Goal: Task Accomplishment & Management: Use online tool/utility

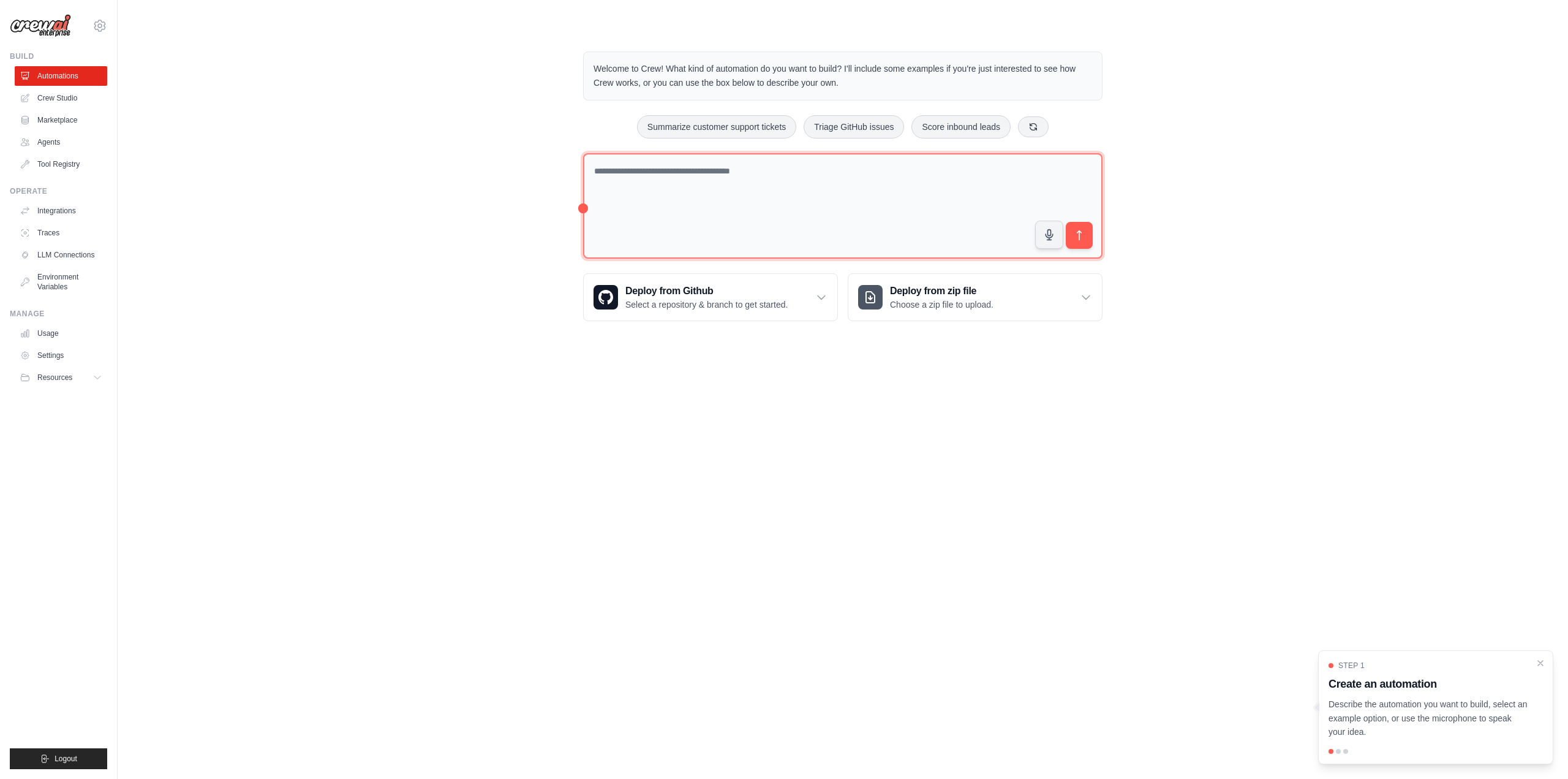
click at [628, 178] on textarea at bounding box center [843, 206] width 519 height 106
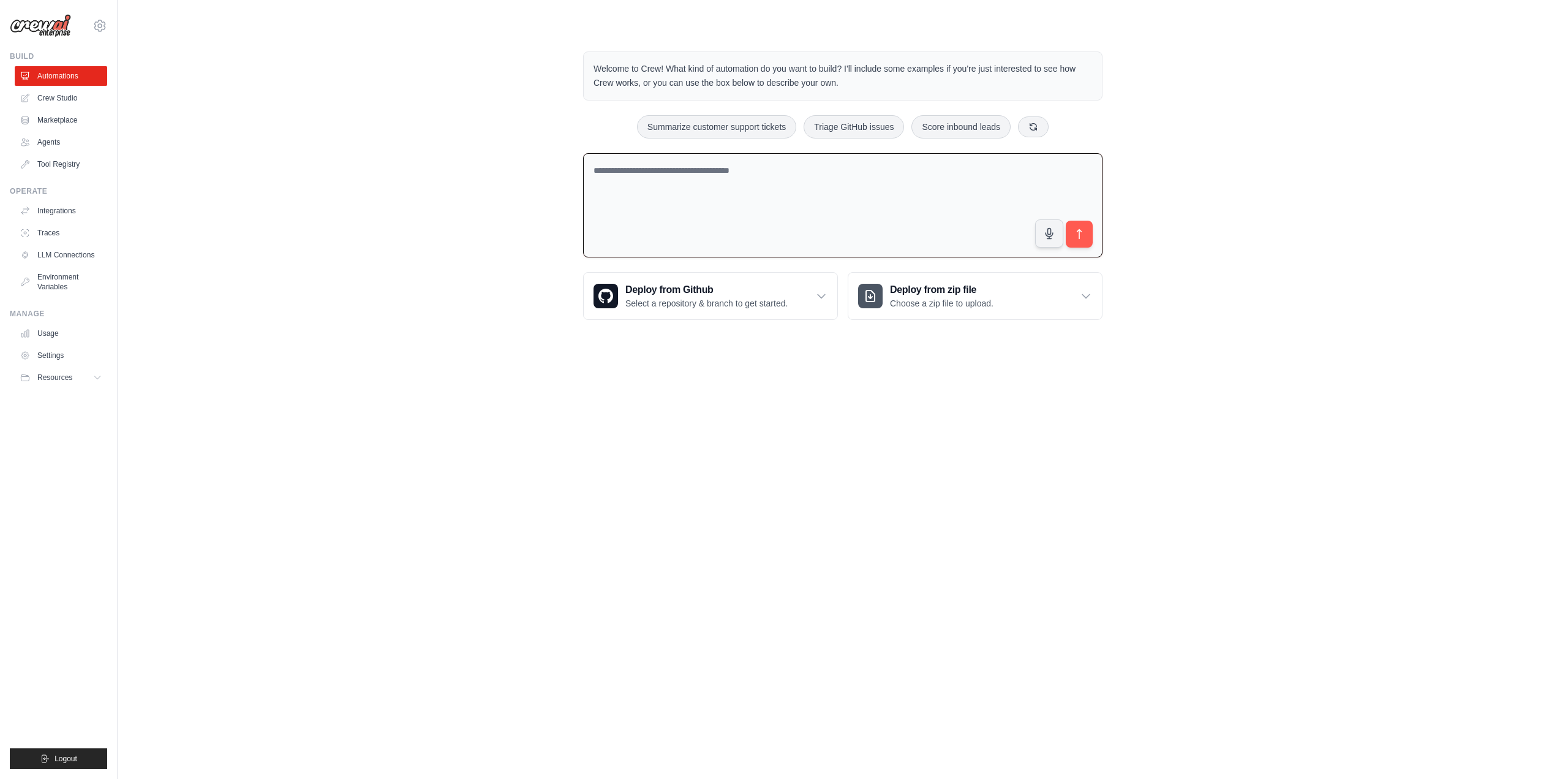
paste textarea "**********"
drag, startPoint x: 639, startPoint y: 211, endPoint x: 583, endPoint y: 165, distance: 72.5
click at [583, 165] on div "Welcome to Crew! What kind of automation do you want to build? I'll include som…" at bounding box center [843, 185] width 549 height 307
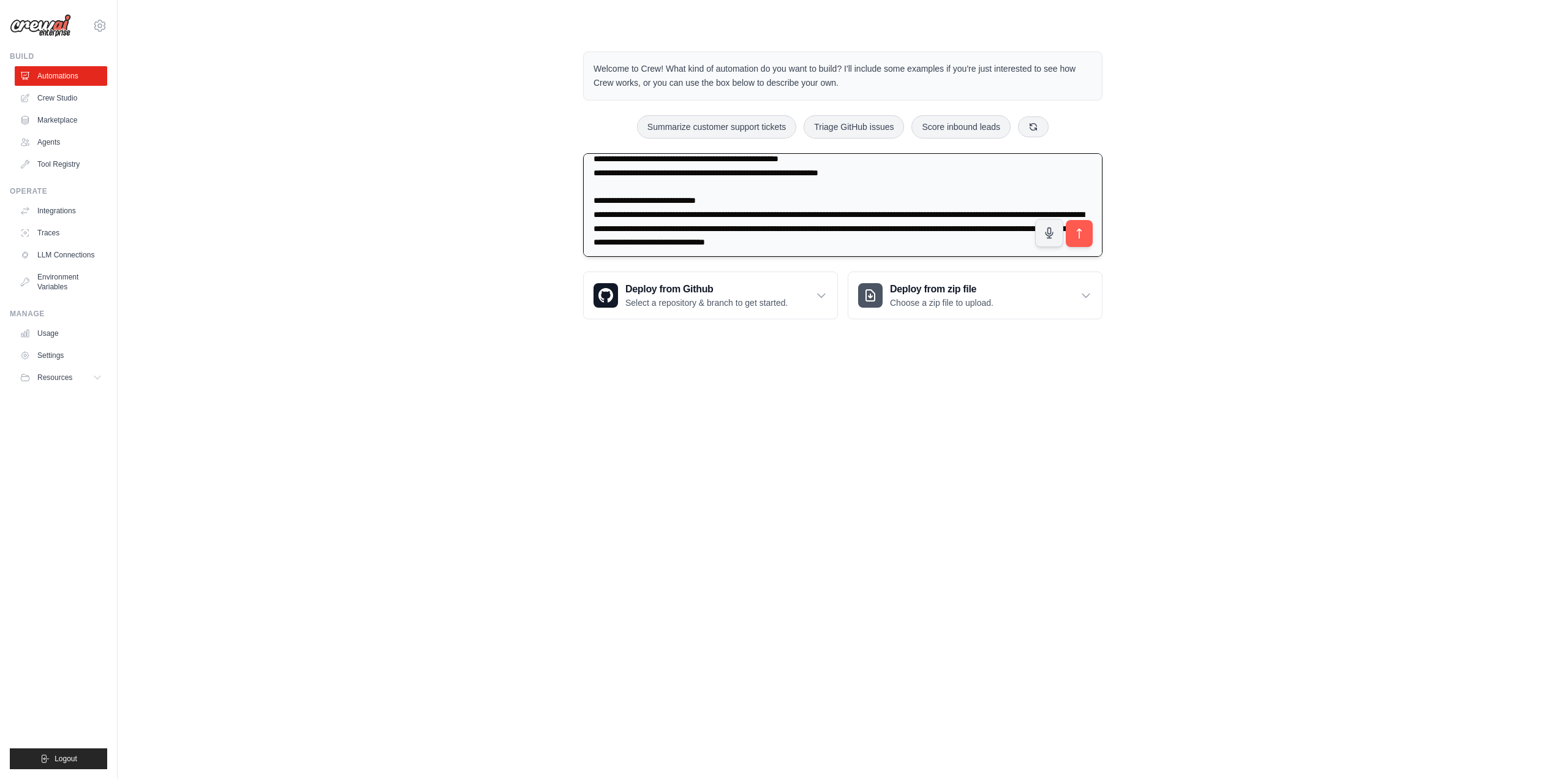
scroll to position [1213, 0]
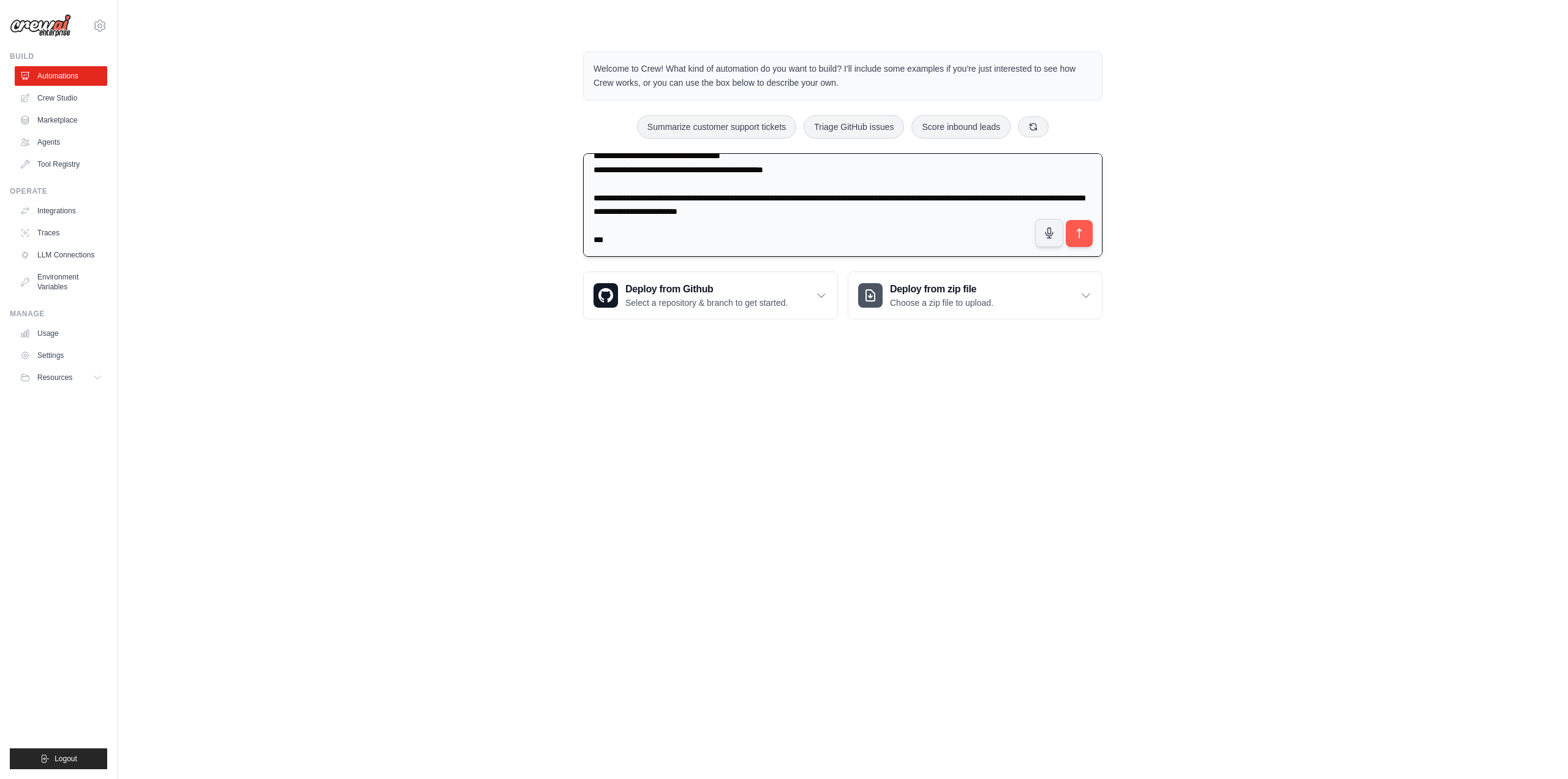
click at [652, 243] on textarea at bounding box center [843, 205] width 519 height 104
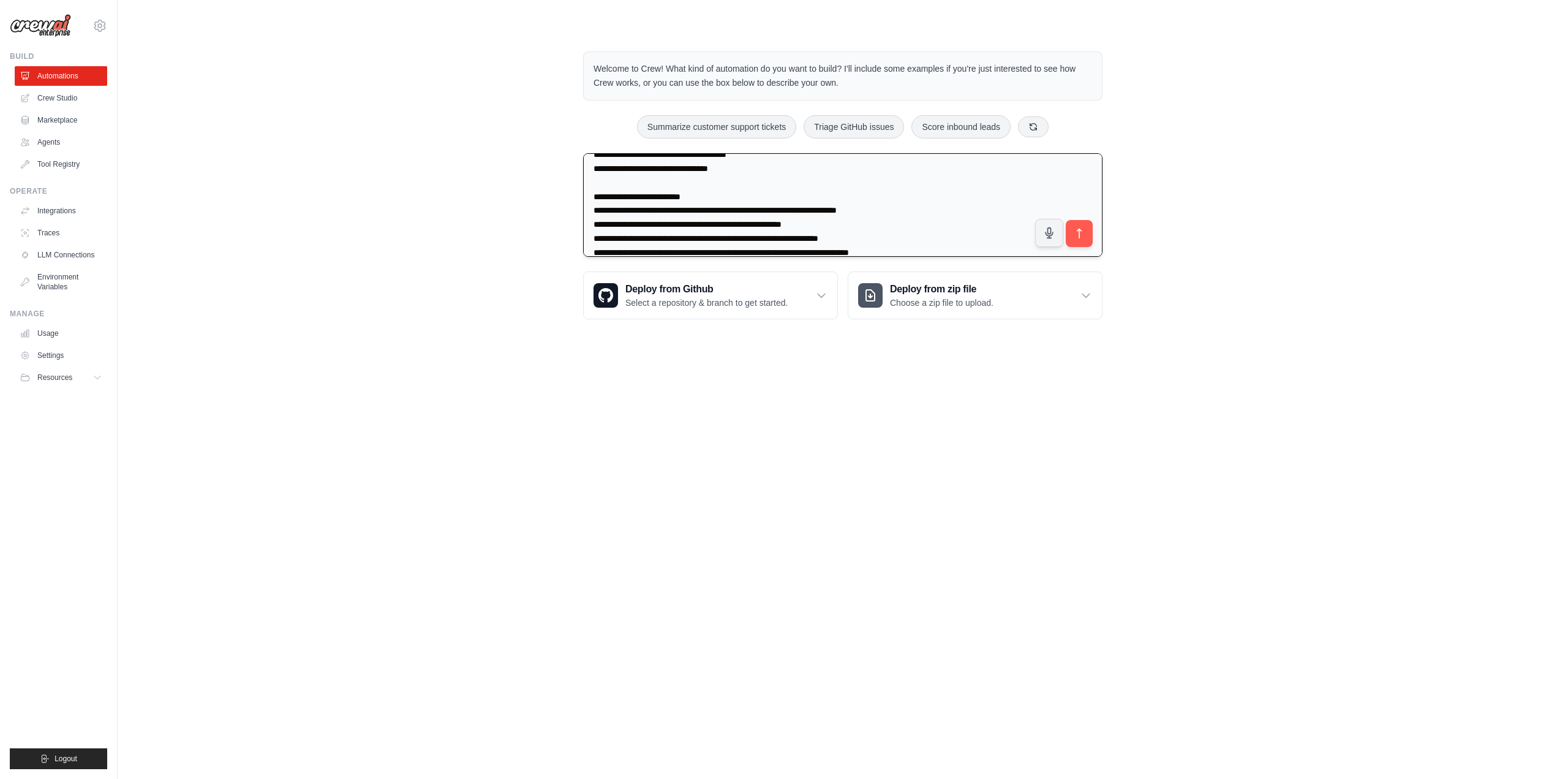
scroll to position [1032, 0]
type textarea "**********"
click at [783, 234] on button "submit" at bounding box center [1079, 234] width 28 height 28
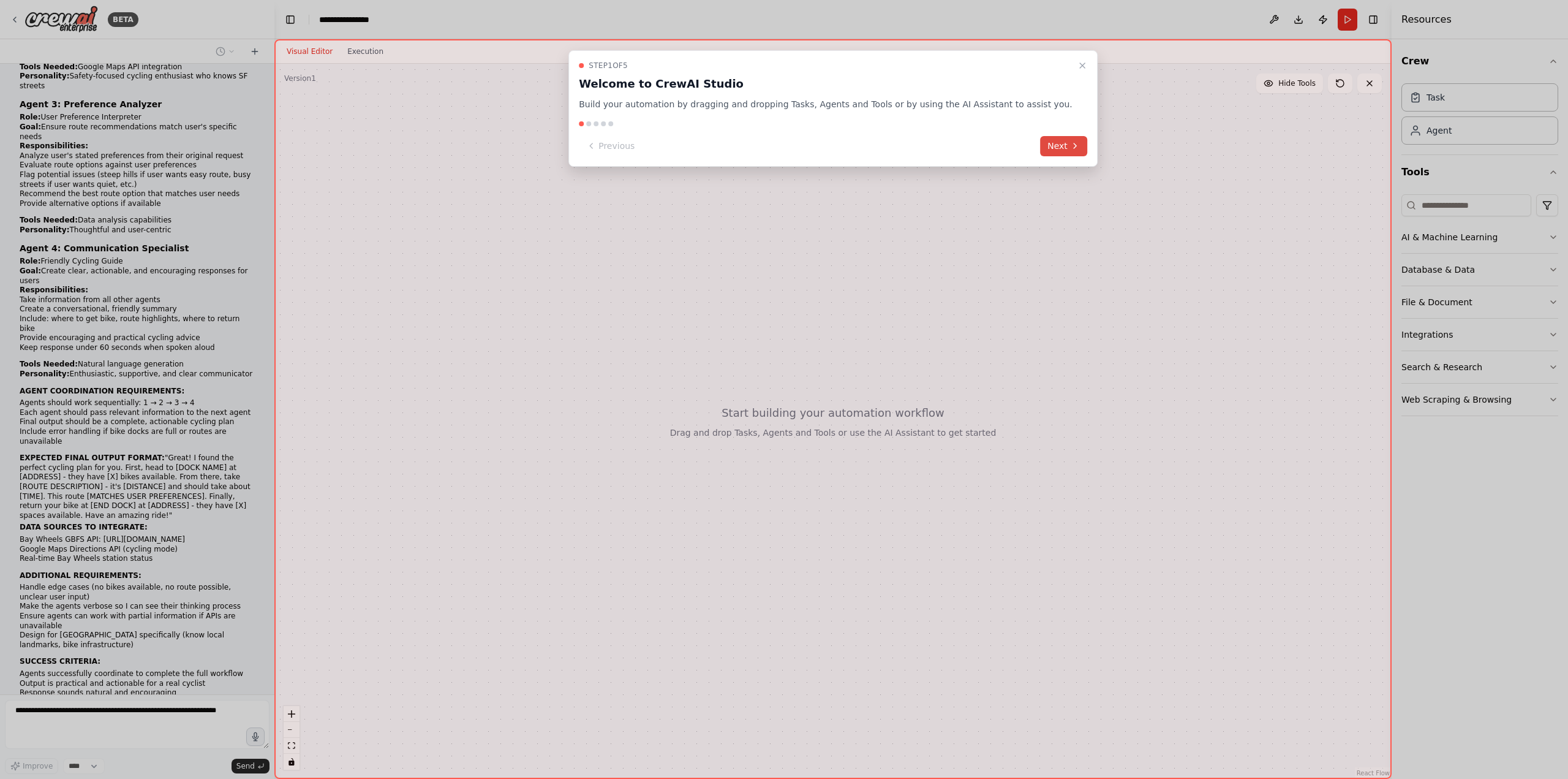
click at [1040, 150] on button "Next" at bounding box center [1064, 146] width 47 height 20
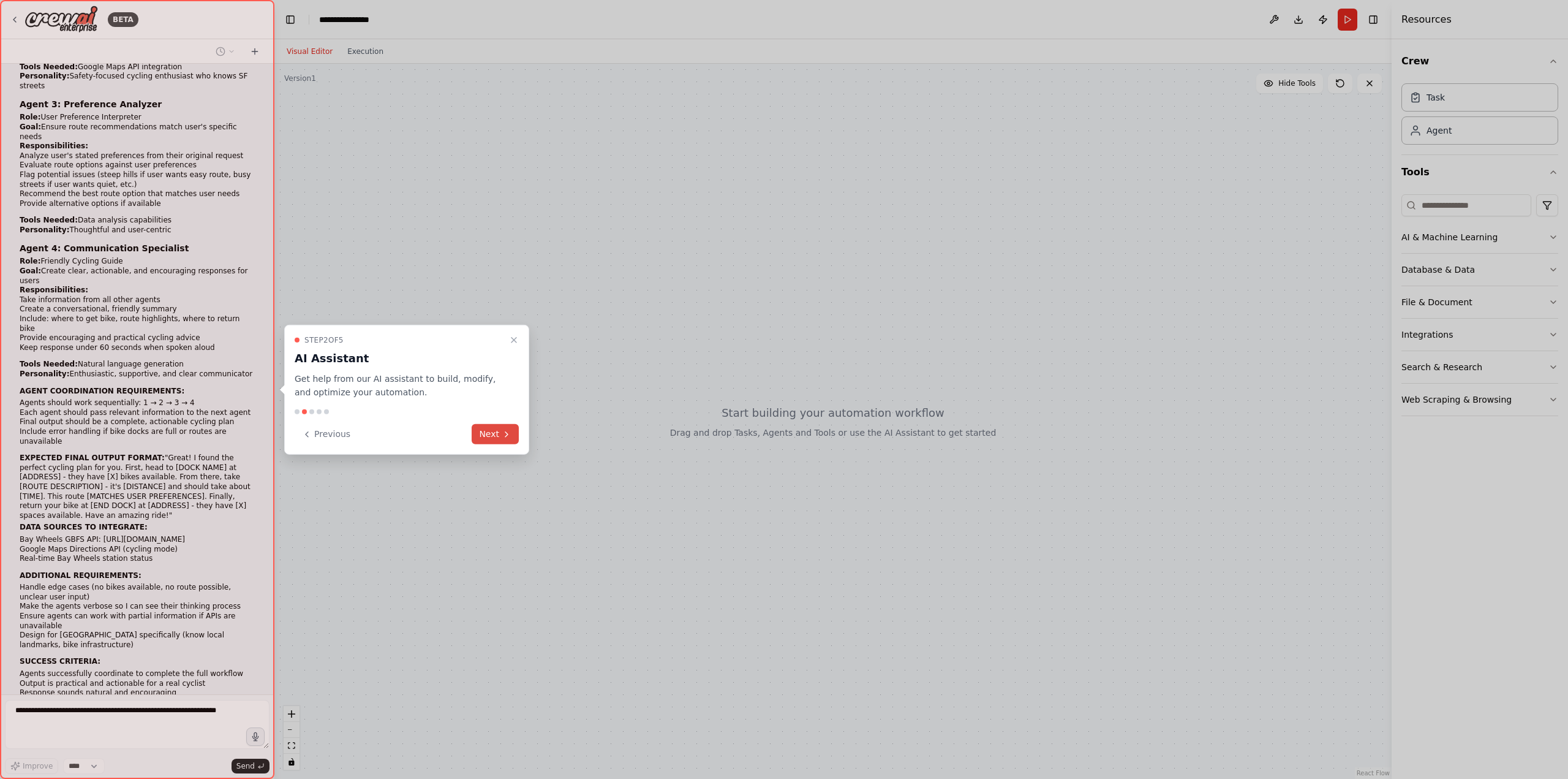
click at [502, 431] on icon at bounding box center [506, 434] width 10 height 10
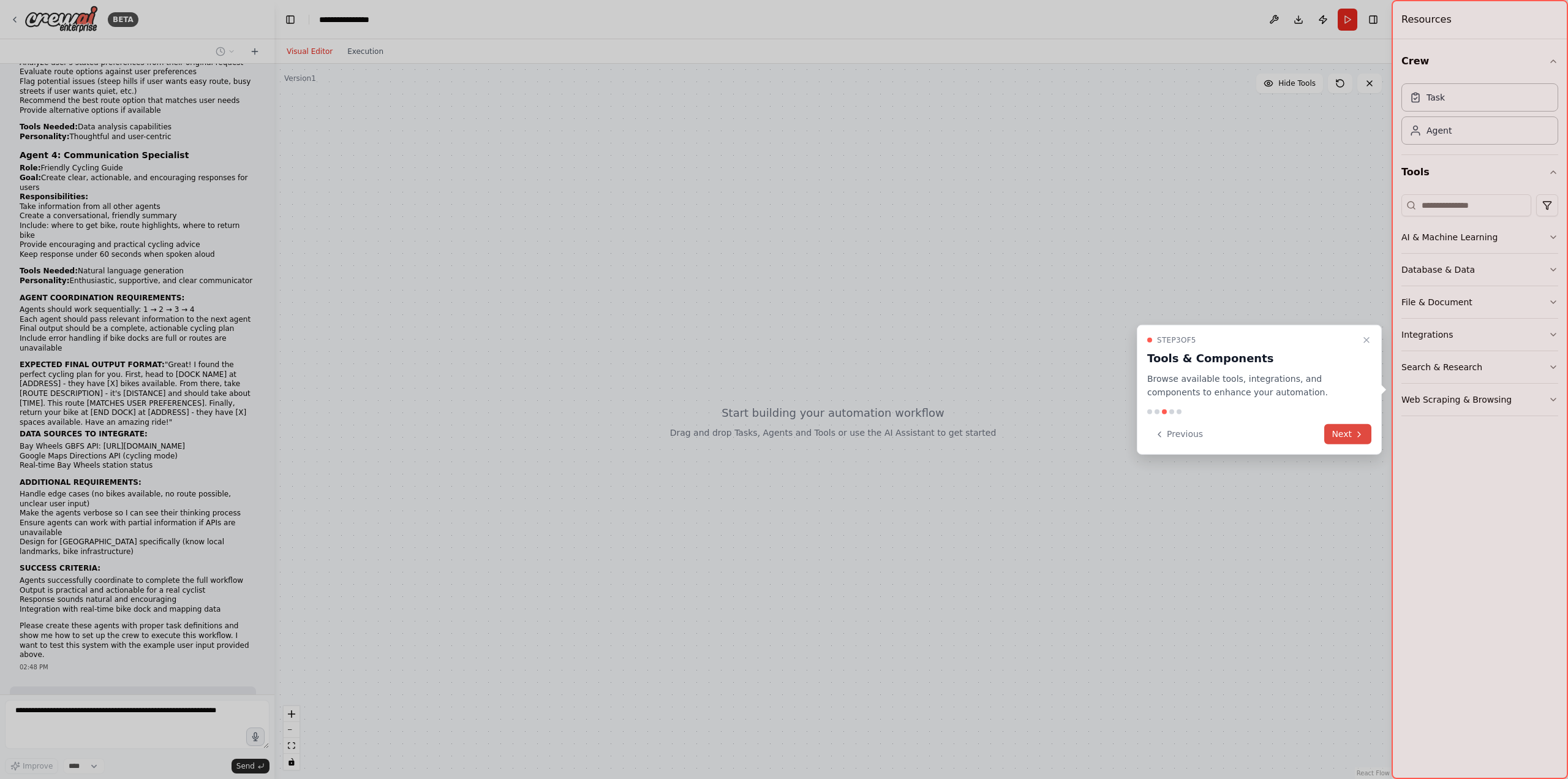
click at [1330, 439] on button "Next" at bounding box center [1348, 434] width 47 height 20
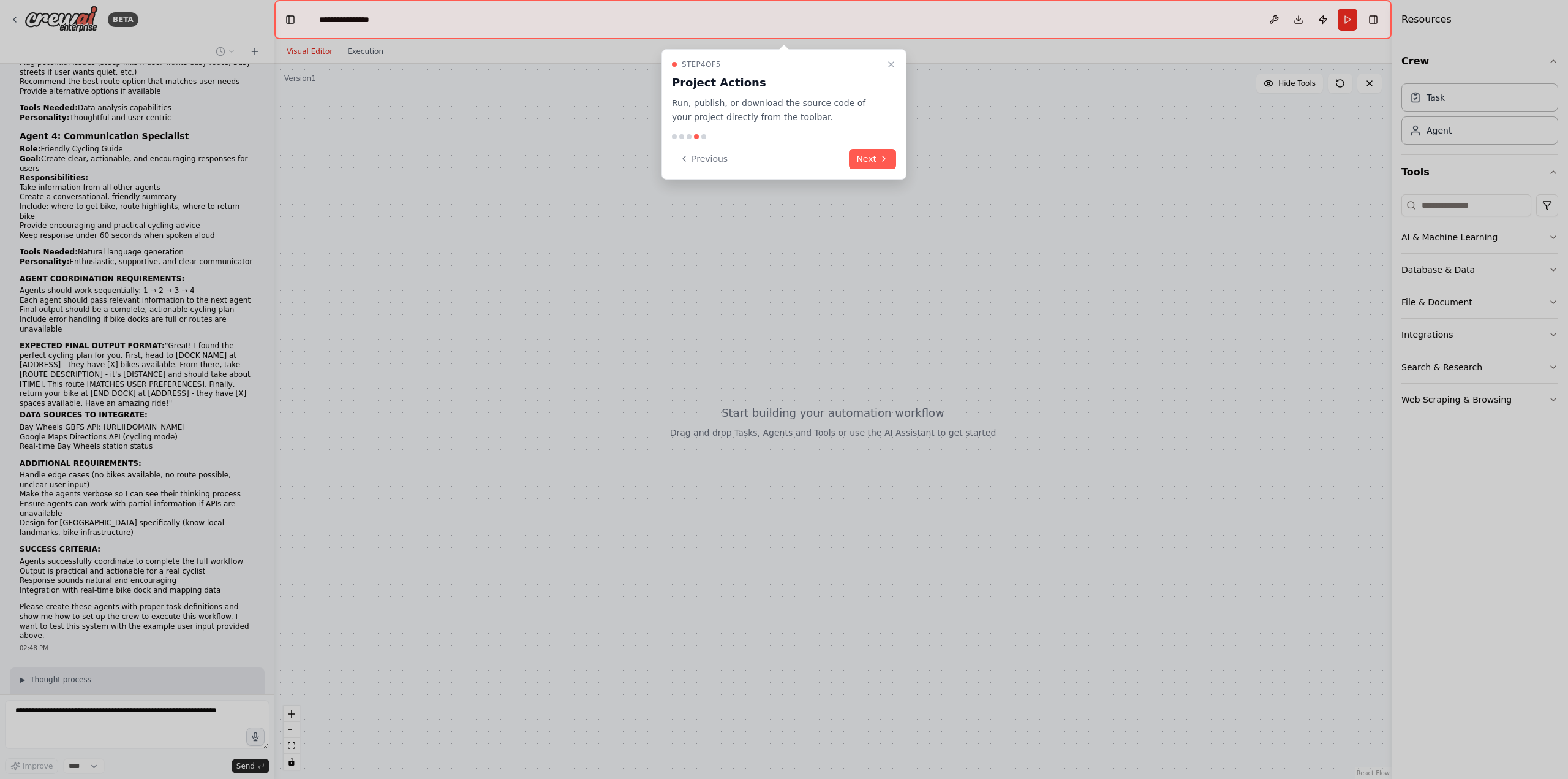
scroll to position [568, 0]
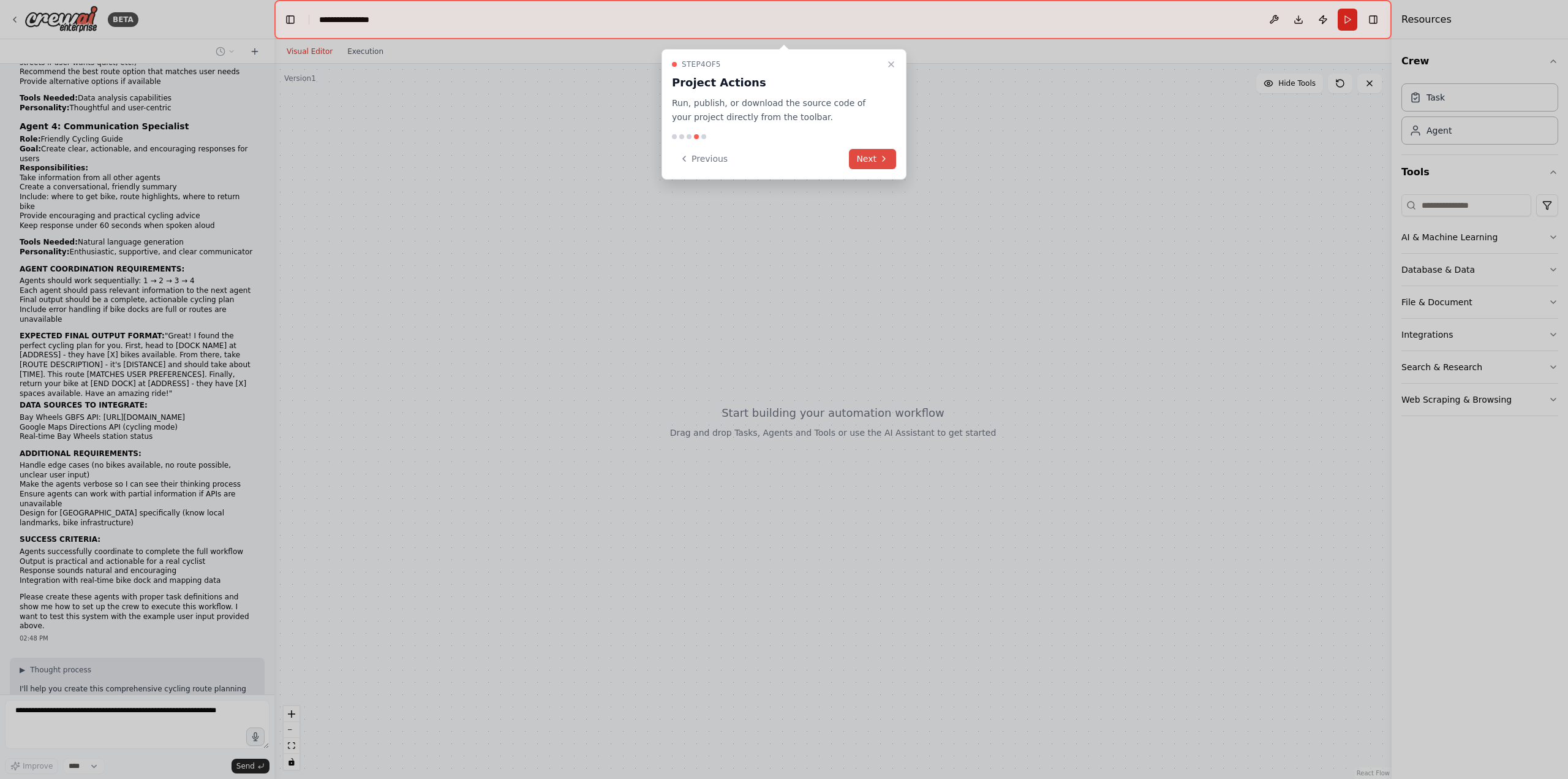
click at [872, 157] on button "Next" at bounding box center [872, 159] width 47 height 20
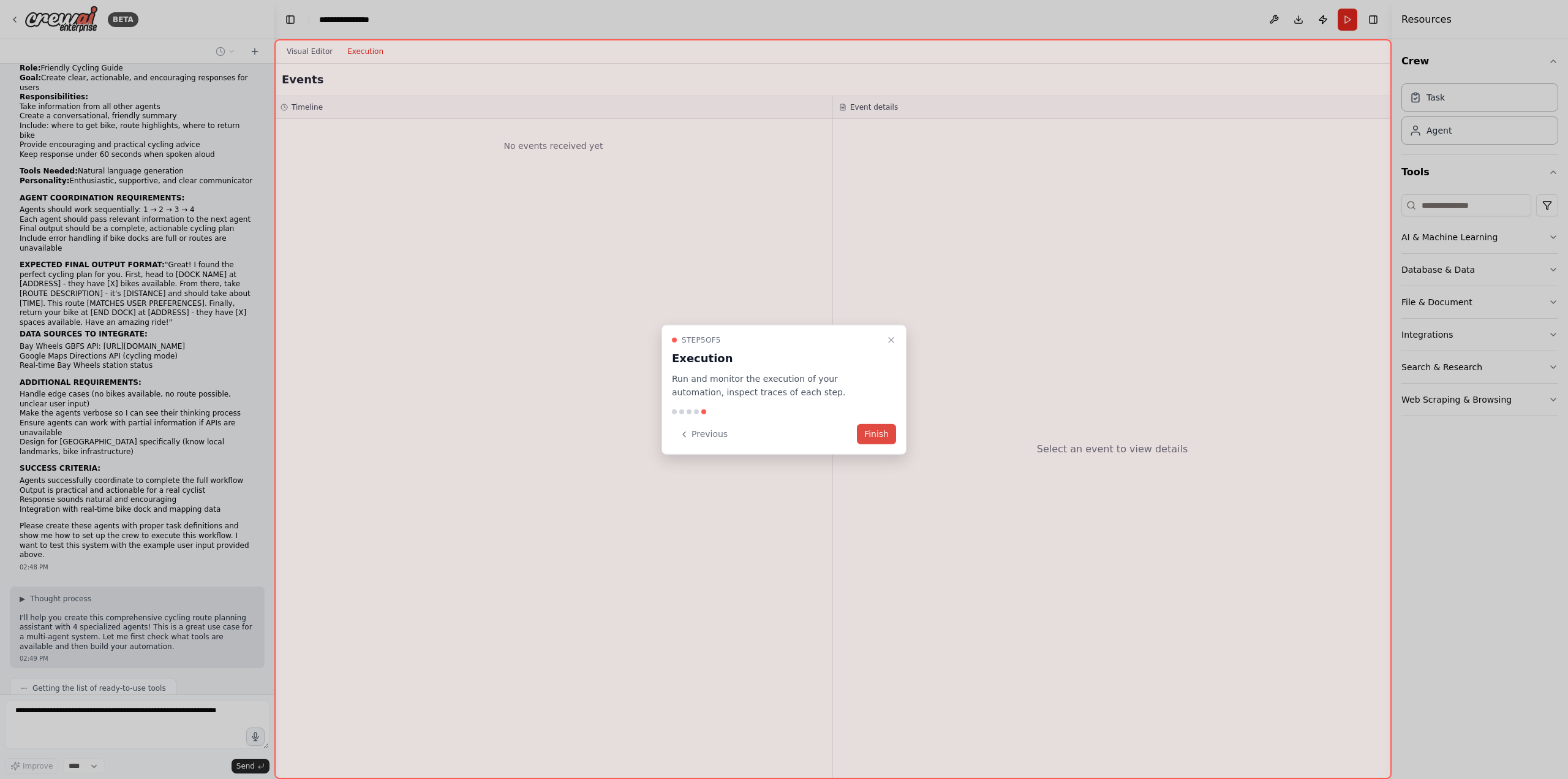
scroll to position [649, 0]
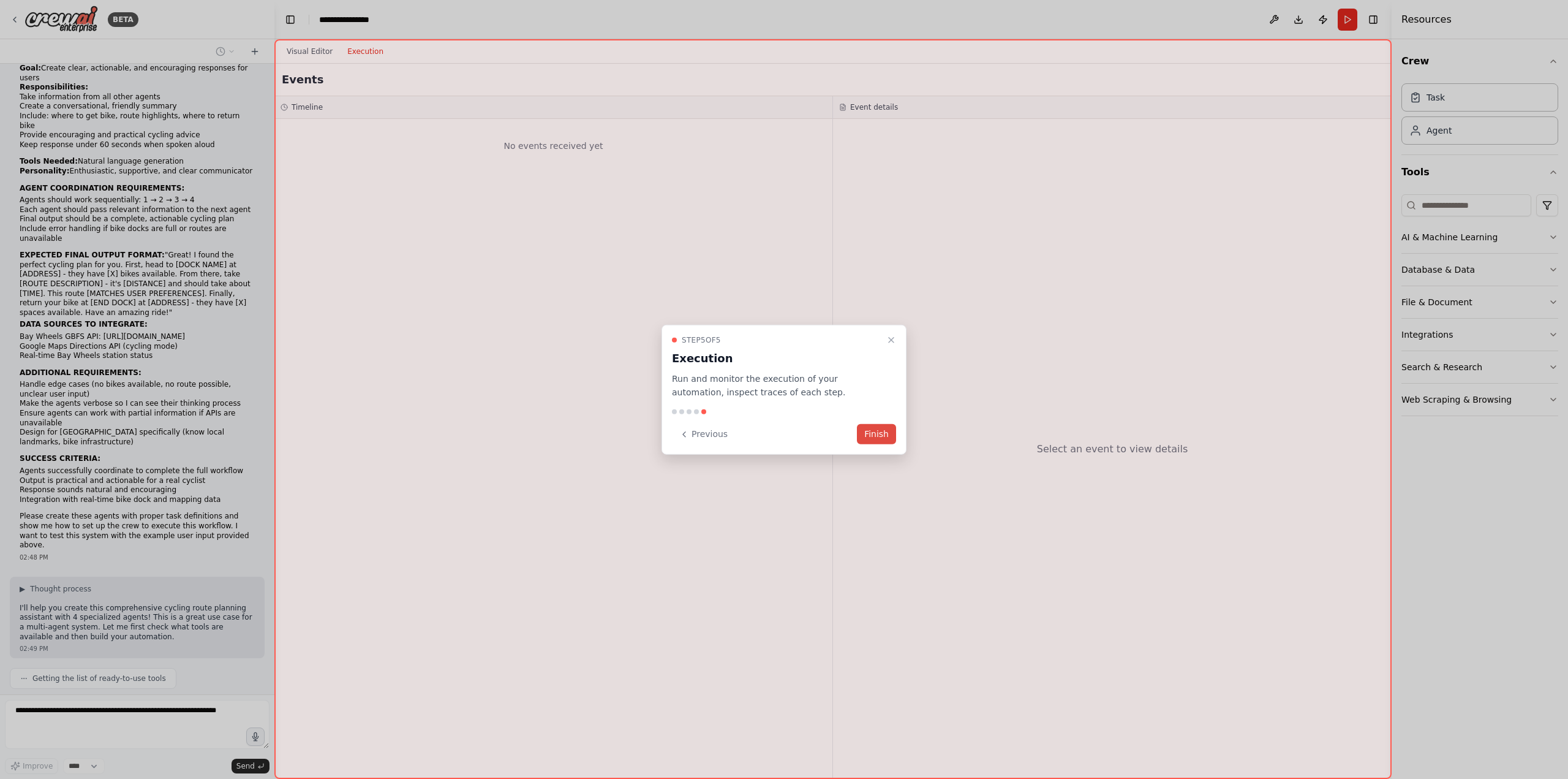
click at [876, 441] on button "Finish" at bounding box center [877, 434] width 39 height 20
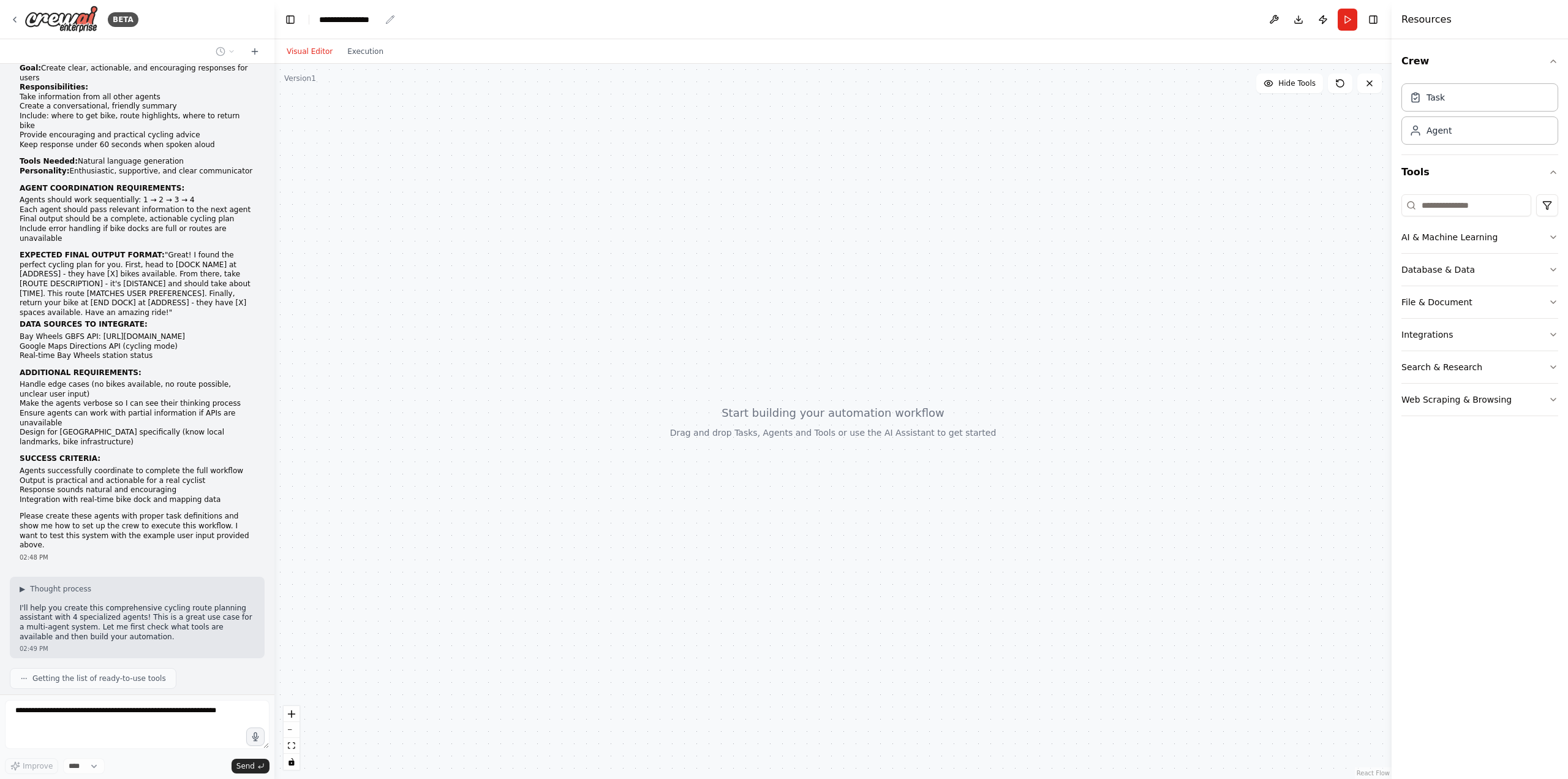
scroll to position [678, 0]
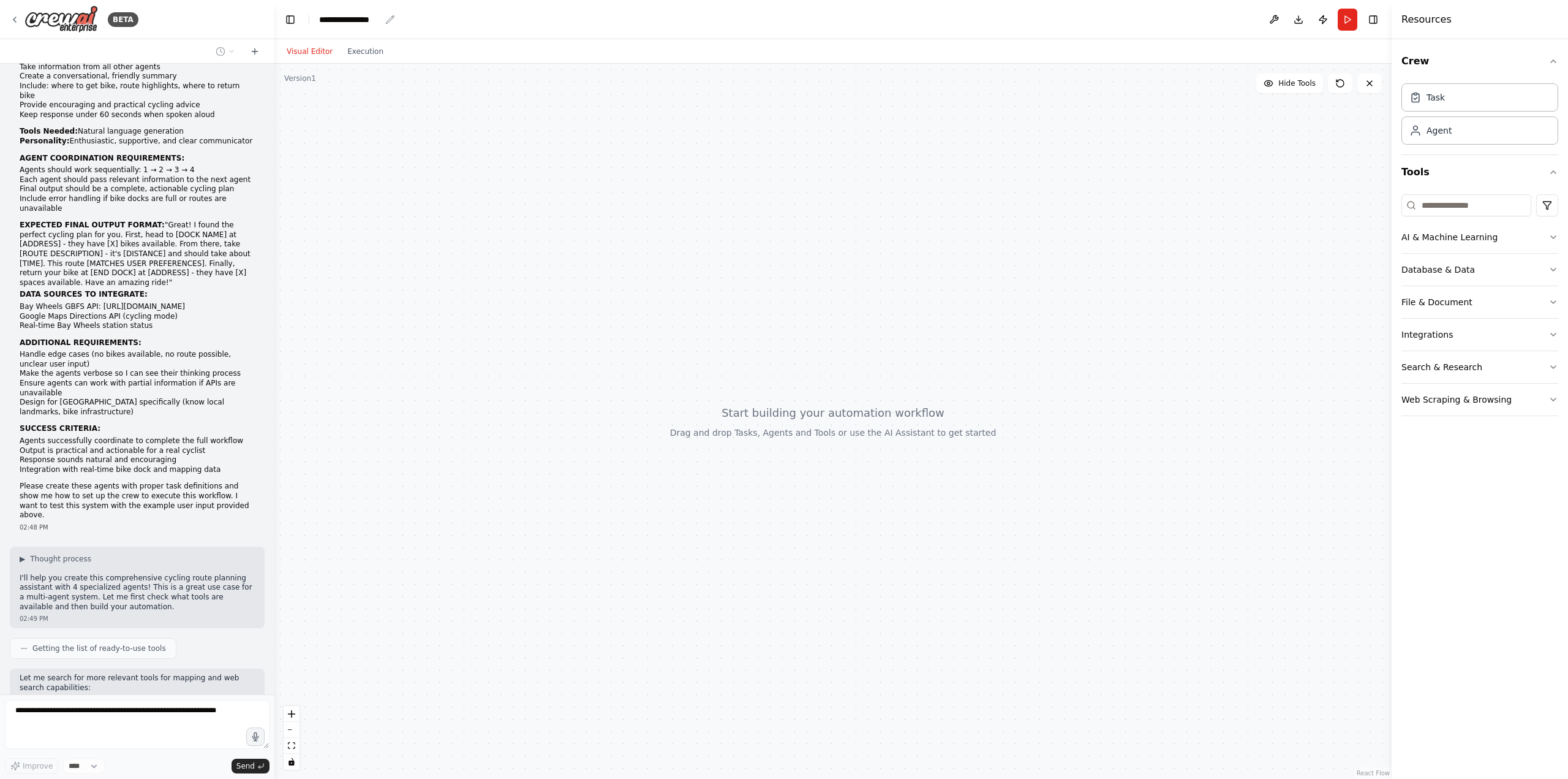
click at [356, 22] on div "**********" at bounding box center [350, 20] width 61 height 12
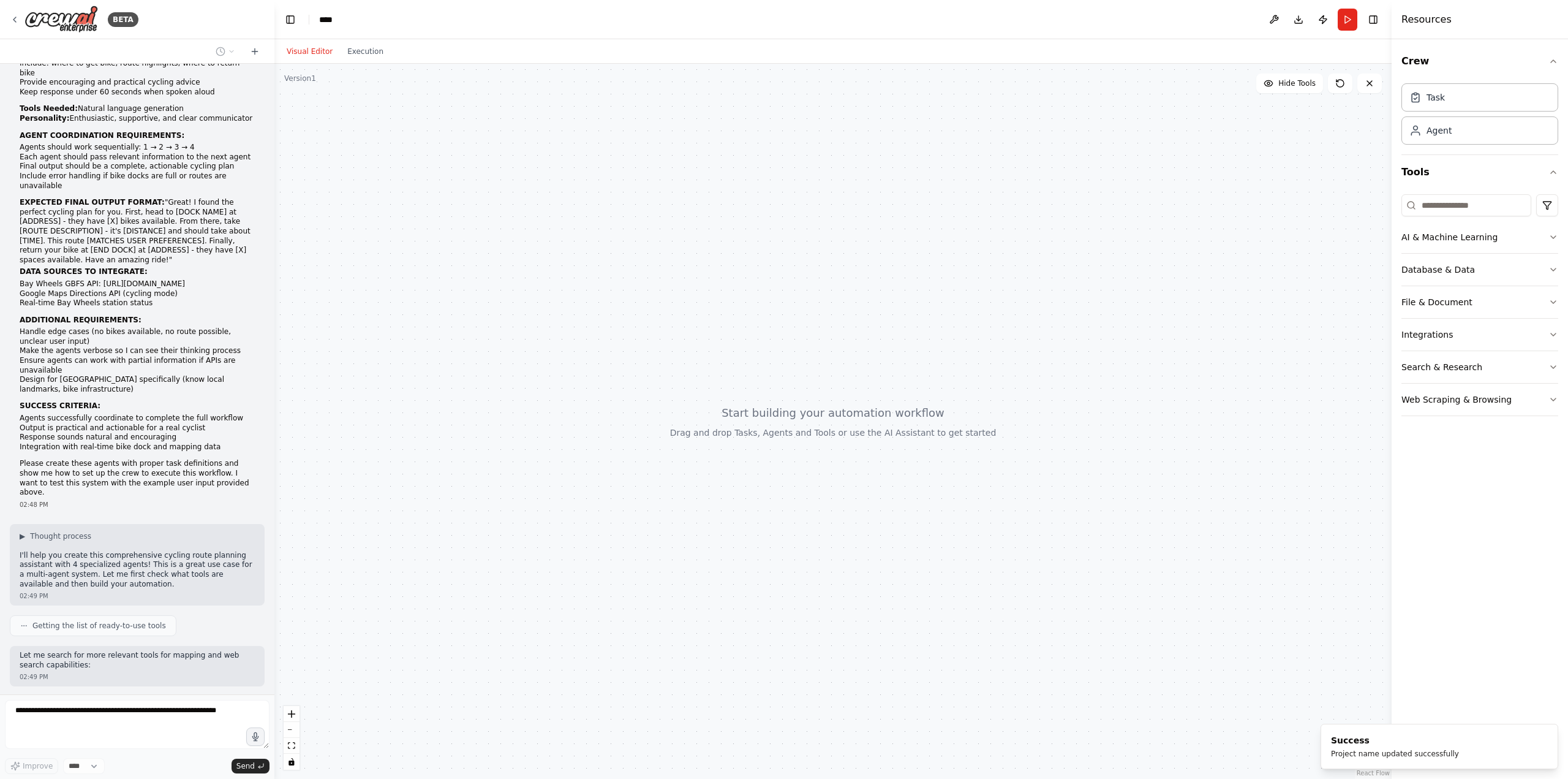
scroll to position [709, 0]
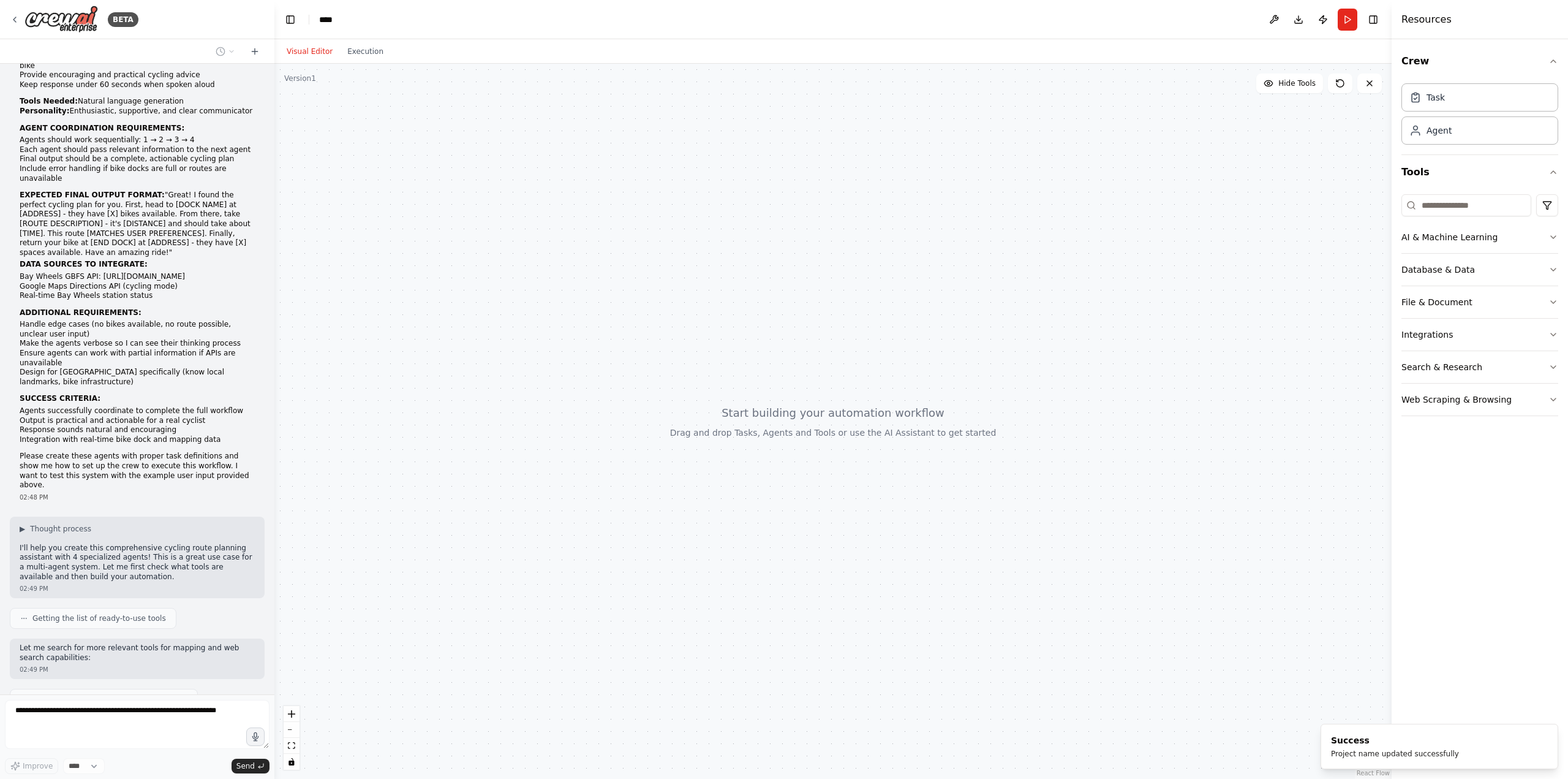
drag, startPoint x: 272, startPoint y: 303, endPoint x: 386, endPoint y: 312, distance: 114.4
click at [361, 307] on div "BETA I want to create a multi-agent system for a cycling route planning assista…" at bounding box center [784, 389] width 1568 height 779
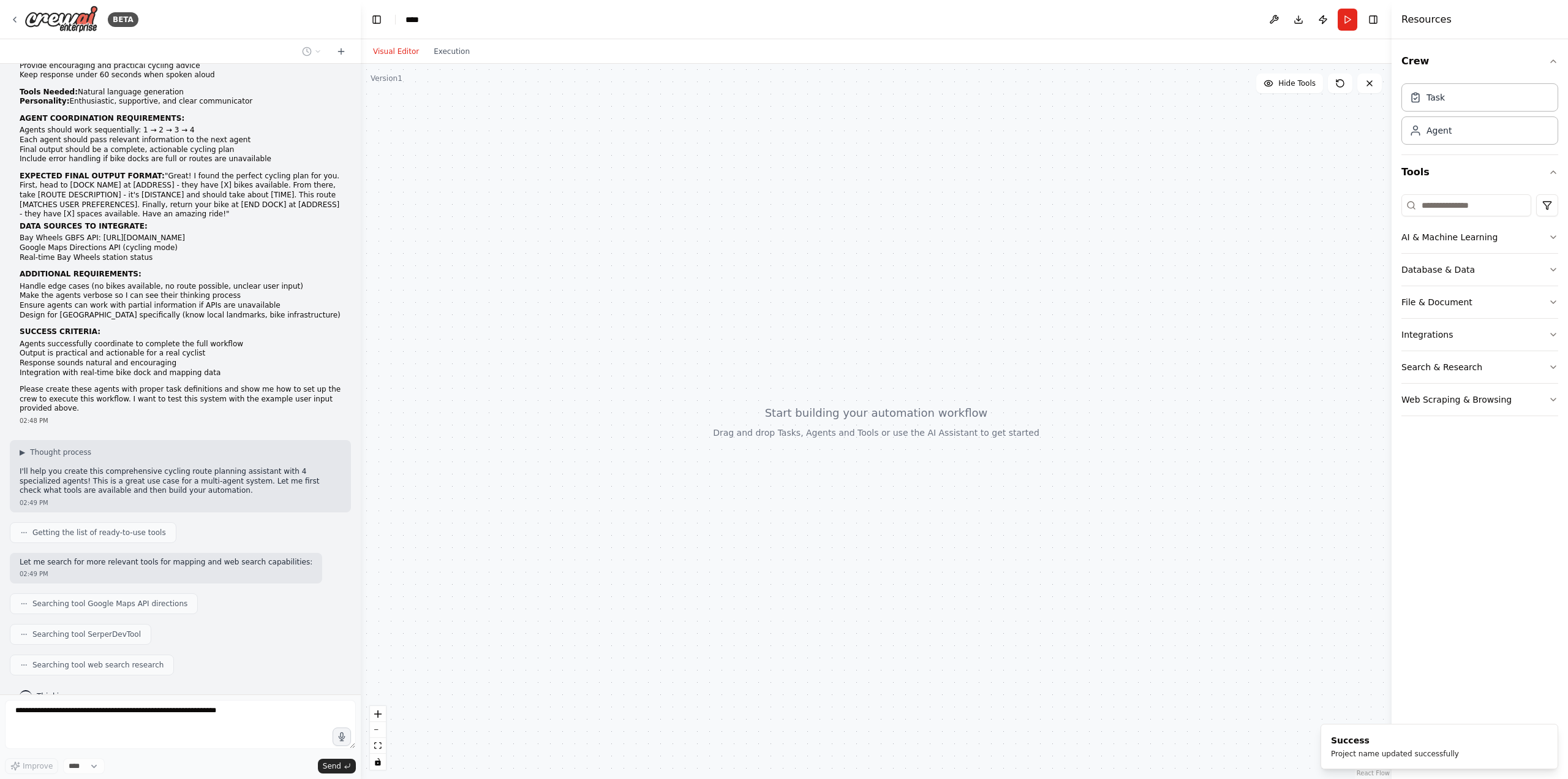
click at [400, 313] on div at bounding box center [876, 421] width 1031 height 715
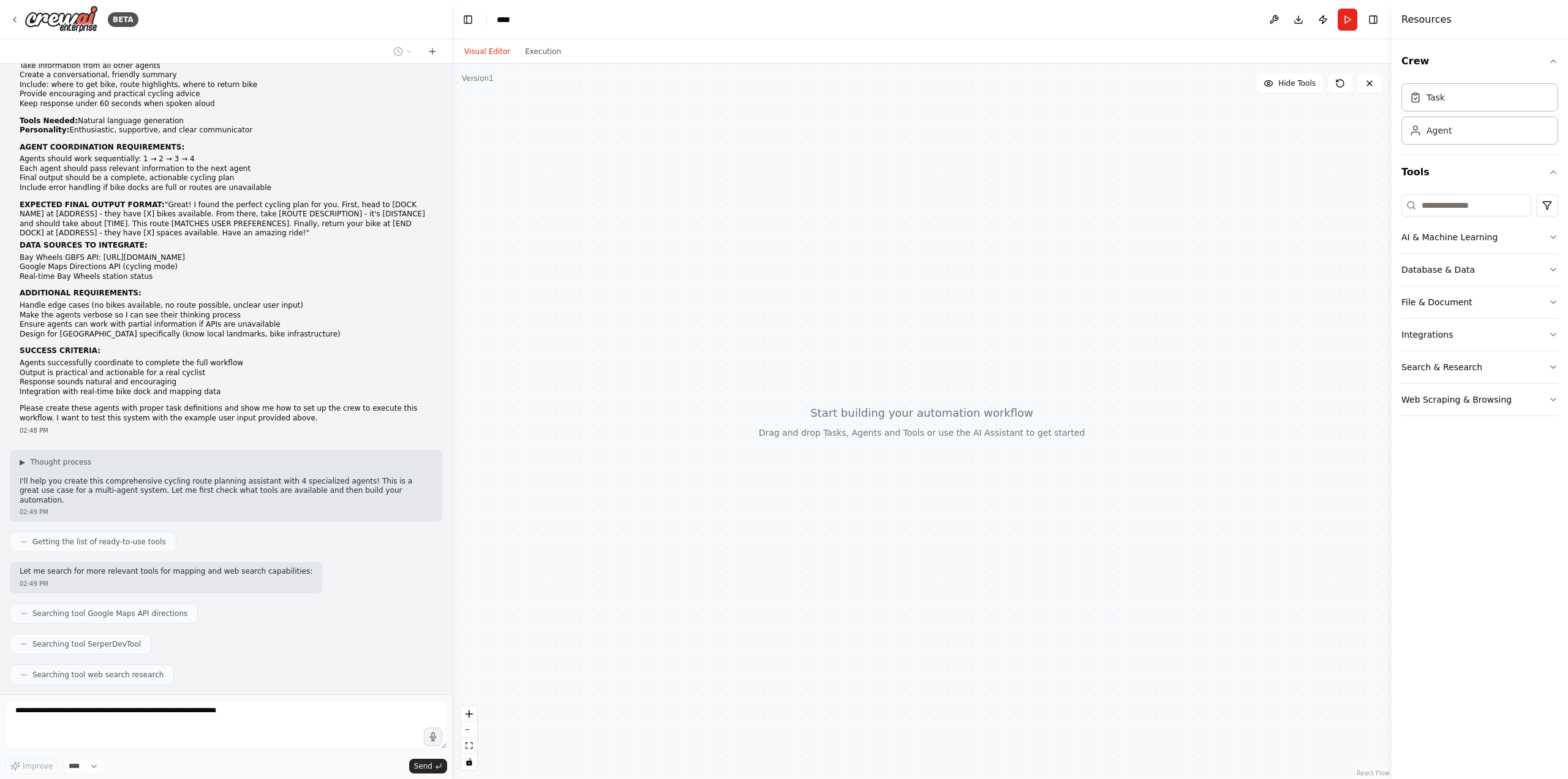
drag, startPoint x: 358, startPoint y: 309, endPoint x: 452, endPoint y: 321, distance: 94.8
click at [452, 321] on div "BETA I want to create a multi-agent system for a cycling route planning assista…" at bounding box center [784, 389] width 1568 height 779
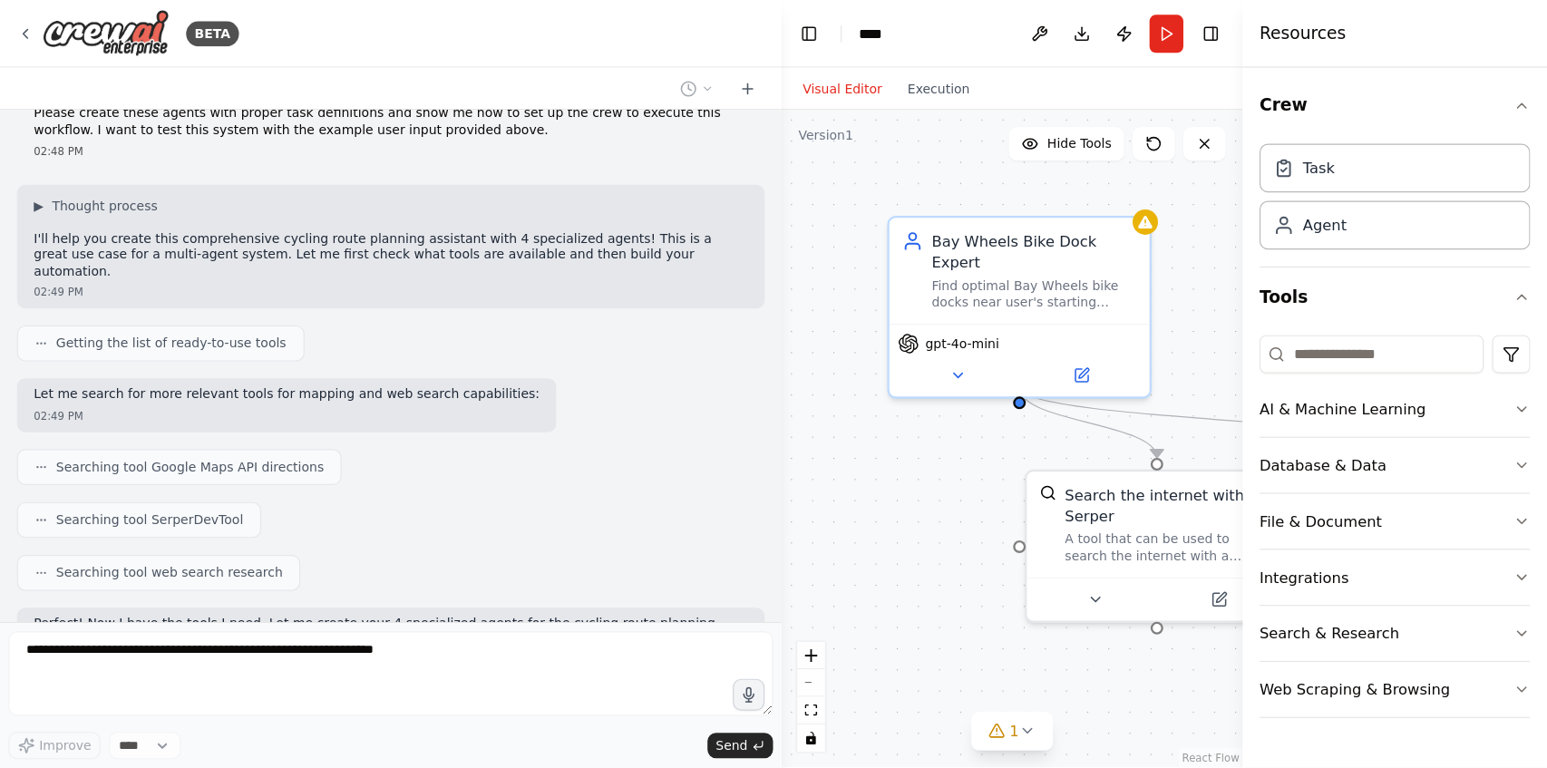
scroll to position [1315, 0]
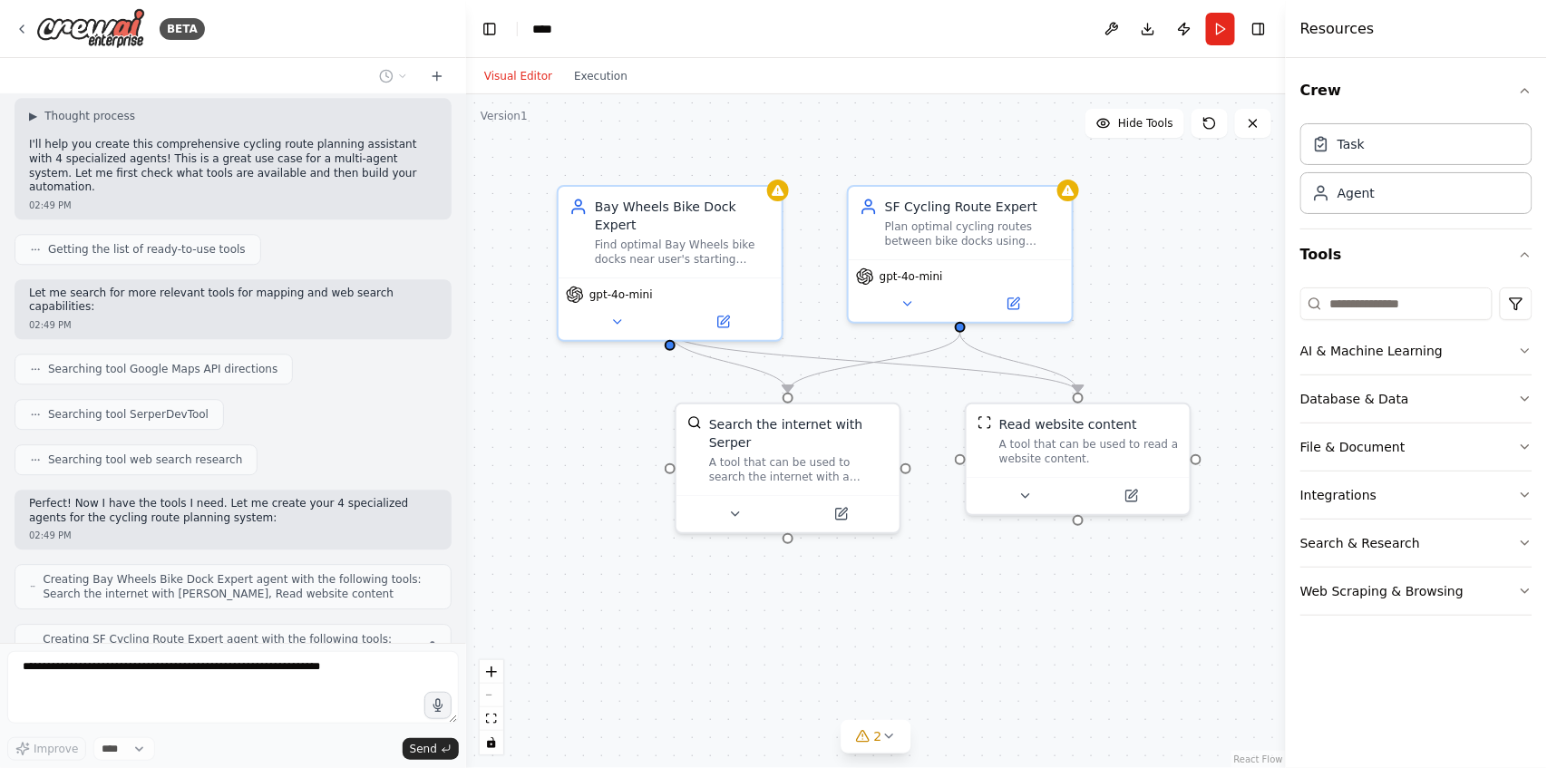
drag, startPoint x: 667, startPoint y: 333, endPoint x: 458, endPoint y: 316, distance: 209.3
click at [458, 316] on div "BETA I want to create a multi-agent system for a cycling route planning assista…" at bounding box center [773, 384] width 1547 height 768
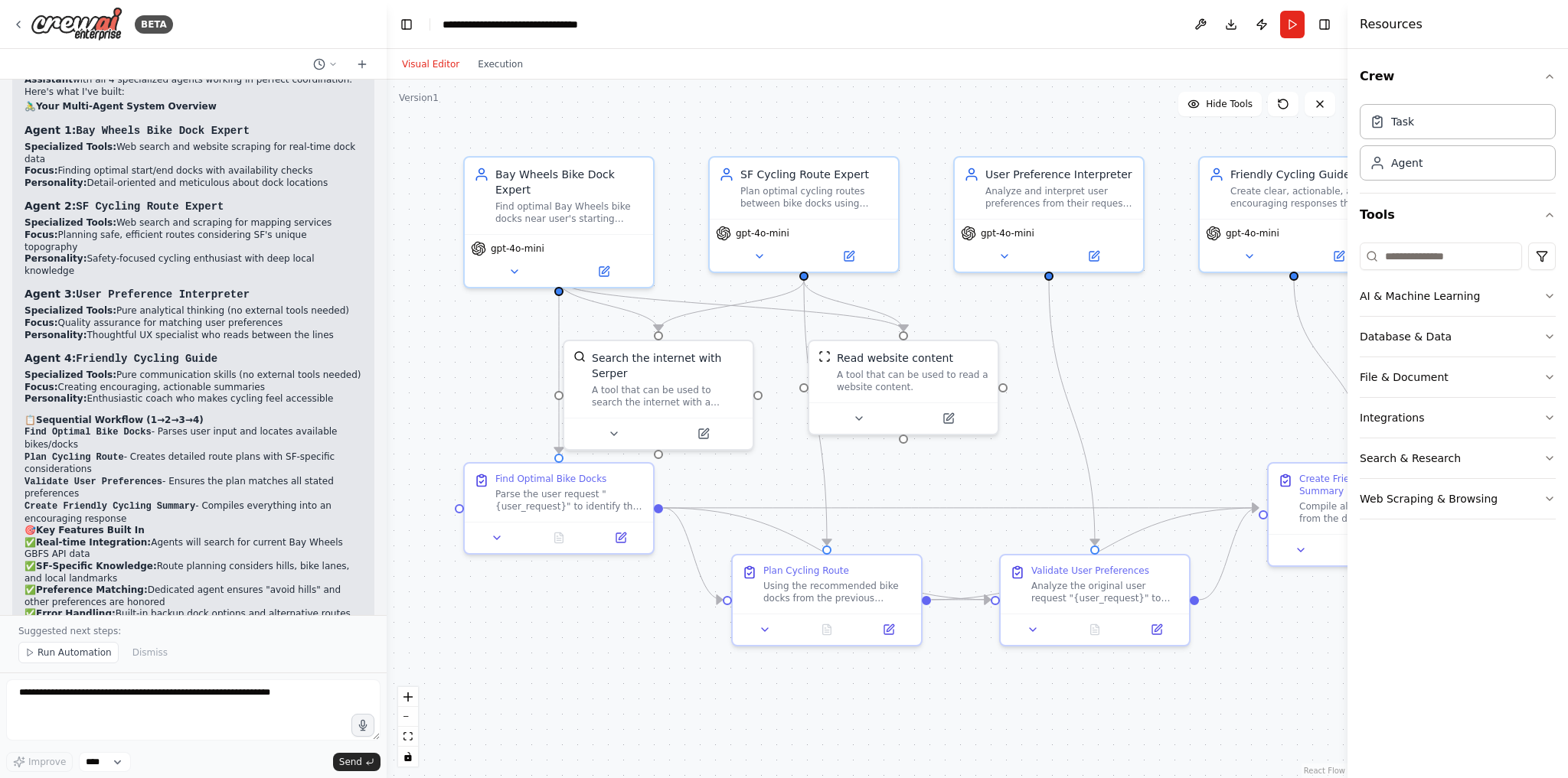
scroll to position [2393, 0]
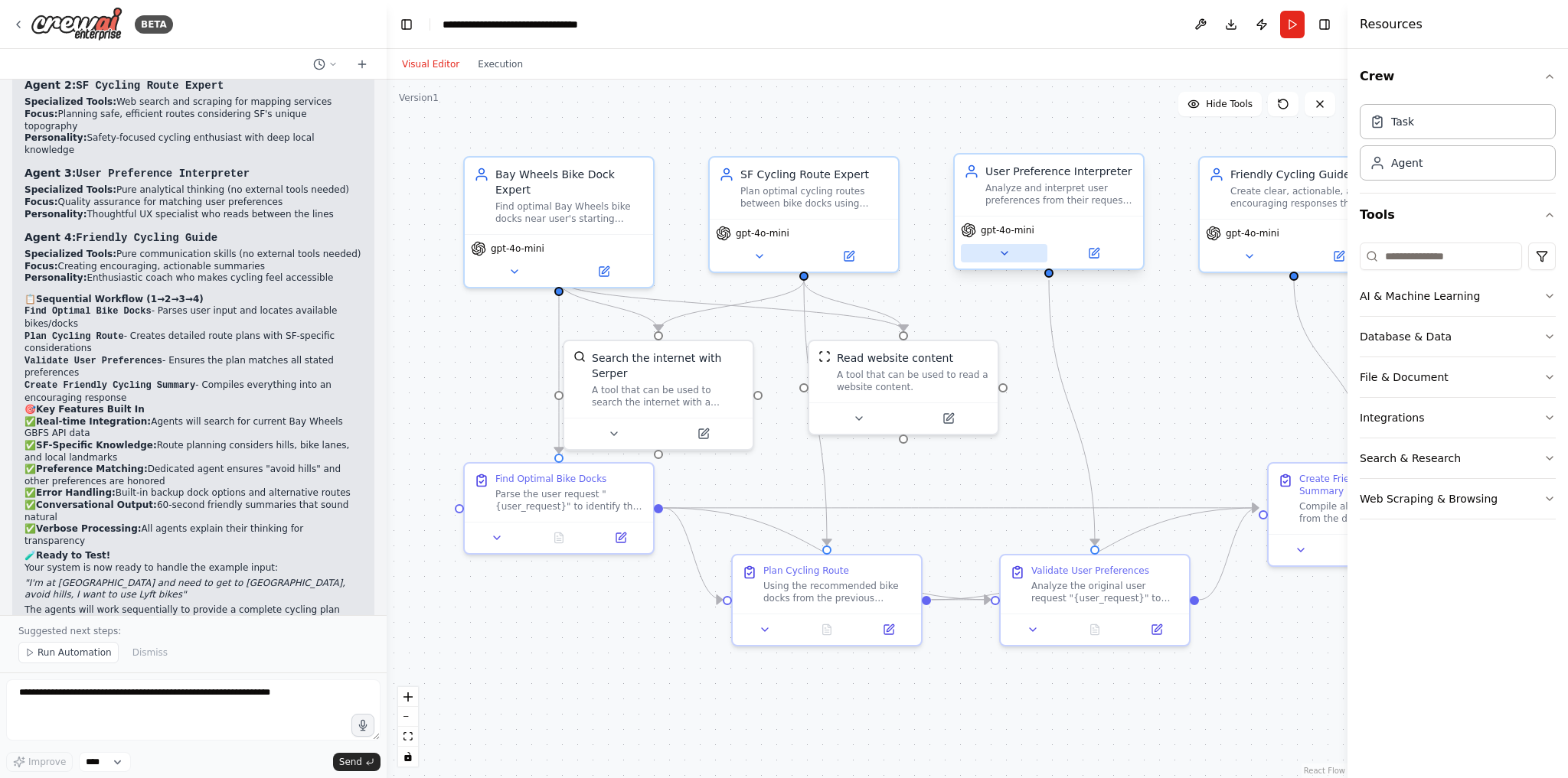
click at [999, 251] on icon at bounding box center [1004, 253] width 13 height 13
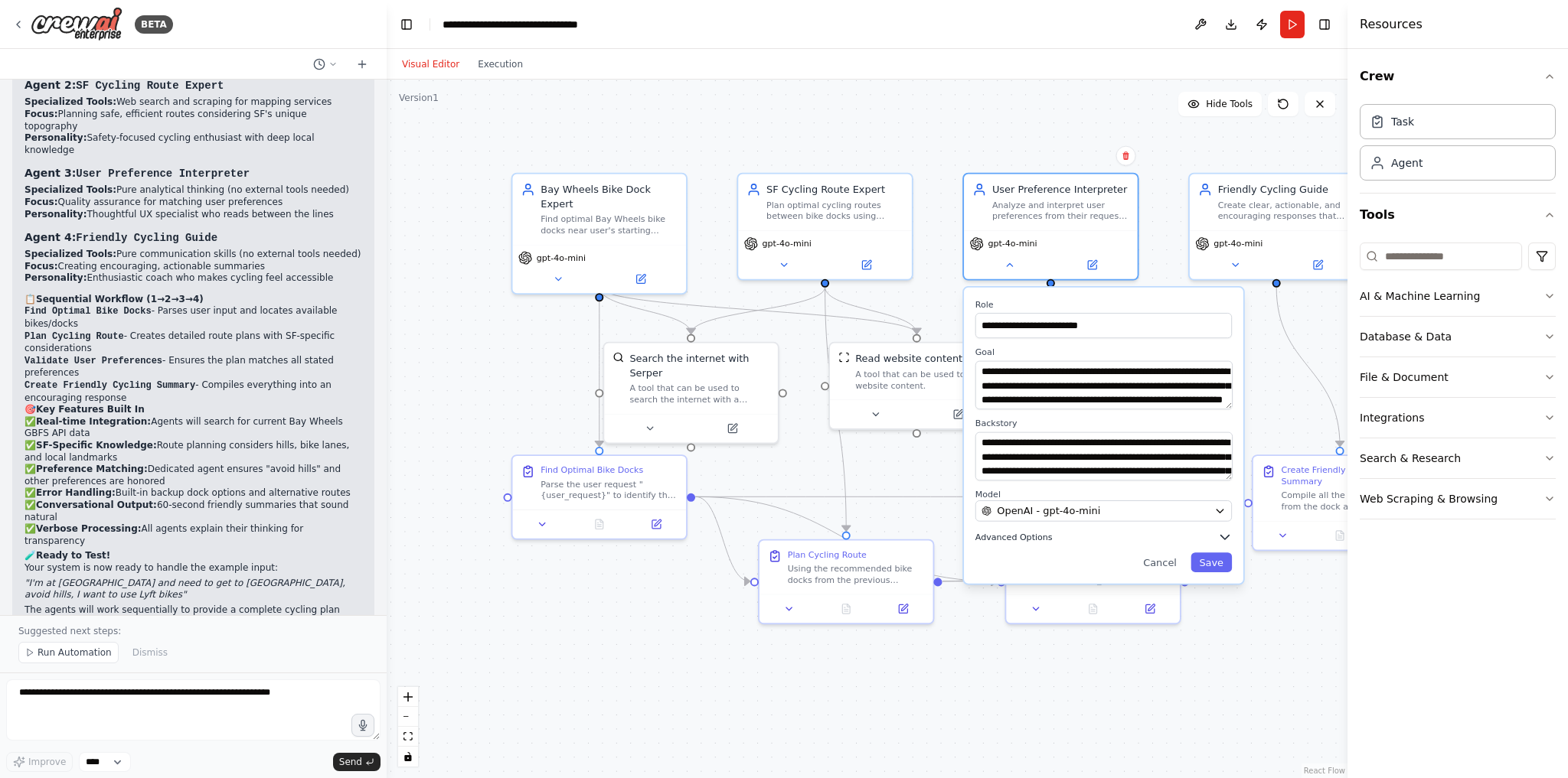
click at [1033, 536] on span "Advanced Options" at bounding box center [1014, 538] width 78 height 12
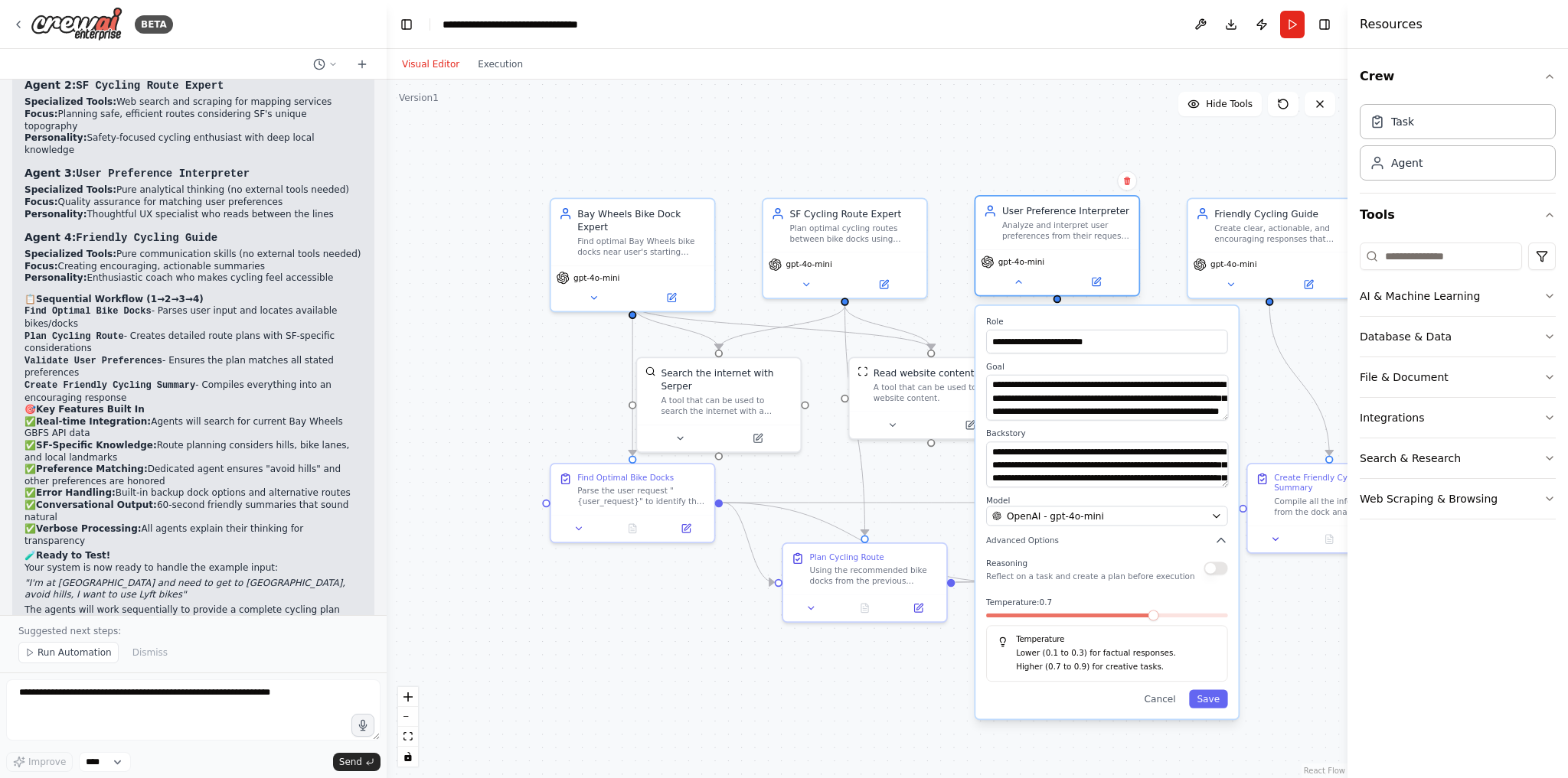
click at [1092, 238] on div "Analyze and interpret user preferences from their request, evaluate route optio…" at bounding box center [1066, 230] width 128 height 21
click at [1431, 163] on div "Agent" at bounding box center [1457, 162] width 196 height 35
click at [1404, 250] on input at bounding box center [1441, 257] width 162 height 28
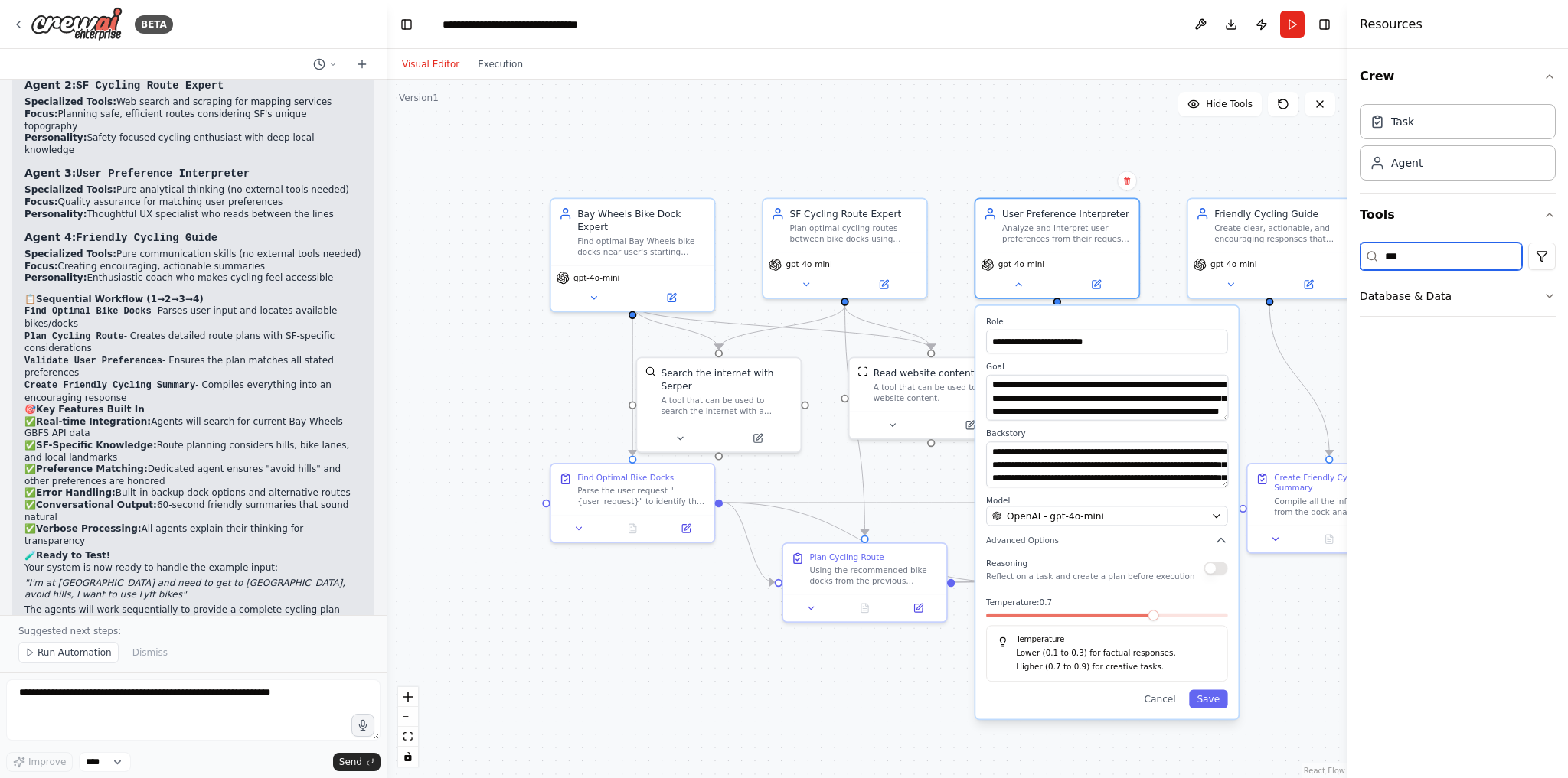
type input "***"
click at [1441, 300] on button "Database & Data" at bounding box center [1457, 295] width 196 height 40
click at [1446, 347] on p "A tool to search the Weaviate database for relevant information on internal doc…" at bounding box center [1473, 353] width 169 height 13
click at [1052, 166] on div ".deletable-edge-delete-btn { width: 20px; height: 20px; border: 0px solid #ffff…" at bounding box center [867, 429] width 960 height 699
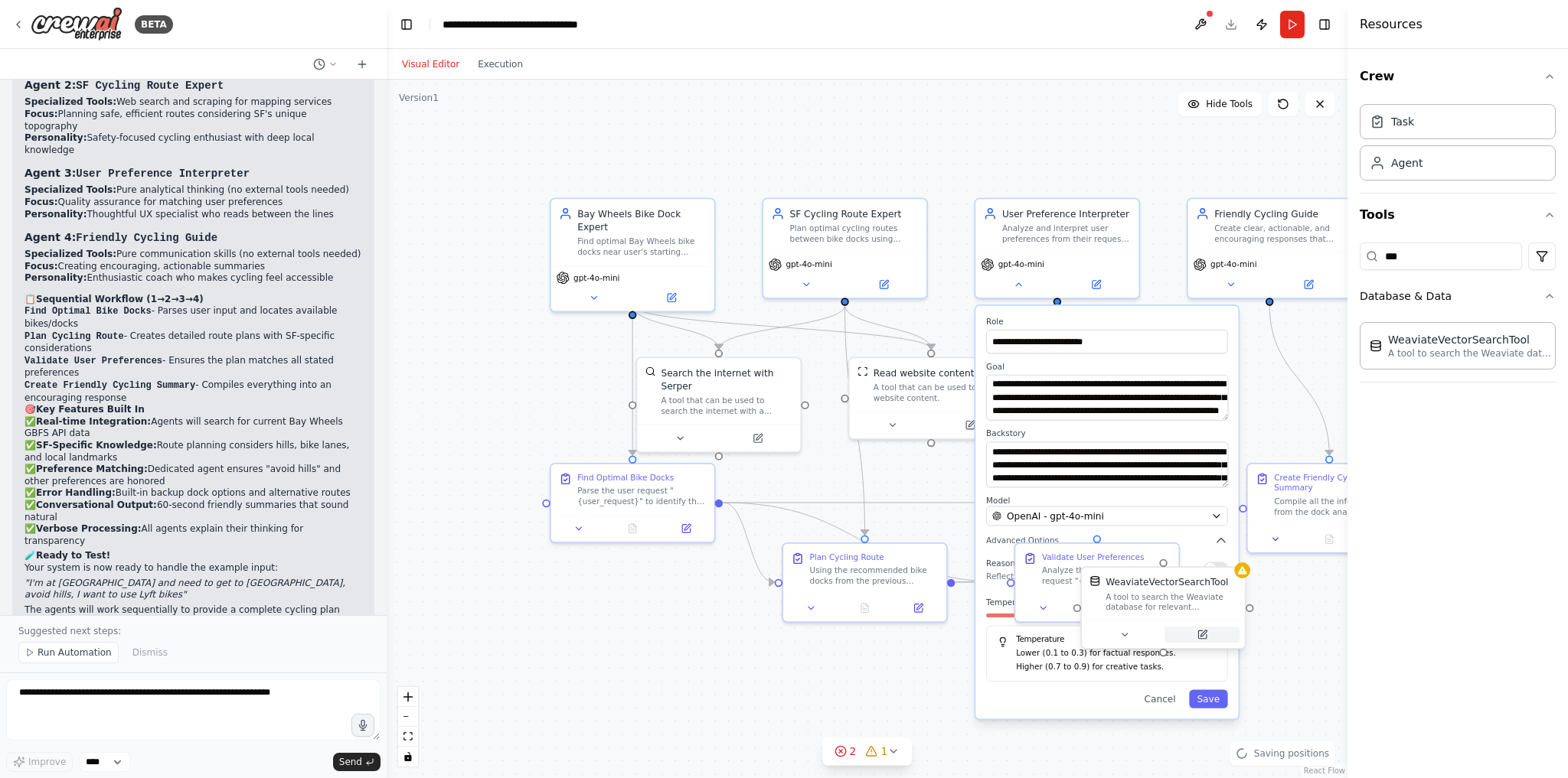
click at [1201, 634] on icon at bounding box center [1203, 633] width 6 height 6
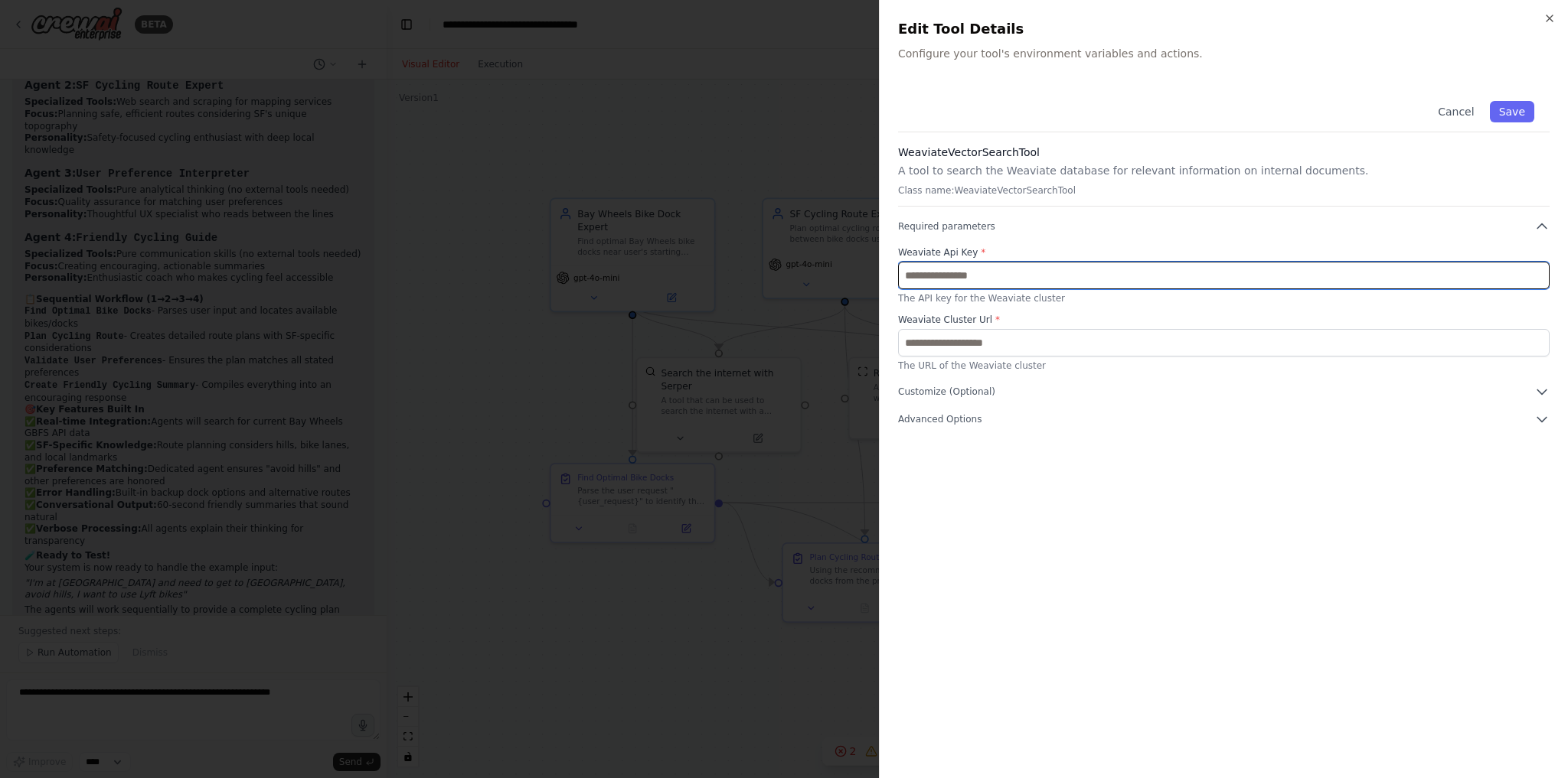
click at [1013, 280] on input "text" at bounding box center [1224, 275] width 652 height 28
paste input "**********"
type input "**********"
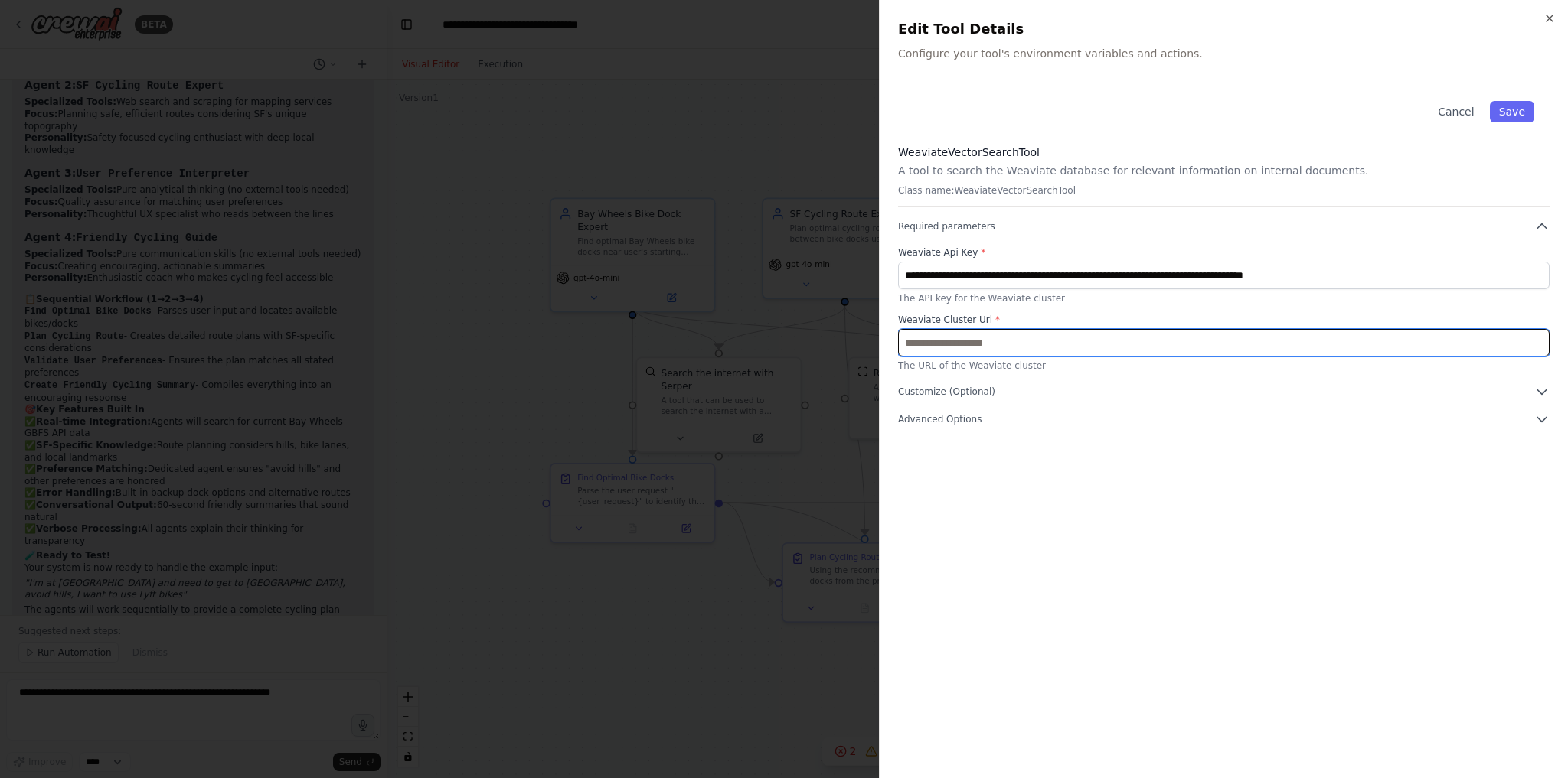
paste input "**********"
type input "**********"
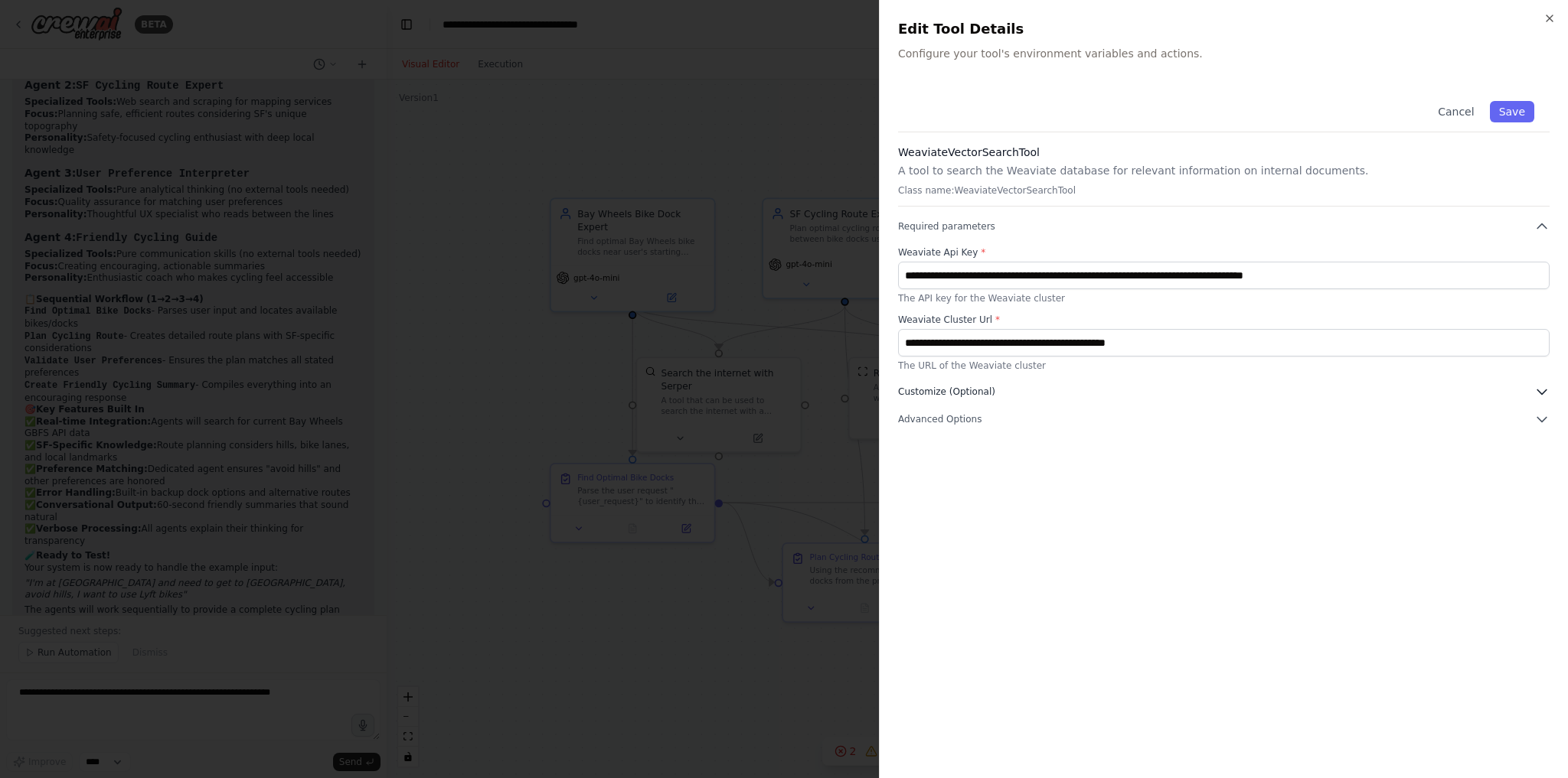
click at [959, 386] on span "Customize (Optional)" at bounding box center [946, 392] width 97 height 13
click at [1543, 390] on icon "button" at bounding box center [1541, 392] width 9 height 4
click at [1514, 116] on button "Save" at bounding box center [1511, 111] width 45 height 21
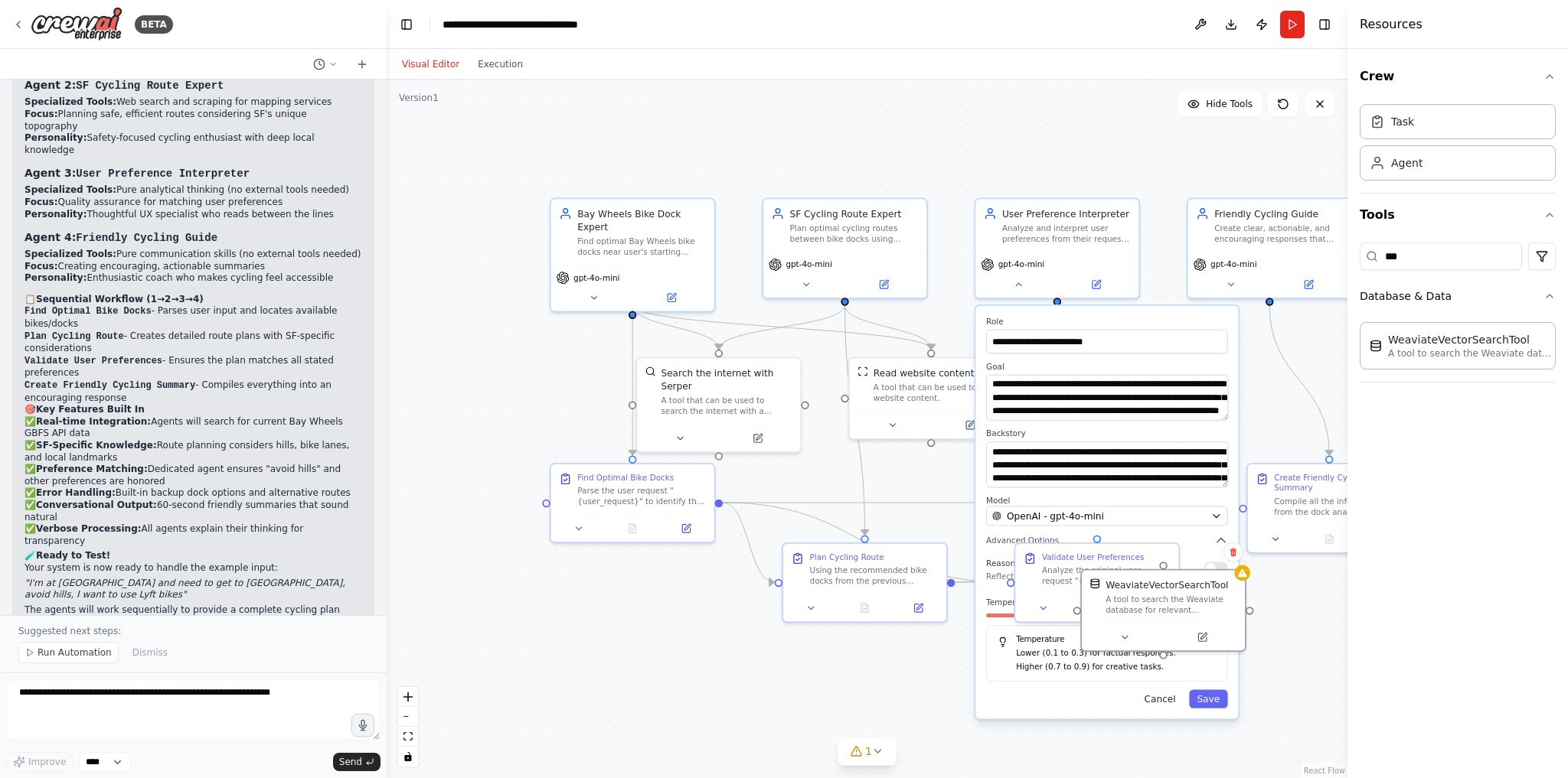
click at [1169, 702] on button "Cancel" at bounding box center [1160, 700] width 47 height 19
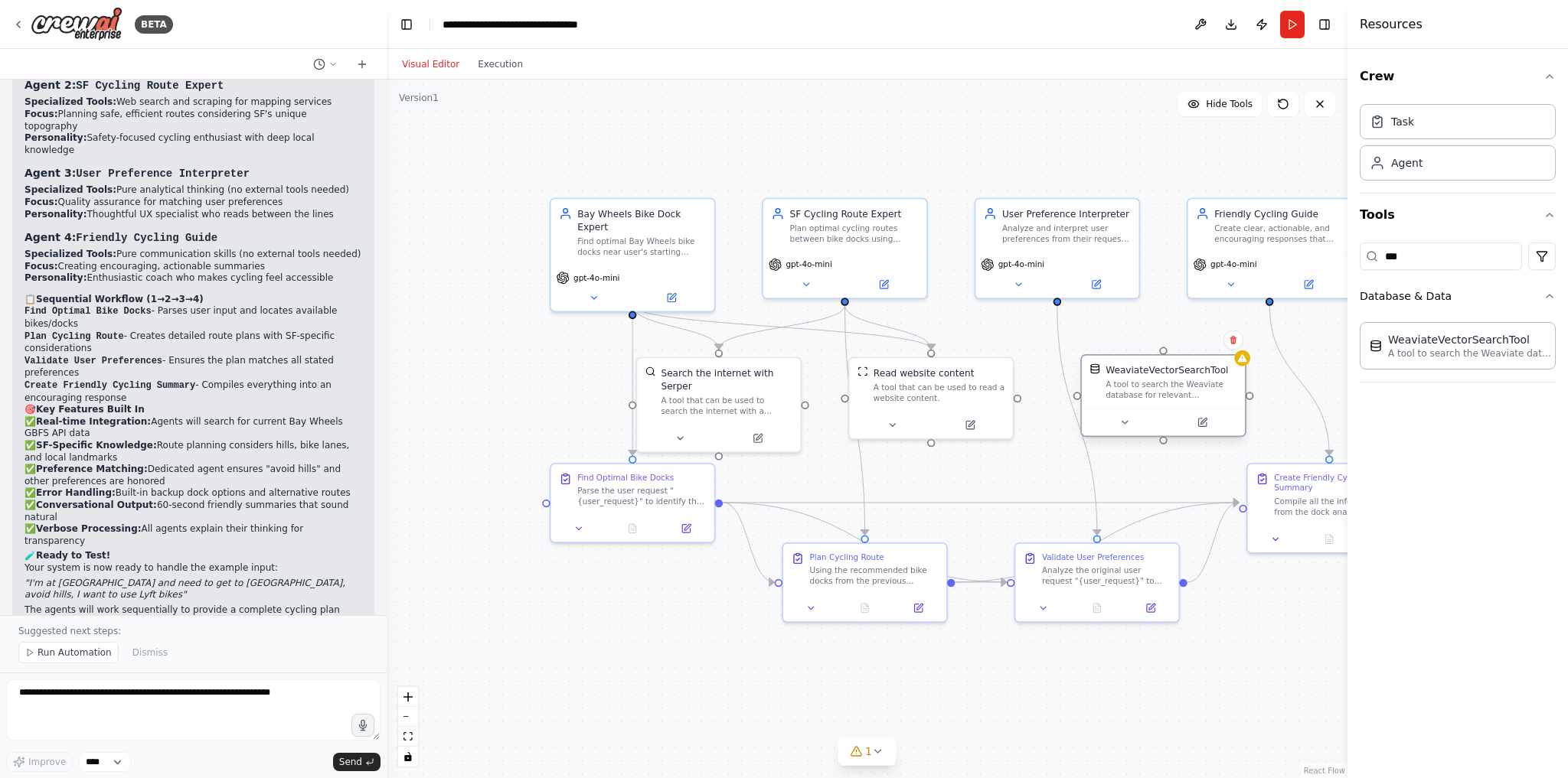
drag, startPoint x: 1167, startPoint y: 595, endPoint x: 1170, endPoint y: 383, distance: 212.0
click at [1170, 383] on div "A tool to search the Weaviate database for relevant information on internal doc…" at bounding box center [1171, 390] width 132 height 21
drag, startPoint x: 1058, startPoint y: 301, endPoint x: 1165, endPoint y: 355, distance: 119.9
click at [1165, 355] on div "Bay Wheels Bike Dock Expert Find optimal Bay Wheels bike docks near user's star…" at bounding box center [899, 434] width 833 height 605
click at [649, 242] on div "Bay Wheels Bike Dock Expert Find optimal Bay Wheels bike docks near user's star…" at bounding box center [632, 230] width 163 height 67
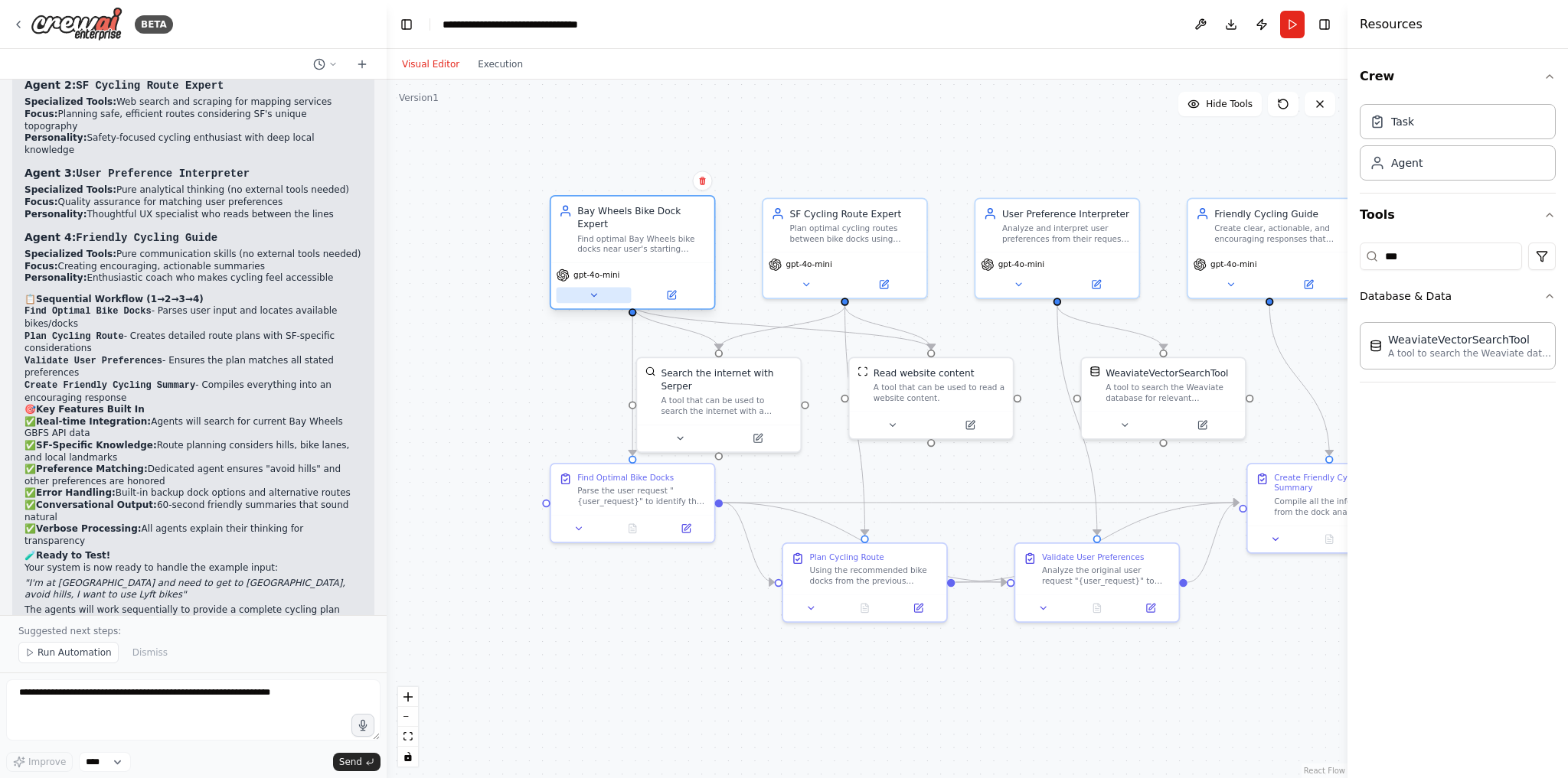
click at [591, 290] on icon at bounding box center [594, 295] width 11 height 11
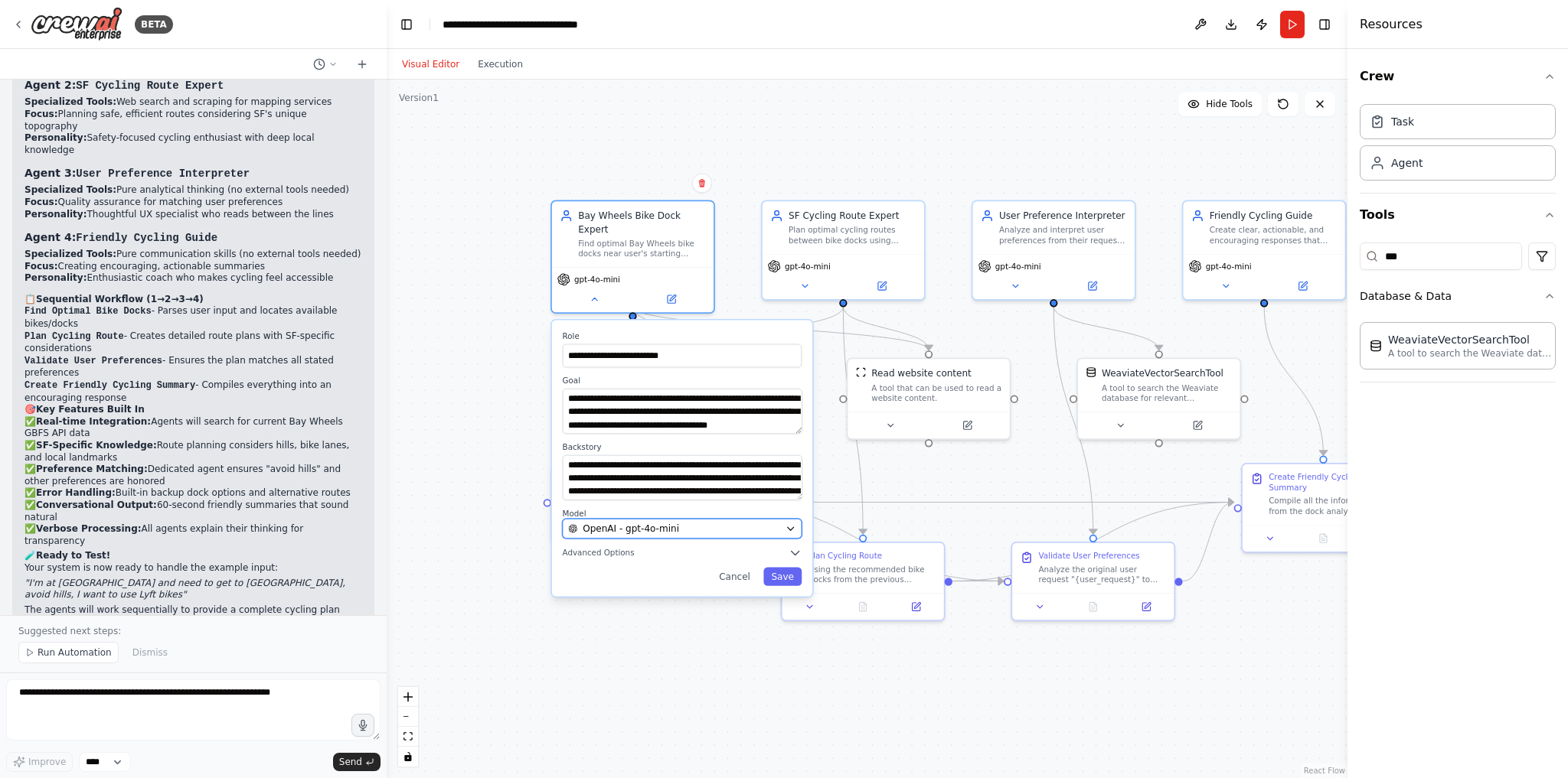
click at [663, 521] on button "OpenAI - gpt-4o-mini" at bounding box center [683, 529] width 240 height 20
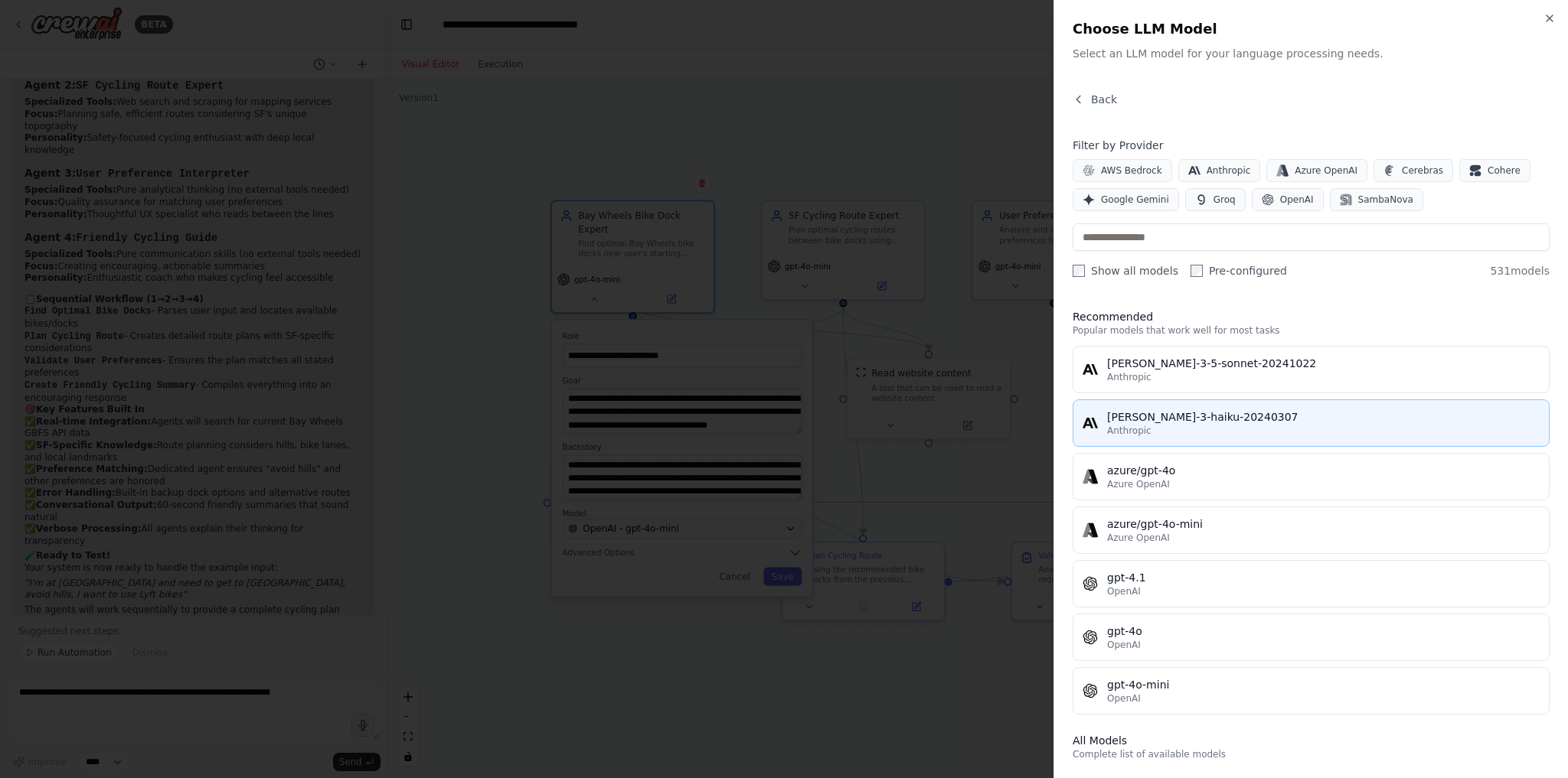
click at [1214, 427] on div "Anthropic" at bounding box center [1323, 430] width 432 height 13
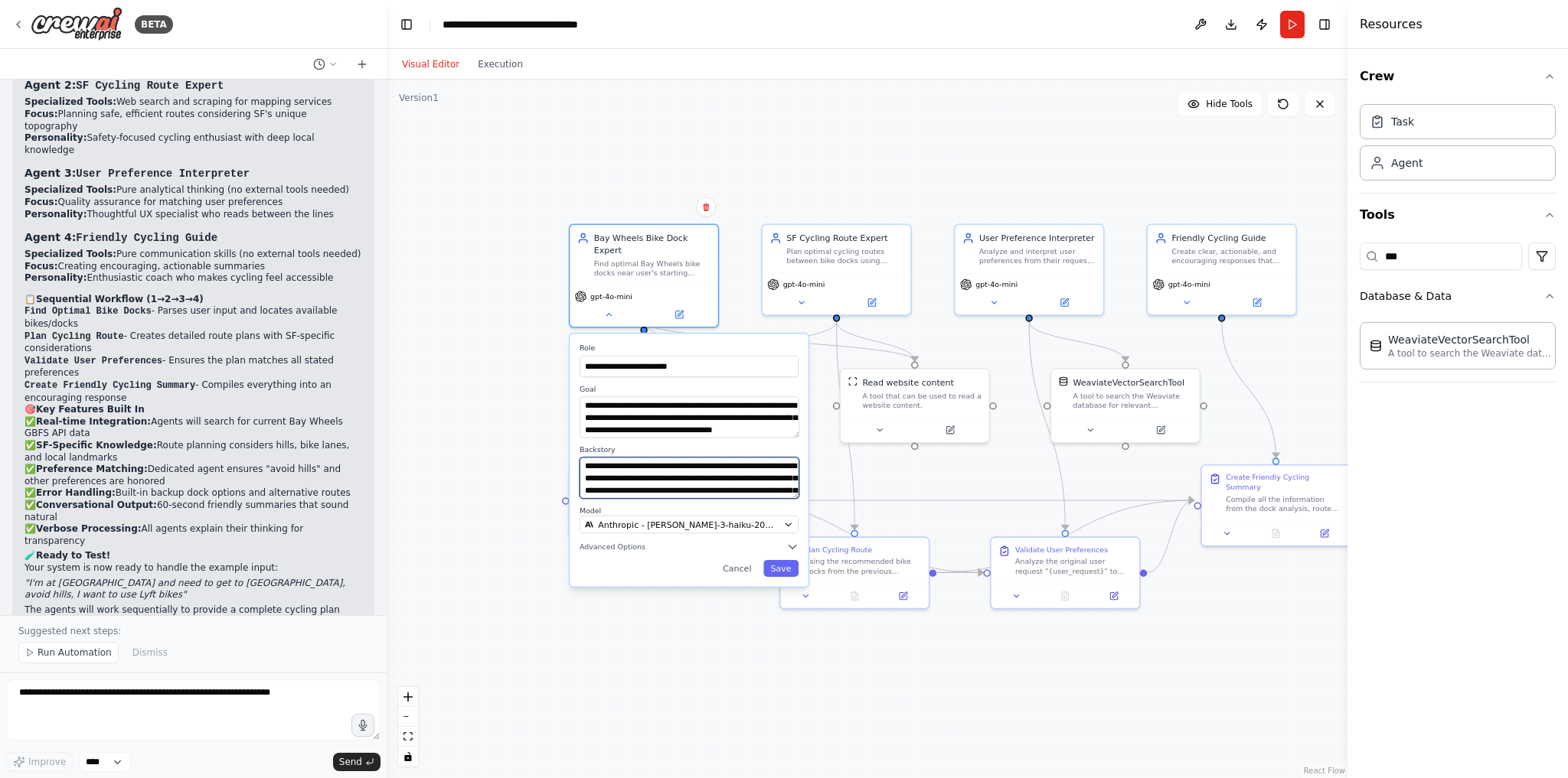
click at [743, 465] on textarea "**********" at bounding box center [689, 478] width 219 height 41
click at [784, 560] on button "Save" at bounding box center [781, 569] width 35 height 17
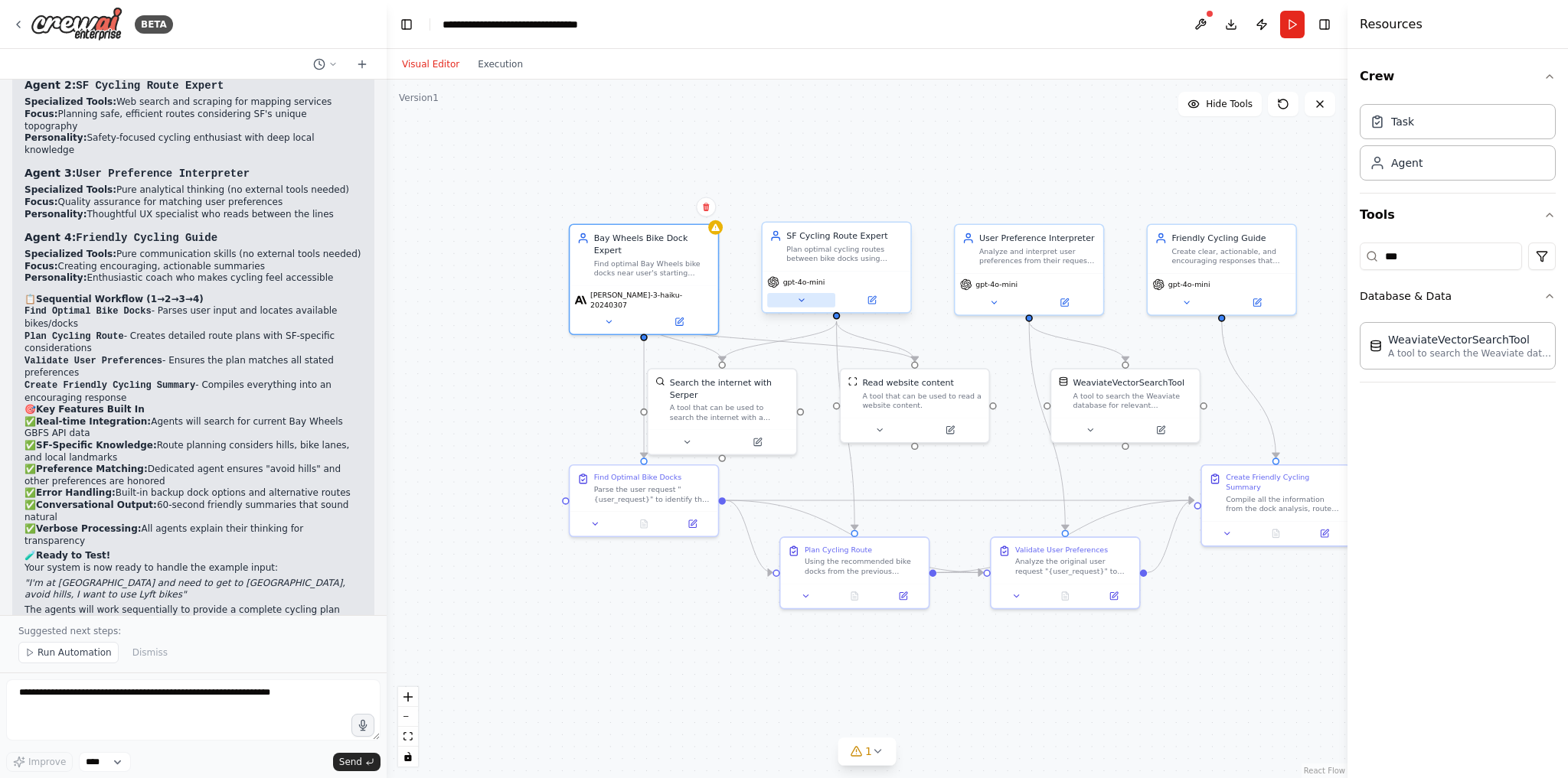
click at [799, 300] on icon at bounding box center [800, 300] width 4 height 3
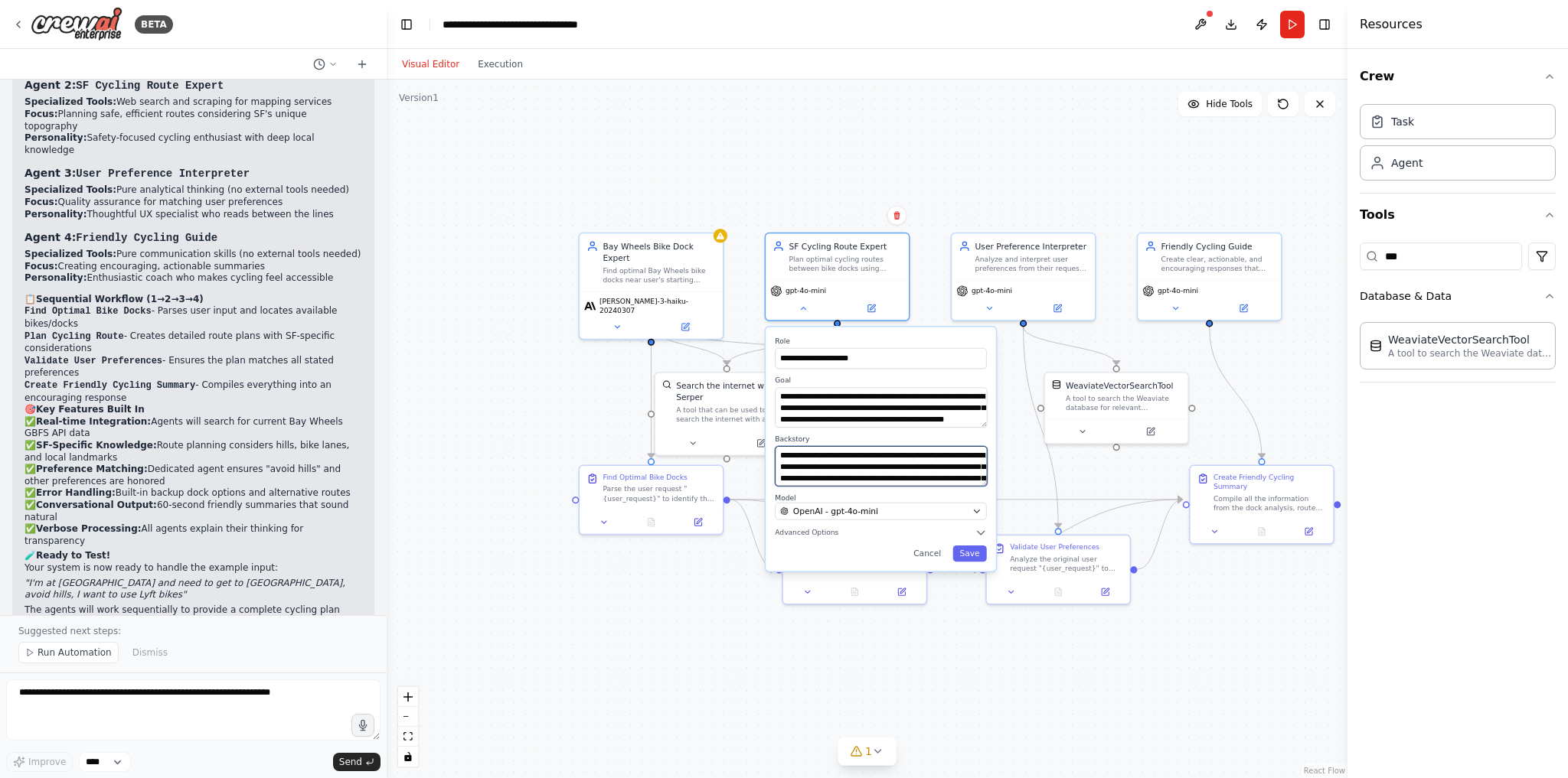
click at [865, 474] on textarea "**********" at bounding box center [880, 466] width 212 height 40
click at [867, 516] on button "OpenAI - gpt-4o-mini" at bounding box center [880, 511] width 211 height 18
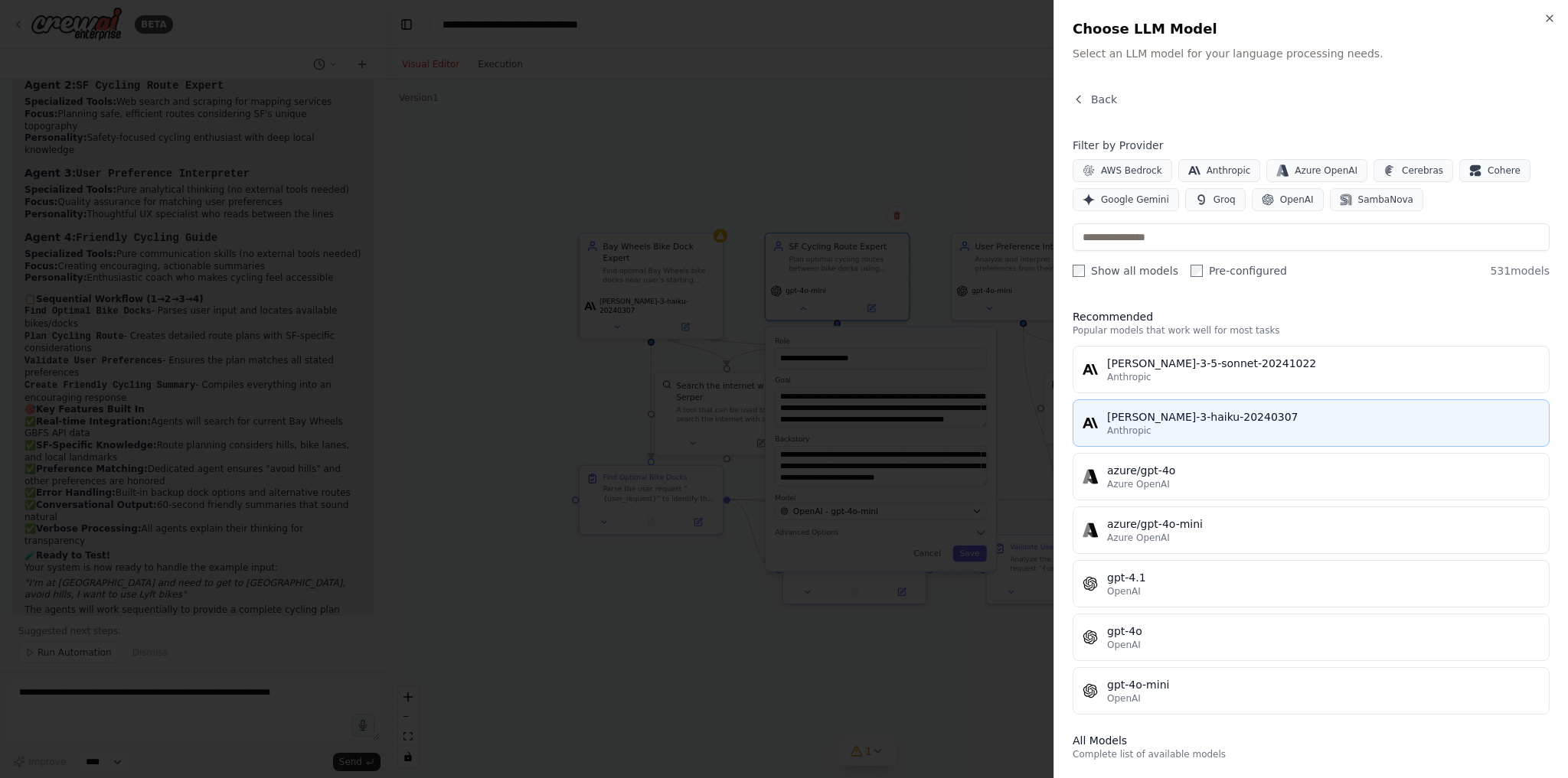
click at [1137, 416] on div "[PERSON_NAME]-3-haiku-20240307" at bounding box center [1323, 417] width 432 height 15
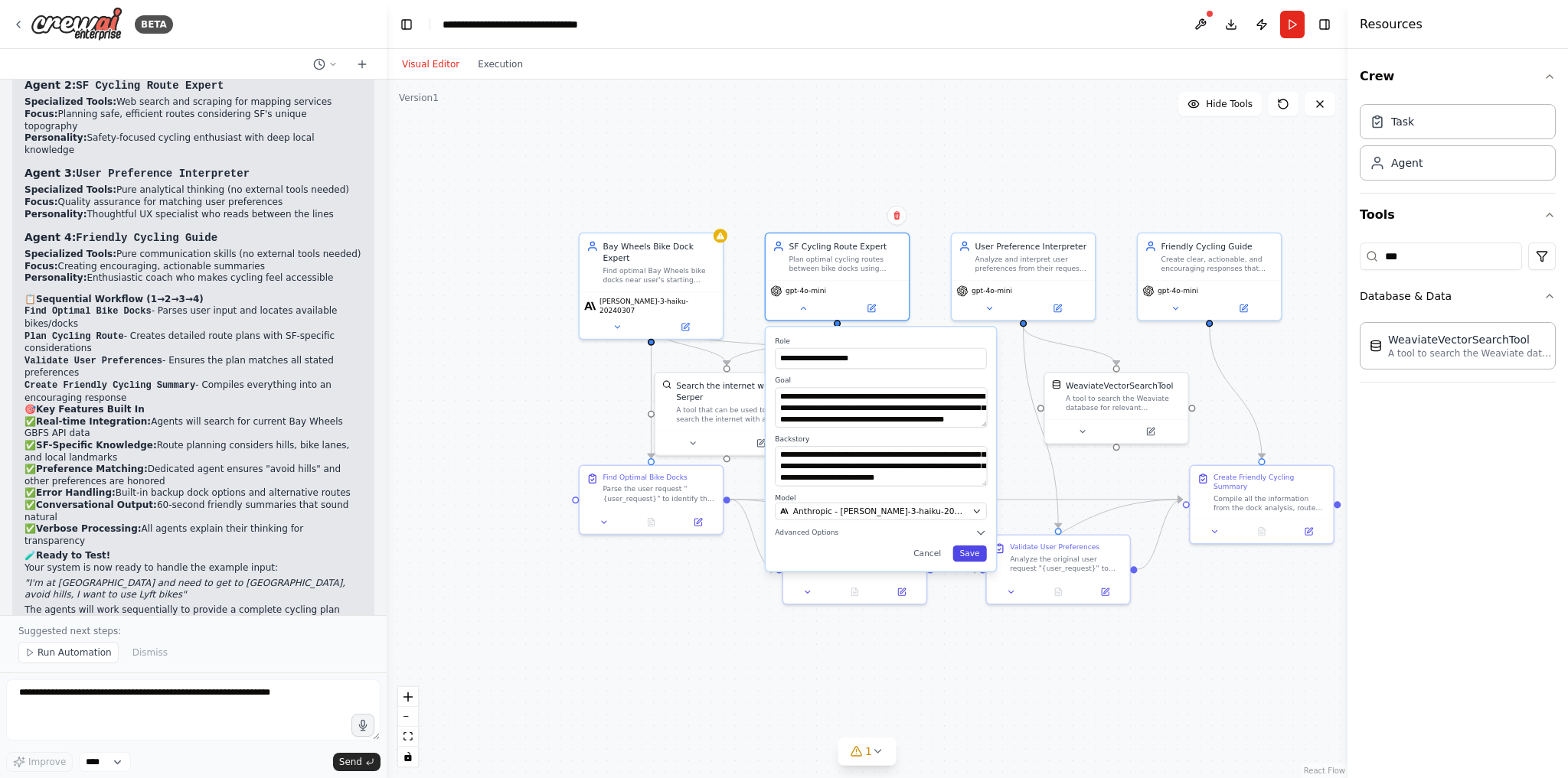
click at [967, 554] on button "Save" at bounding box center [969, 554] width 34 height 16
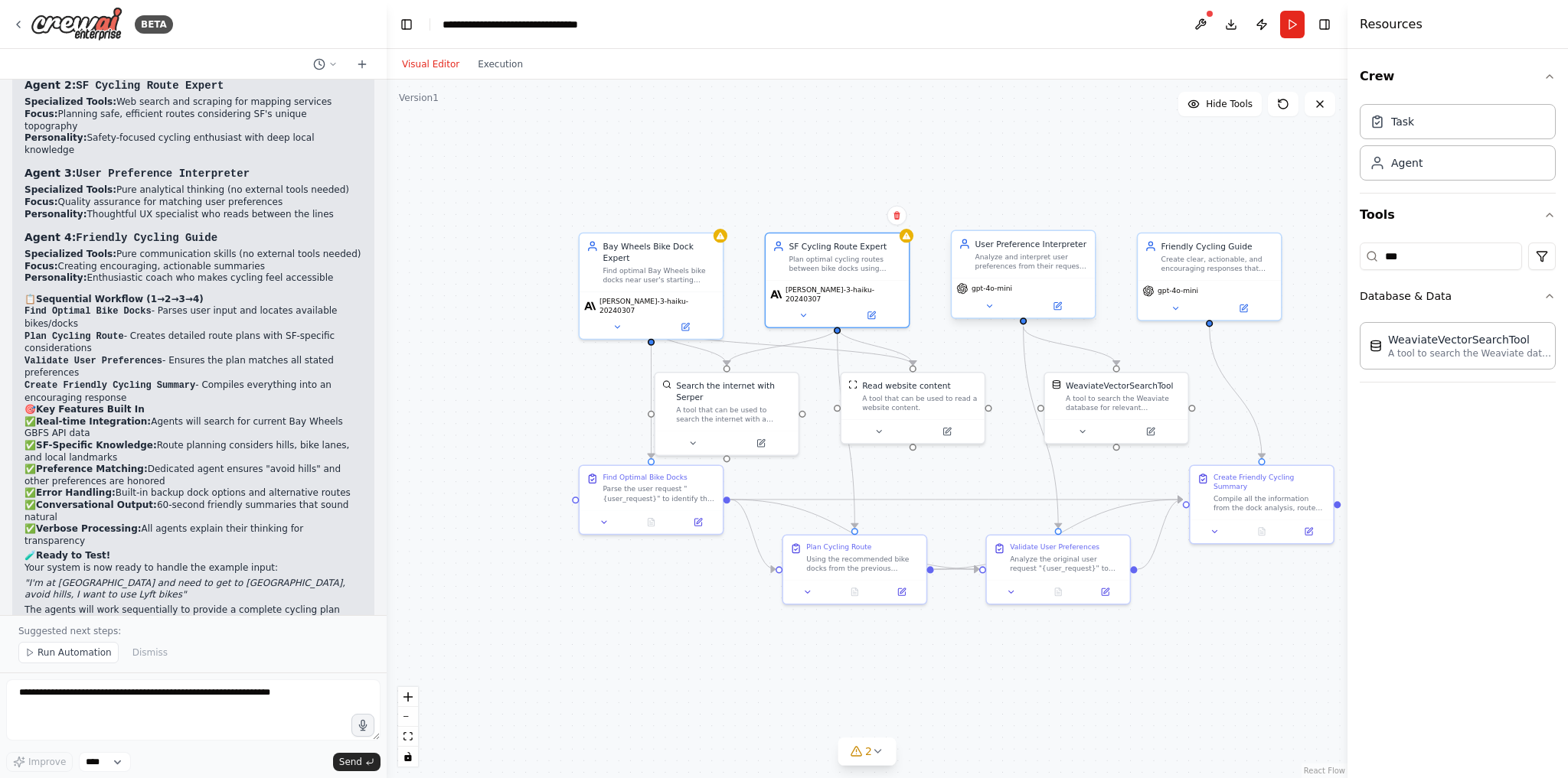
click at [1001, 297] on div "gpt-4o-mini" at bounding box center [1023, 297] width 143 height 40
click at [990, 305] on icon at bounding box center [988, 306] width 4 height 3
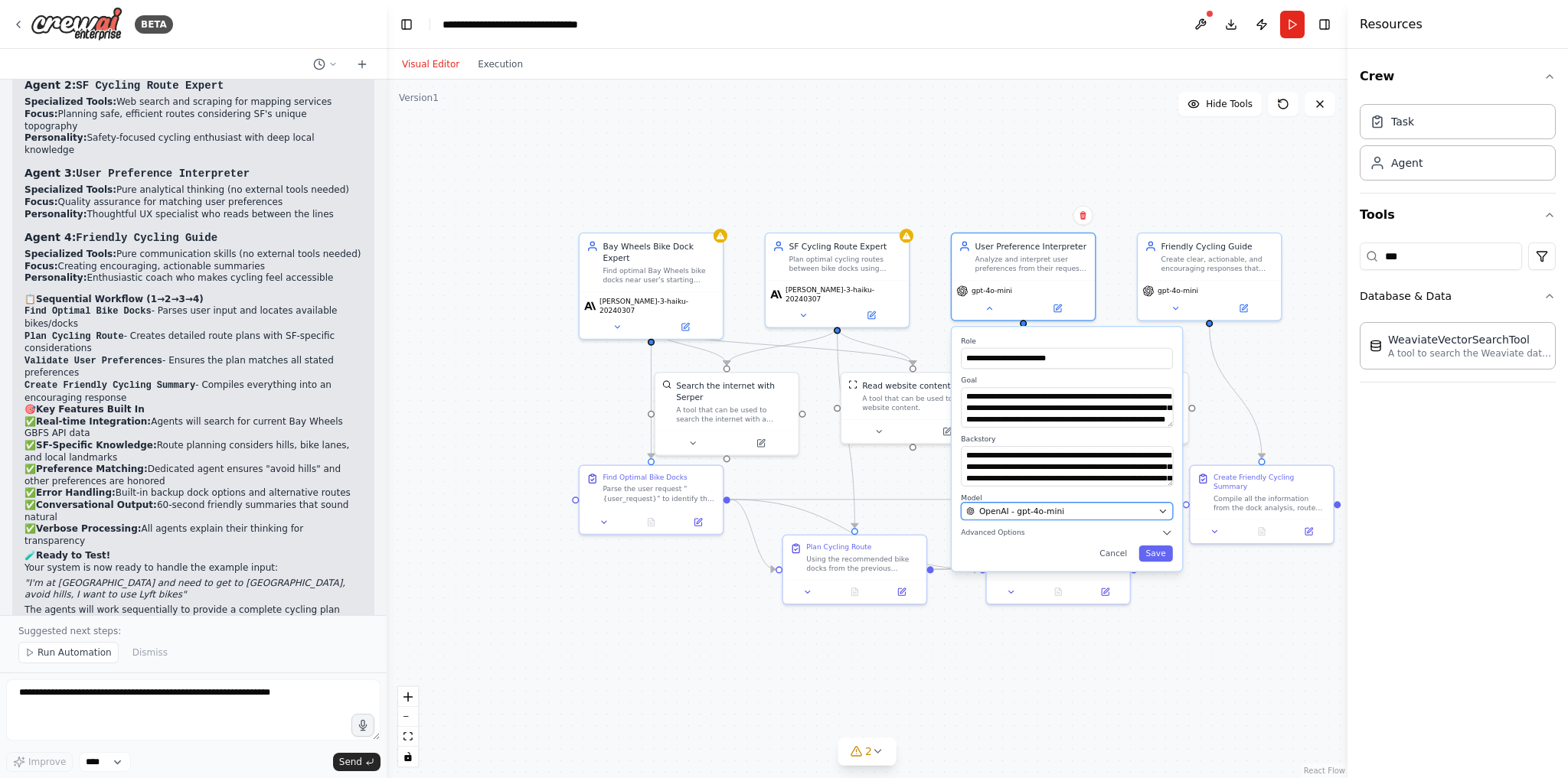
click at [1027, 515] on span "OpenAI - gpt-4o-mini" at bounding box center [1021, 512] width 85 height 12
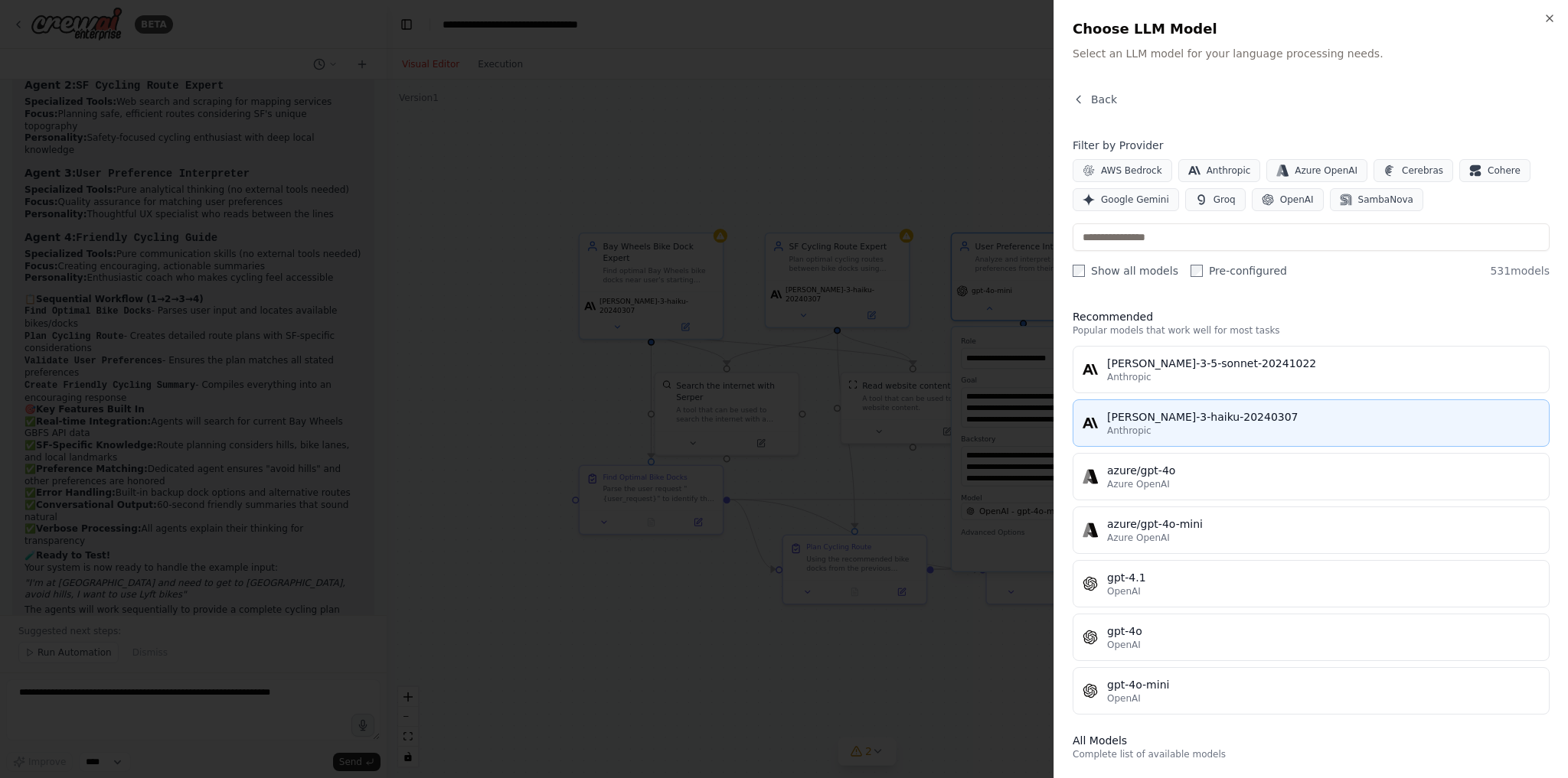
click at [1191, 424] on div "Anthropic" at bounding box center [1323, 430] width 432 height 13
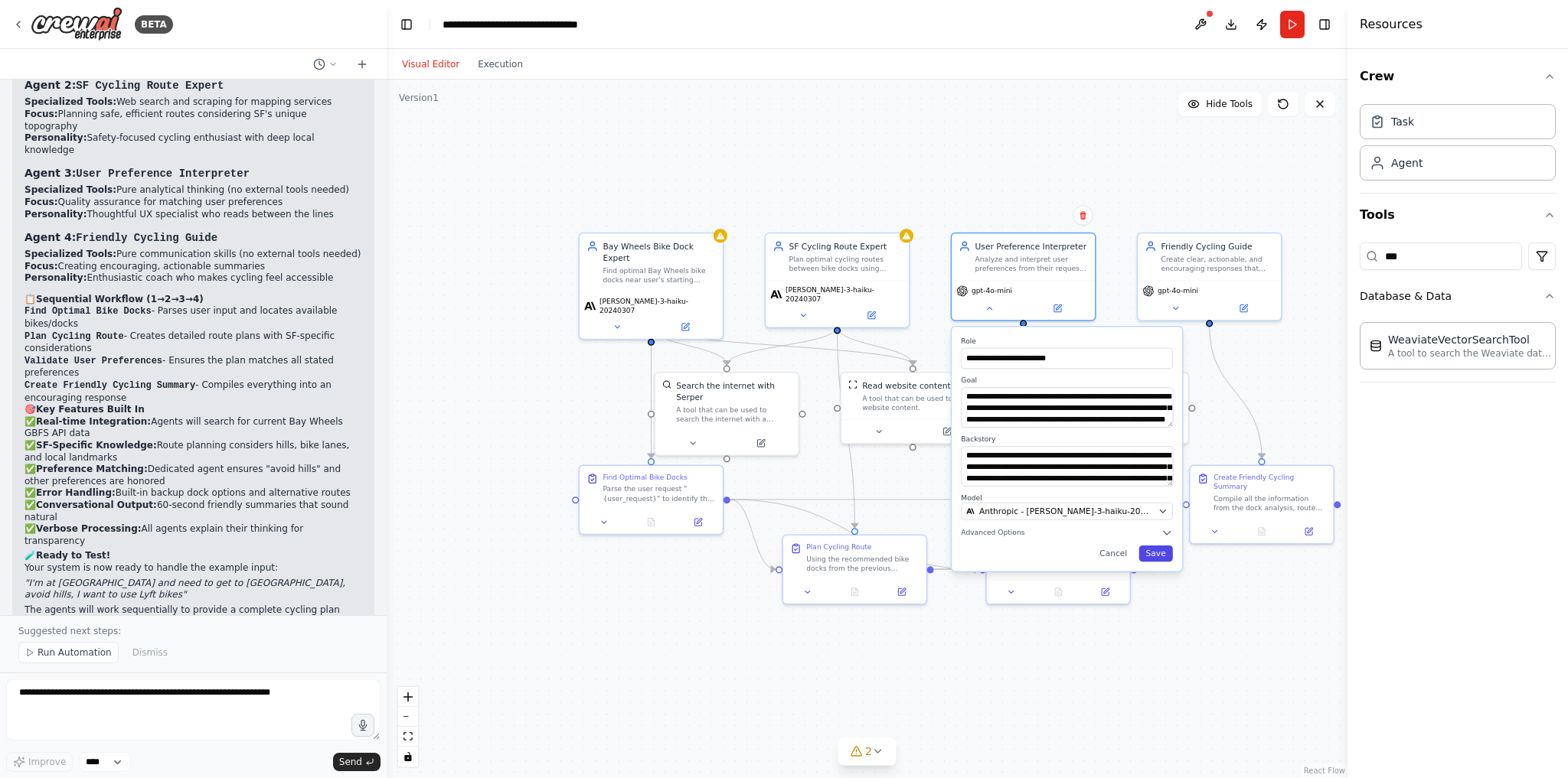
click at [1152, 549] on button "Save" at bounding box center [1155, 554] width 34 height 16
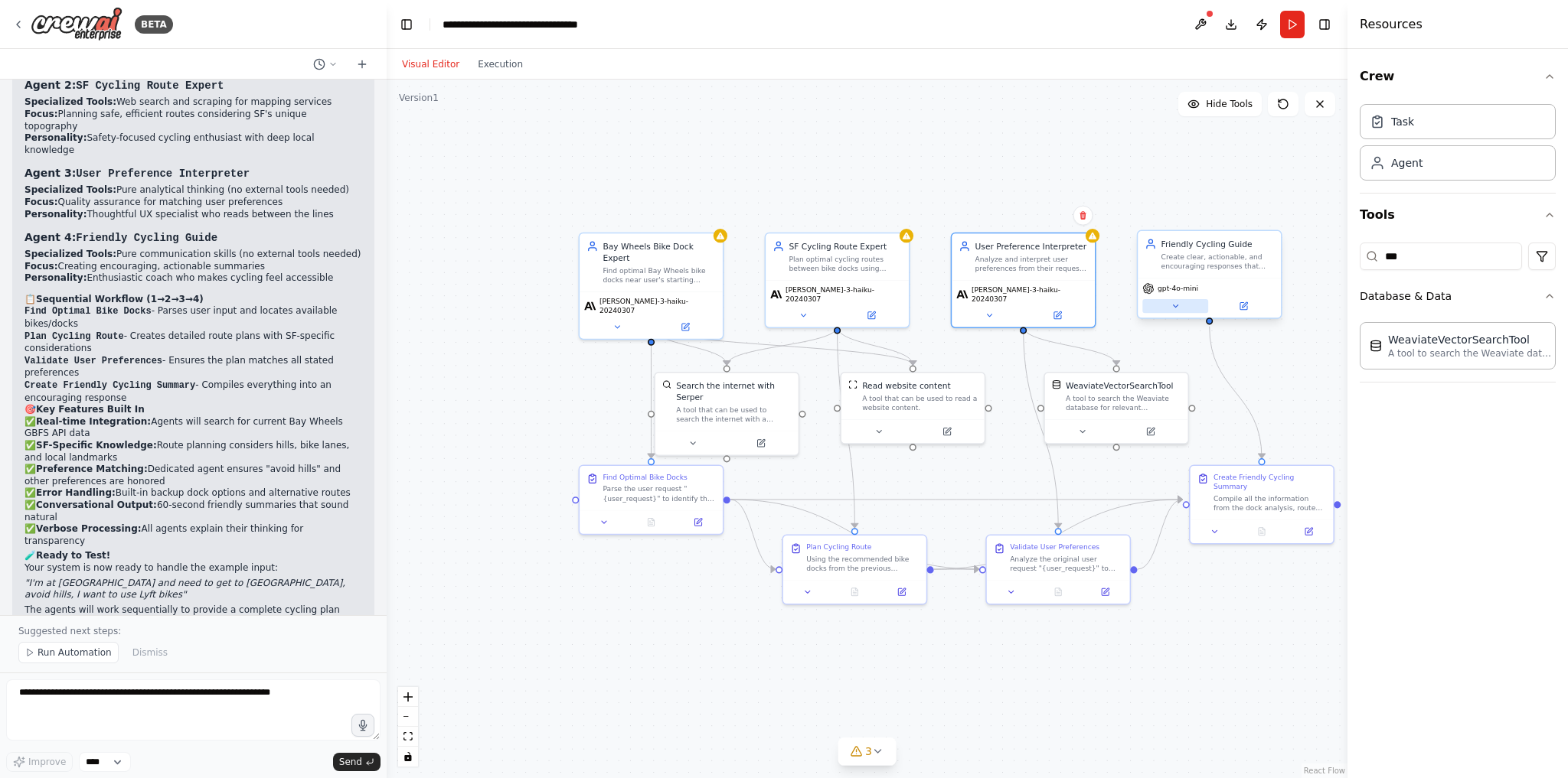
click at [1171, 309] on icon at bounding box center [1175, 305] width 9 height 9
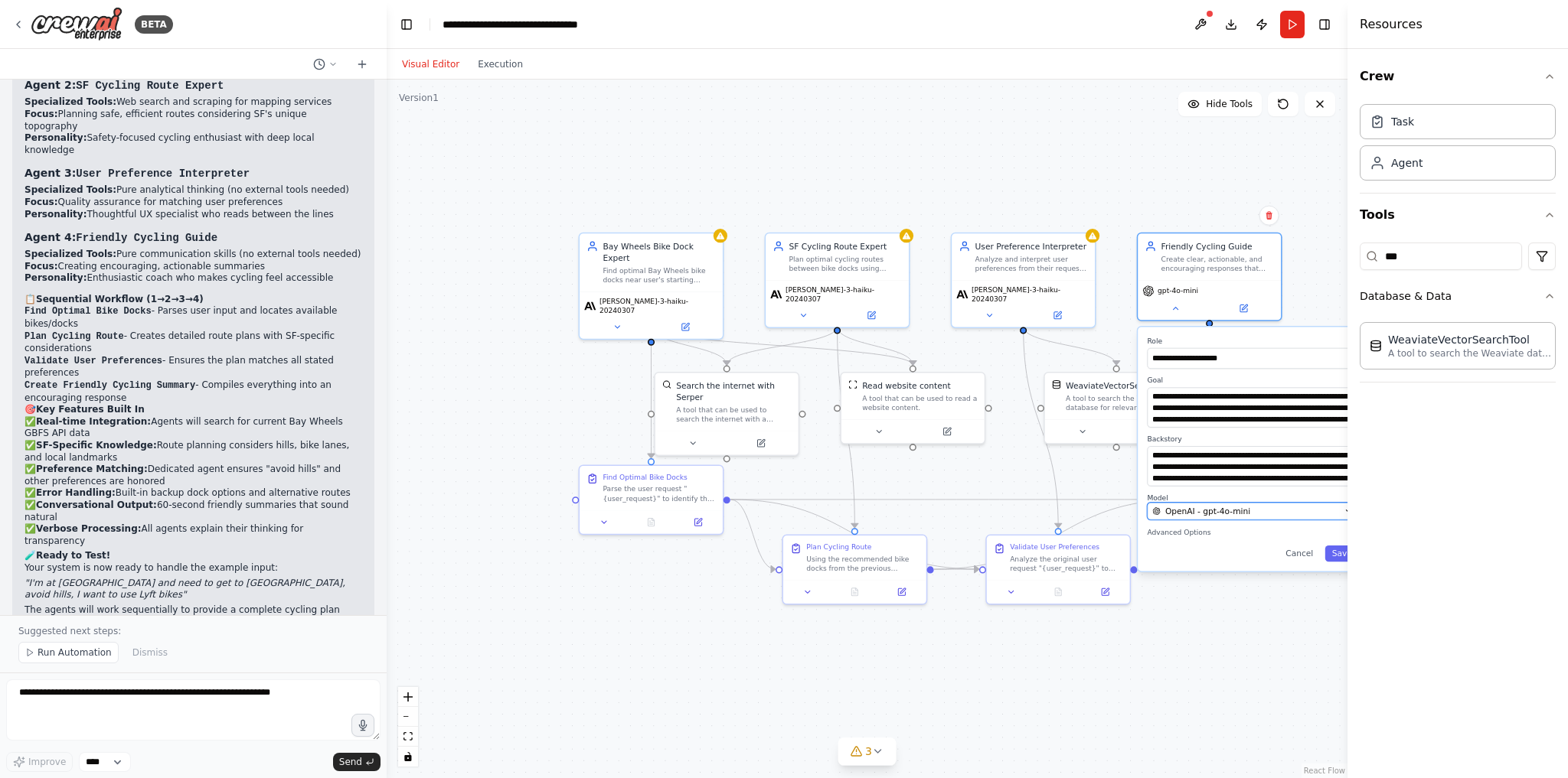
click at [1233, 514] on span "OpenAI - gpt-4o-mini" at bounding box center [1208, 512] width 85 height 12
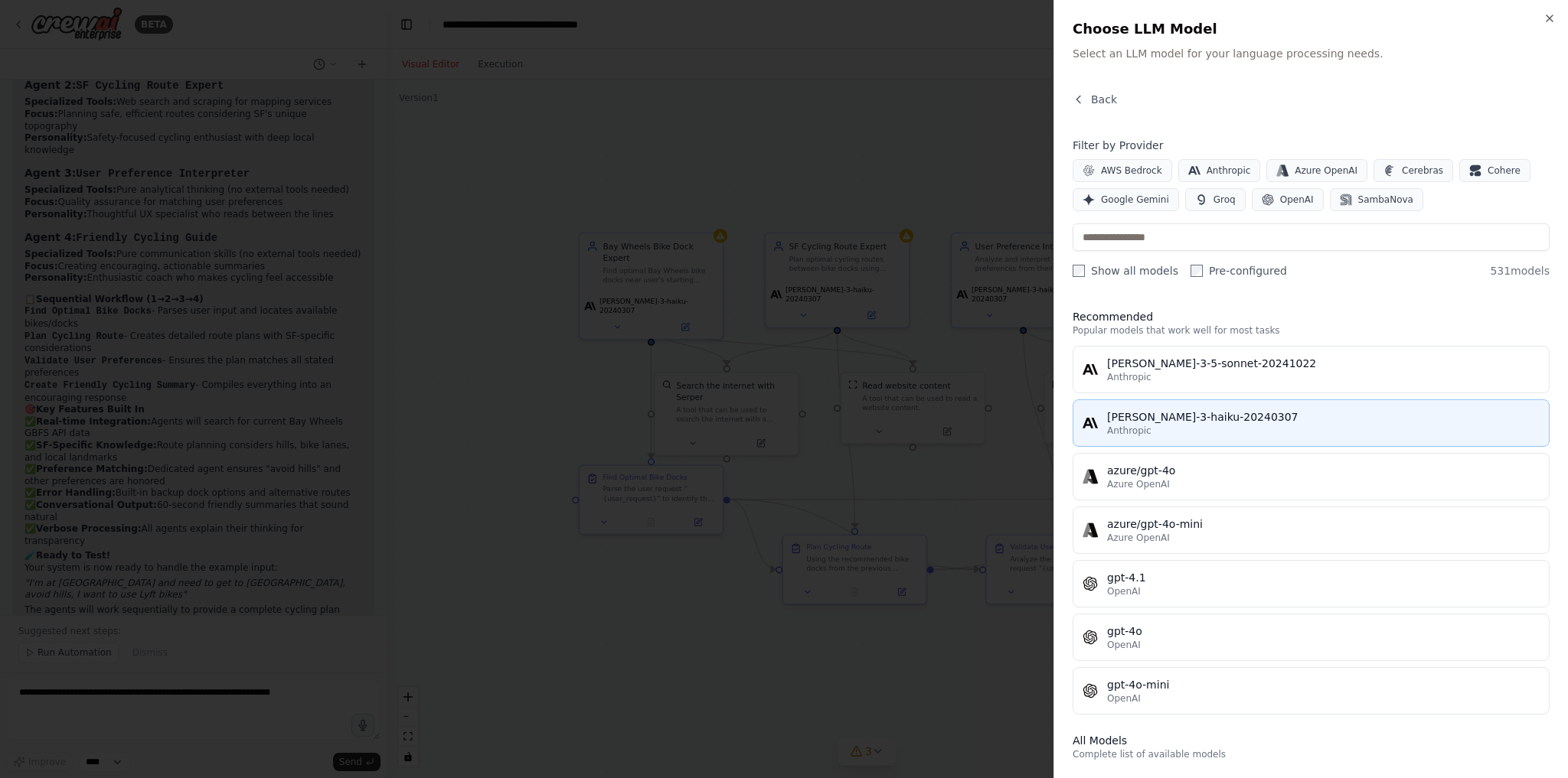
click at [1176, 416] on div "[PERSON_NAME]-3-haiku-20240307" at bounding box center [1323, 417] width 432 height 15
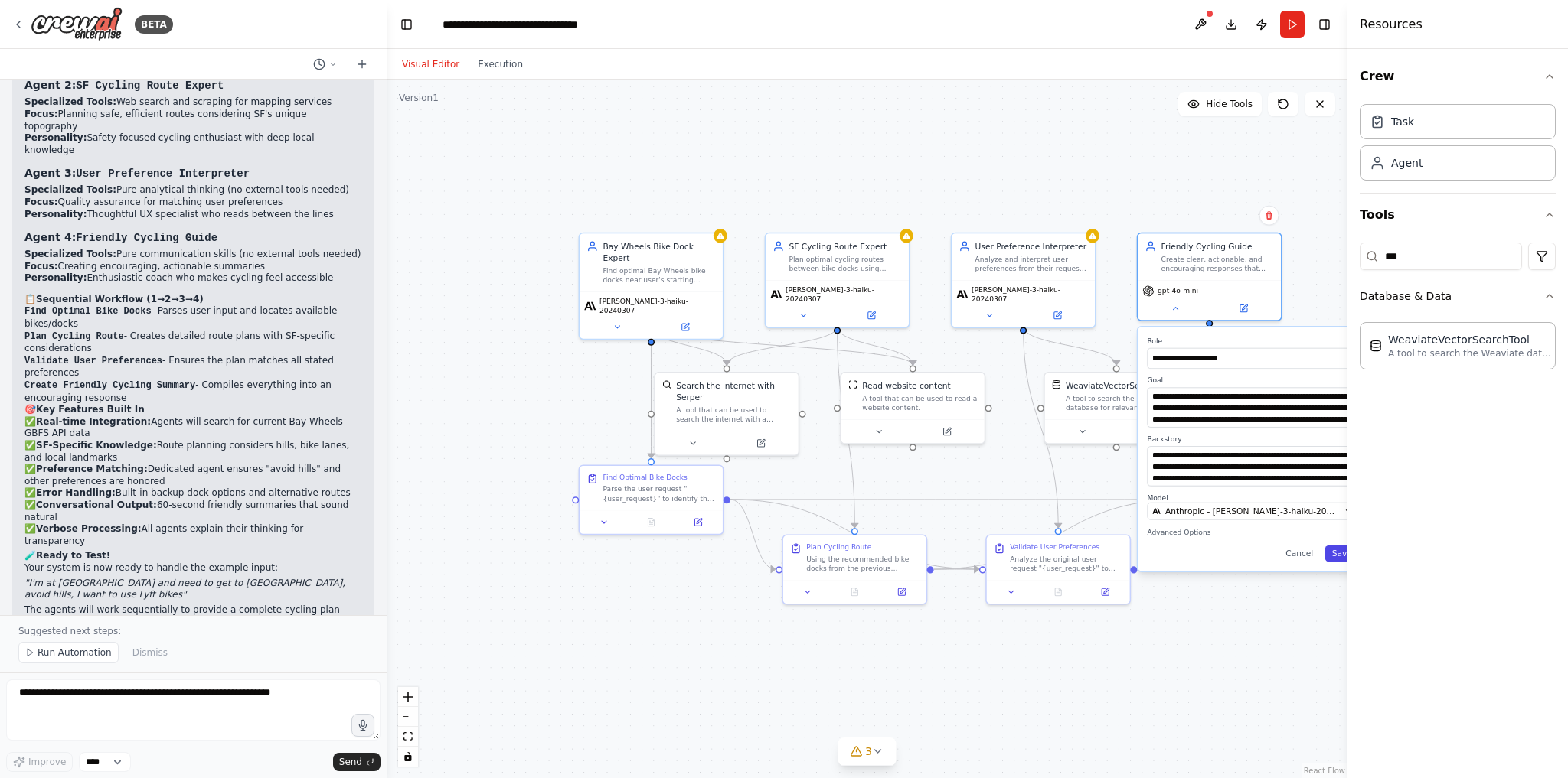
click at [1333, 548] on button "Save" at bounding box center [1342, 554] width 34 height 16
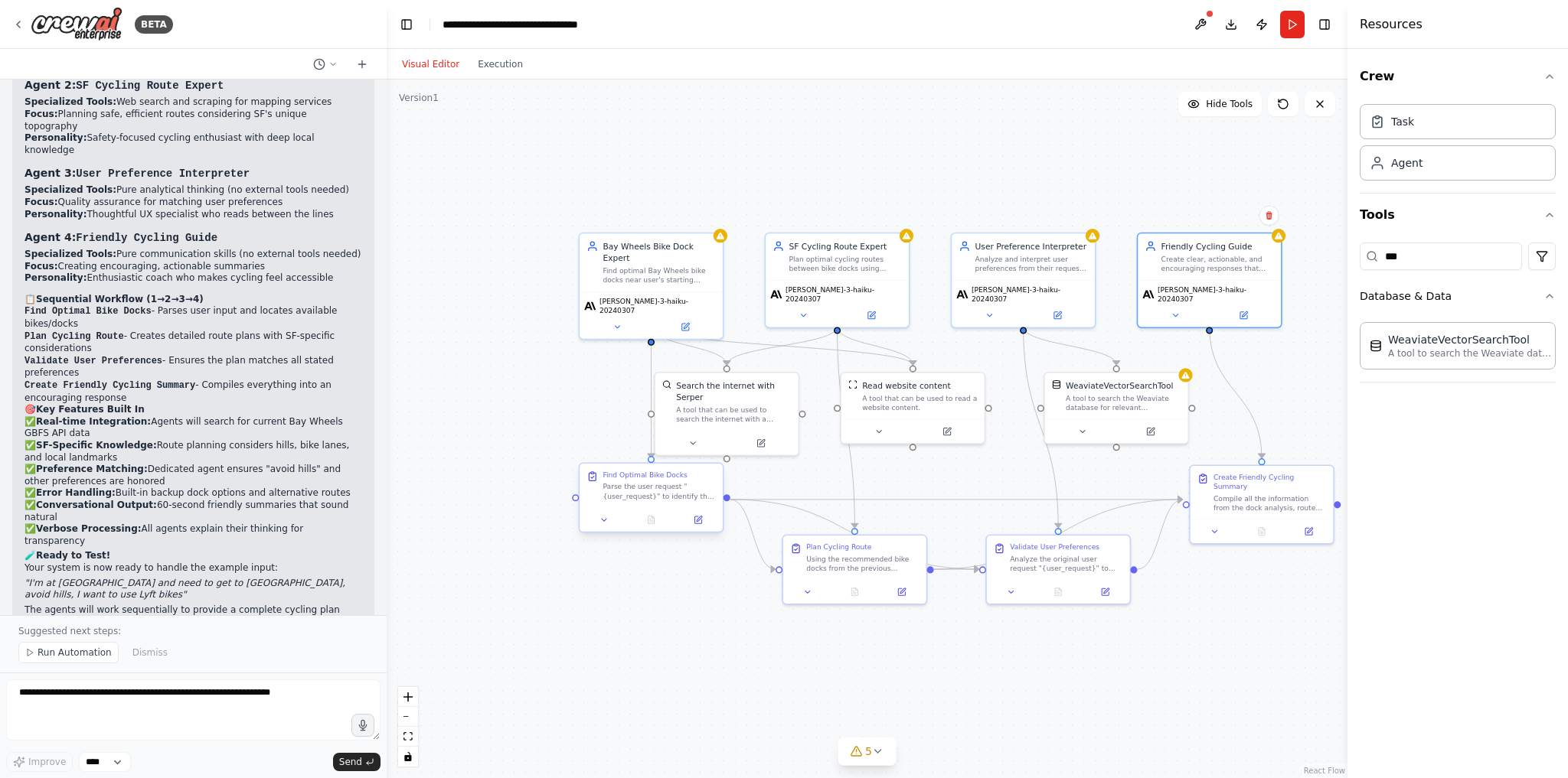
click at [646, 506] on div "Find Optimal Bike Docks Parse the user request "{user_request}" to identify the…" at bounding box center [652, 486] width 143 height 45
click at [606, 524] on button at bounding box center [603, 520] width 40 height 14
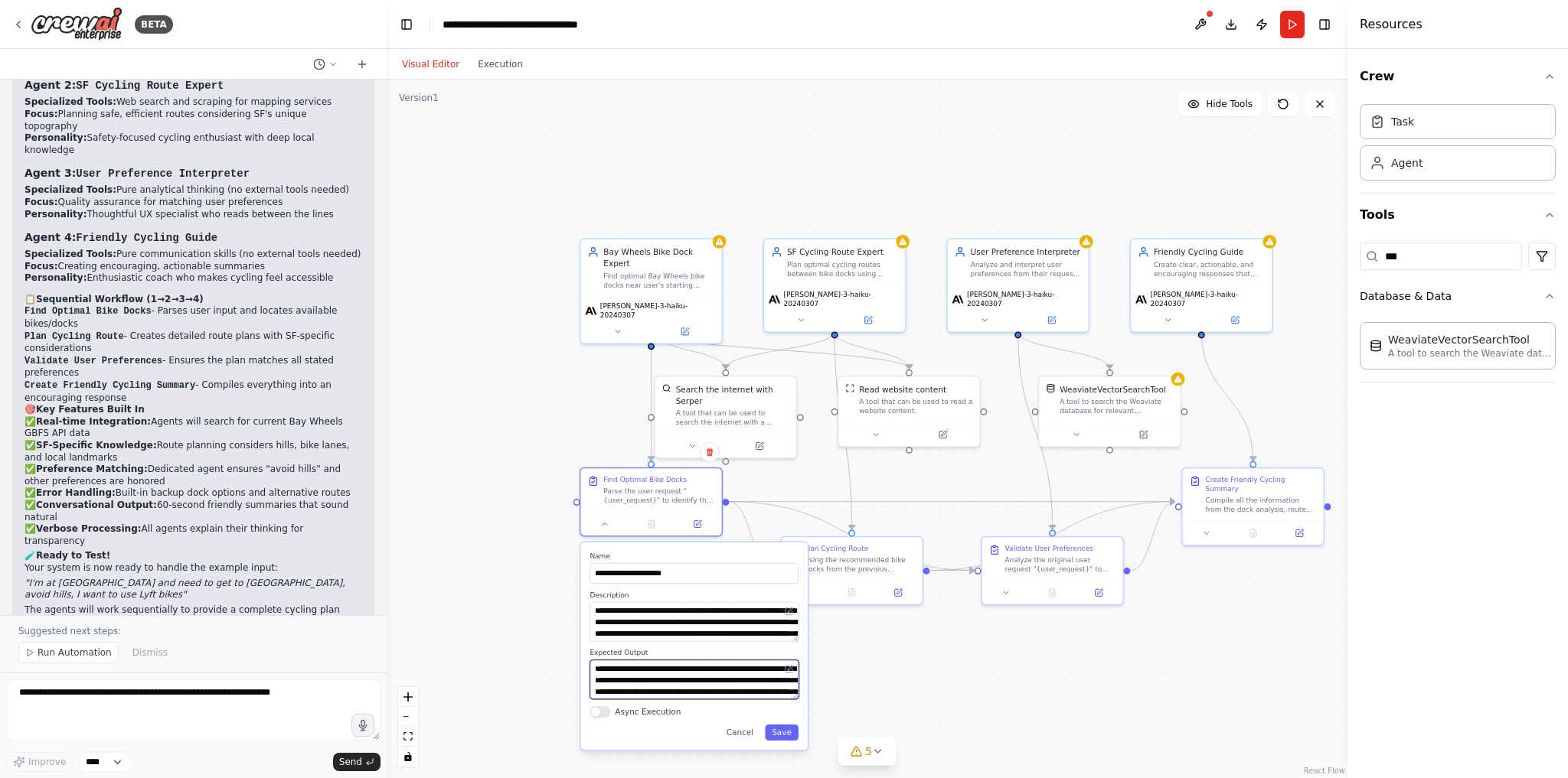
click at [681, 687] on textarea "**********" at bounding box center [694, 679] width 209 height 40
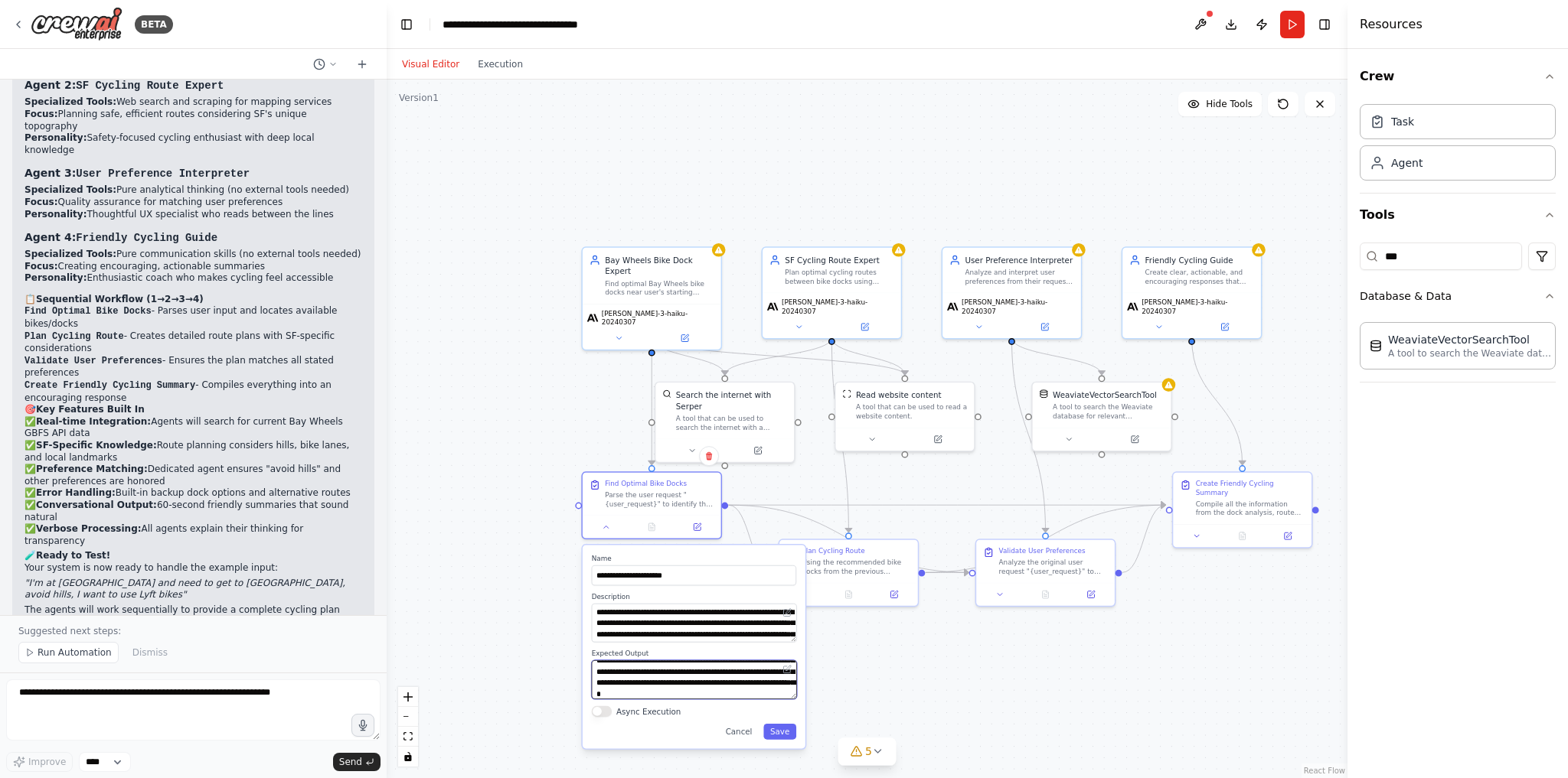
scroll to position [73, 0]
click at [779, 727] on button "Save" at bounding box center [779, 732] width 33 height 16
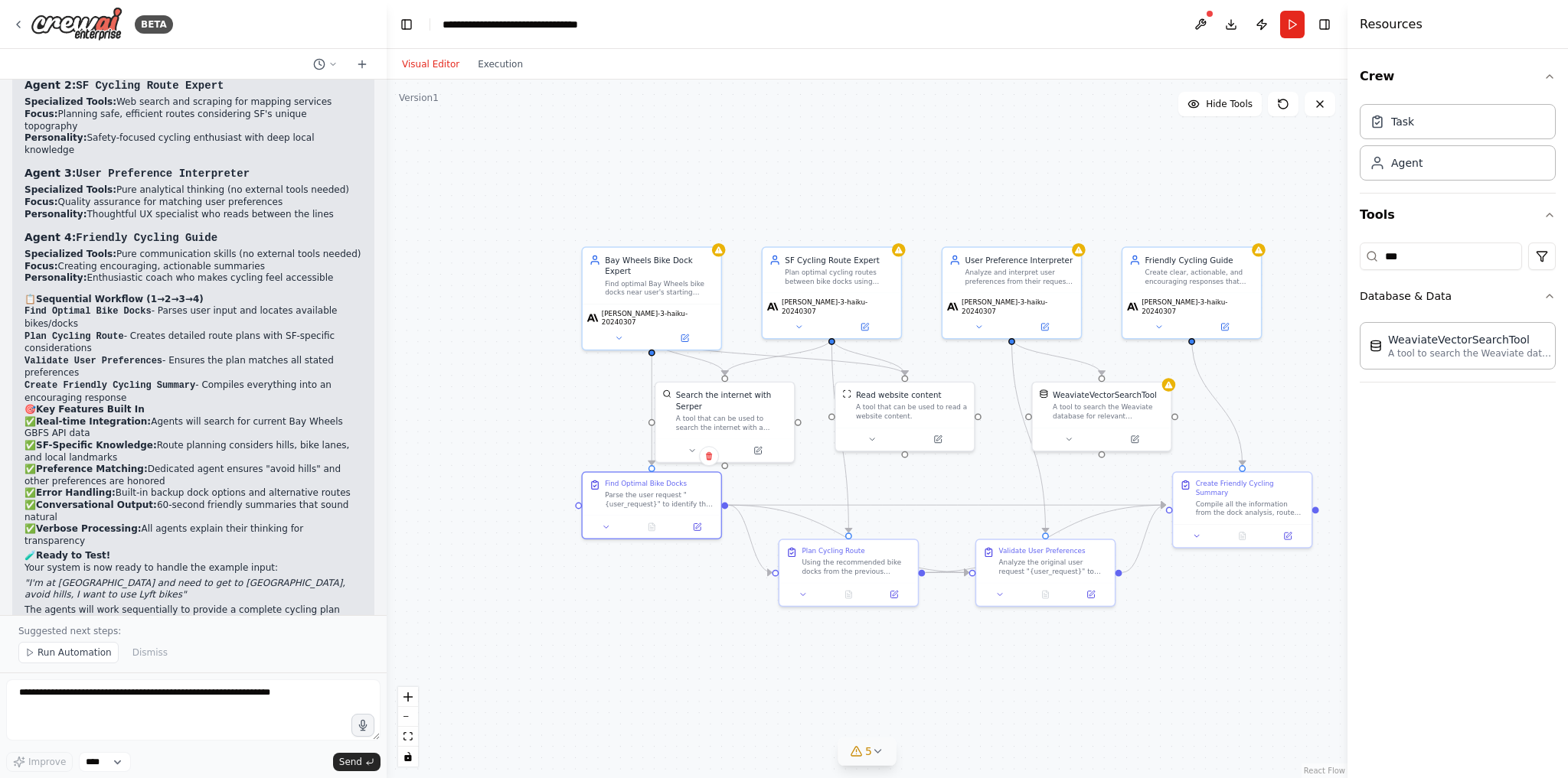
click at [885, 754] on button "5" at bounding box center [867, 752] width 59 height 29
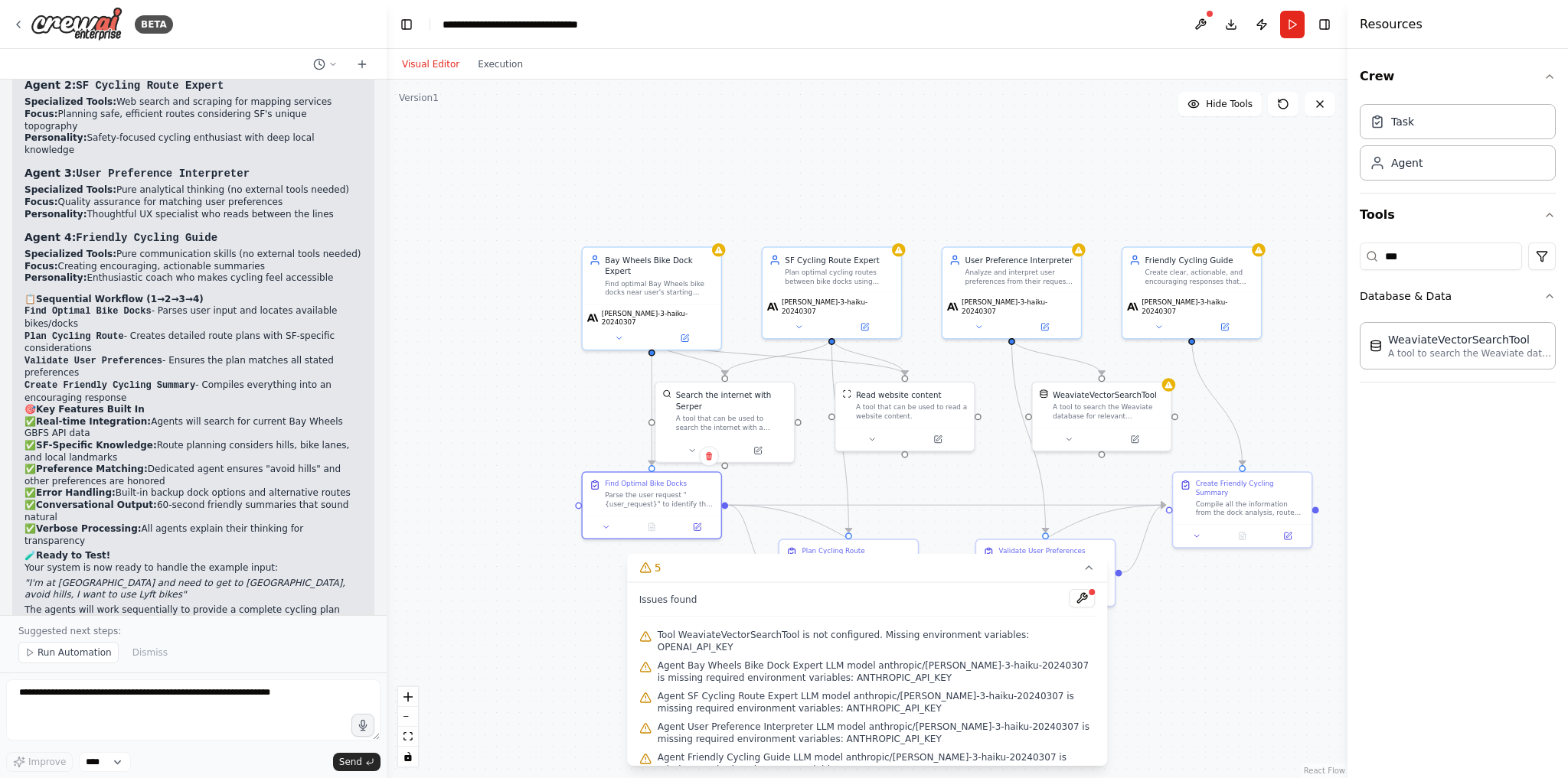
scroll to position [7, 0]
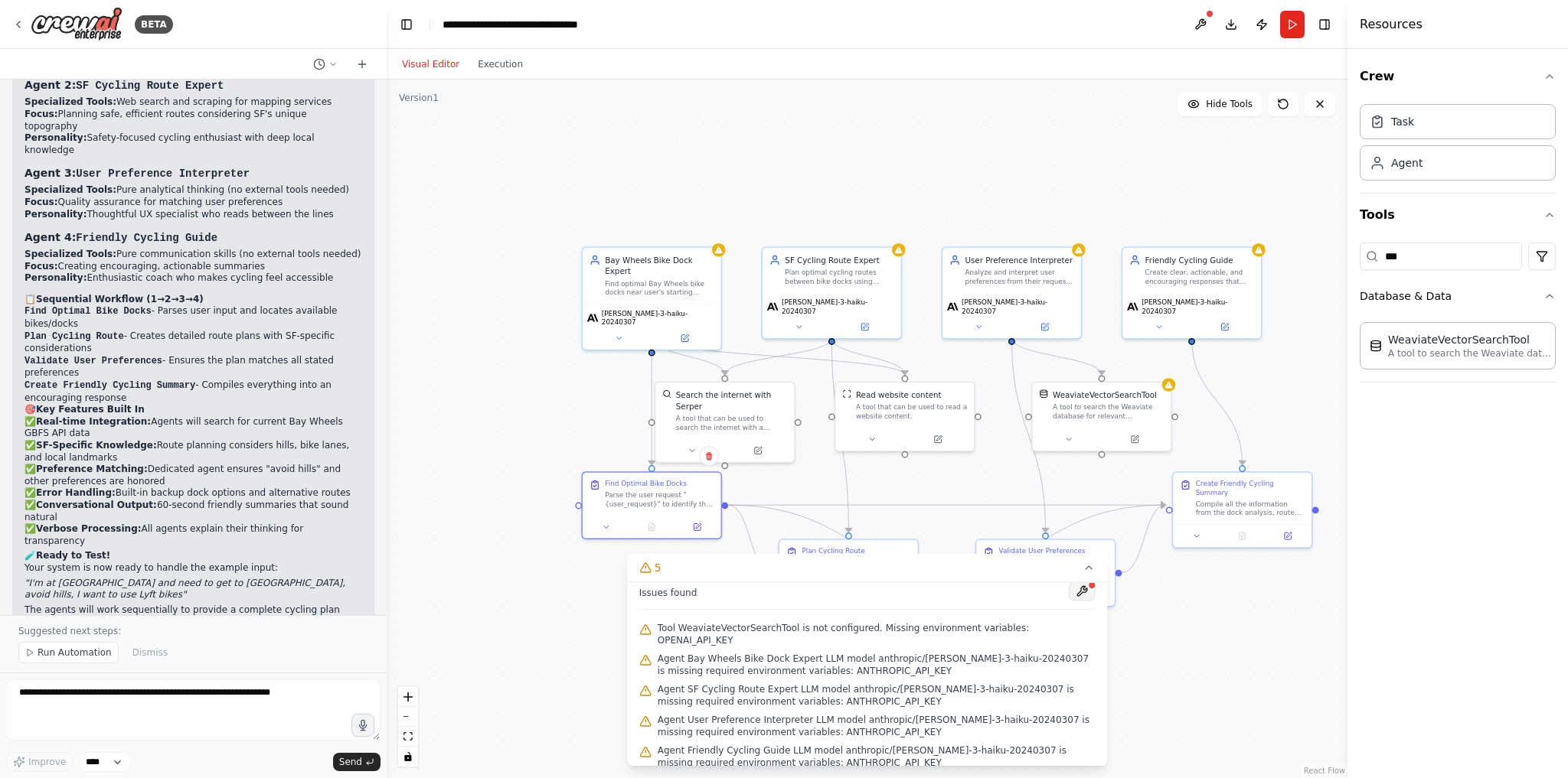
click at [1071, 592] on button at bounding box center [1081, 592] width 26 height 19
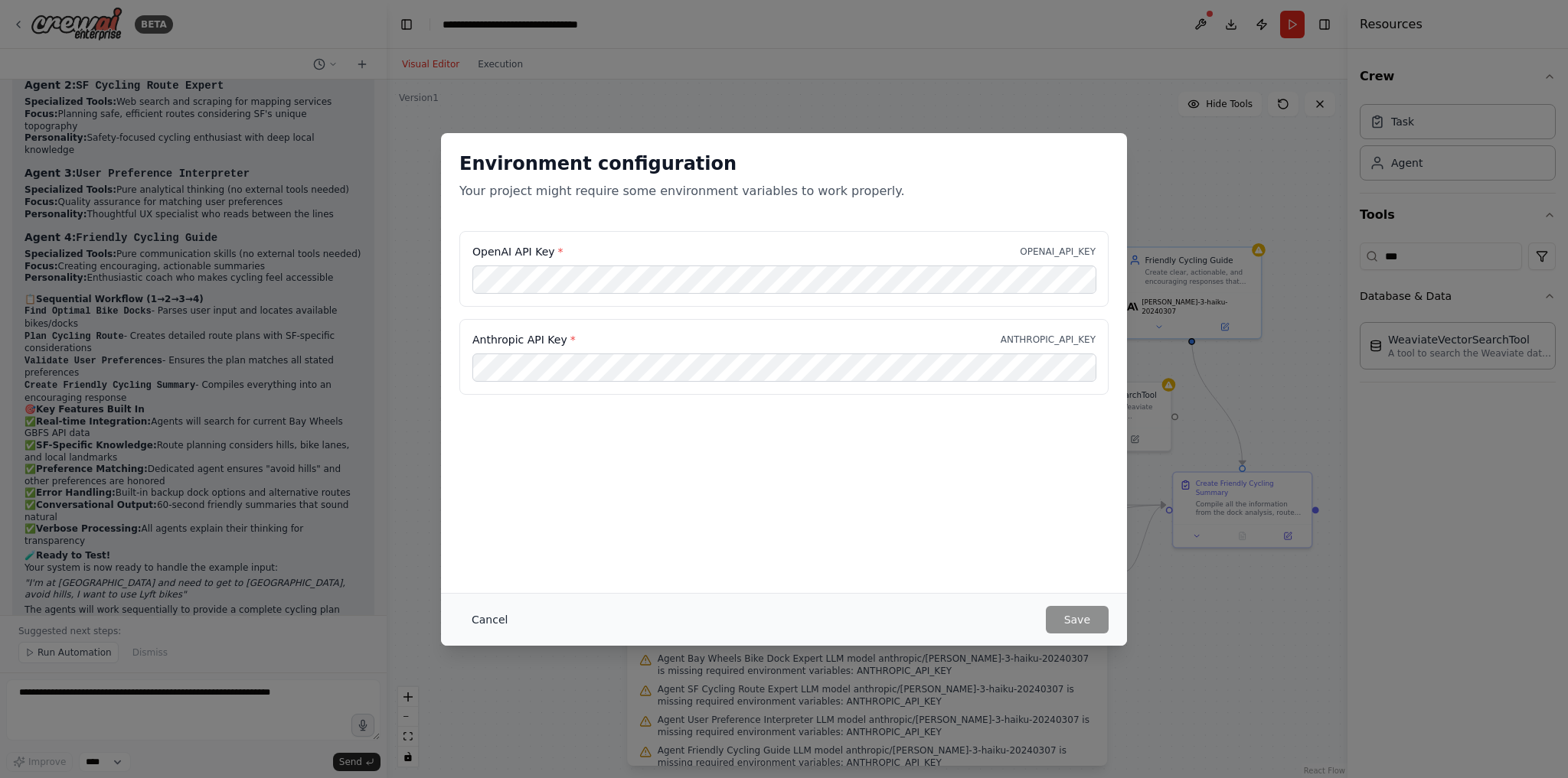
click at [482, 614] on button "Cancel" at bounding box center [489, 619] width 61 height 28
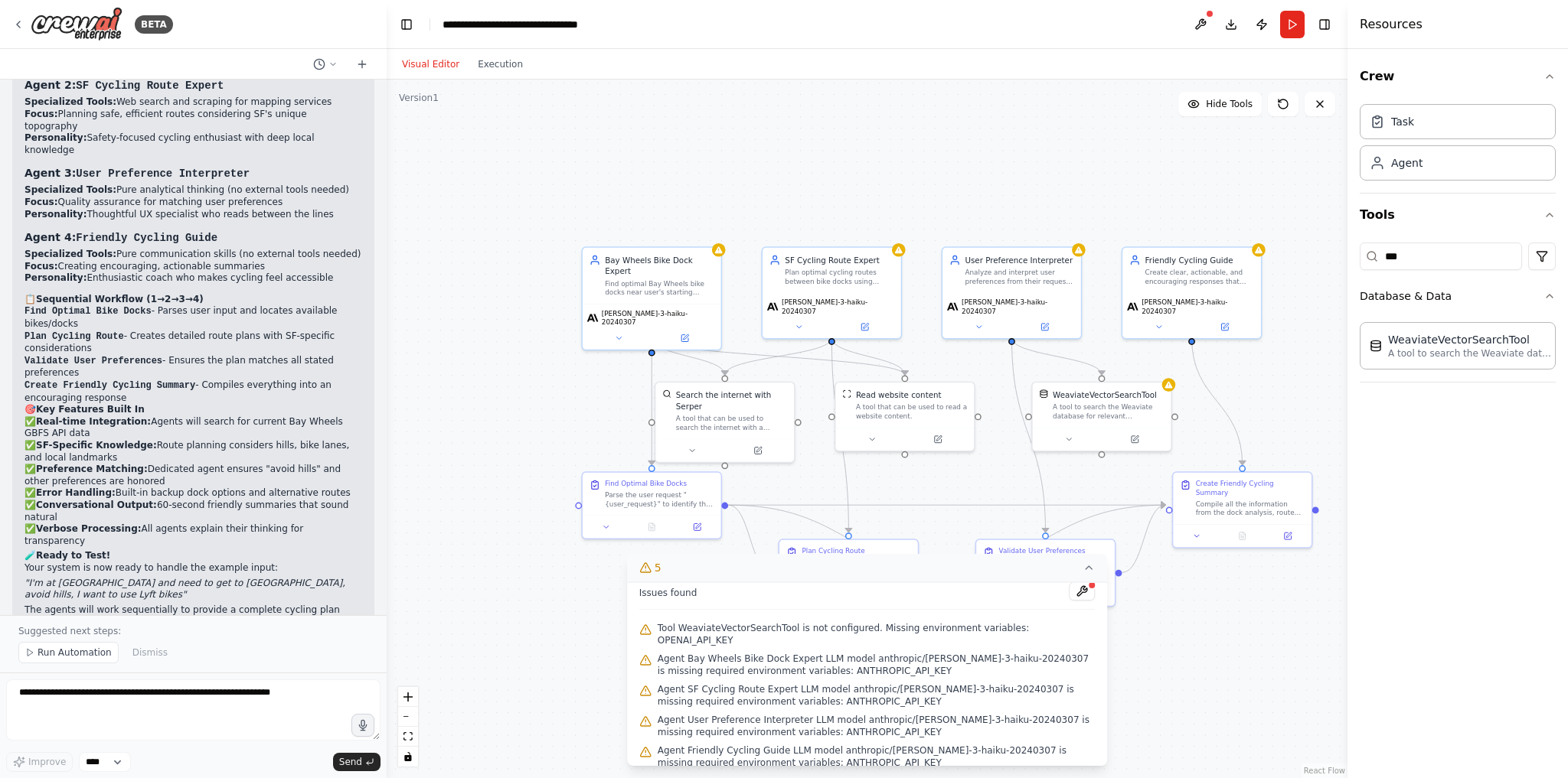
click at [1083, 570] on icon at bounding box center [1089, 568] width 13 height 13
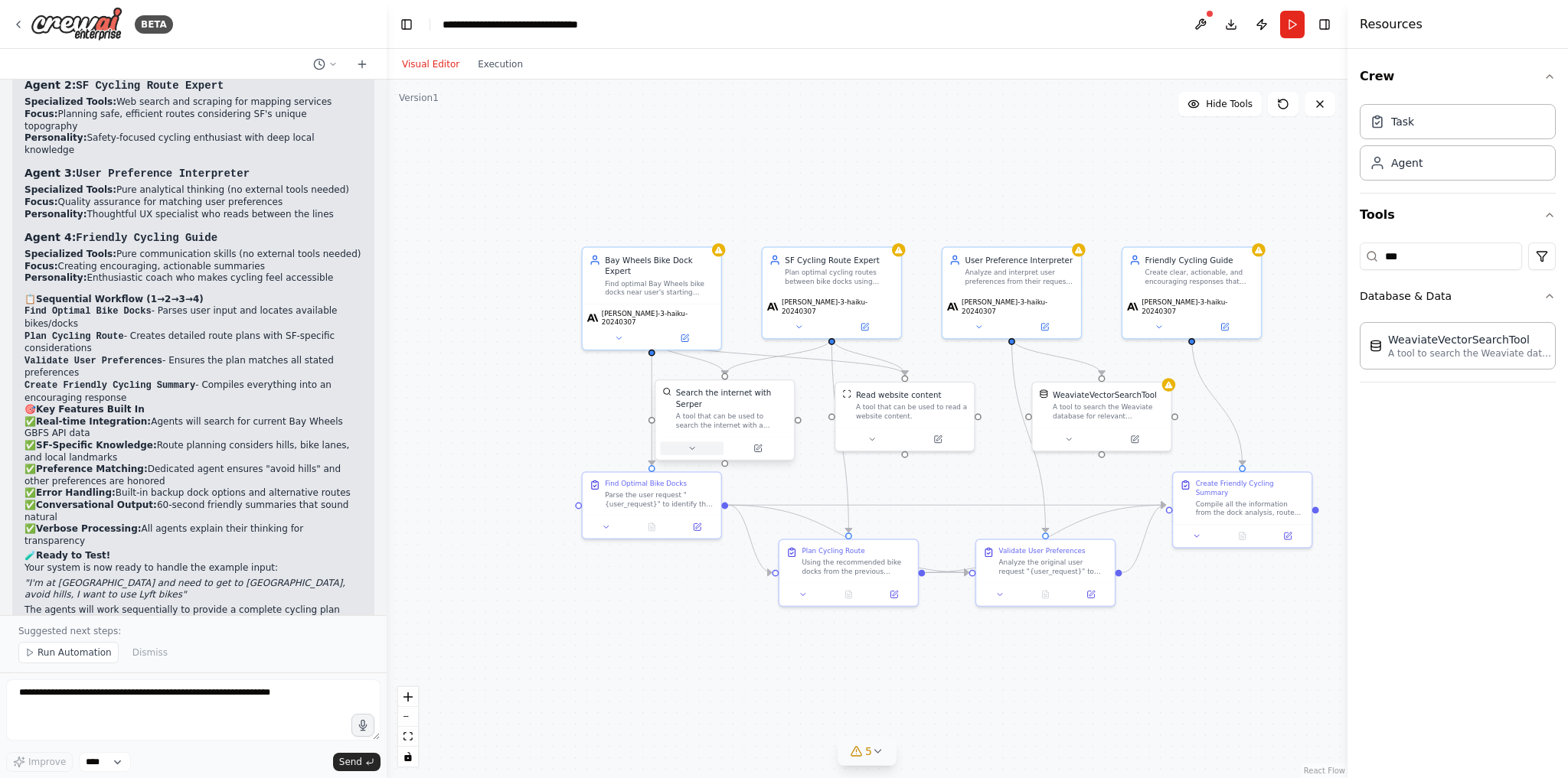
click at [689, 442] on button at bounding box center [691, 448] width 63 height 14
click at [873, 446] on div at bounding box center [905, 436] width 138 height 23
click at [873, 443] on button at bounding box center [871, 438] width 63 height 14
click at [976, 658] on div ".deletable-edge-delete-btn { width: 20px; height: 20px; border: 0px solid #ffff…" at bounding box center [867, 429] width 960 height 699
click at [862, 435] on button at bounding box center [871, 438] width 63 height 14
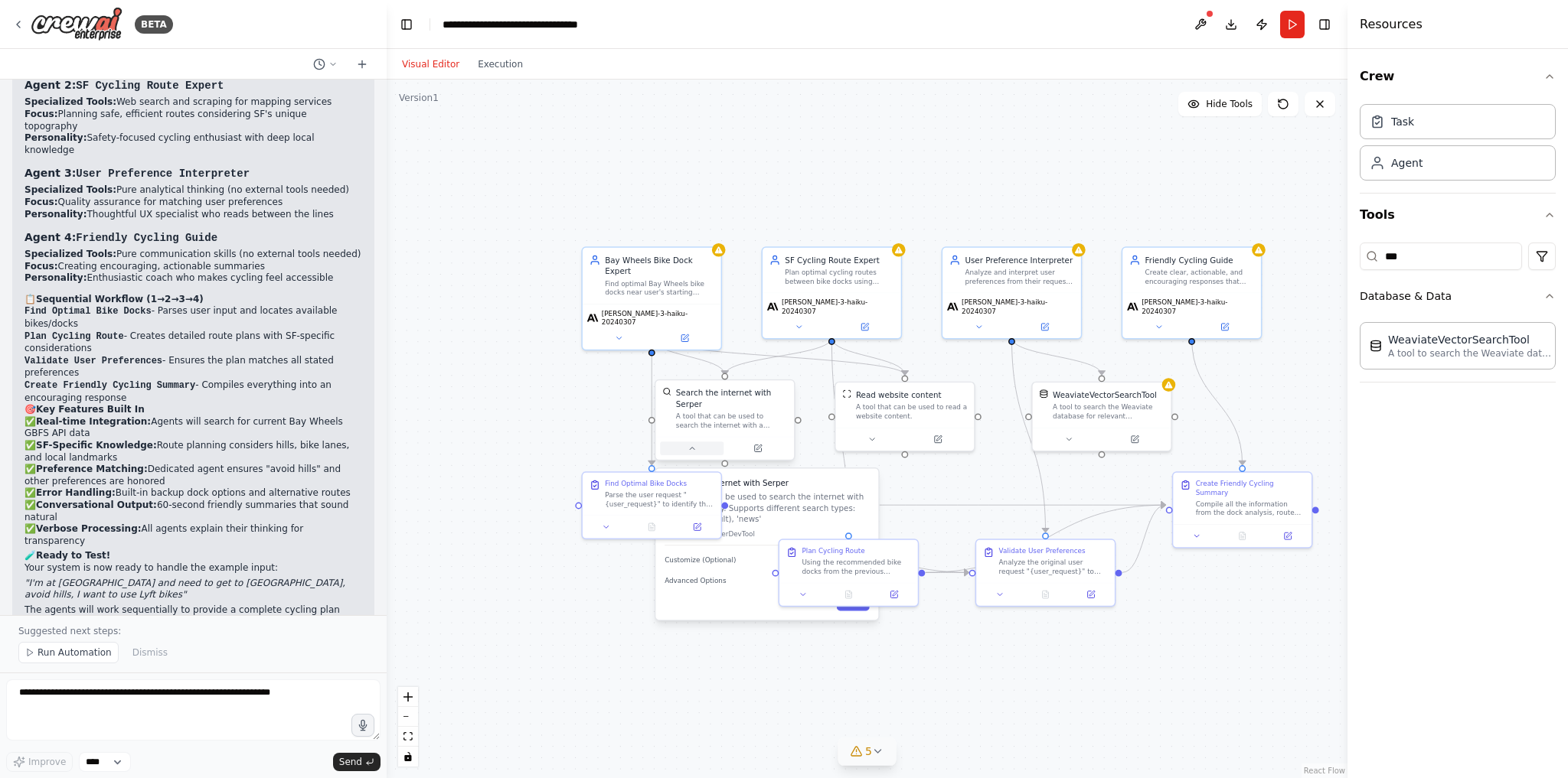
click at [684, 441] on button at bounding box center [691, 448] width 63 height 14
click at [1468, 256] on input "***" at bounding box center [1441, 257] width 162 height 28
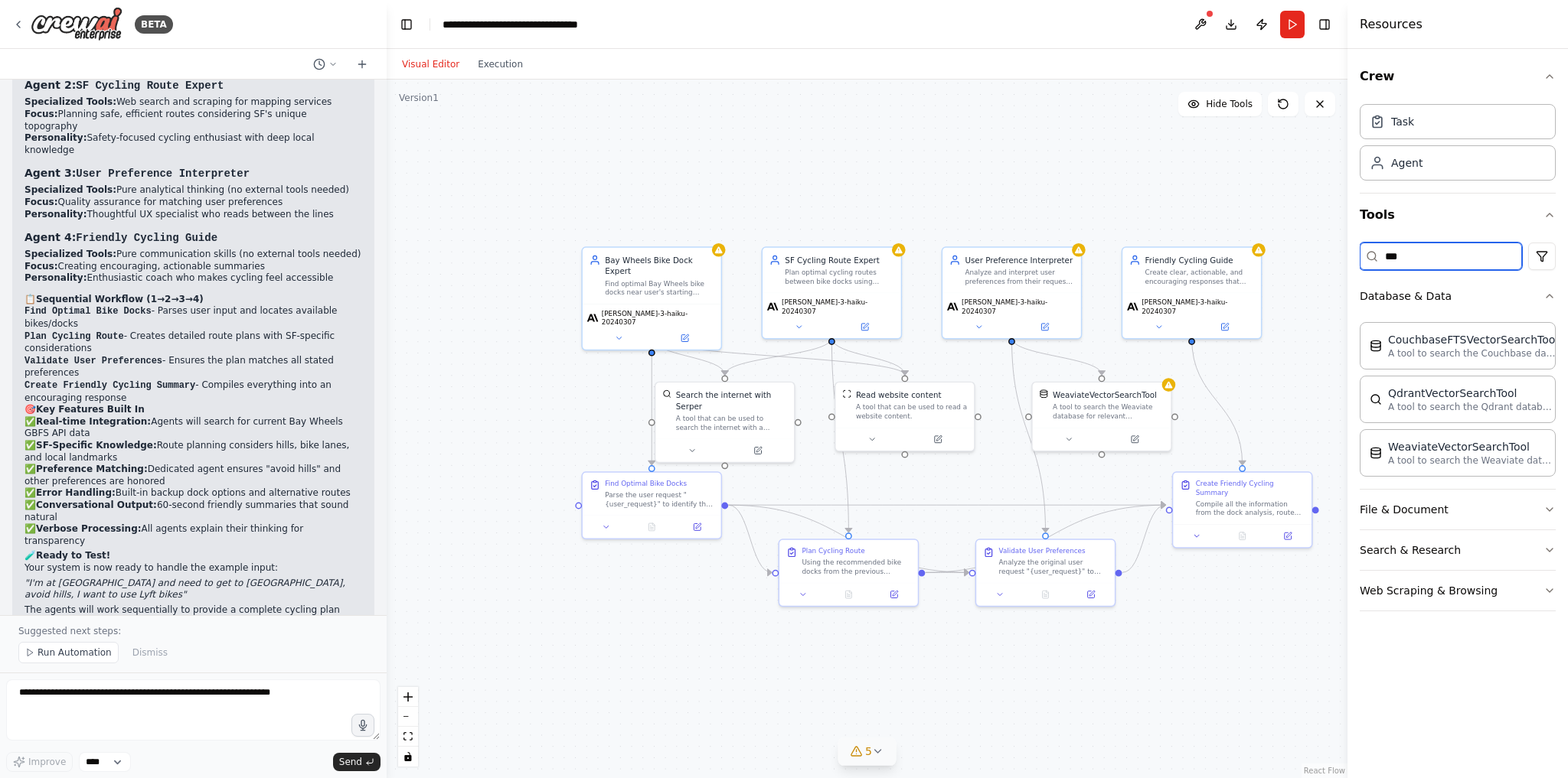
type input "****"
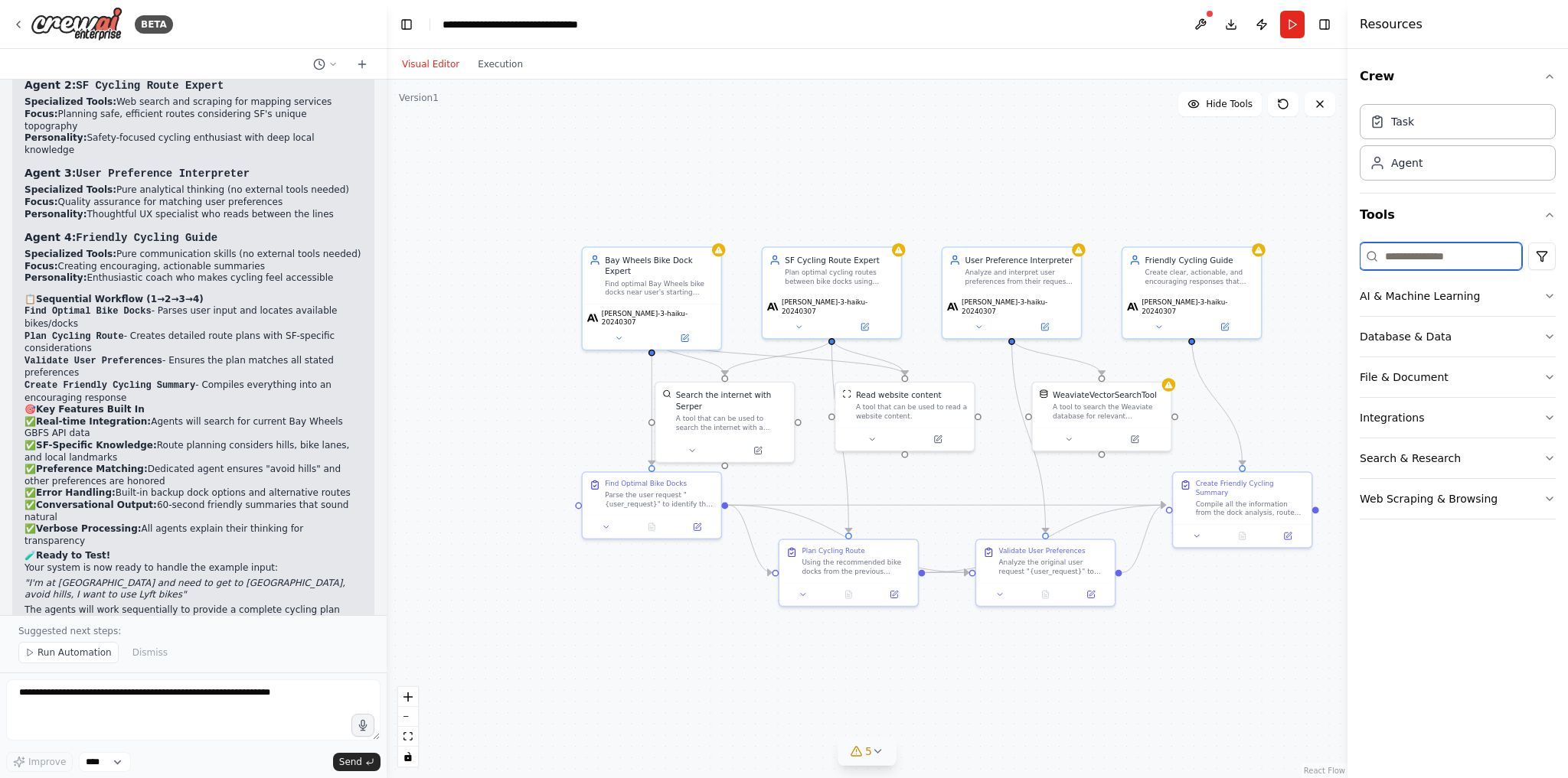
type input "*"
type input "***"
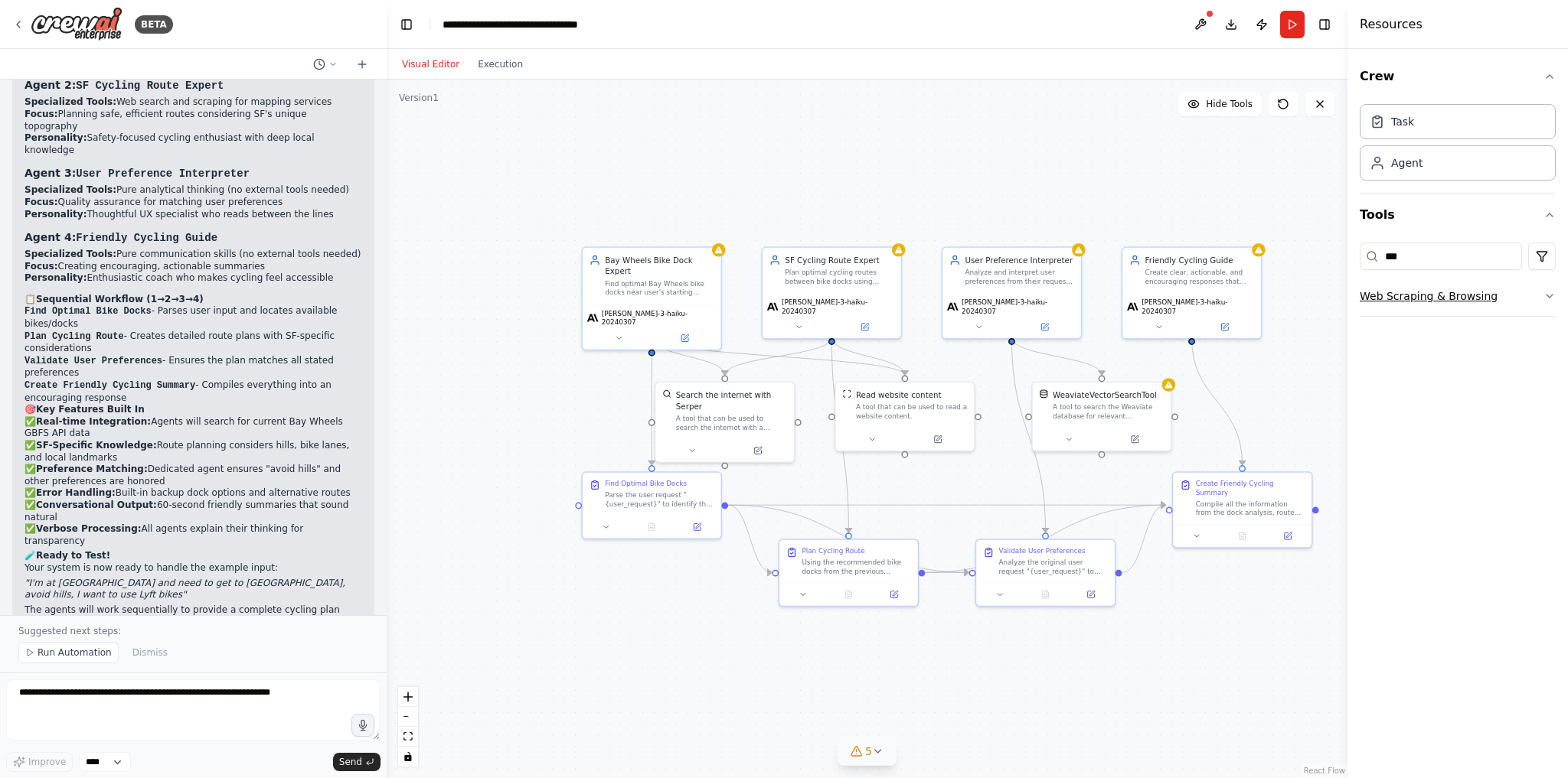
click at [1461, 299] on button "Web Scraping & Browsing" at bounding box center [1457, 295] width 196 height 40
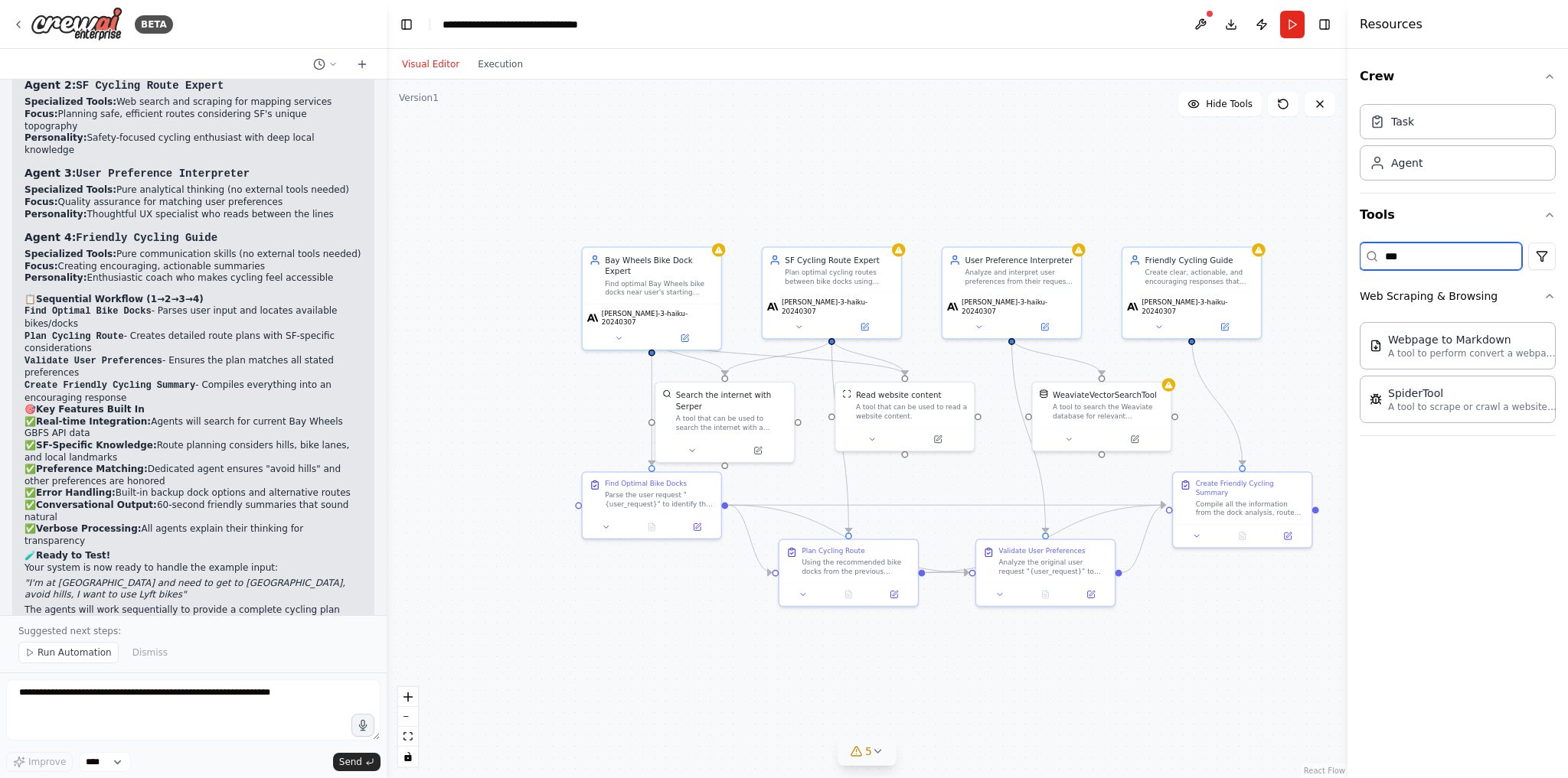
click at [1450, 258] on input "***" at bounding box center [1441, 257] width 162 height 28
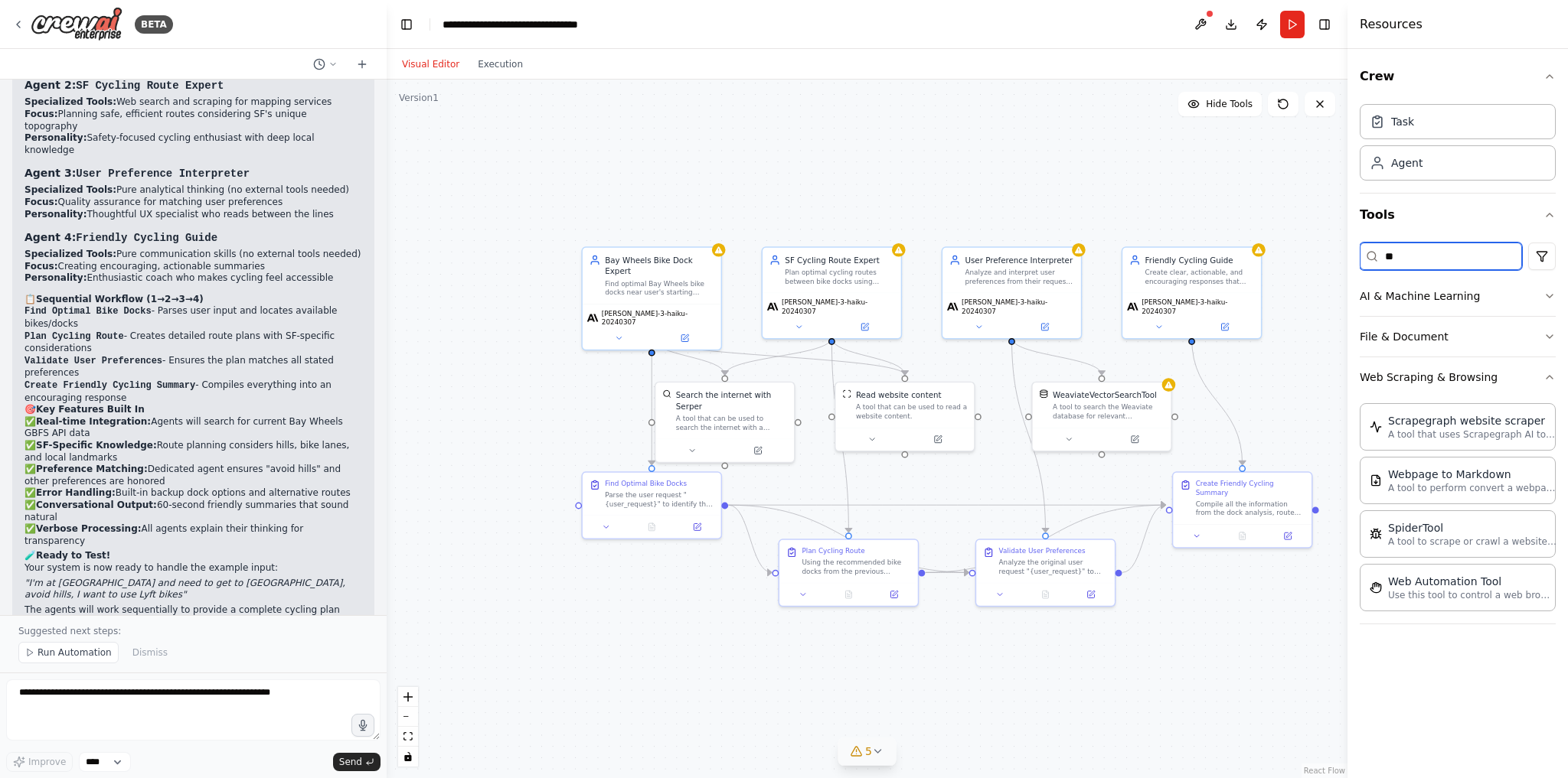
type input "*"
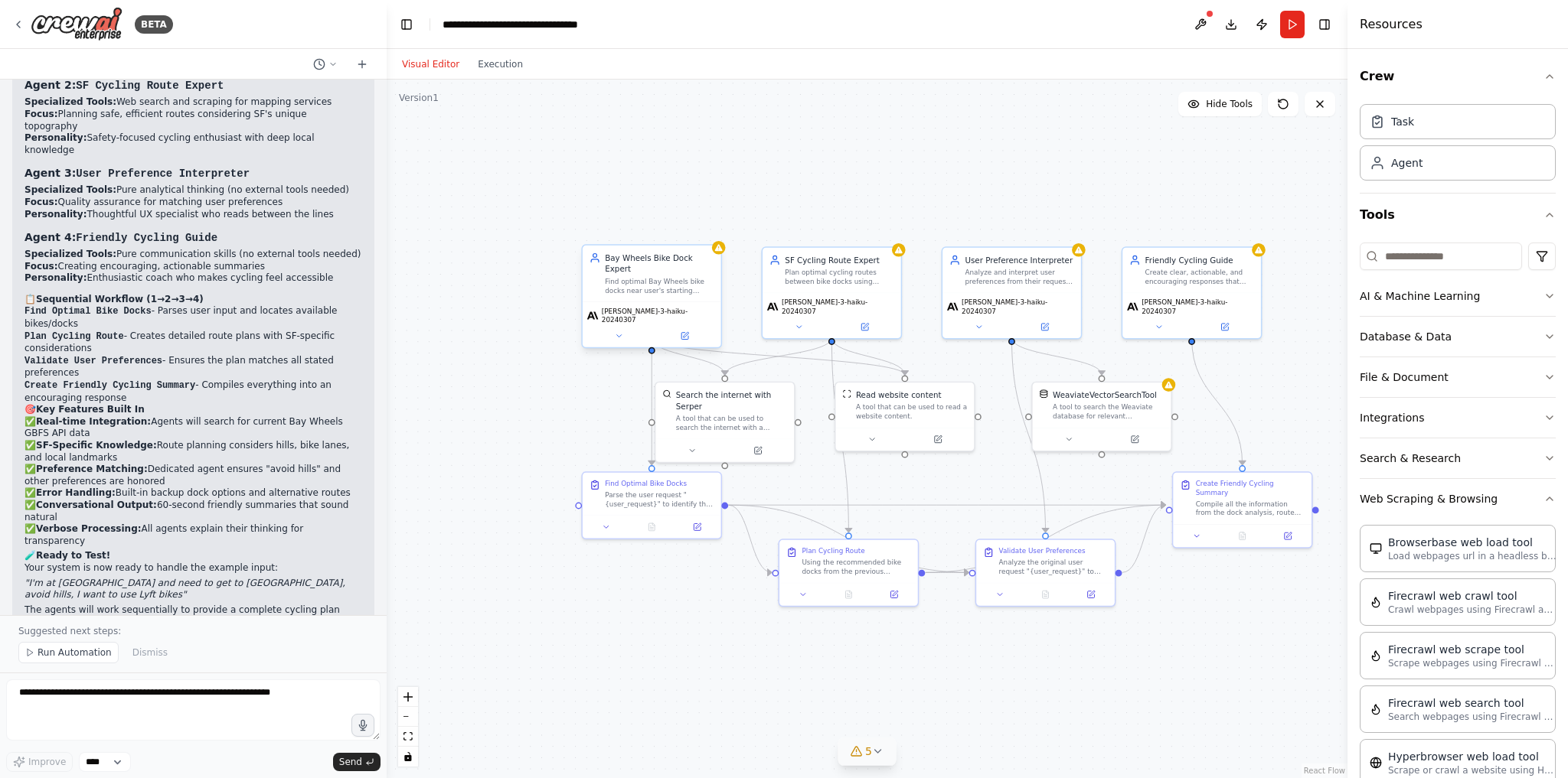
click at [657, 307] on span "[PERSON_NAME]-3-haiku-20240307" at bounding box center [659, 316] width 115 height 19
click at [679, 332] on icon at bounding box center [684, 336] width 9 height 9
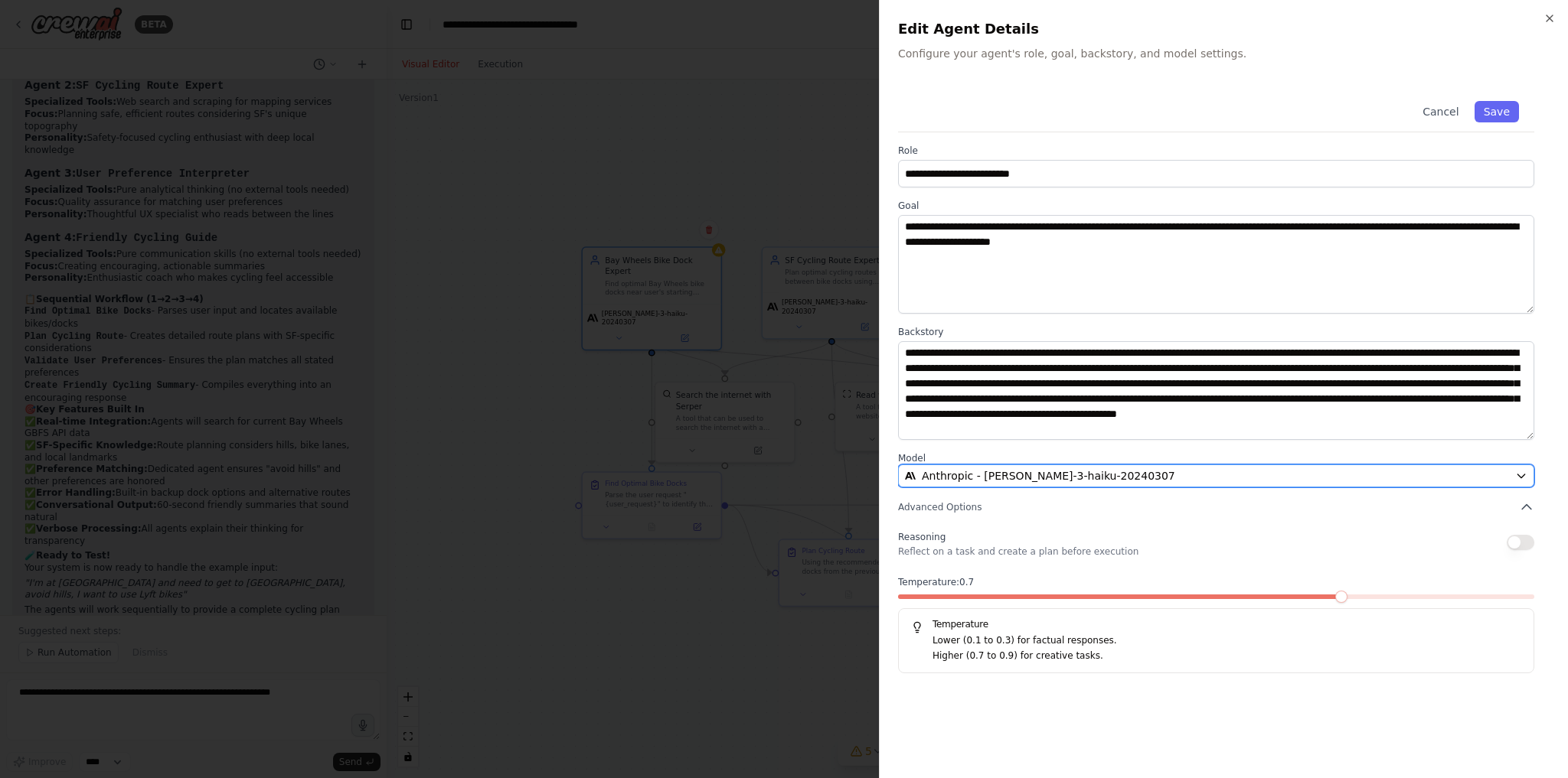
click at [1268, 470] on div "Anthropic - [PERSON_NAME]-3-haiku-20240307" at bounding box center [1207, 476] width 604 height 15
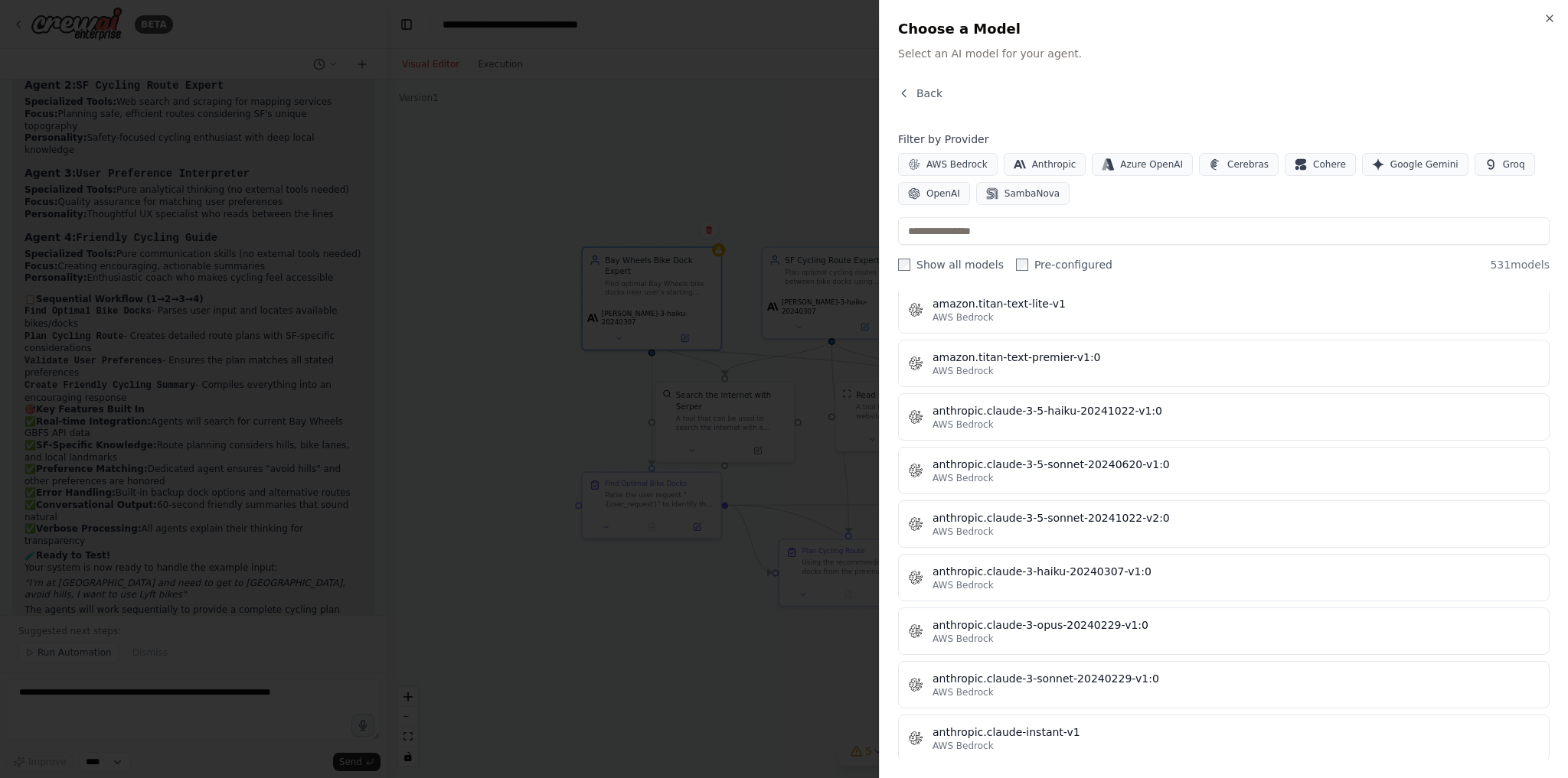
scroll to position [1354, 0]
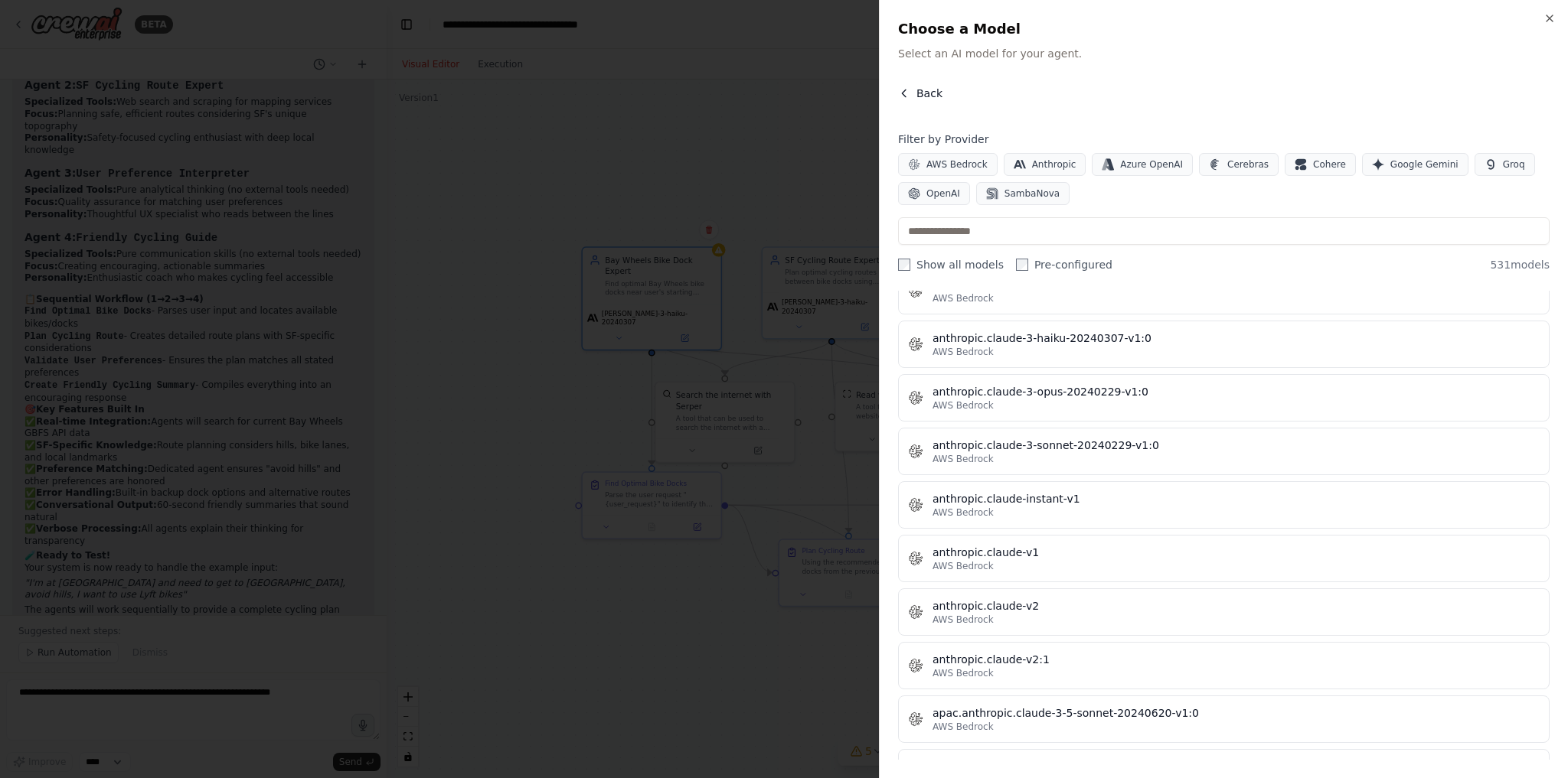
click at [929, 97] on span "Back" at bounding box center [929, 94] width 26 height 15
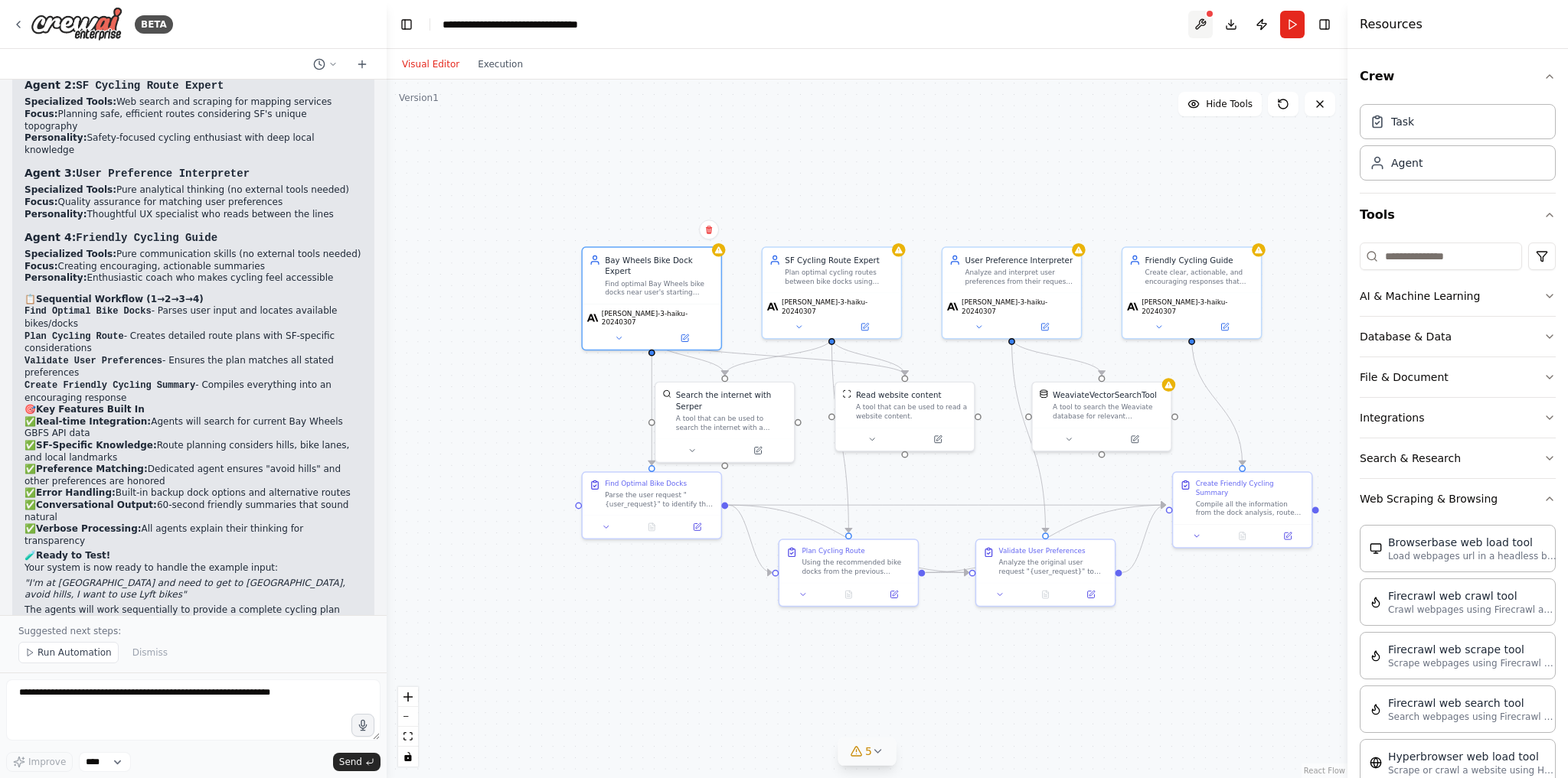
click at [1200, 24] on button at bounding box center [1200, 24] width 24 height 28
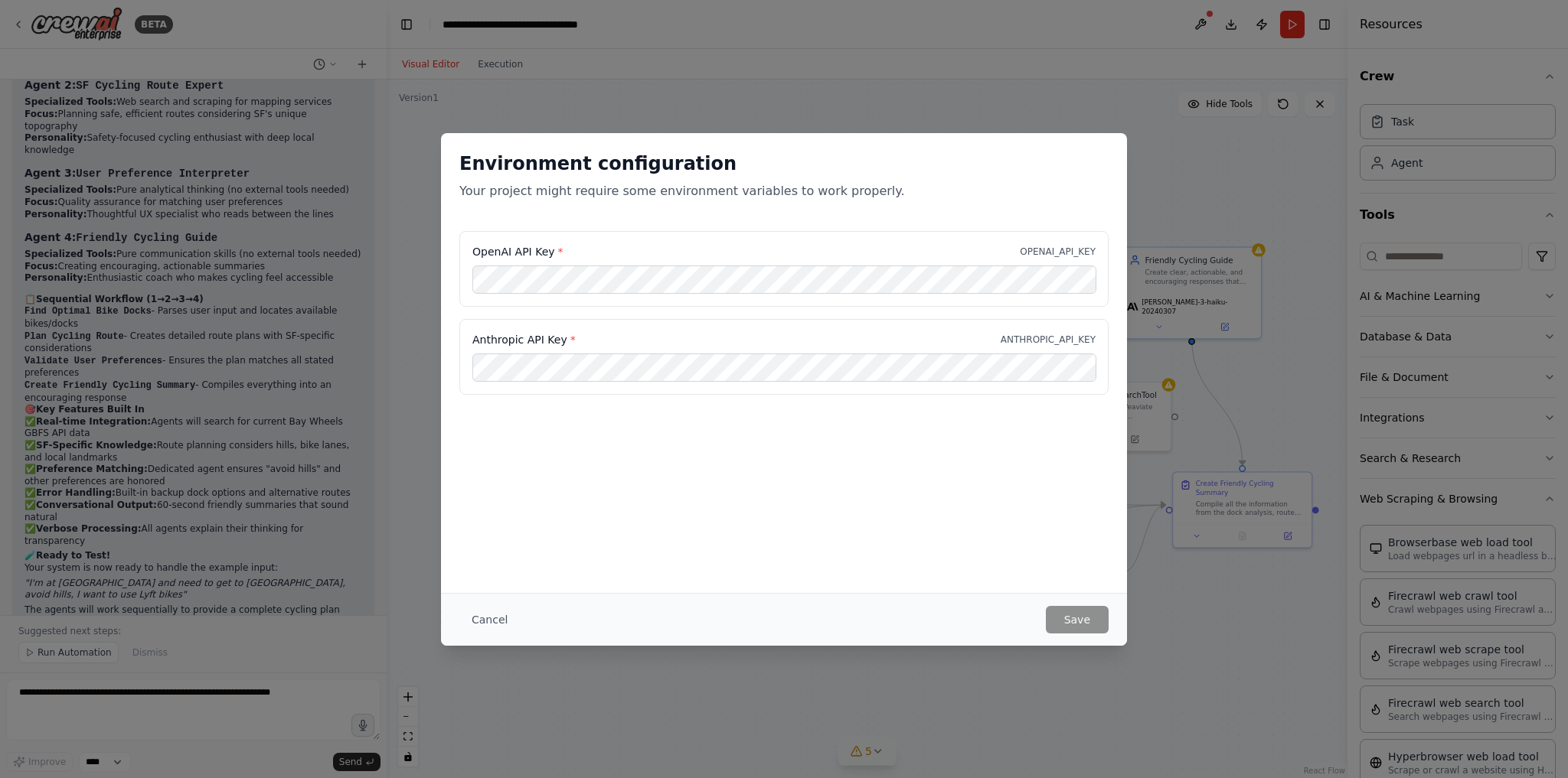
click at [1421, 170] on div "Environment configuration Your project might require some environment variables…" at bounding box center [784, 389] width 1568 height 778
click at [1425, 251] on div "Environment configuration Your project might require some environment variables…" at bounding box center [784, 389] width 1568 height 778
click at [510, 613] on button "Cancel" at bounding box center [489, 619] width 61 height 28
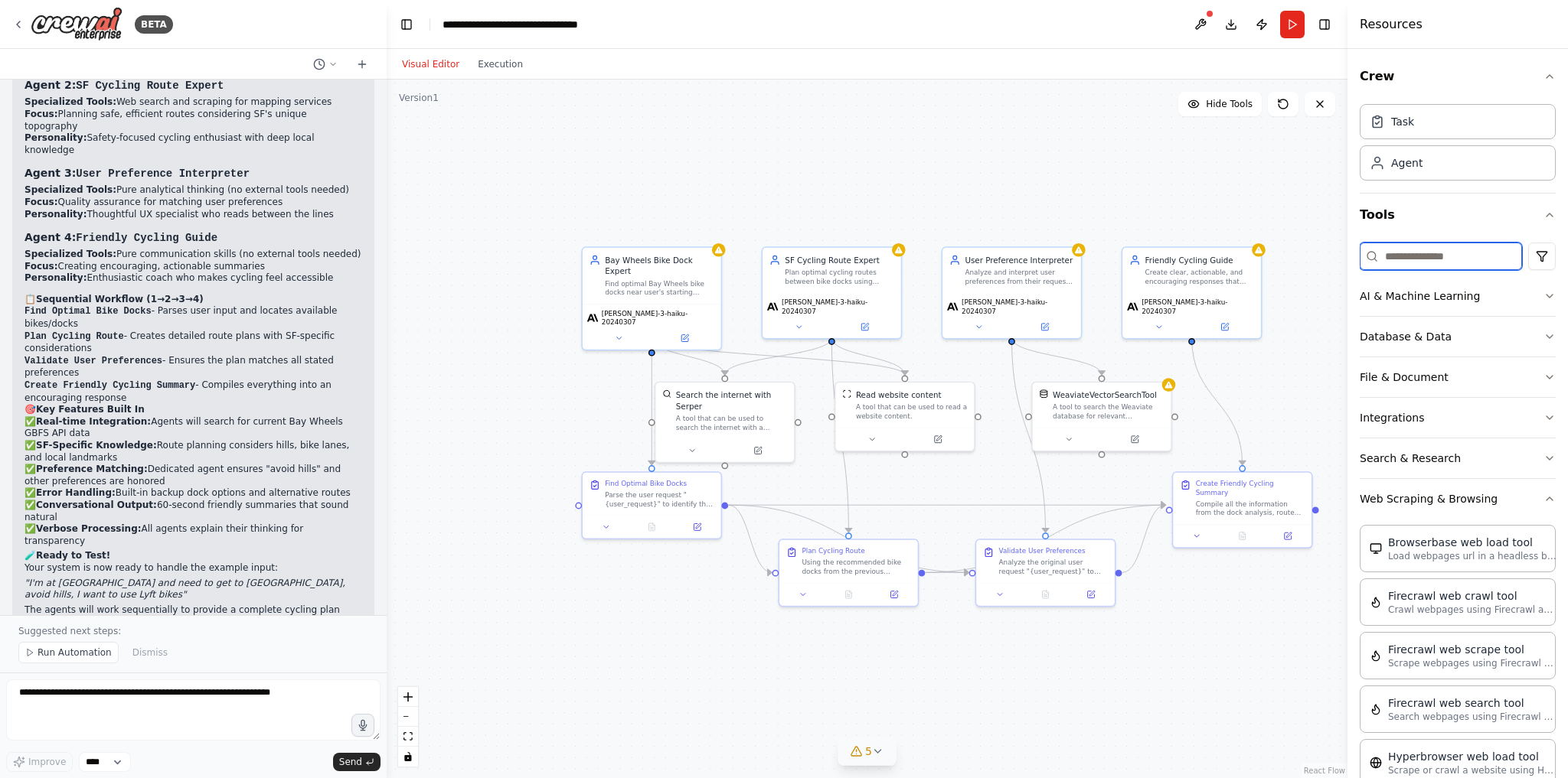
click at [1400, 257] on input at bounding box center [1441, 257] width 162 height 28
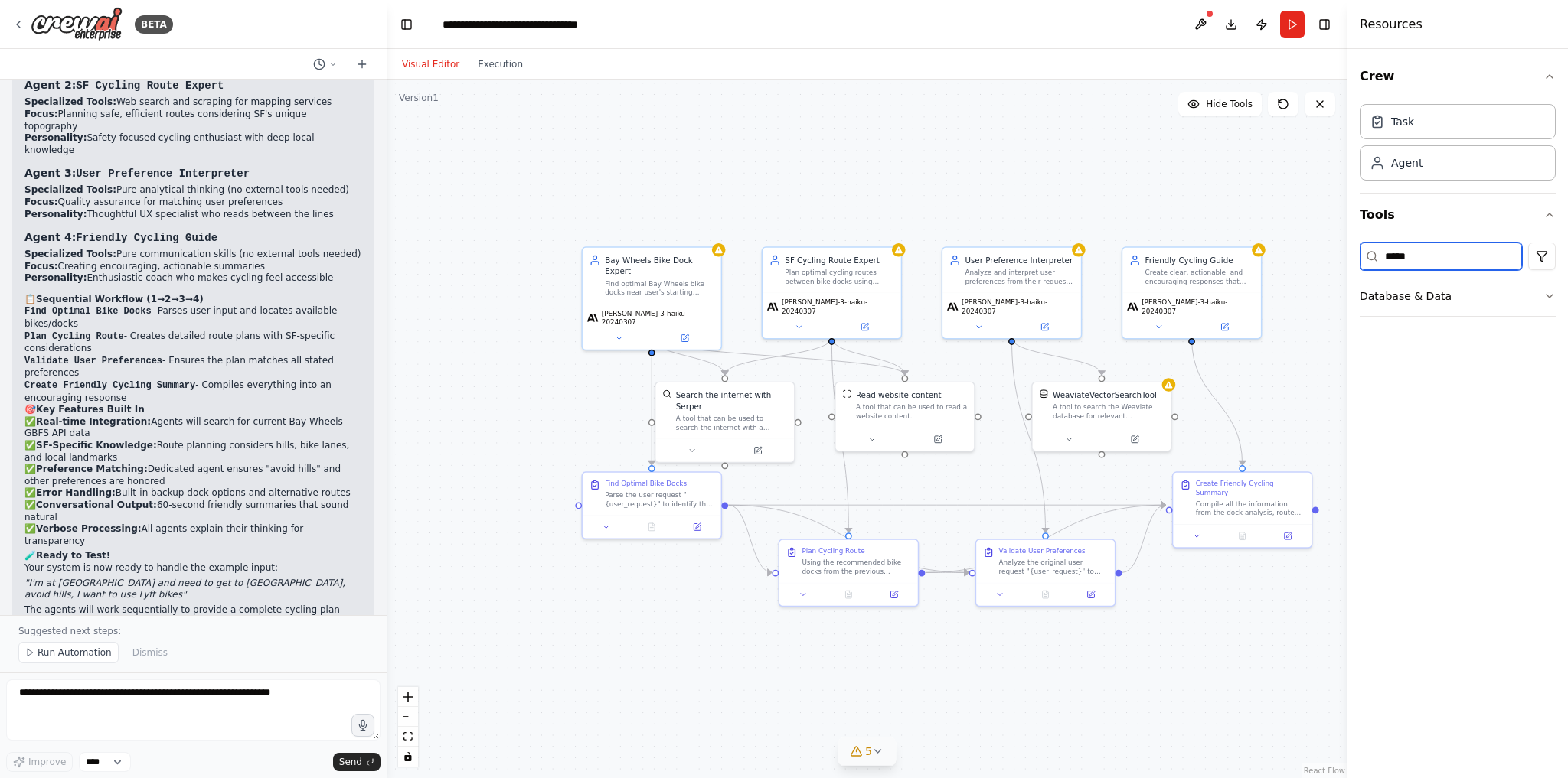
type input "******"
type input "*****"
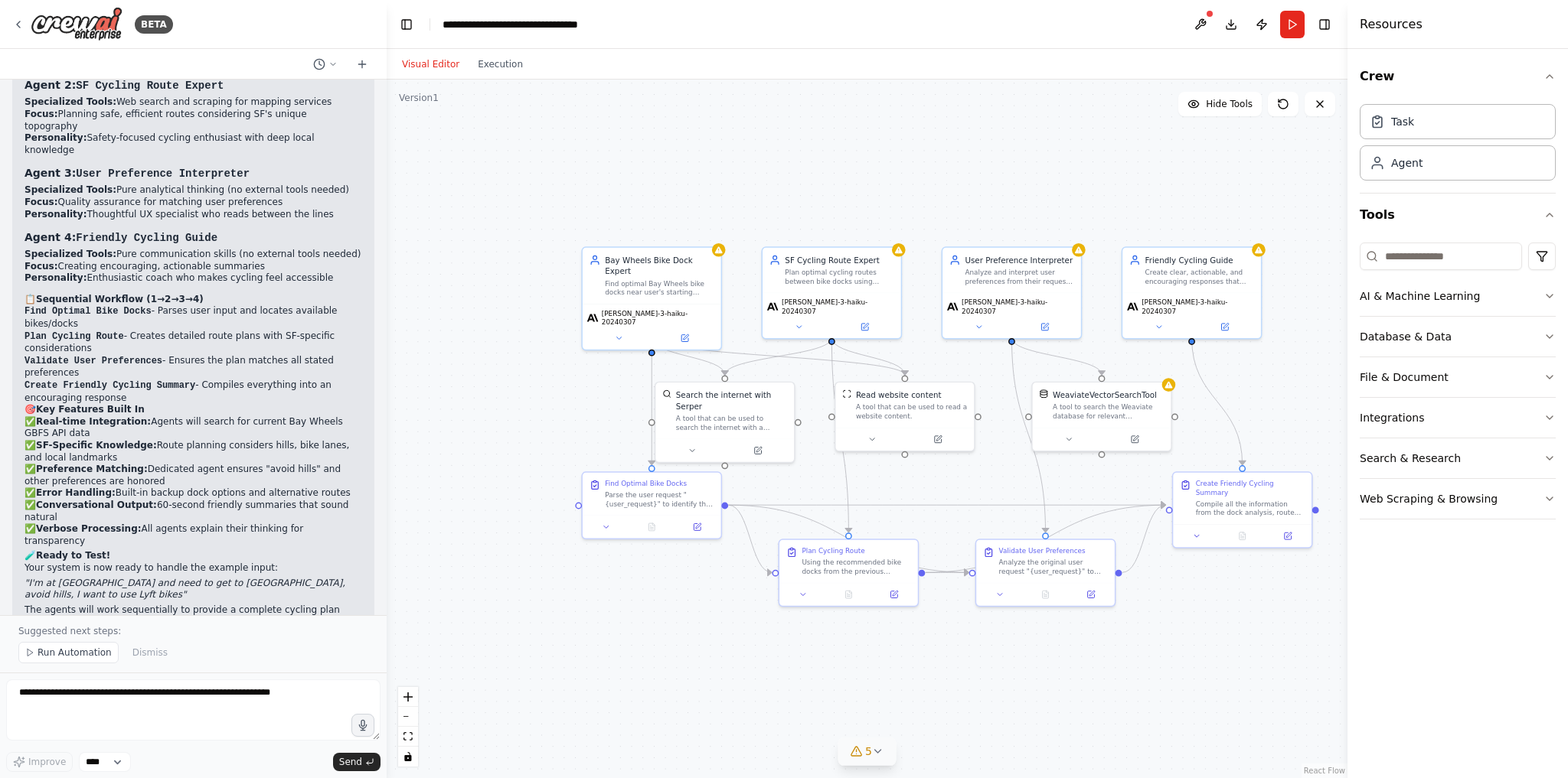
click at [757, 251] on div ".deletable-edge-delete-btn { width: 20px; height: 20px; border: 0px solid #ffff…" at bounding box center [867, 429] width 960 height 699
click at [793, 139] on div ".deletable-edge-delete-btn { width: 20px; height: 20px; border: 0px solid #ffff…" at bounding box center [867, 429] width 960 height 699
click at [861, 748] on icon at bounding box center [856, 751] width 13 height 13
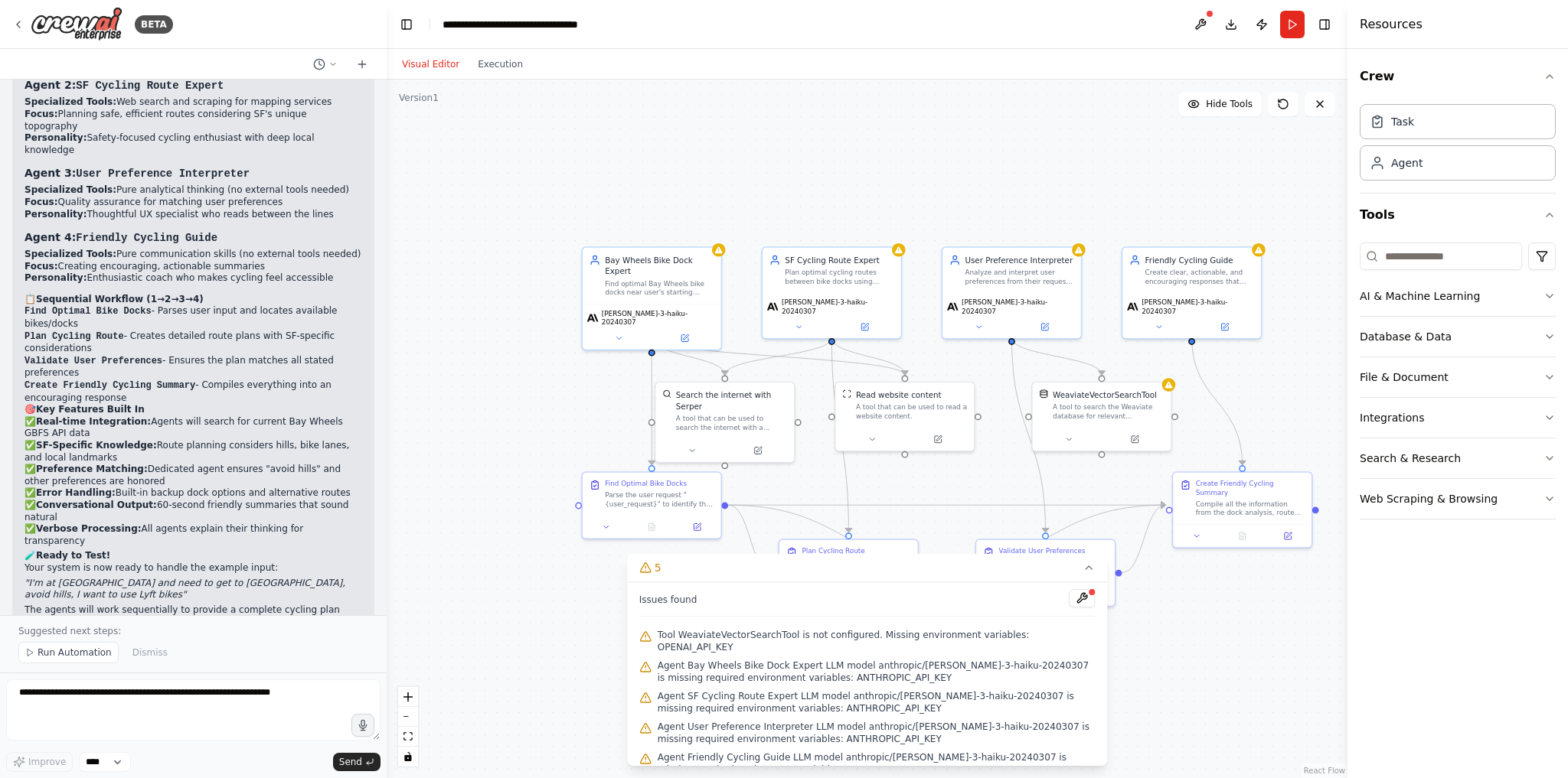
click at [872, 660] on span "Agent Bay Wheels Bike Dock Expert LLM model anthropic/[PERSON_NAME]-3-haiku-202…" at bounding box center [876, 672] width 438 height 24
click at [1068, 604] on button at bounding box center [1081, 598] width 26 height 19
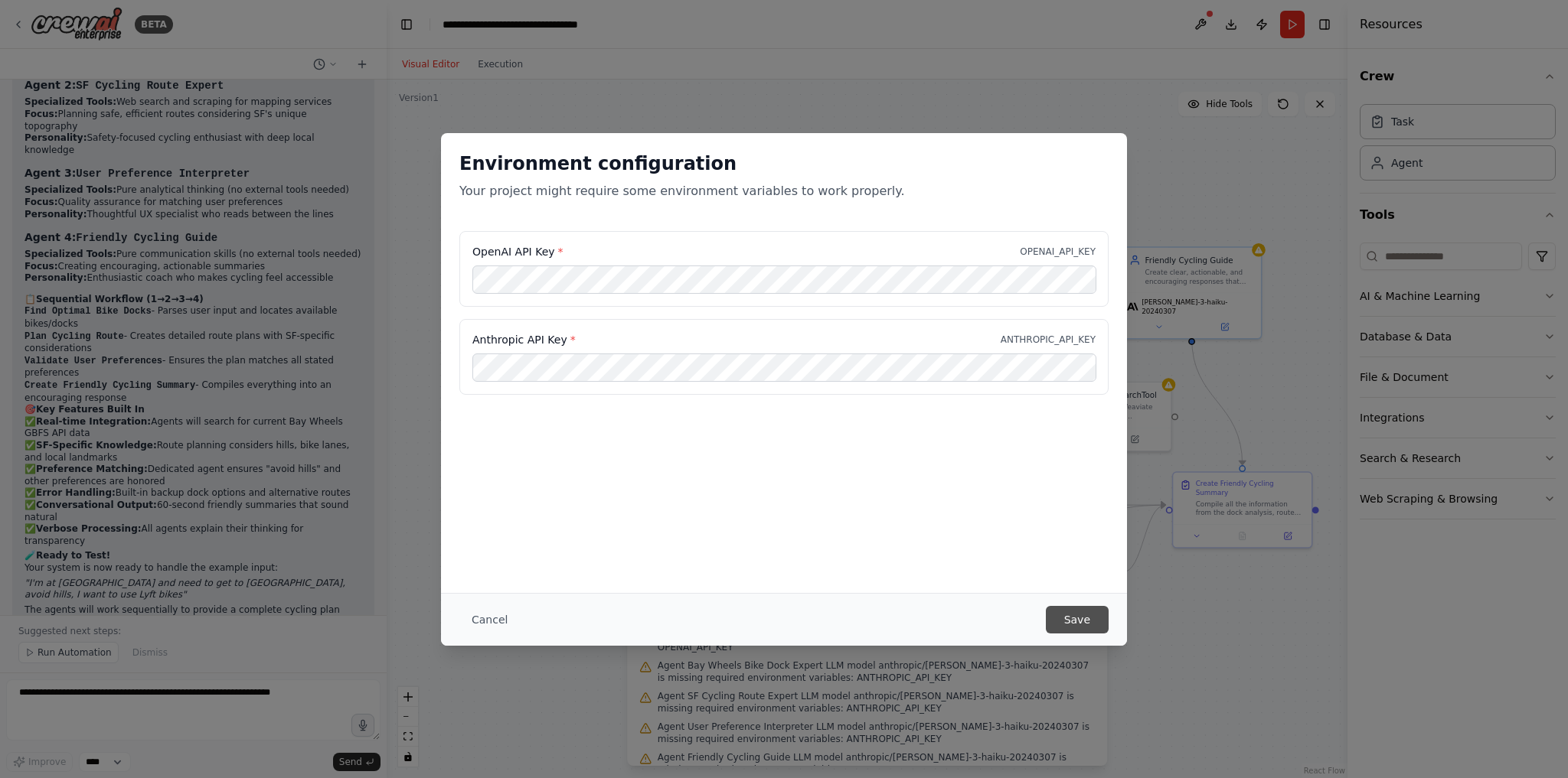
click at [1079, 619] on button "Save" at bounding box center [1077, 619] width 62 height 28
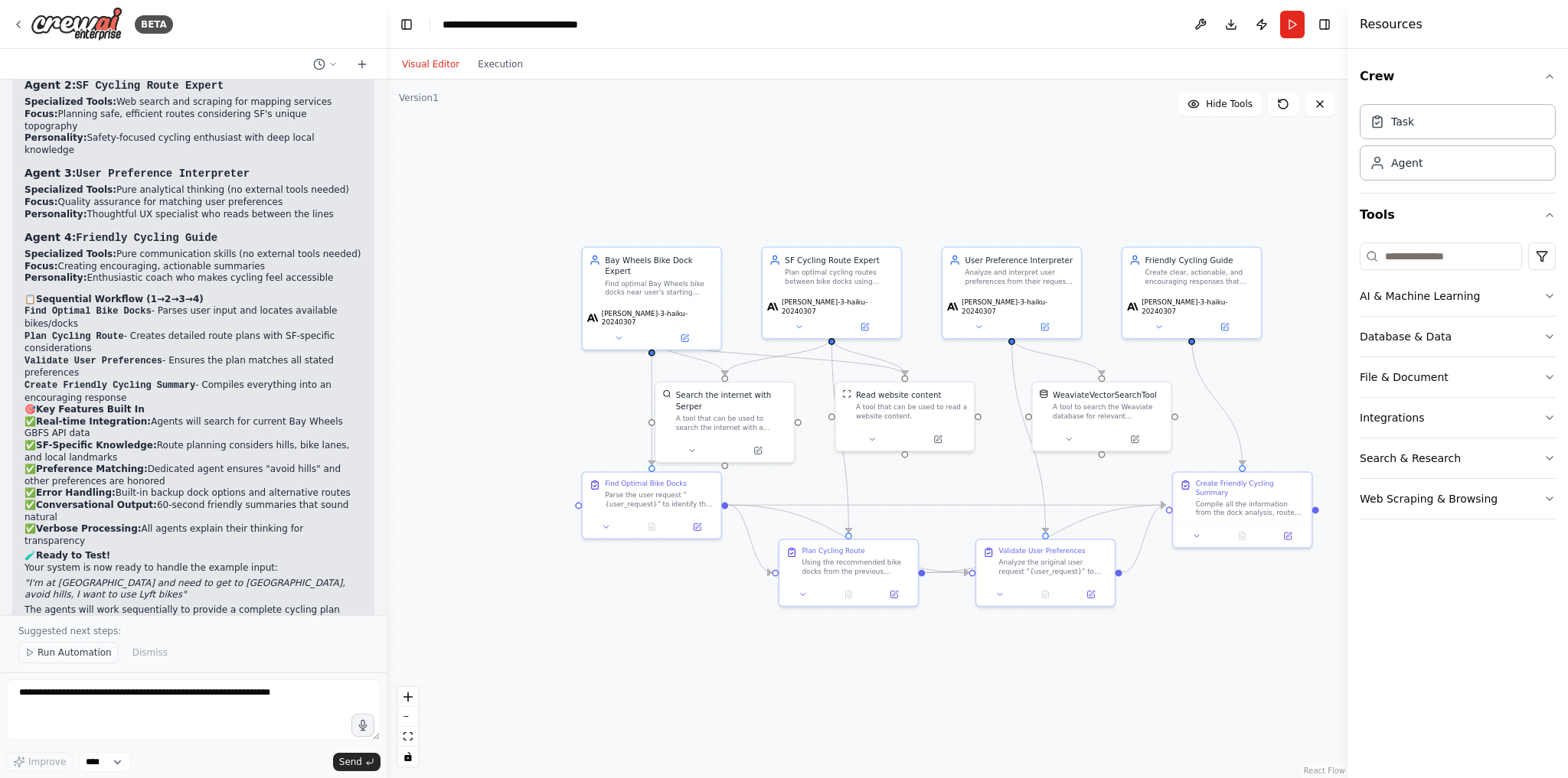
click at [56, 657] on span "Run Automation" at bounding box center [74, 652] width 74 height 13
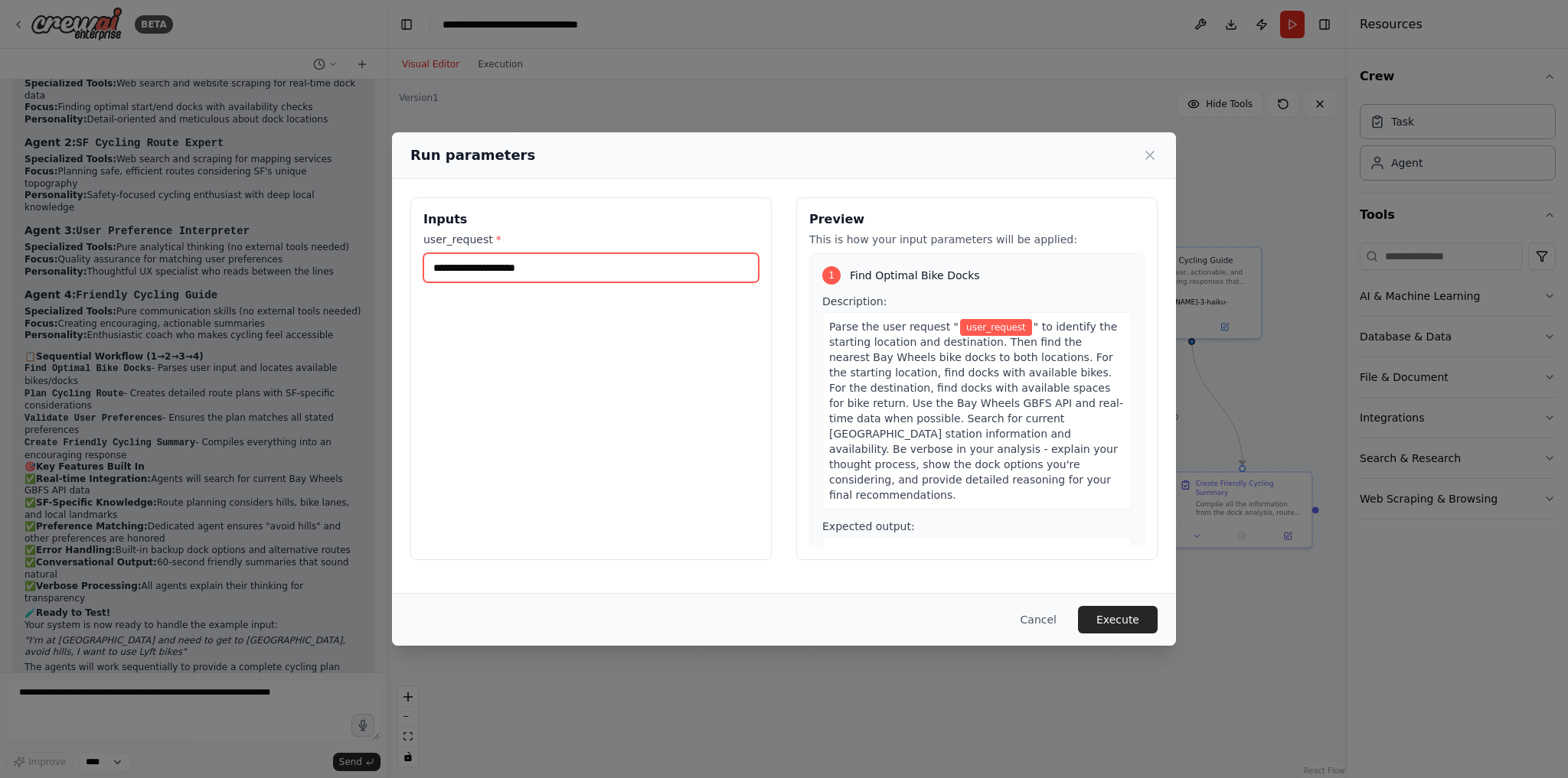
click at [502, 265] on input "user_request *" at bounding box center [591, 267] width 335 height 29
paste input "**********"
type input "**********"
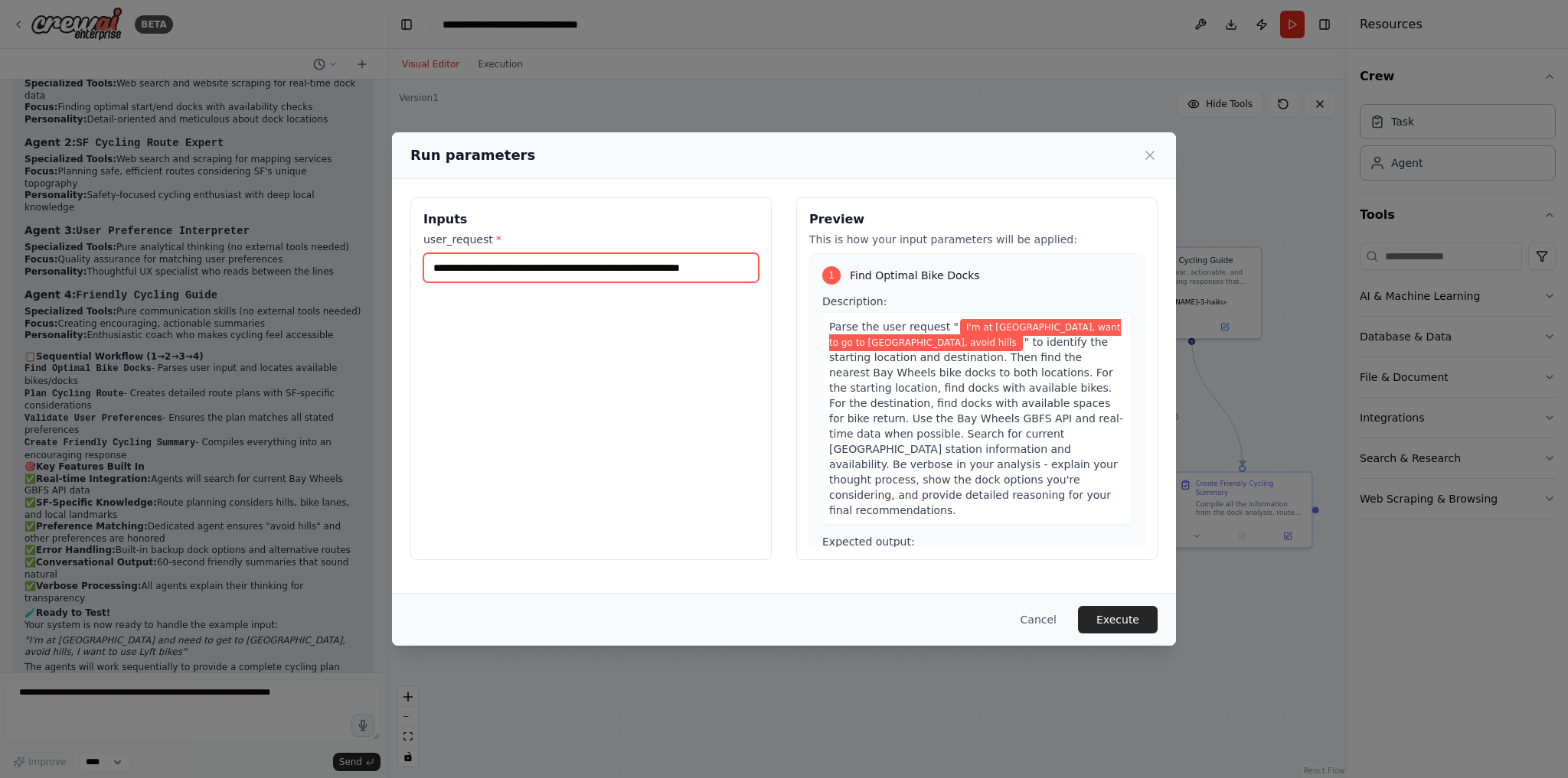
scroll to position [19, 0]
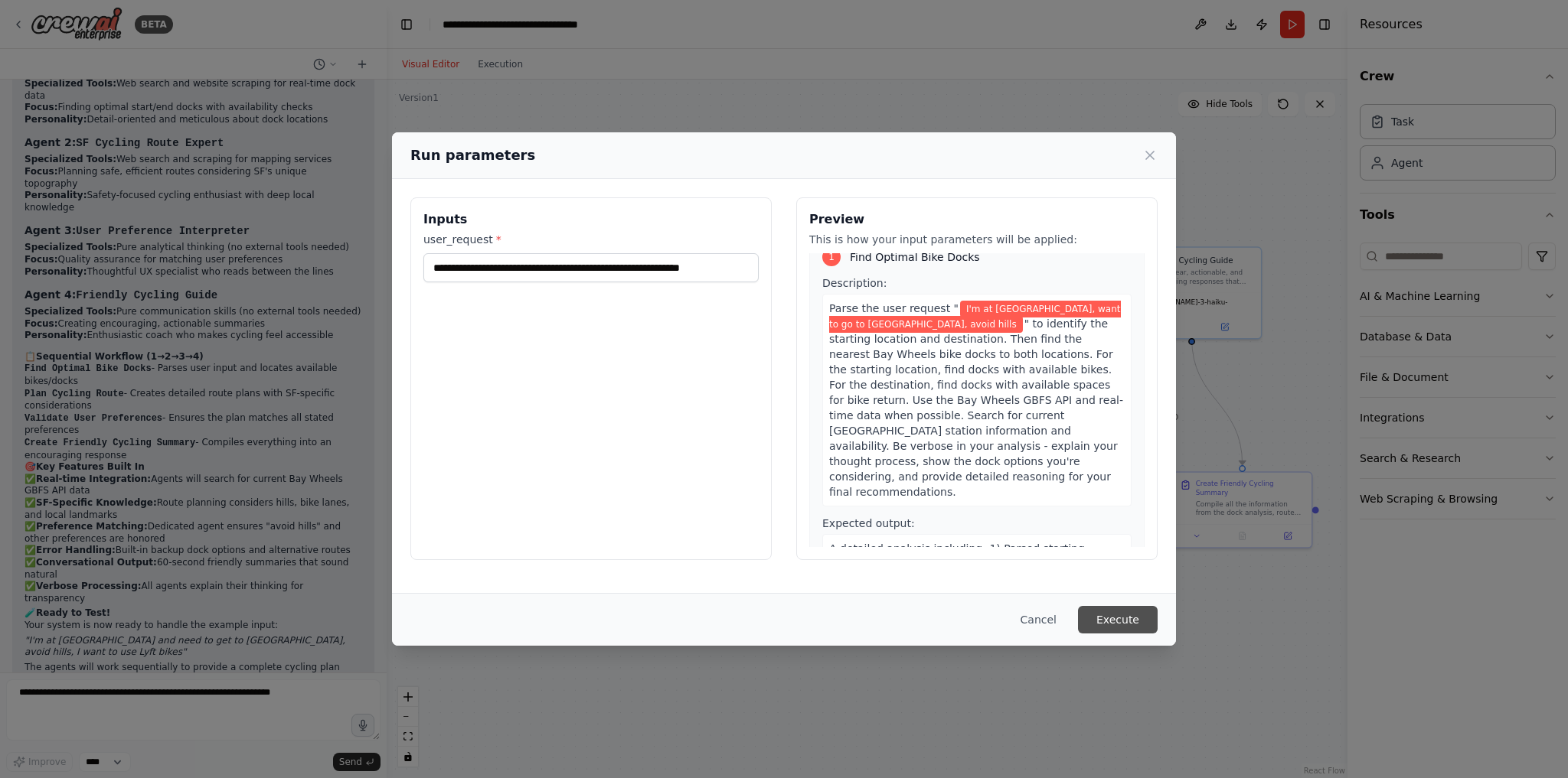
click at [1101, 625] on button "Execute" at bounding box center [1117, 619] width 79 height 28
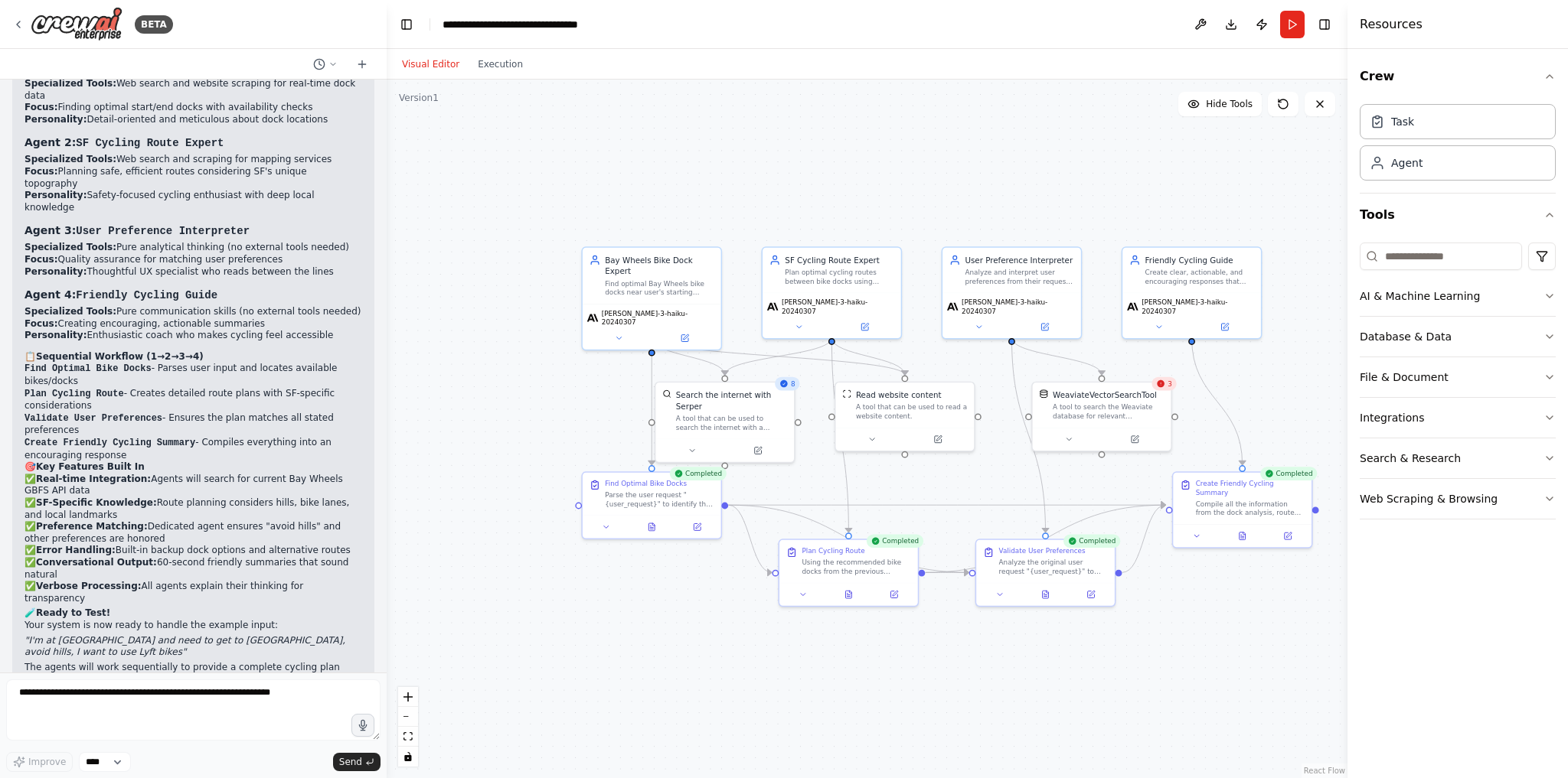
click at [516, 79] on div ".deletable-edge-delete-btn { width: 20px; height: 20px; border: 0px solid #ffff…" at bounding box center [867, 429] width 960 height 699
click at [493, 62] on button "Execution" at bounding box center [500, 64] width 63 height 19
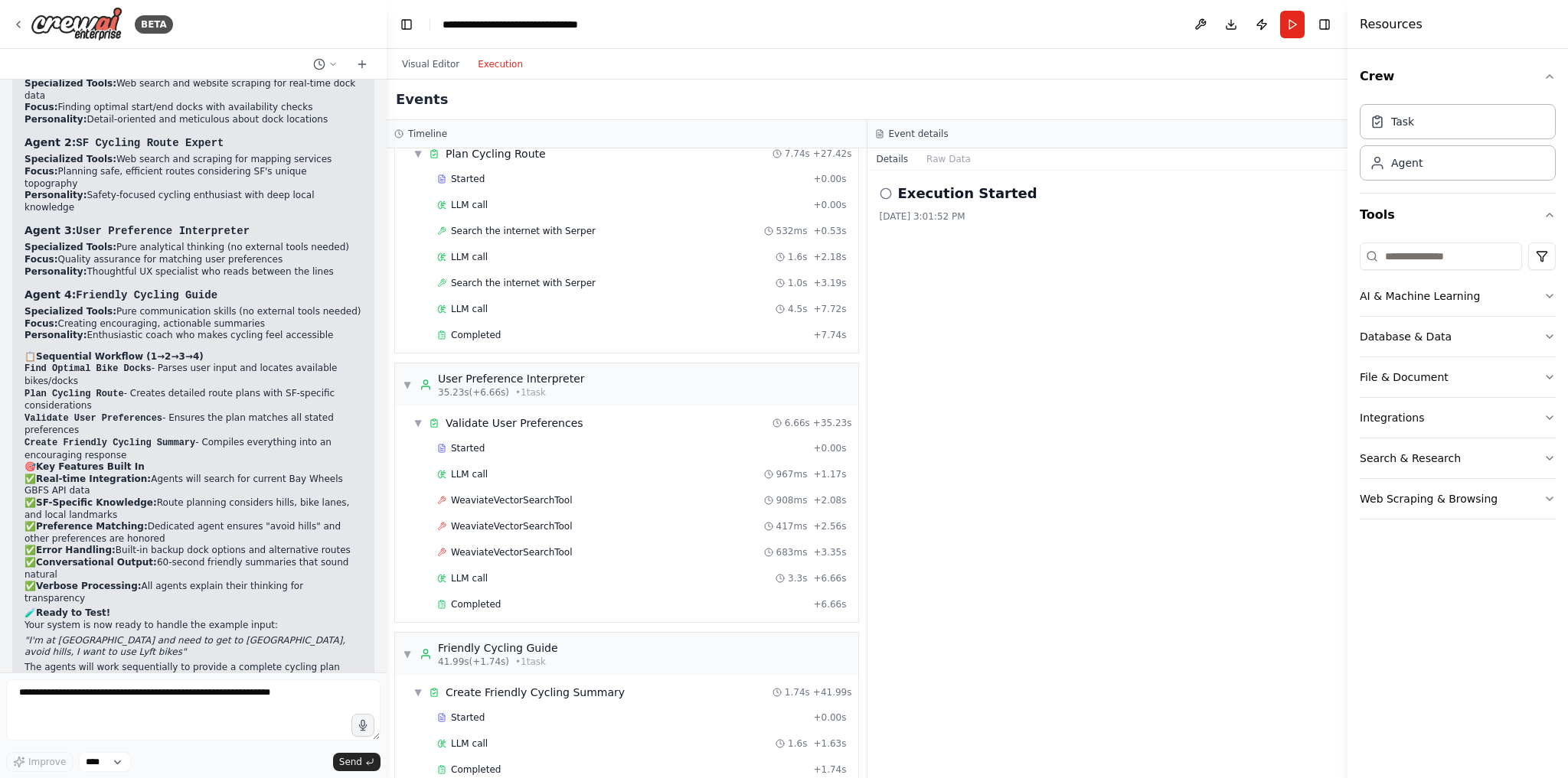
scroll to position [606, 0]
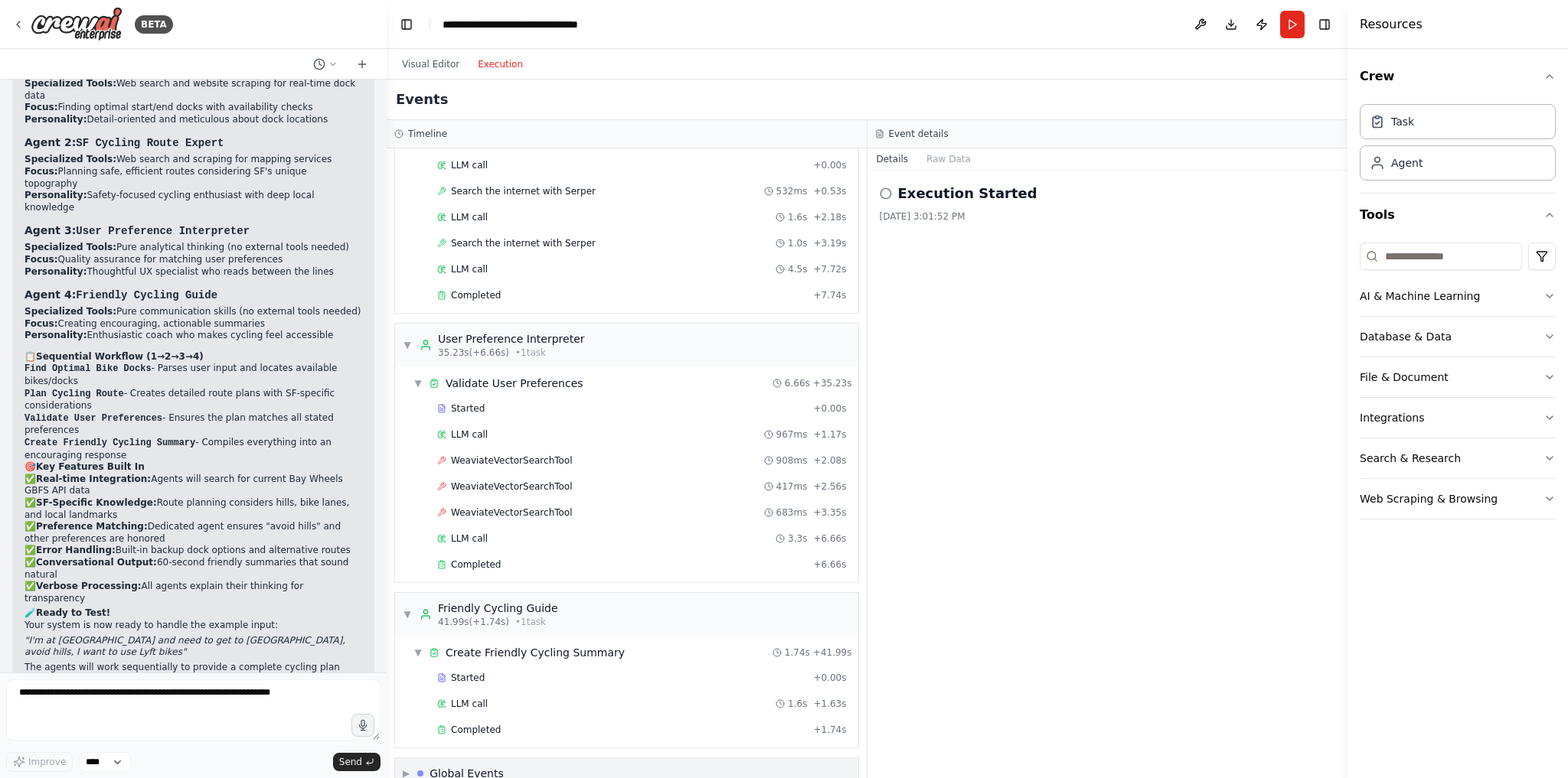
click at [519, 759] on div "▶ Global Events" at bounding box center [626, 774] width 463 height 30
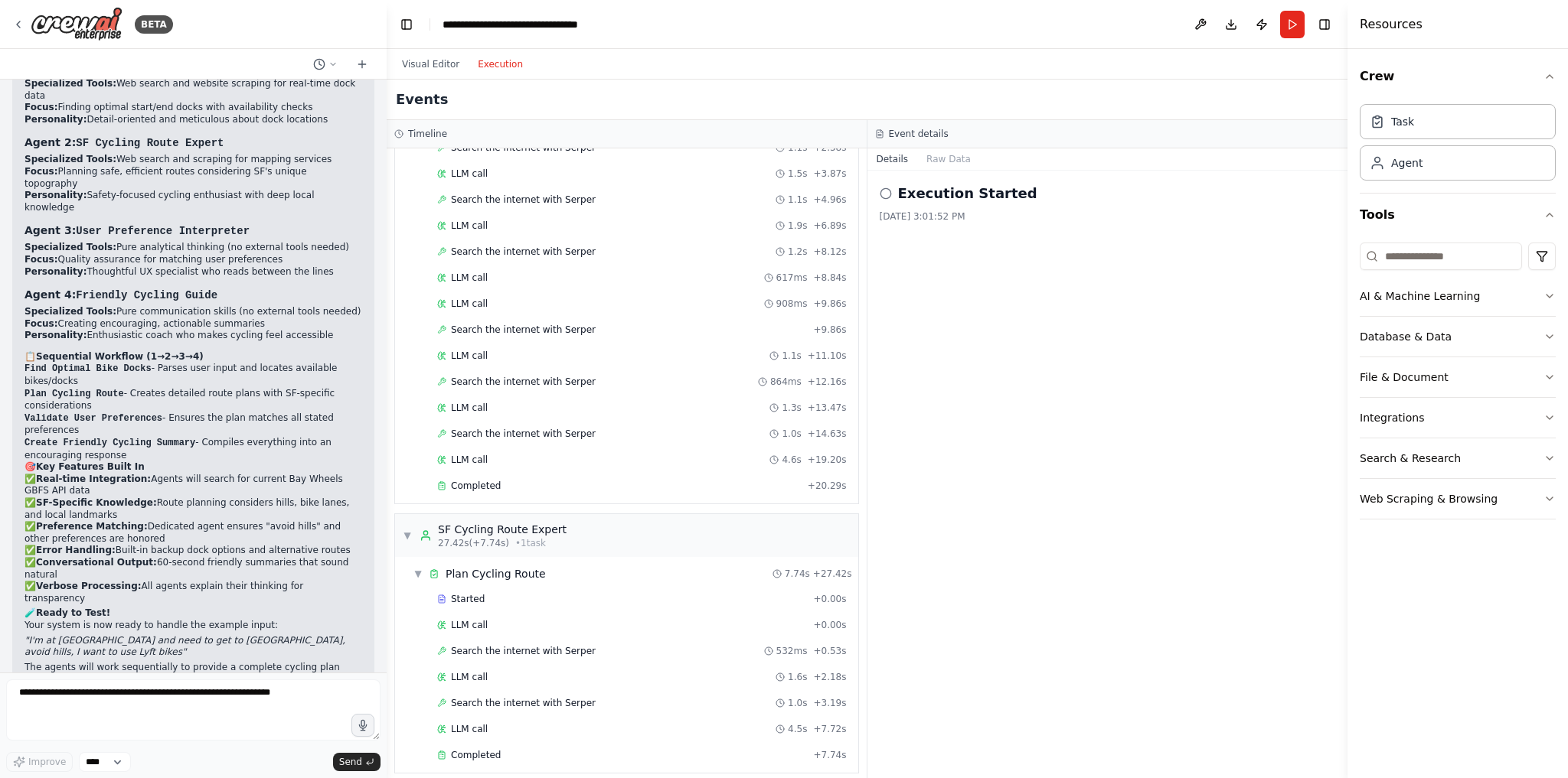
scroll to position [0, 0]
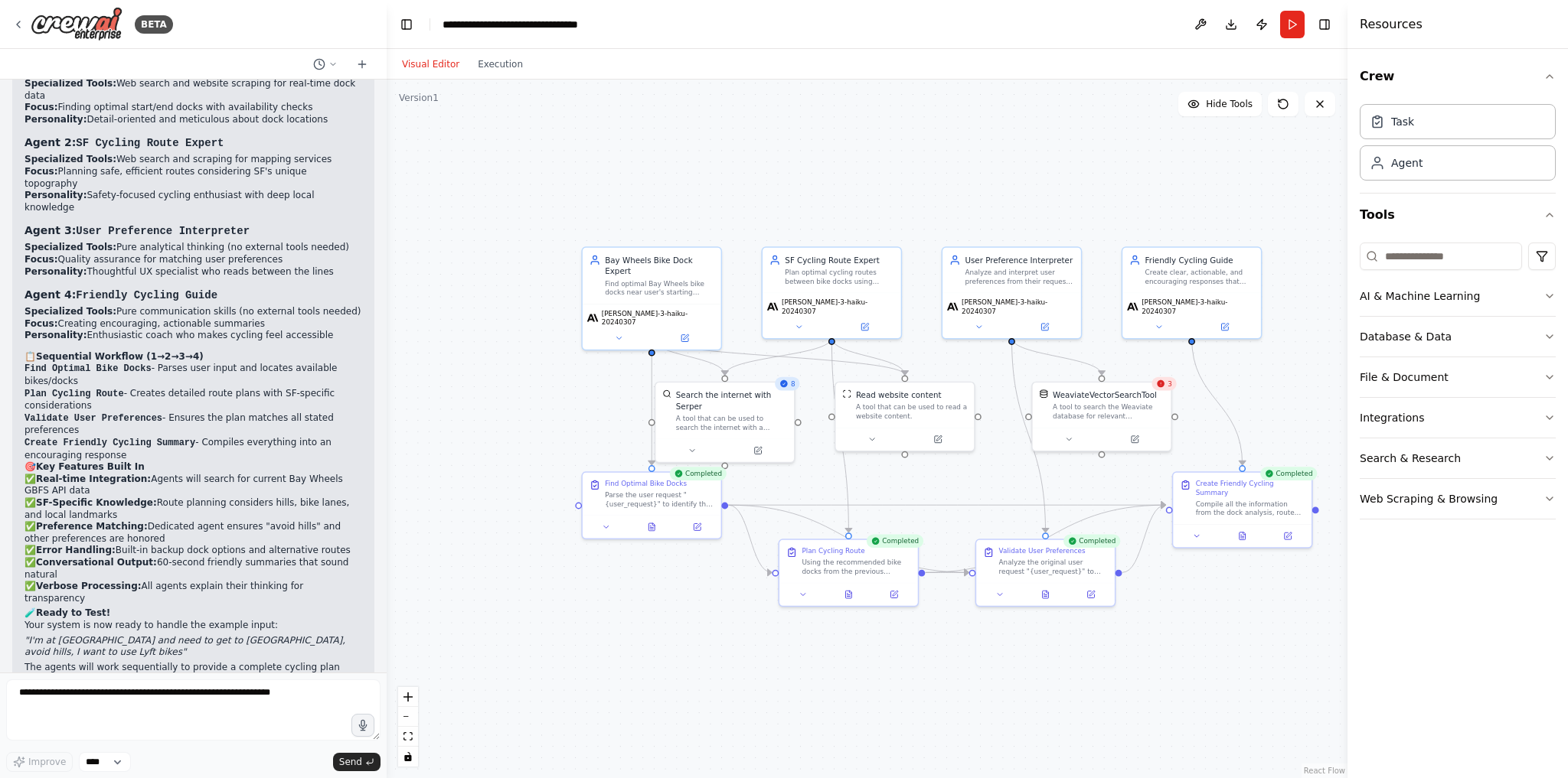
click at [434, 57] on button "Visual Editor" at bounding box center [430, 64] width 76 height 19
click at [1165, 389] on div "3" at bounding box center [1164, 384] width 24 height 14
click at [1165, 383] on icon at bounding box center [1160, 384] width 8 height 8
click at [1134, 405] on div "A tool to search the Weaviate database for relevant information on internal doc…" at bounding box center [1108, 410] width 111 height 19
click at [1063, 437] on button at bounding box center [1068, 438] width 63 height 14
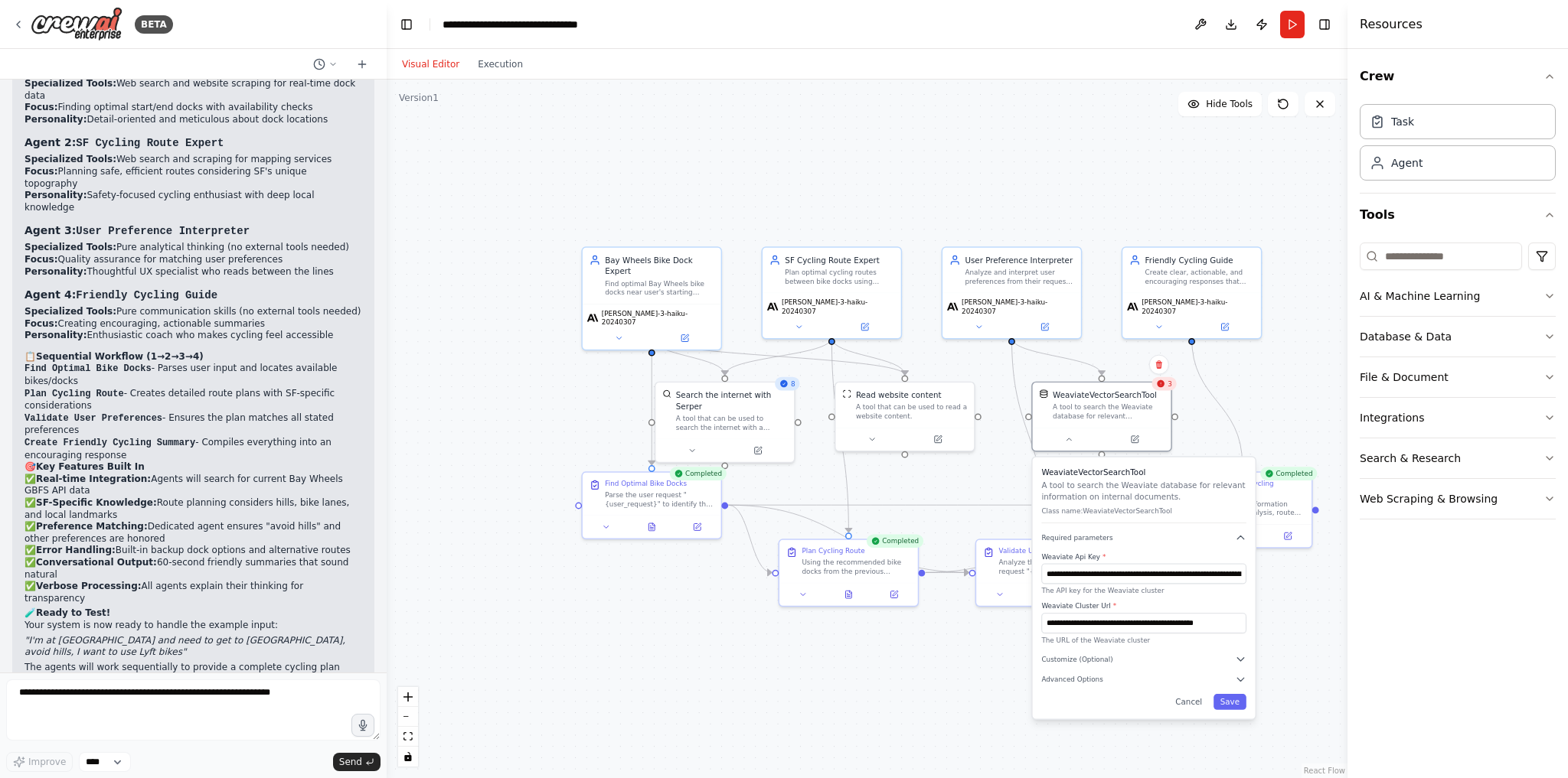
click at [972, 692] on div ".deletable-edge-delete-btn { width: 20px; height: 20px; border: 0px solid #ffff…" at bounding box center [867, 429] width 960 height 699
click at [1167, 389] on div "3" at bounding box center [1164, 384] width 24 height 14
click at [1198, 375] on icon "Edge from 2ec237e1-788f-4b22-ab1f-832b42131208 to a365f6da-b480-4d2a-bec8-90d1f…" at bounding box center [1217, 401] width 51 height 127
click at [1276, 392] on div ".deletable-edge-delete-btn { width: 20px; height: 20px; border: 0px solid #ffff…" at bounding box center [867, 429] width 960 height 699
click at [1198, 701] on button "Cancel" at bounding box center [1188, 702] width 40 height 16
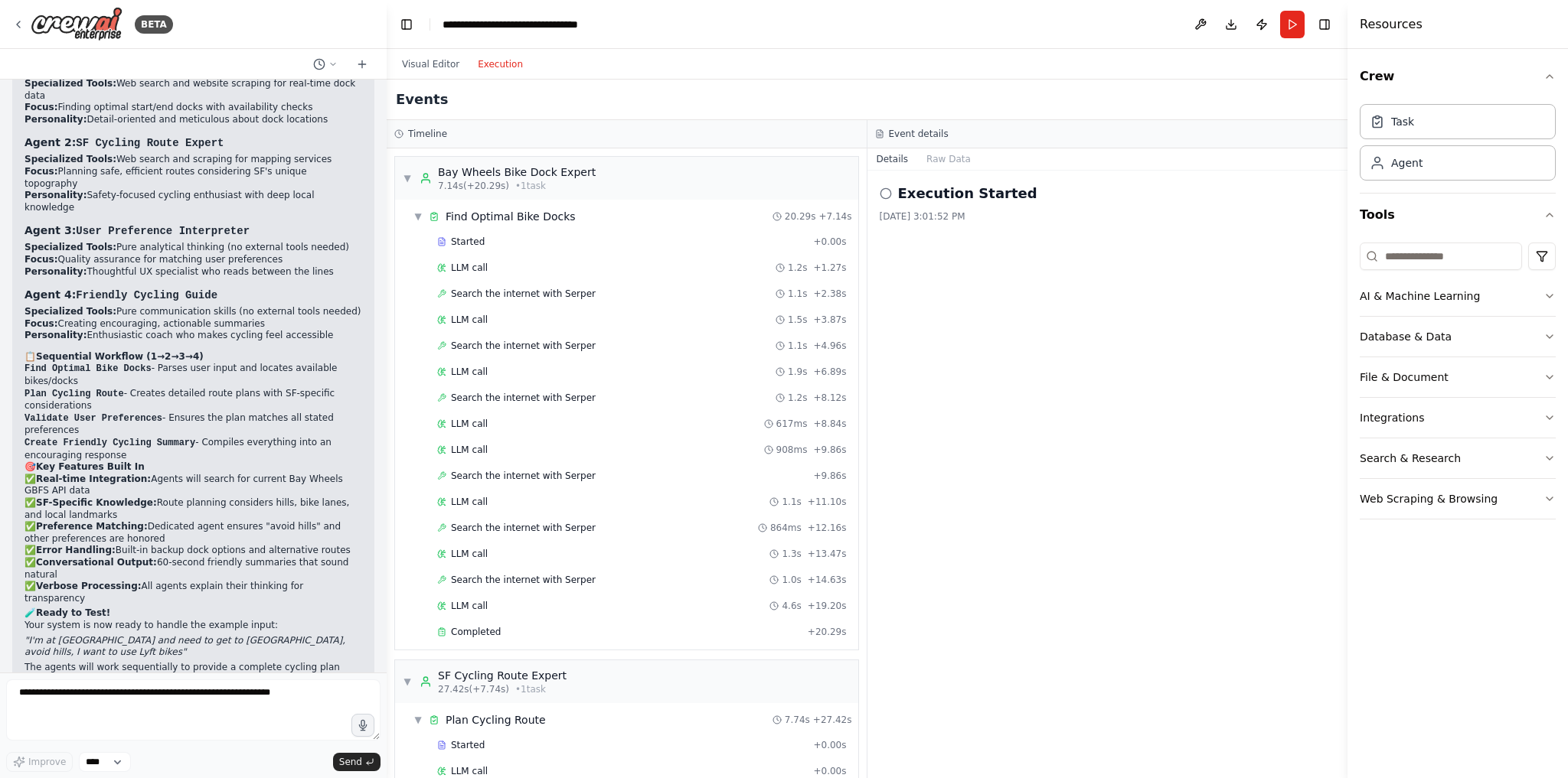
click at [495, 61] on button "Execution" at bounding box center [500, 64] width 63 height 19
click at [940, 159] on button "Raw Data" at bounding box center [949, 159] width 62 height 21
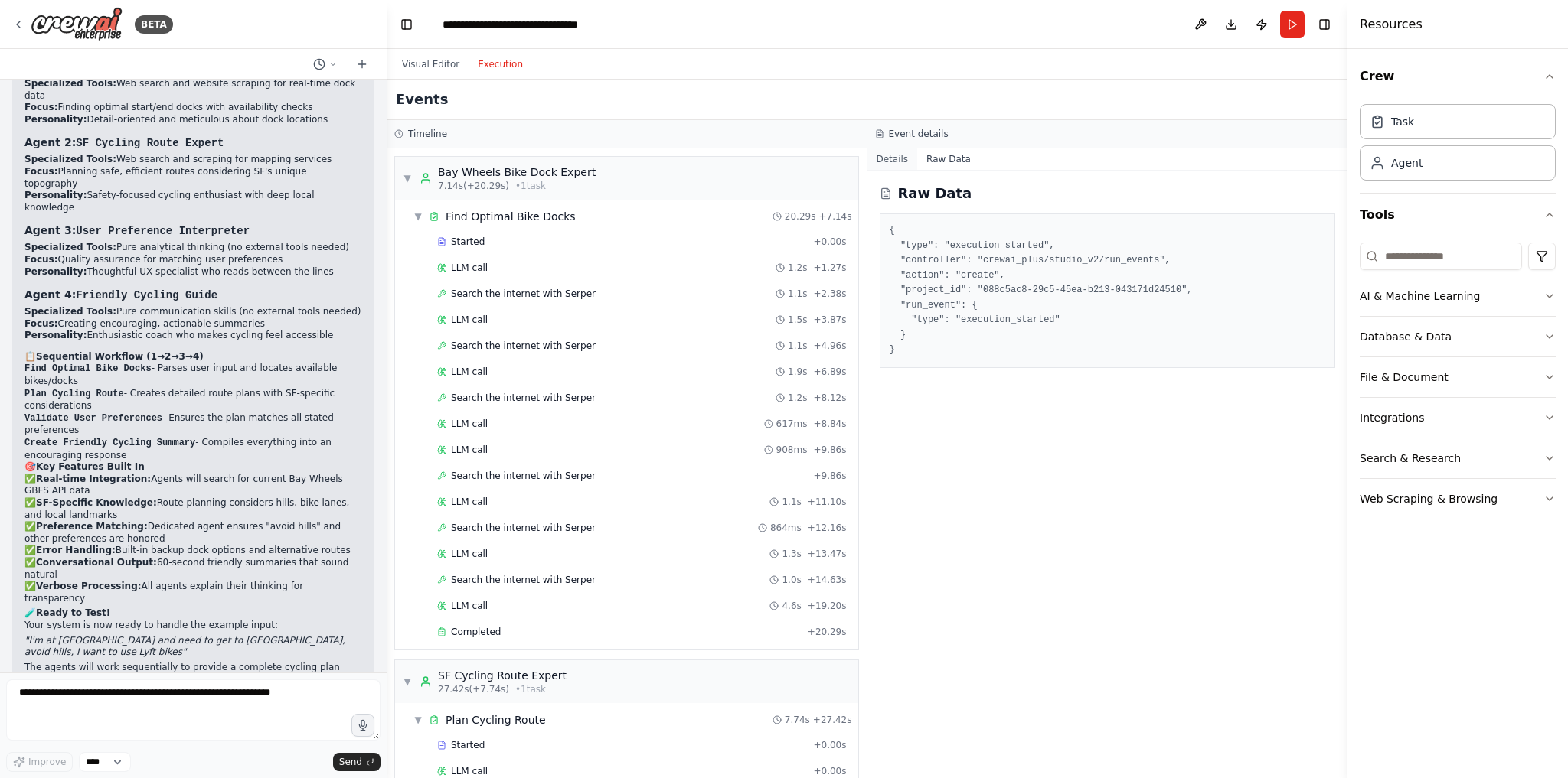
click at [892, 160] on button "Details" at bounding box center [893, 159] width 51 height 21
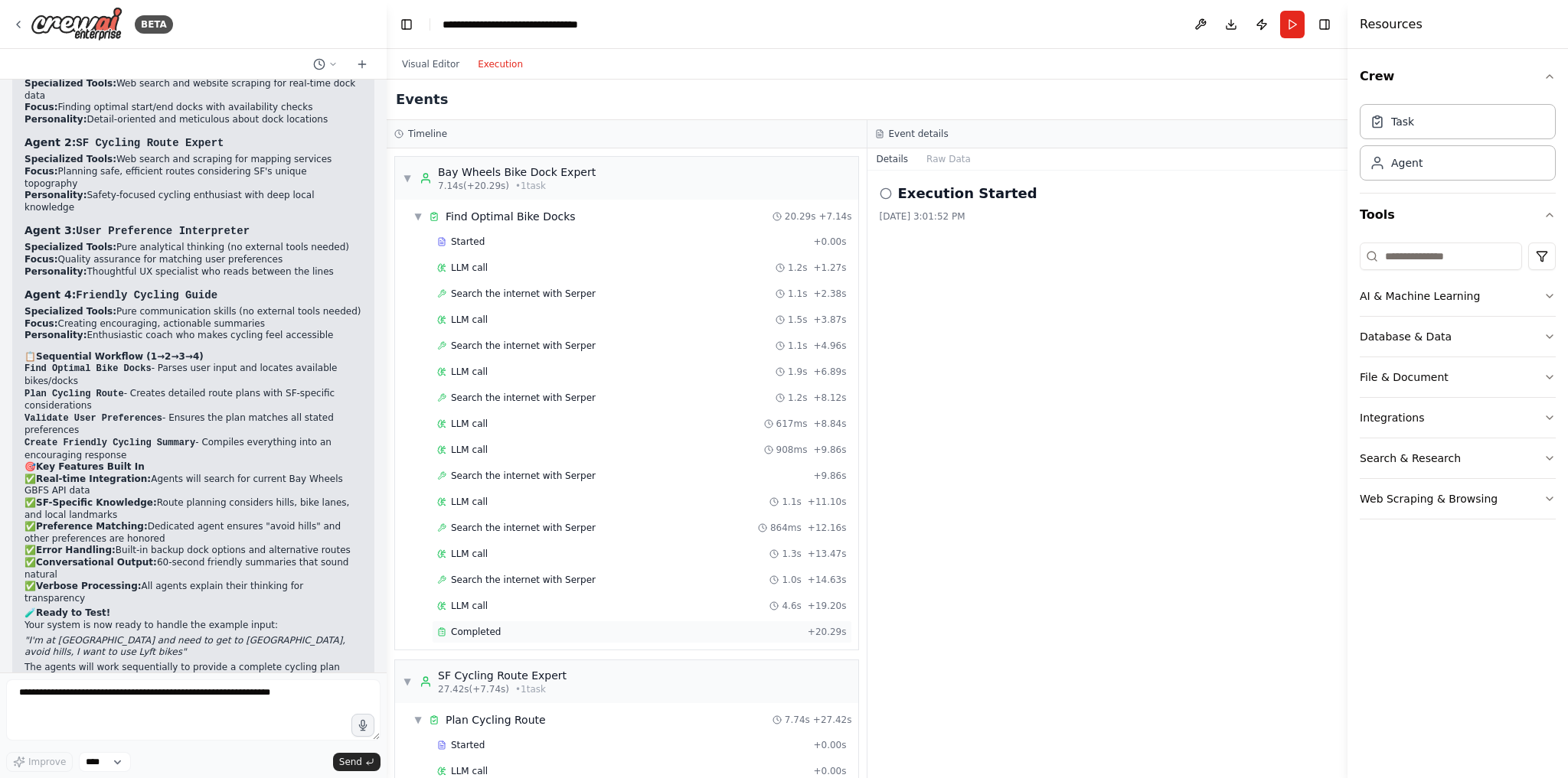
click at [473, 626] on span "Completed" at bounding box center [475, 632] width 50 height 13
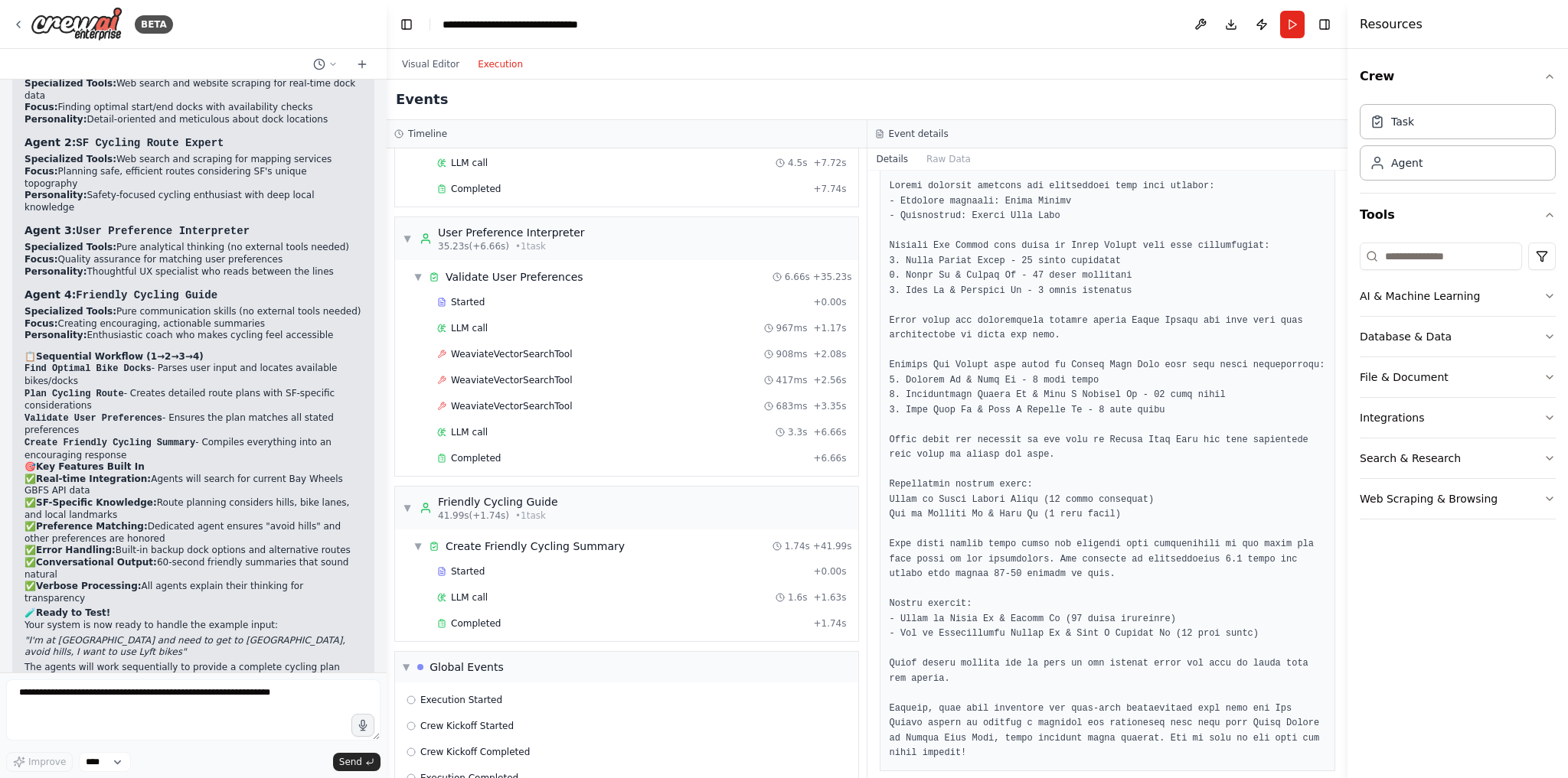
scroll to position [717, 0]
click at [515, 613] on div "Completed" at bounding box center [622, 619] width 370 height 13
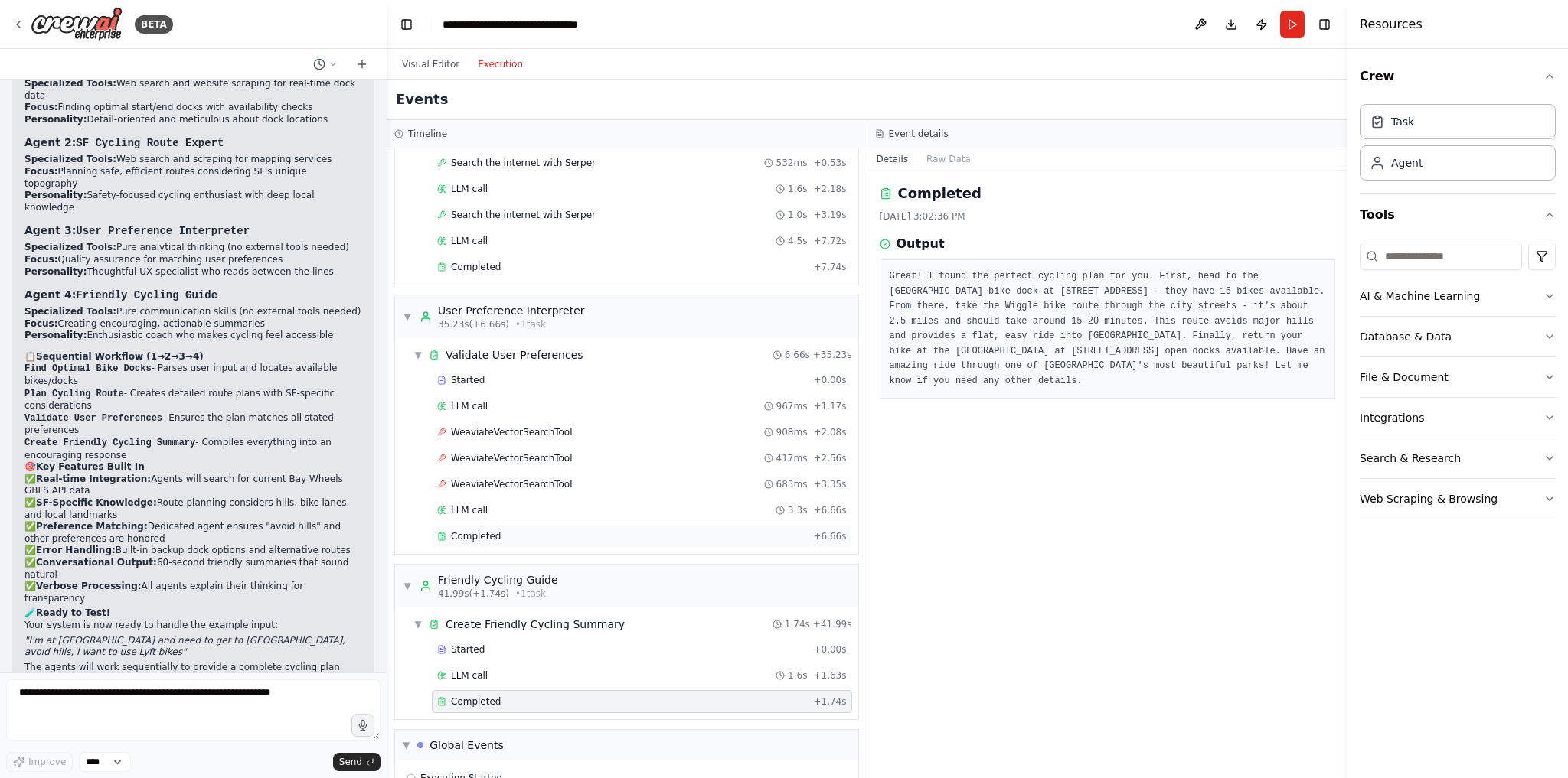
scroll to position [627, 0]
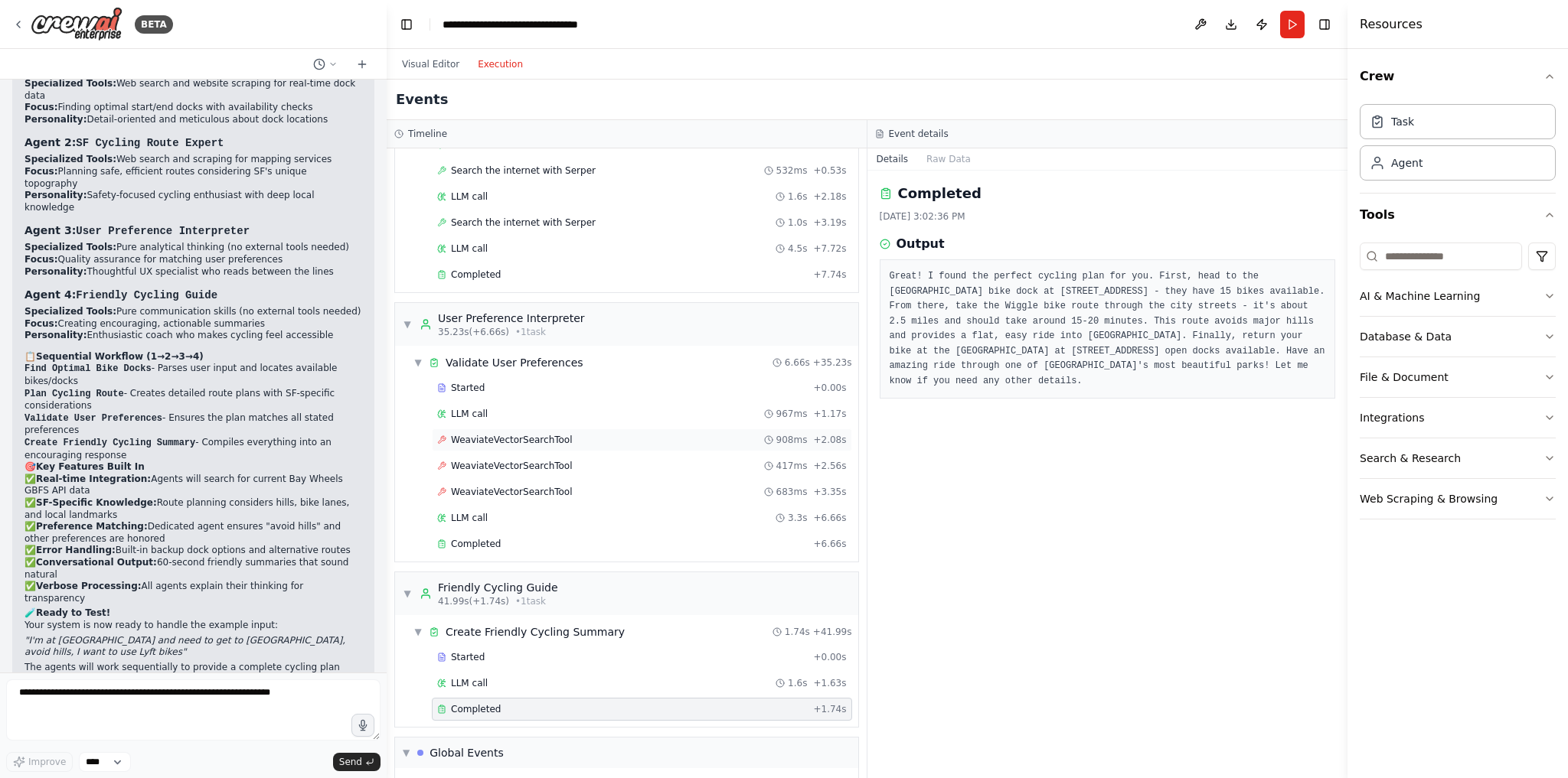
click at [592, 434] on div "WeaviateVectorSearchTool 908ms + 2.08s" at bounding box center [641, 440] width 409 height 13
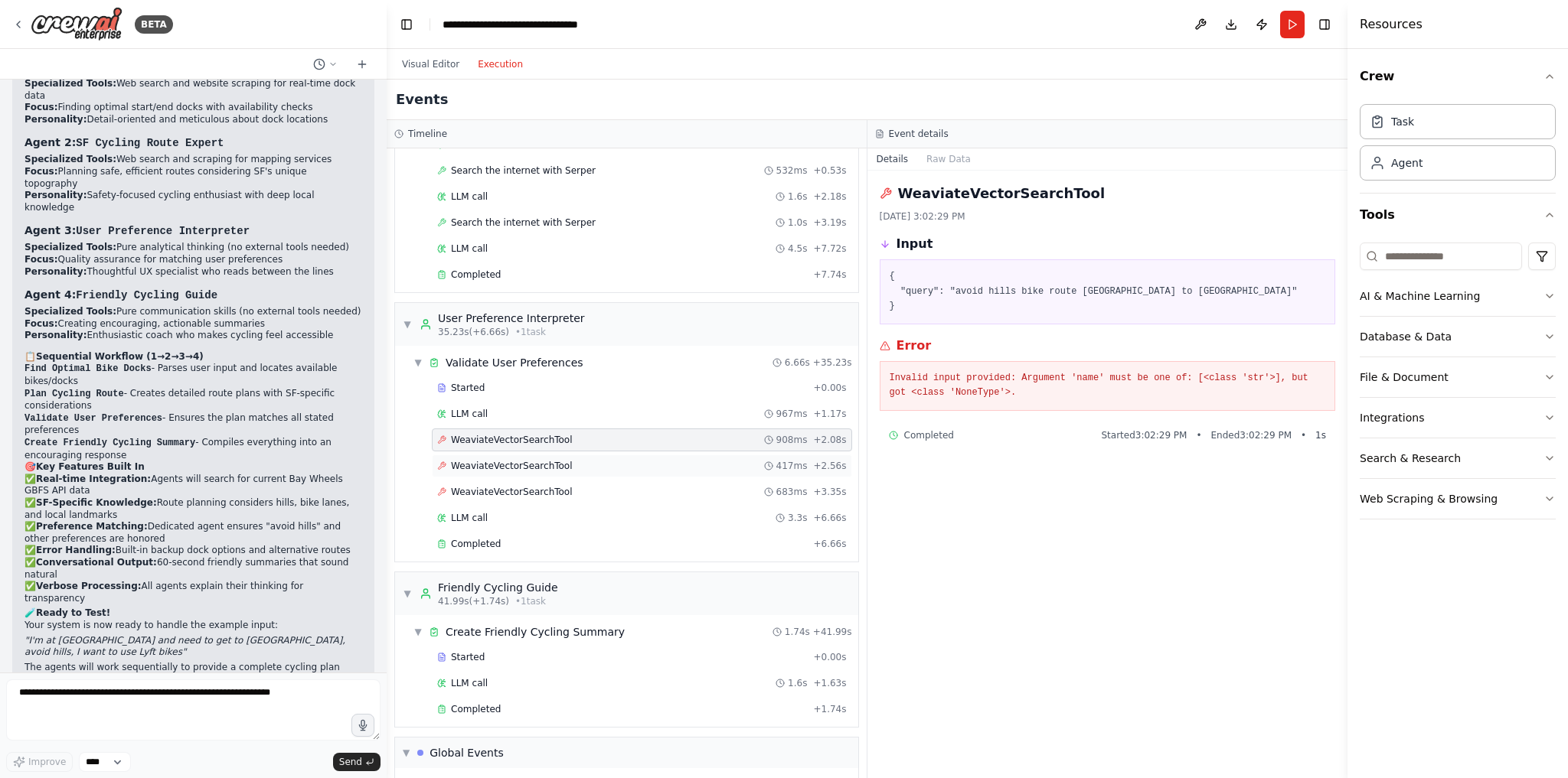
click at [538, 460] on span "WeaviateVectorSearchTool" at bounding box center [511, 466] width 122 height 13
click at [542, 486] on span "WeaviateVectorSearchTool" at bounding box center [511, 492] width 122 height 13
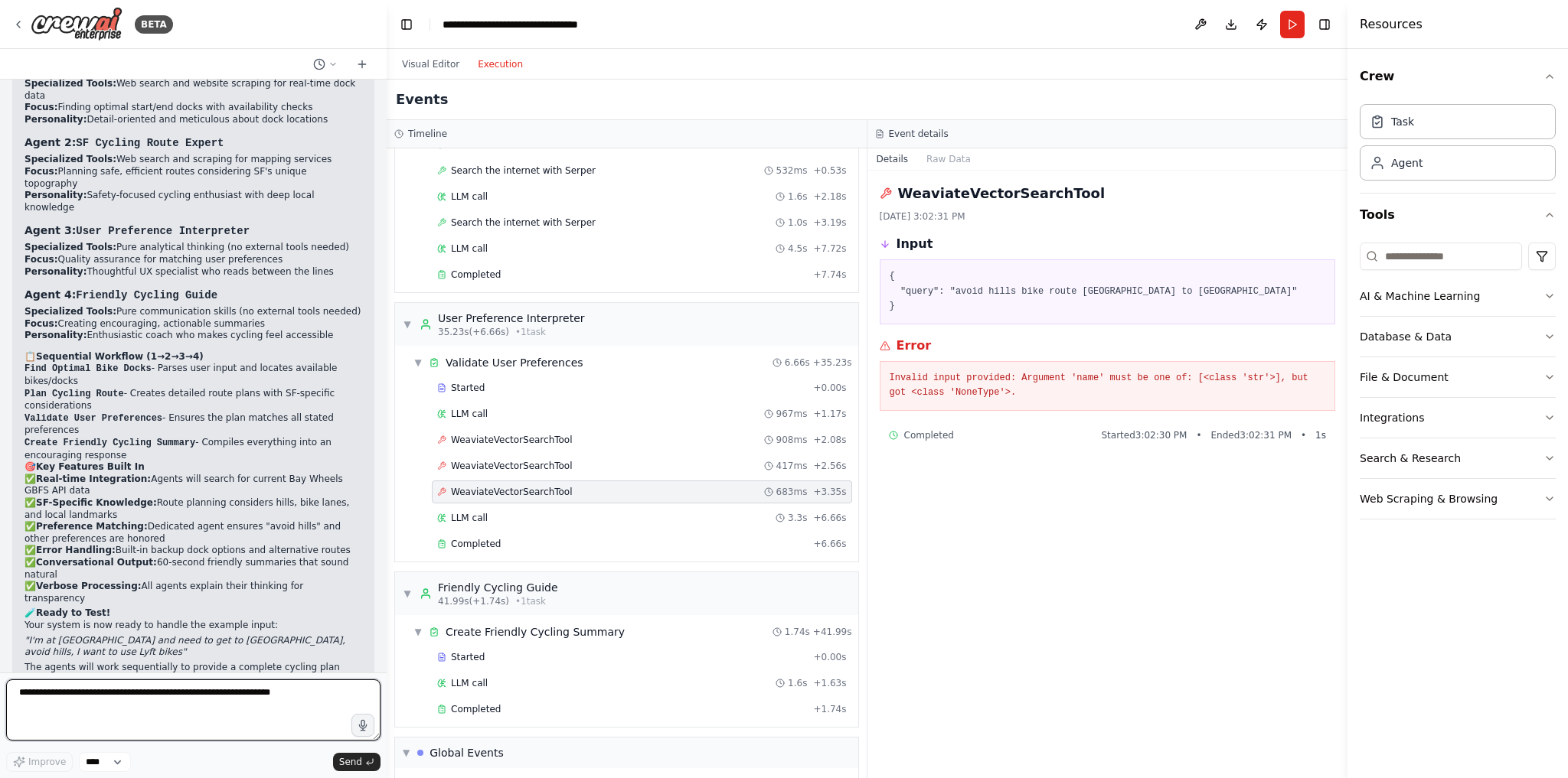
click at [202, 696] on textarea at bounding box center [193, 710] width 375 height 62
click at [209, 708] on textarea "**********" at bounding box center [193, 710] width 375 height 62
click at [89, 694] on textarea "**********" at bounding box center [193, 710] width 375 height 62
type textarea "**********"
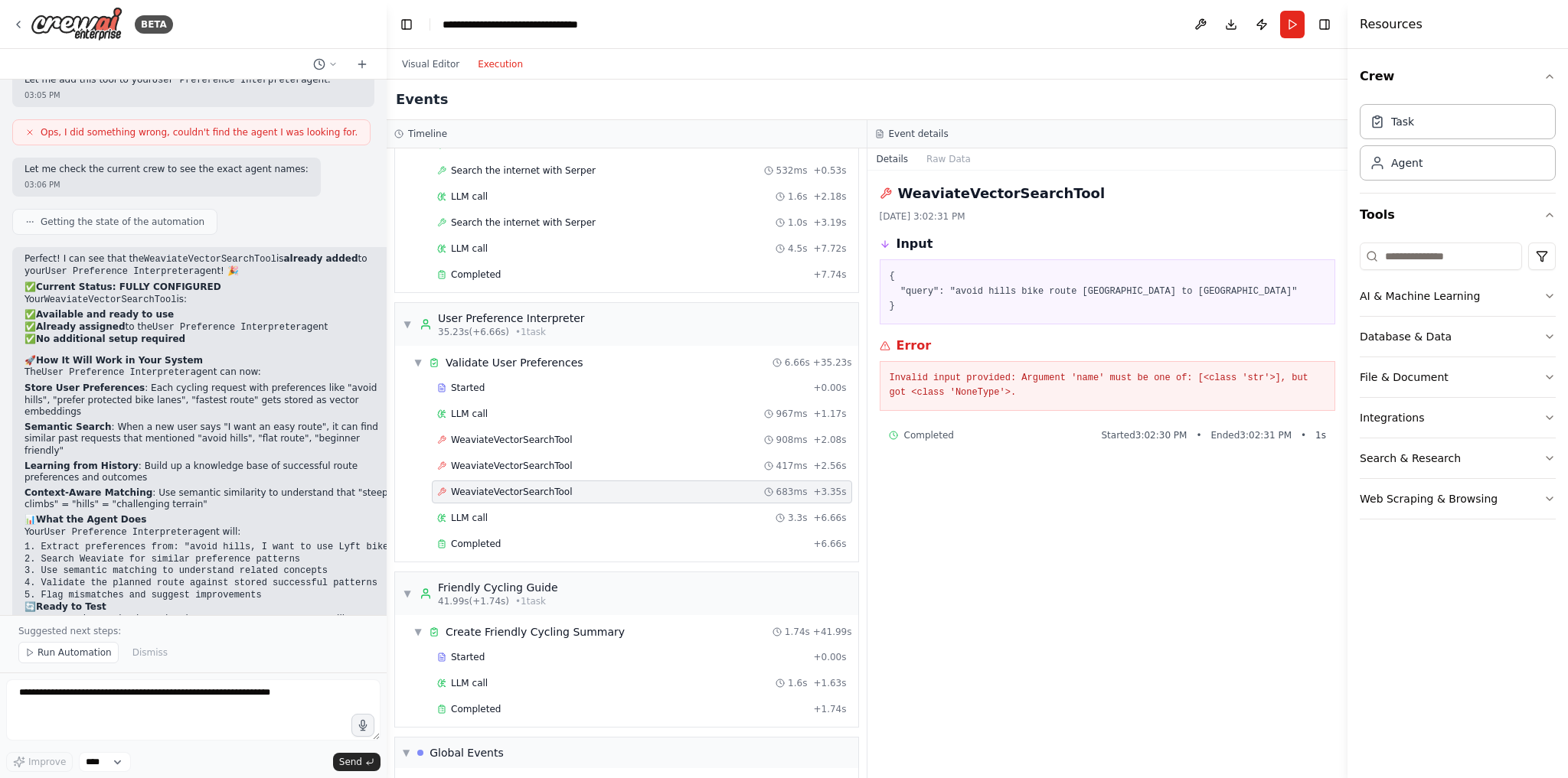
scroll to position [3669, 0]
click at [492, 434] on span "WeaviateVectorSearchTool" at bounding box center [511, 440] width 122 height 13
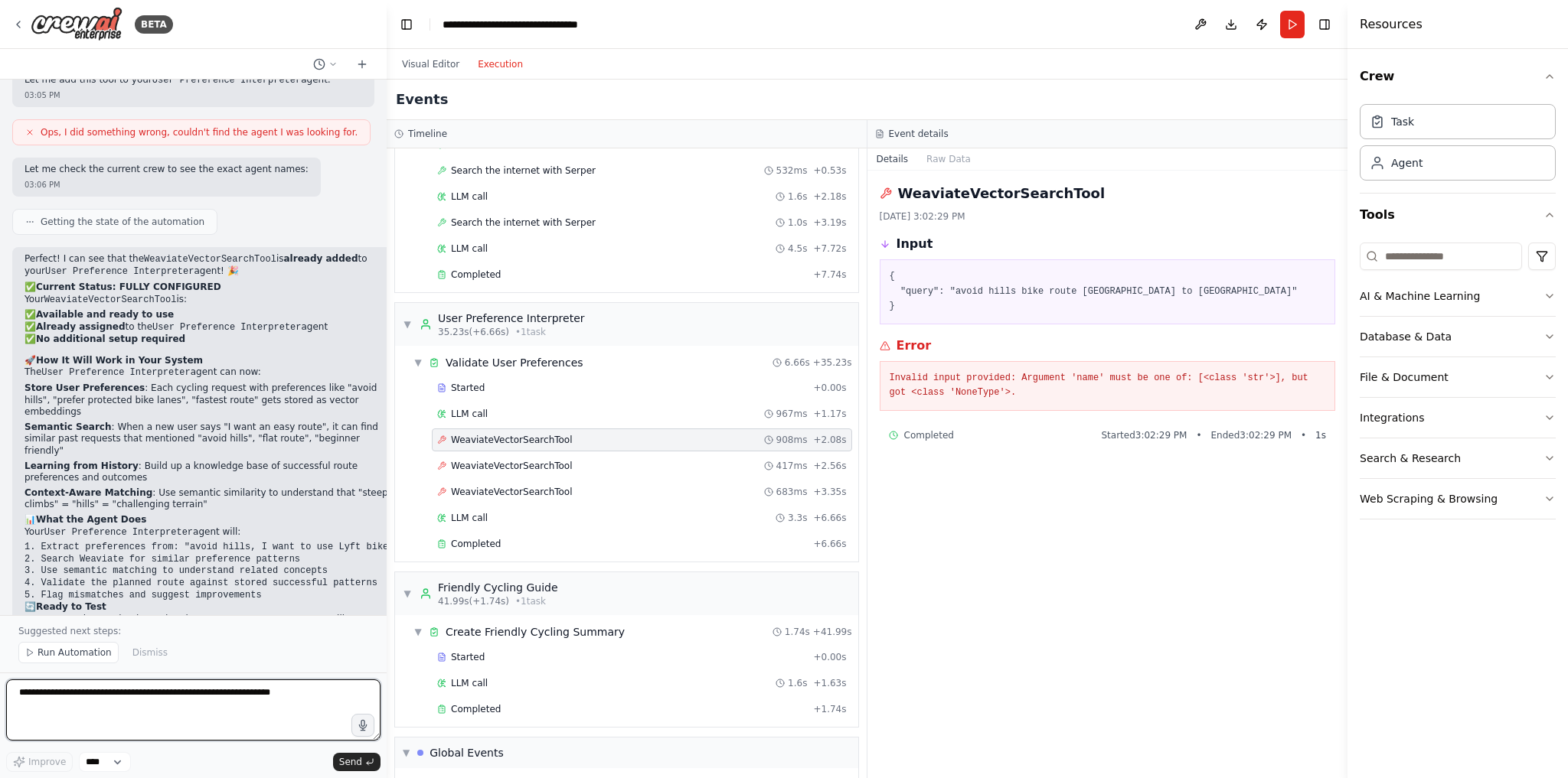
click at [290, 694] on textarea at bounding box center [193, 710] width 375 height 62
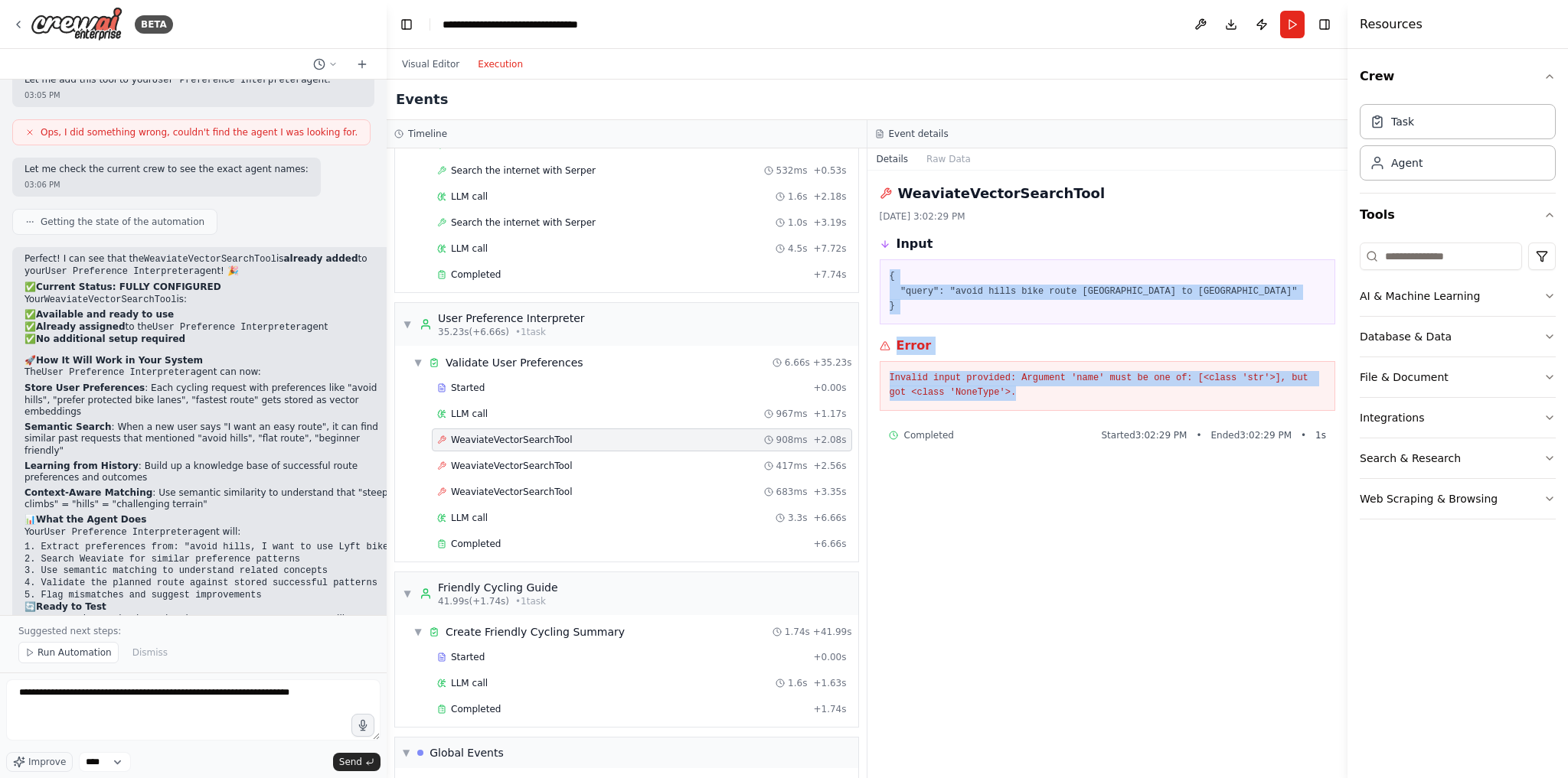
drag, startPoint x: 885, startPoint y: 274, endPoint x: 984, endPoint y: 403, distance: 162.6
click at [984, 403] on div "WeaviateVectorSearchTool [DATE] 3:02:29 PM Input { "query": "avoid hills bike r…" at bounding box center [1108, 474] width 481 height 608
copy div "{ "query": "avoid hills bike route [GEOGRAPHIC_DATA] to [GEOGRAPHIC_DATA]" } Er…"
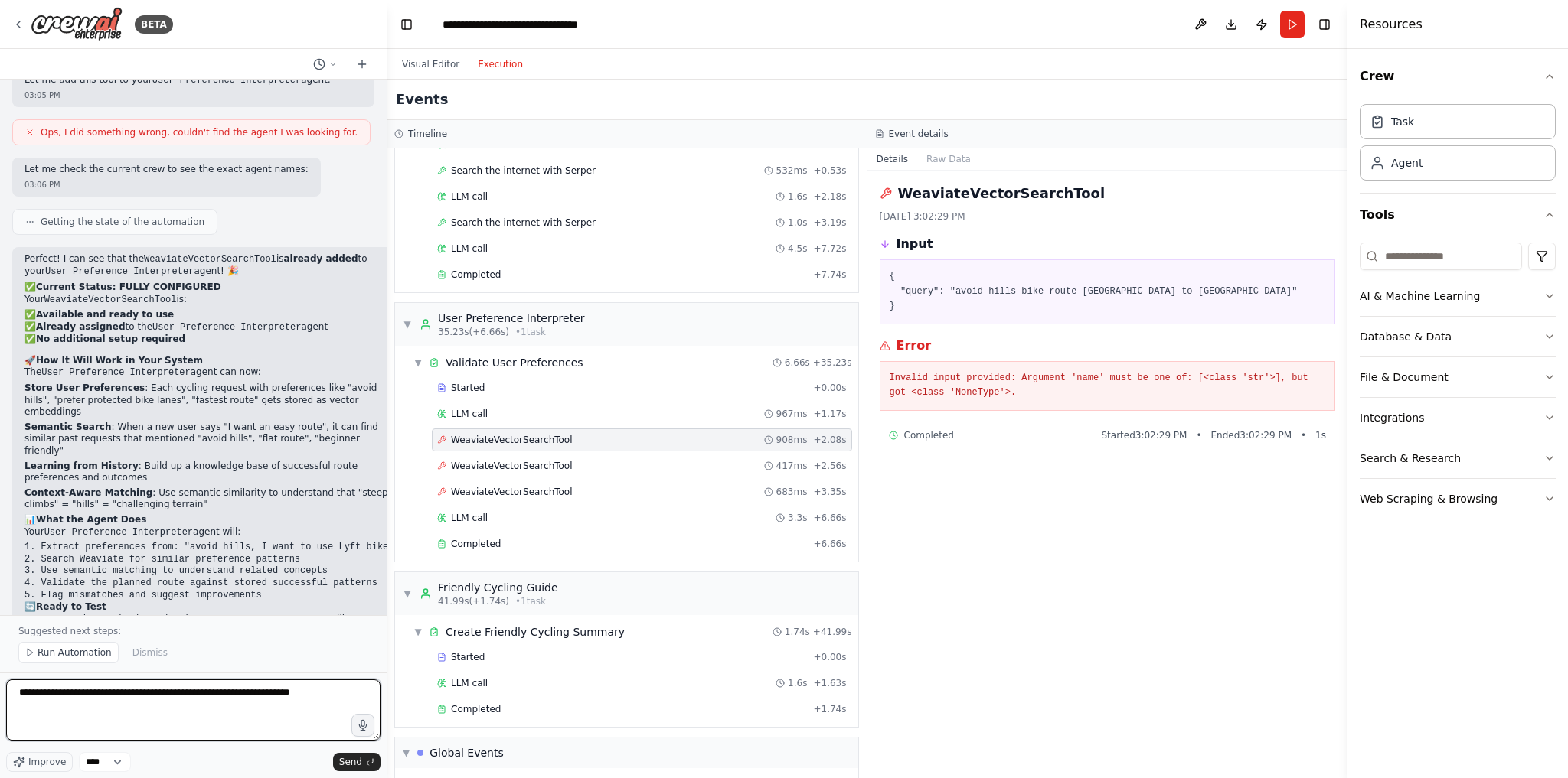
click at [346, 699] on textarea "**********" at bounding box center [193, 710] width 375 height 62
paste textarea "**********"
type textarea "**********"
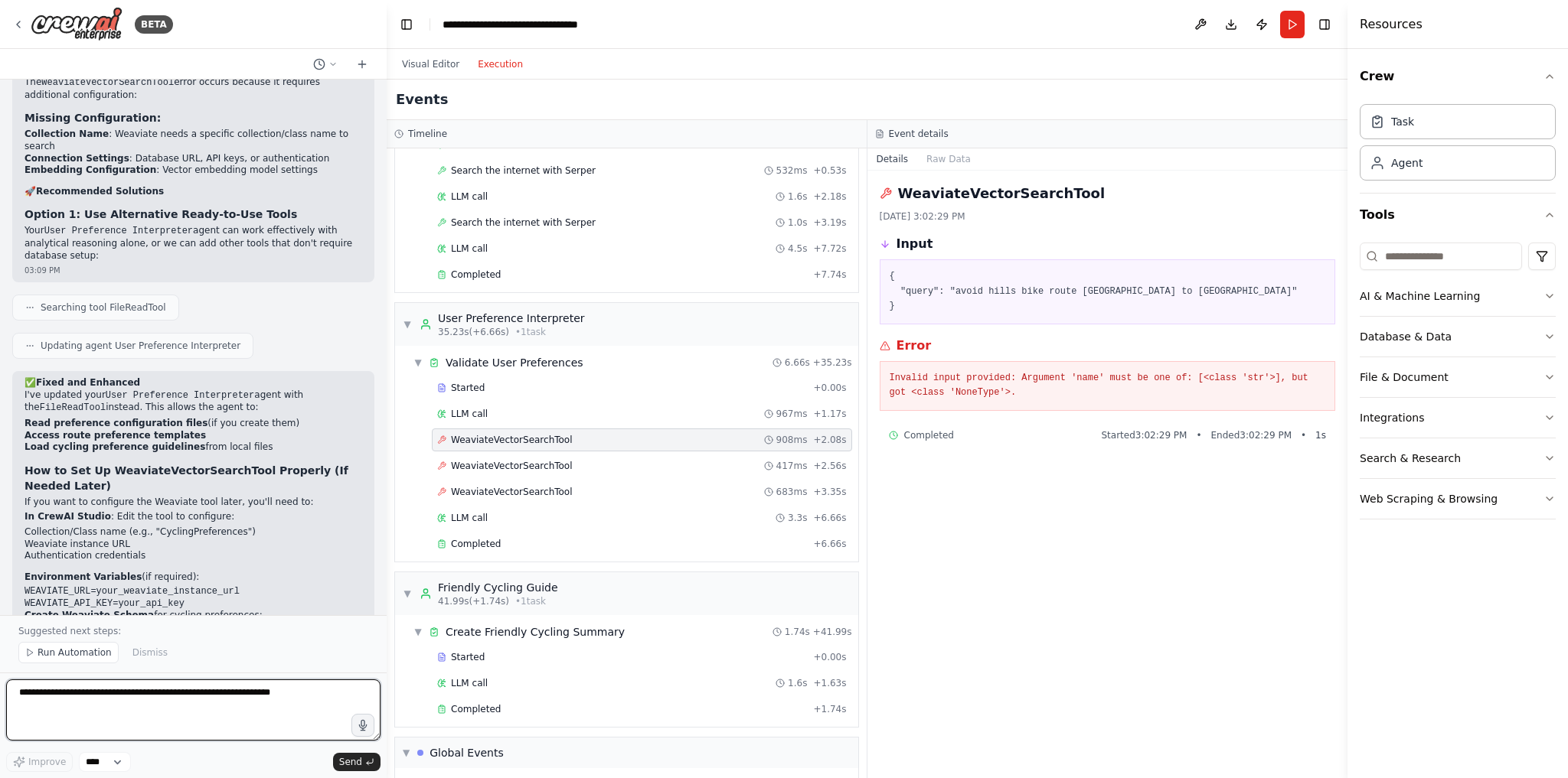
scroll to position [4682, 0]
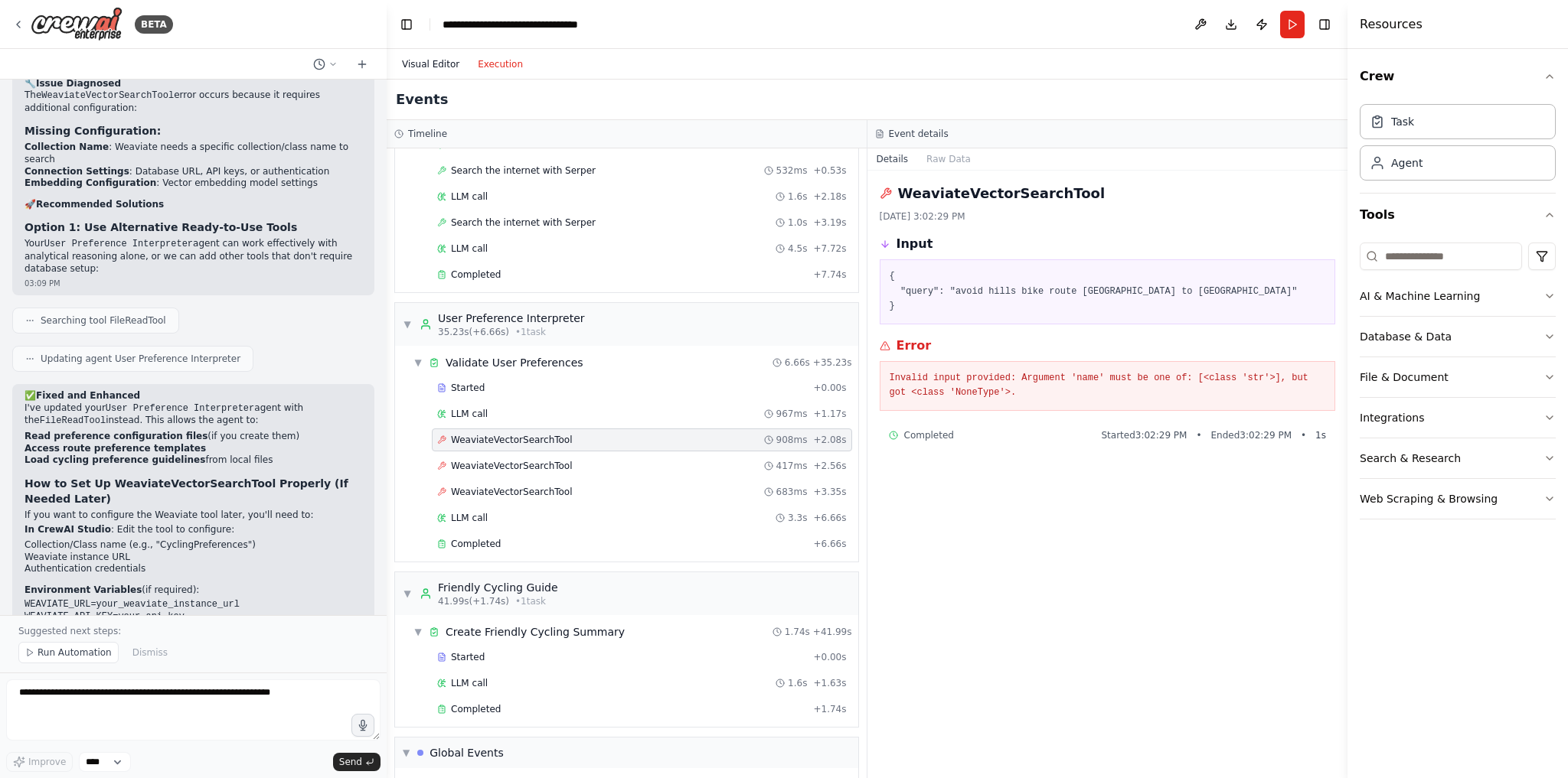
click at [434, 60] on button "Visual Editor" at bounding box center [430, 64] width 76 height 19
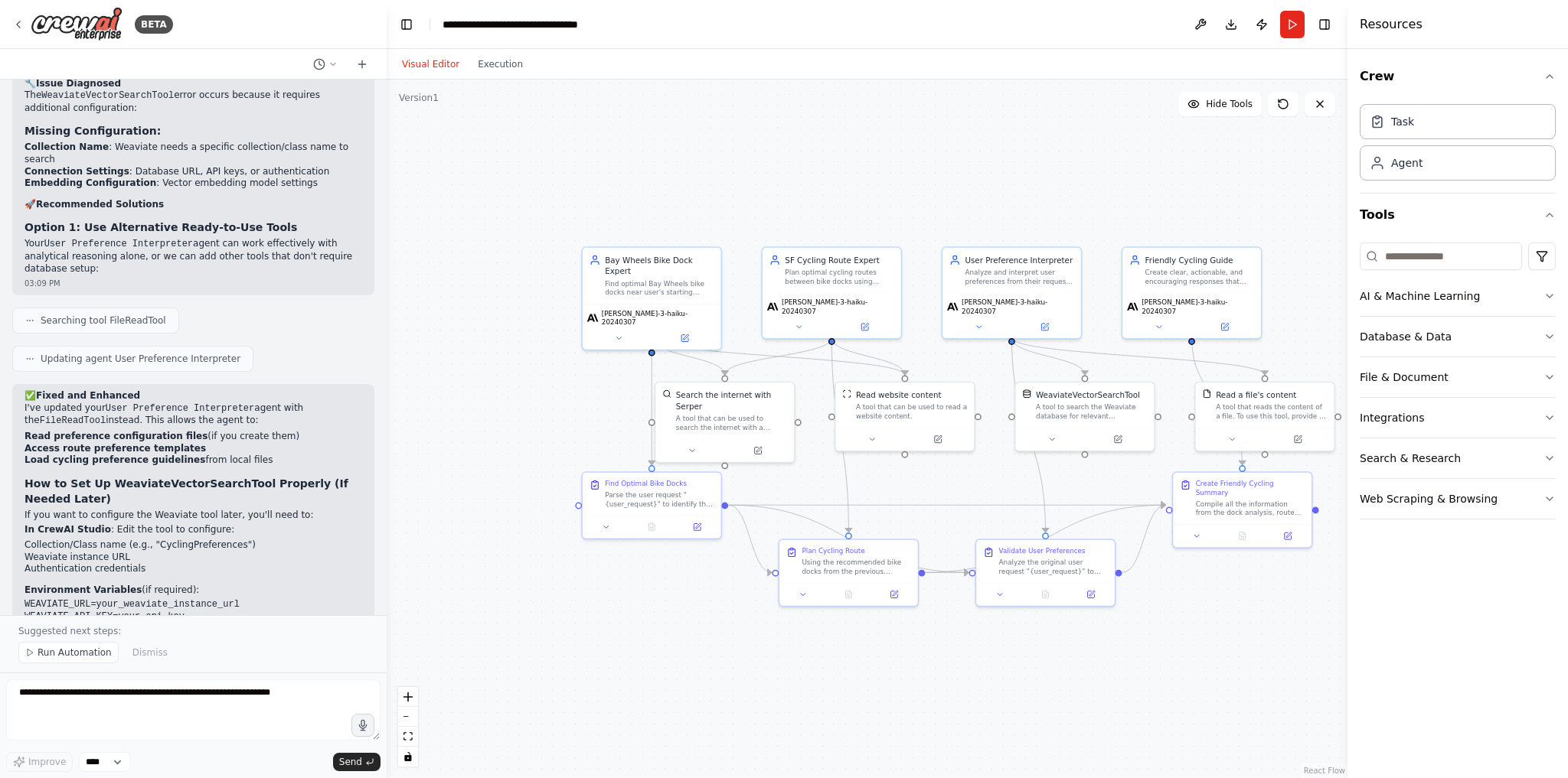
click at [1232, 451] on div "Read a file's content A tool that reads the content of a file. To use this tool…" at bounding box center [1264, 417] width 141 height 70
click at [1229, 446] on div at bounding box center [1265, 436] width 138 height 23
click at [1231, 441] on button at bounding box center [1231, 438] width 63 height 14
click at [1302, 448] on div at bounding box center [1265, 436] width 138 height 23
click at [1326, 365] on icon at bounding box center [1322, 365] width 9 height 9
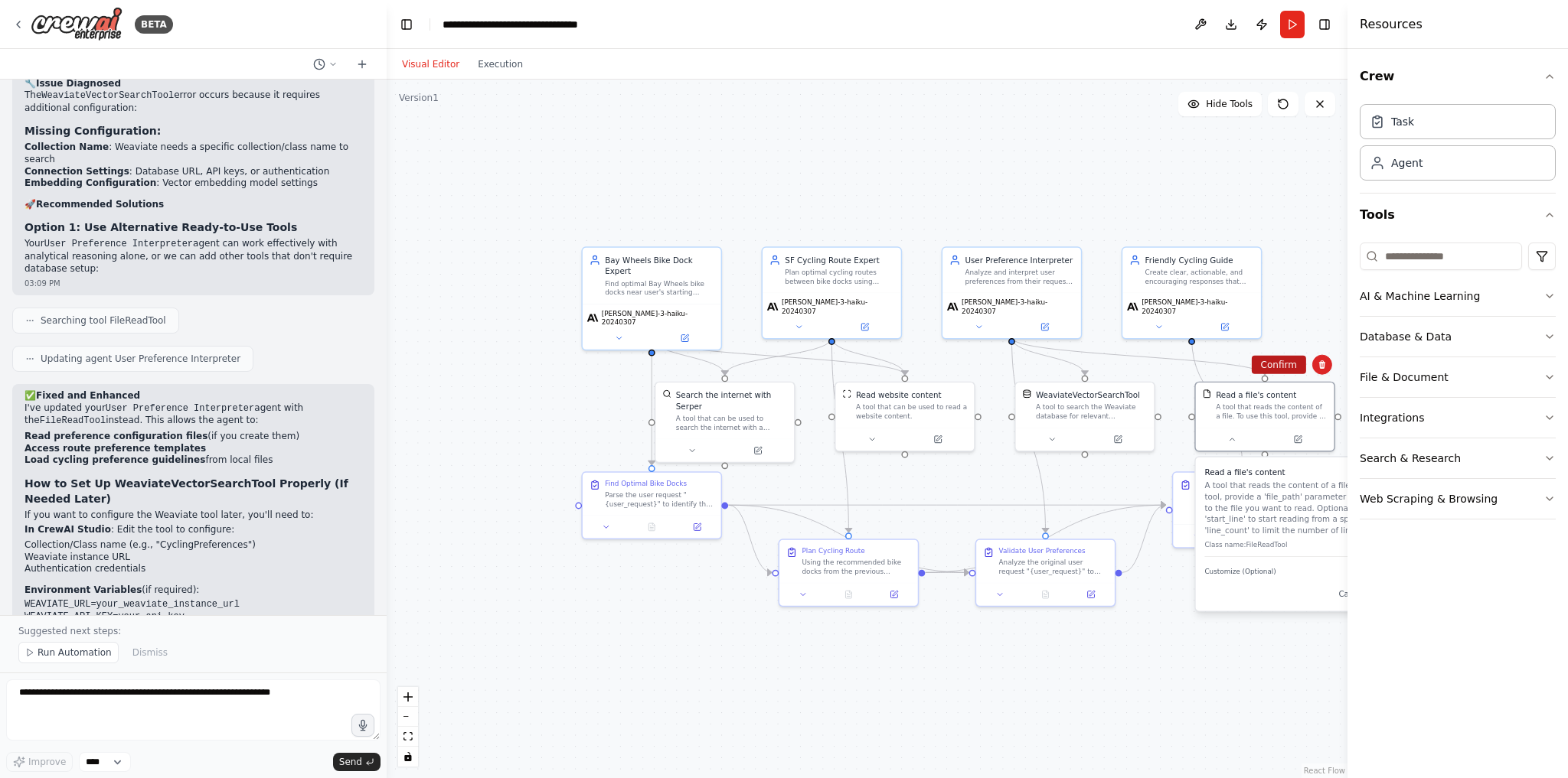
click at [1285, 366] on button "Confirm" at bounding box center [1279, 365] width 54 height 19
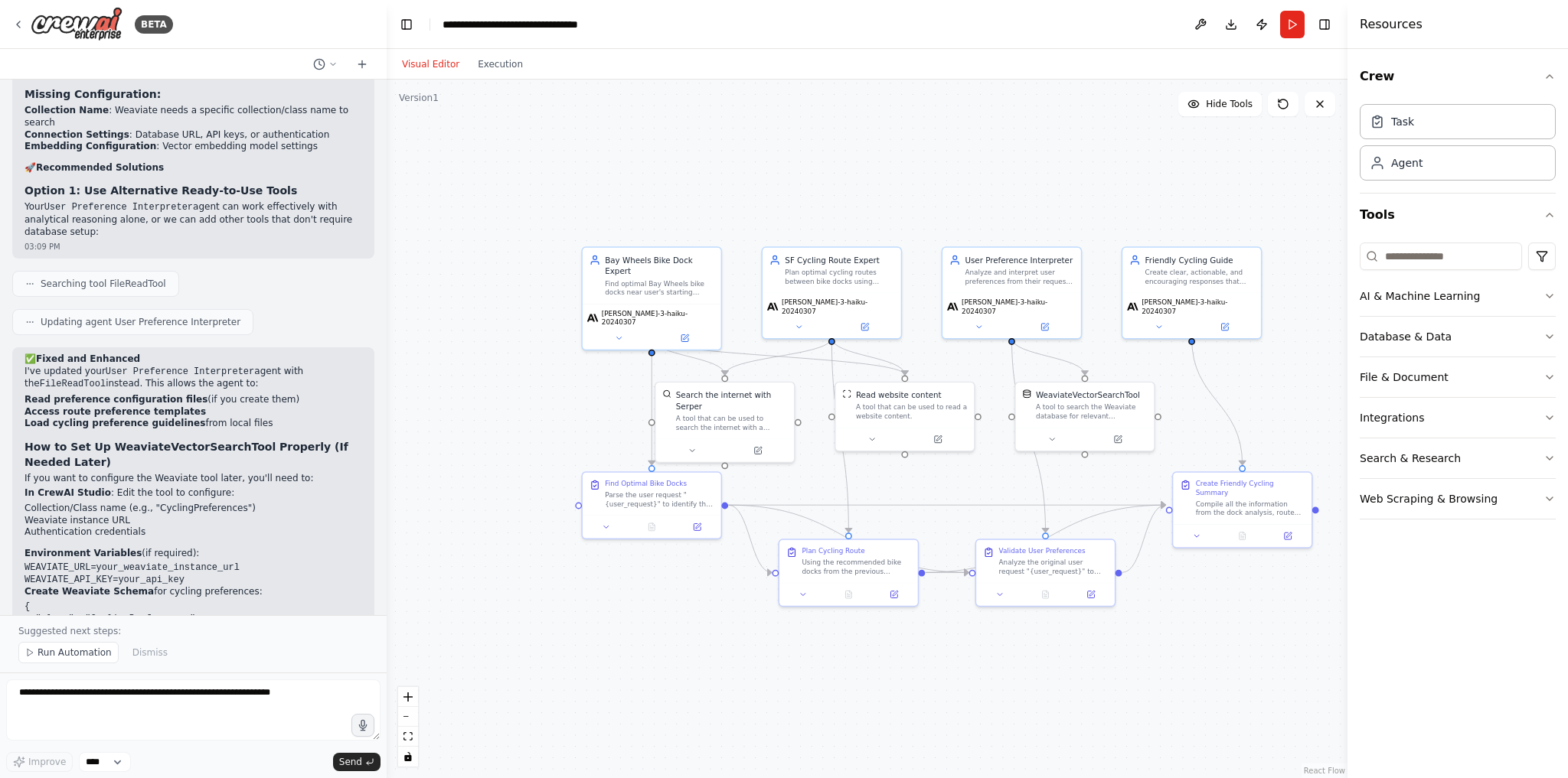
scroll to position [4717, 0]
click at [1051, 436] on icon at bounding box center [1052, 437] width 4 height 3
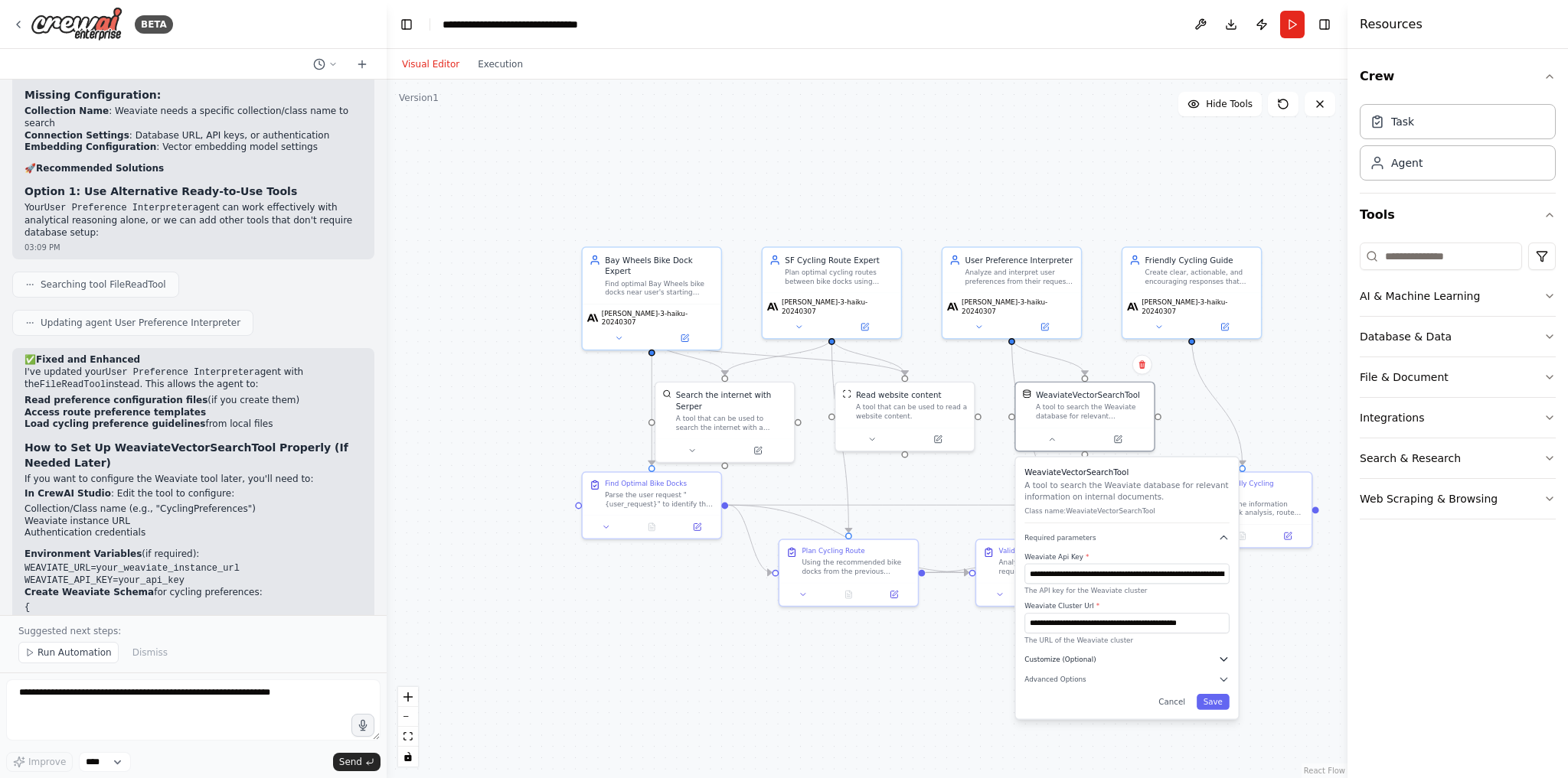
click at [1067, 662] on span "Customize (Optional)" at bounding box center [1060, 659] width 71 height 9
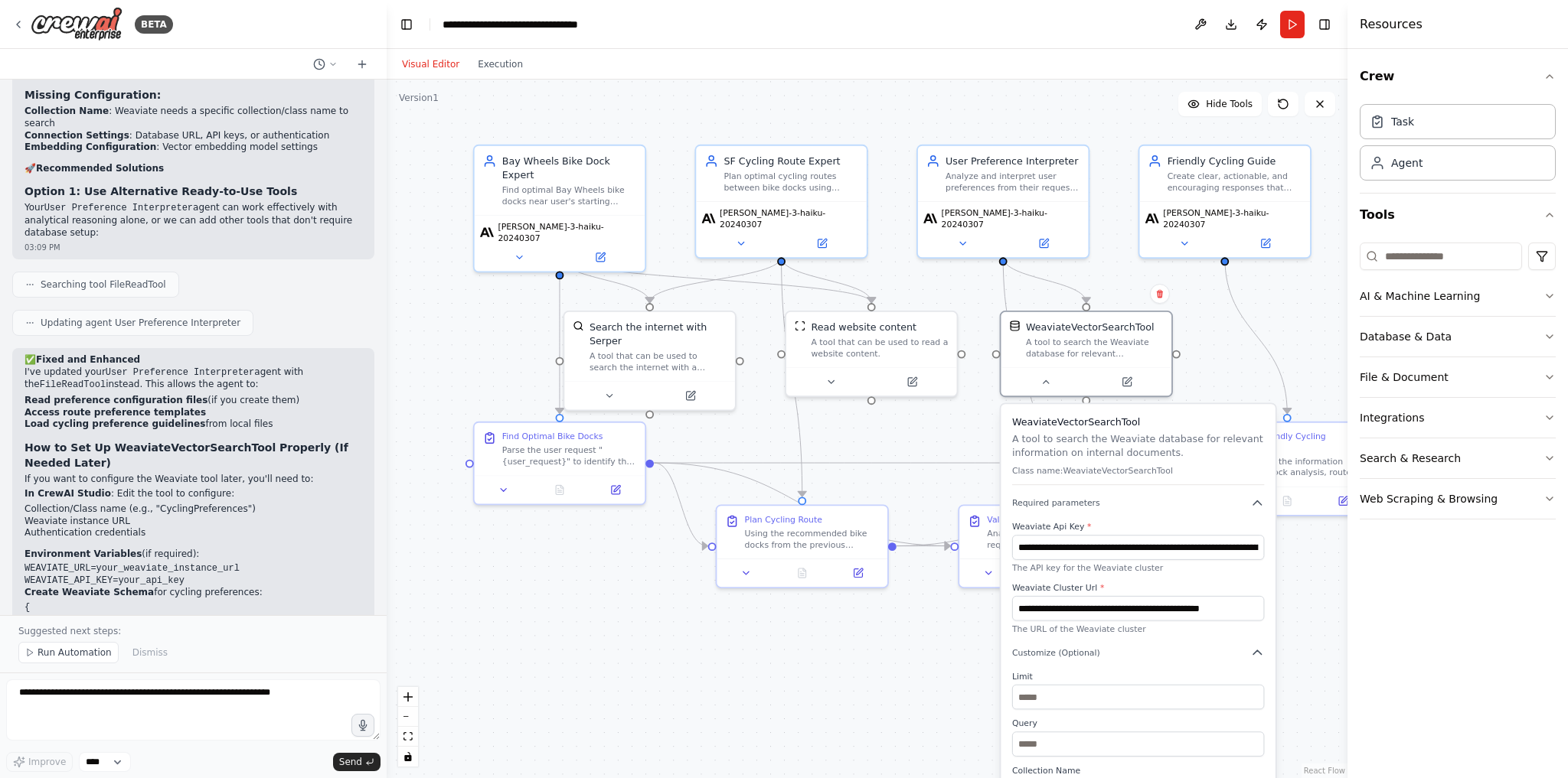
drag, startPoint x: 1209, startPoint y: 459, endPoint x: 1201, endPoint y: 460, distance: 8.1
click at [1201, 460] on div "WeaviateVectorSearchTool A tool to search the Weaviate database for relevant in…" at bounding box center [1138, 451] width 251 height 70
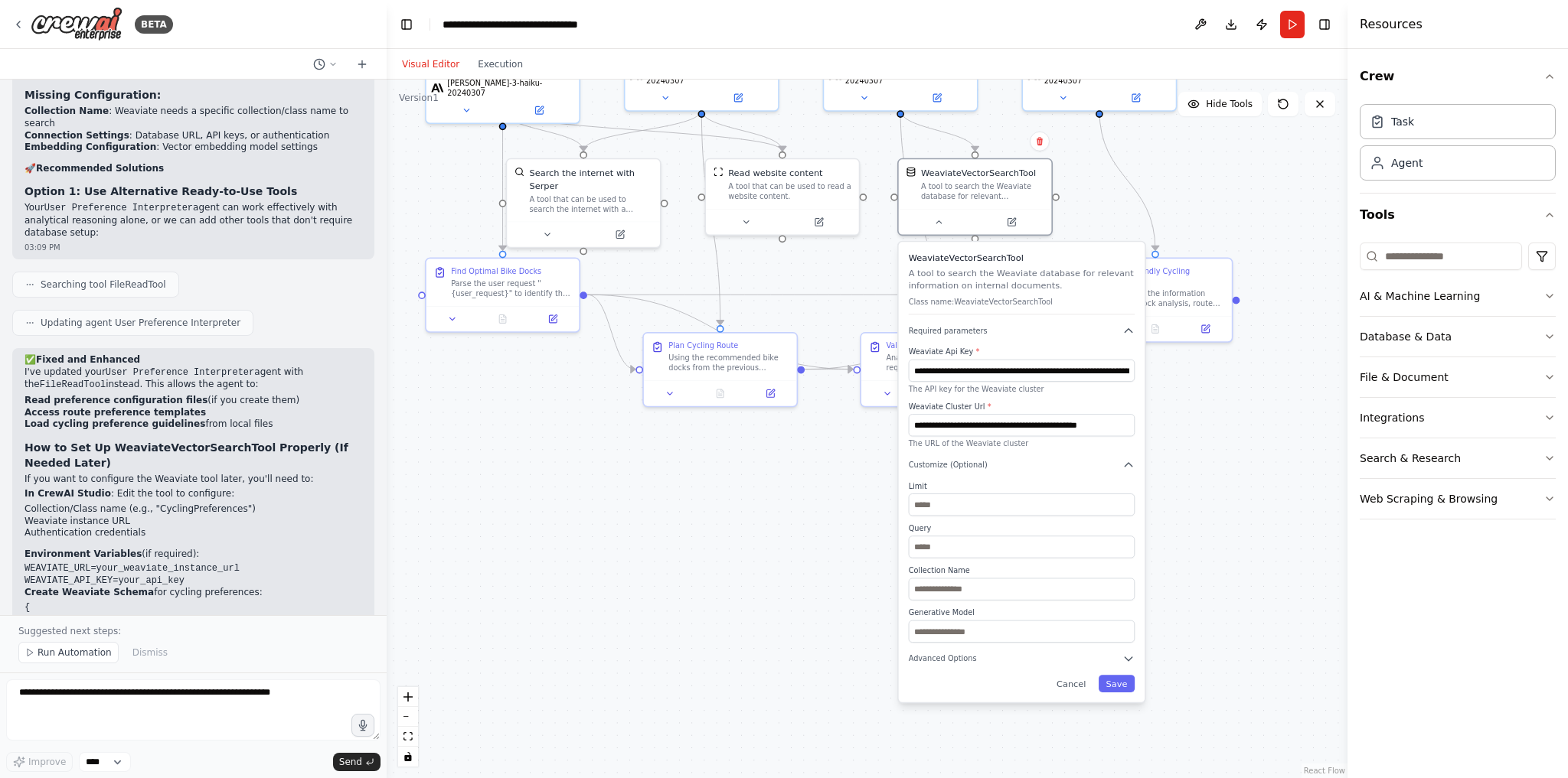
drag, startPoint x: 1300, startPoint y: 613, endPoint x: 1164, endPoint y: 428, distance: 229.6
click at [1164, 428] on div ".deletable-edge-delete-btn { width: 20px; height: 20px; border: 0px solid #ffff…" at bounding box center [867, 429] width 960 height 699
click at [933, 590] on input "text" at bounding box center [1019, 588] width 226 height 22
type input "*"
type input "**********"
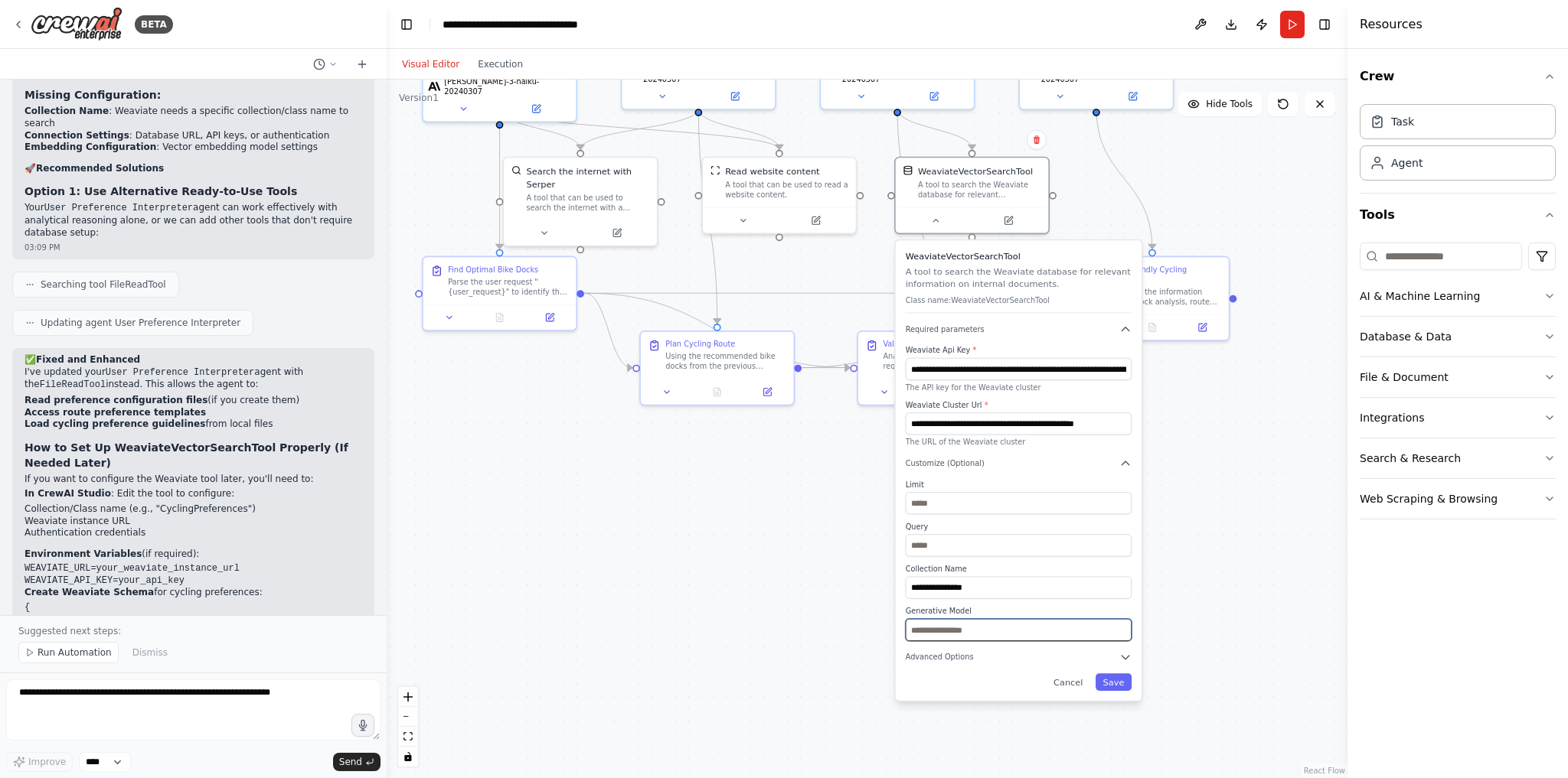
click at [964, 632] on input "text" at bounding box center [1019, 630] width 226 height 22
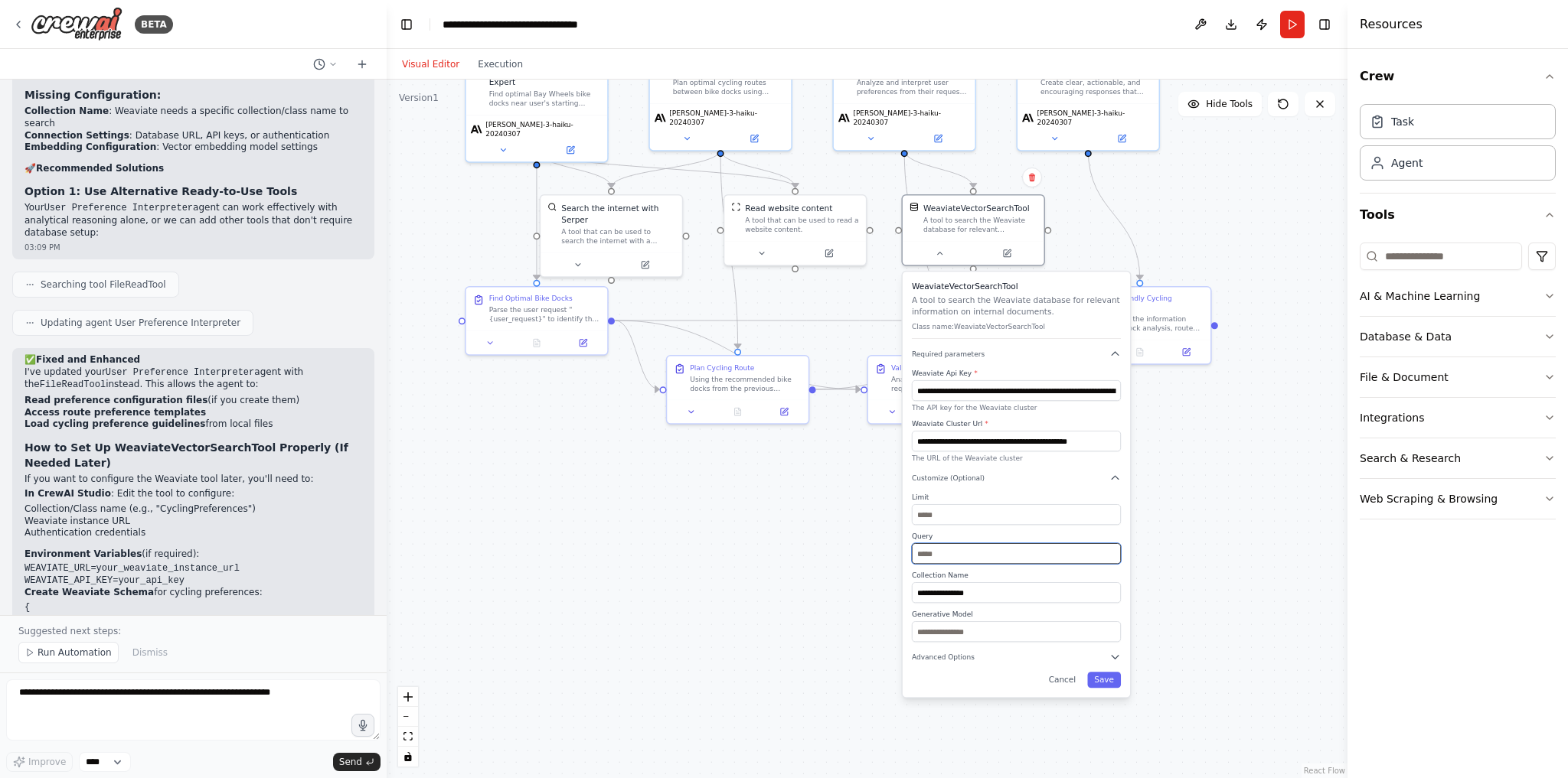
click at [976, 555] on input "text" at bounding box center [1016, 554] width 209 height 20
click at [1106, 672] on button "Save" at bounding box center [1104, 679] width 34 height 16
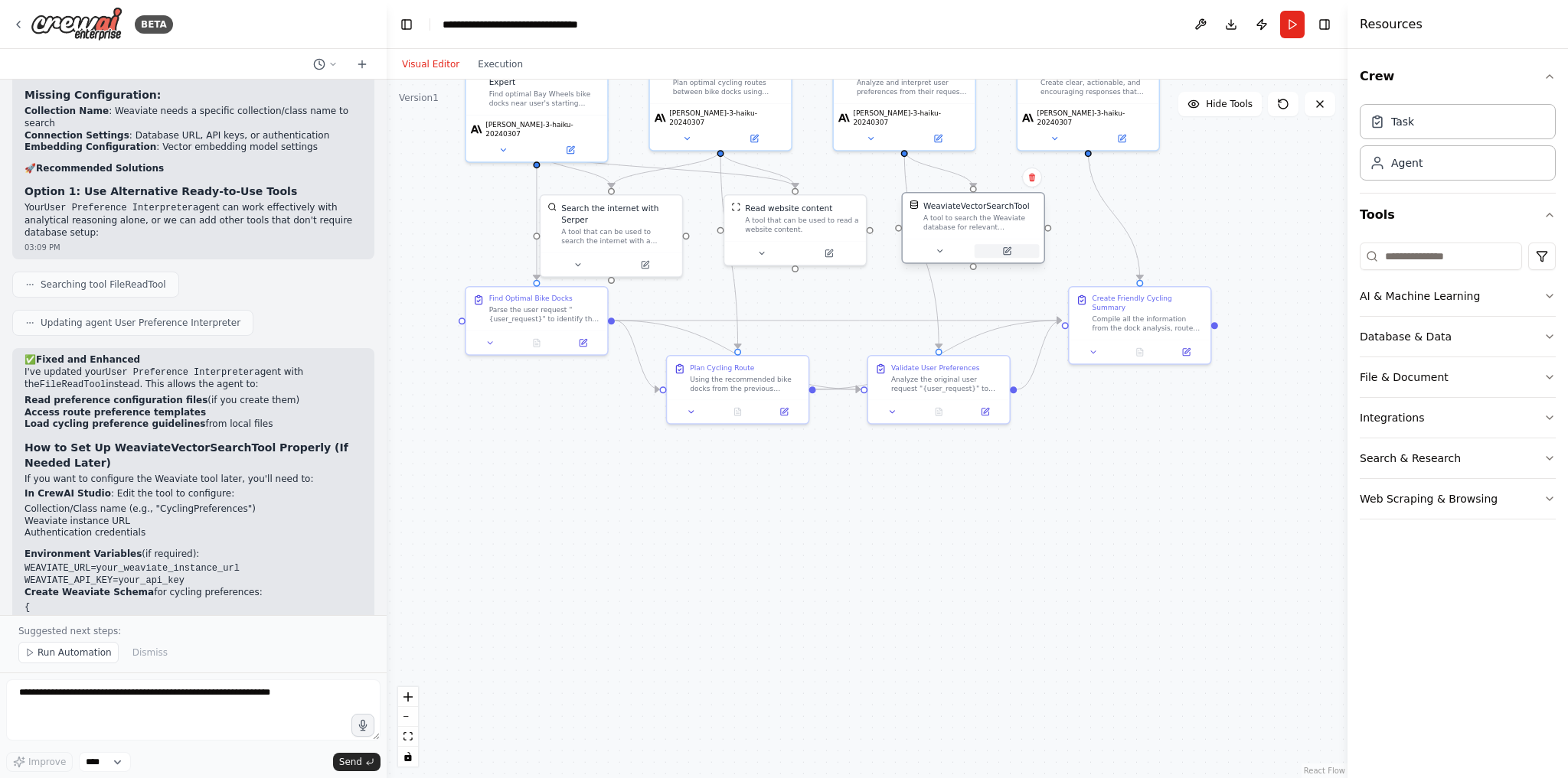
click at [1024, 251] on button at bounding box center [1007, 251] width 65 height 14
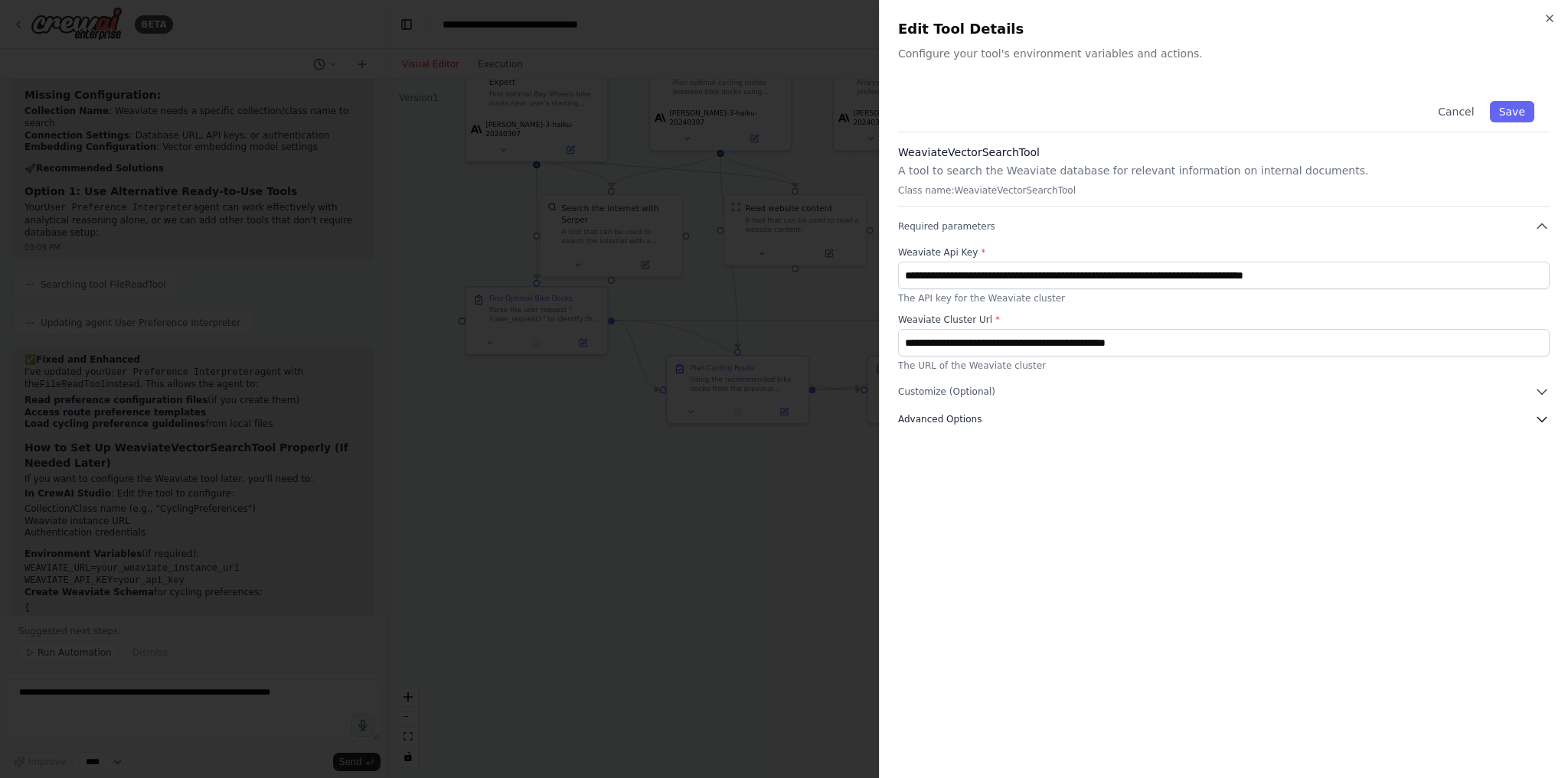
click at [949, 421] on span "Advanced Options" at bounding box center [939, 419] width 84 height 13
click at [1545, 415] on icon "button" at bounding box center [1542, 419] width 15 height 15
click at [1548, 22] on icon "button" at bounding box center [1549, 19] width 13 height 13
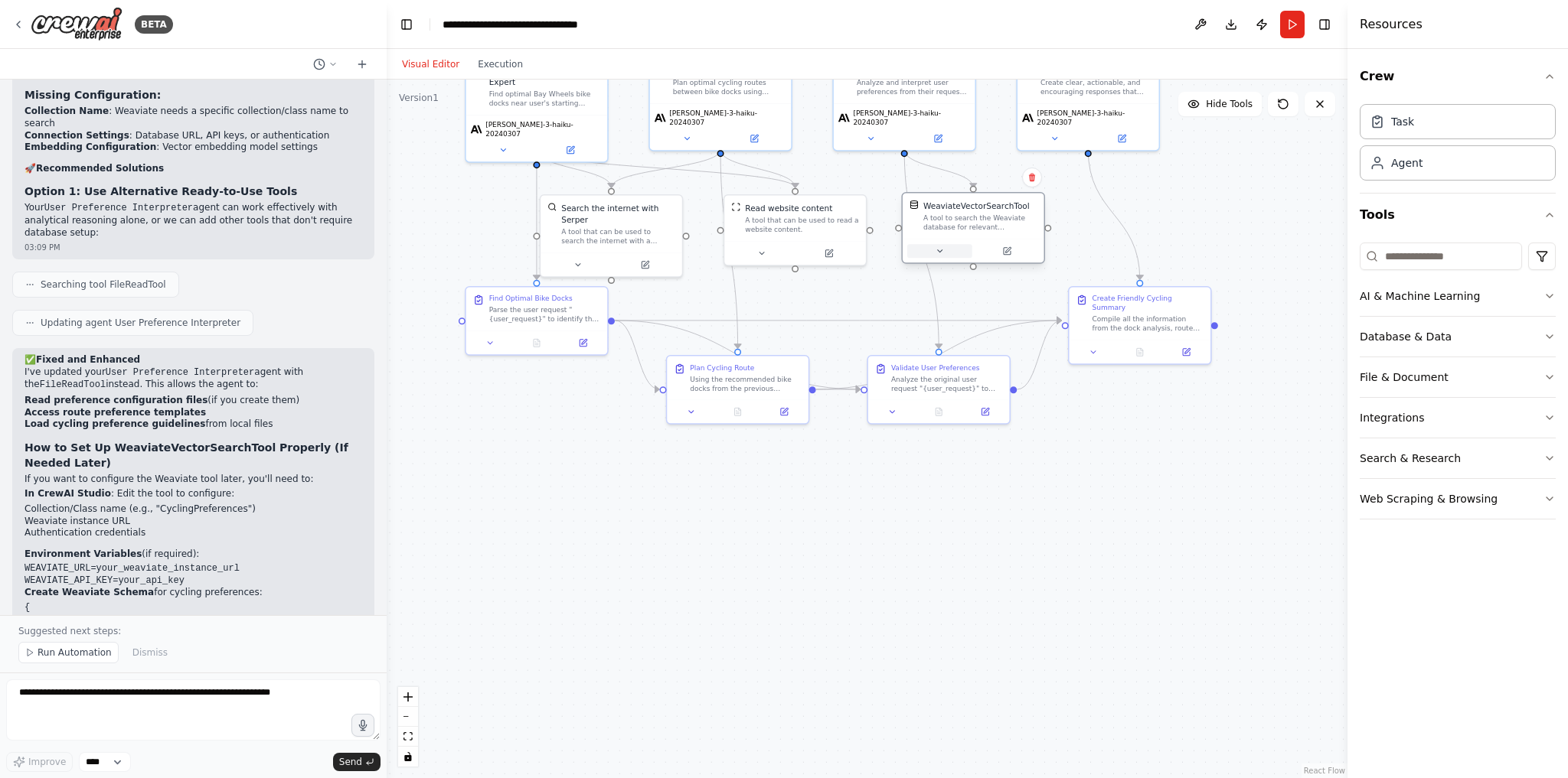
click at [949, 251] on button at bounding box center [939, 251] width 65 height 14
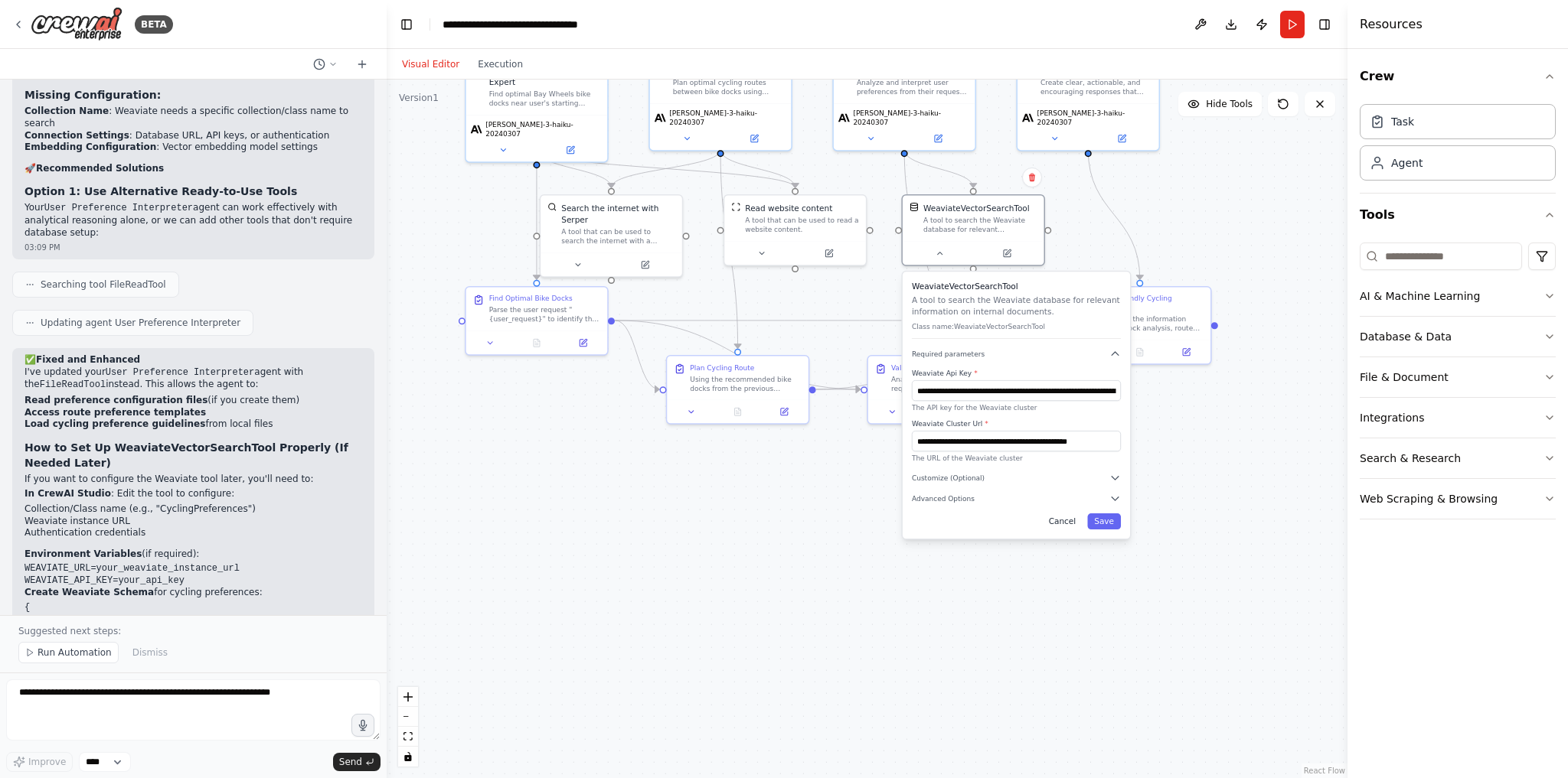
click at [1061, 523] on button "Cancel" at bounding box center [1062, 521] width 41 height 16
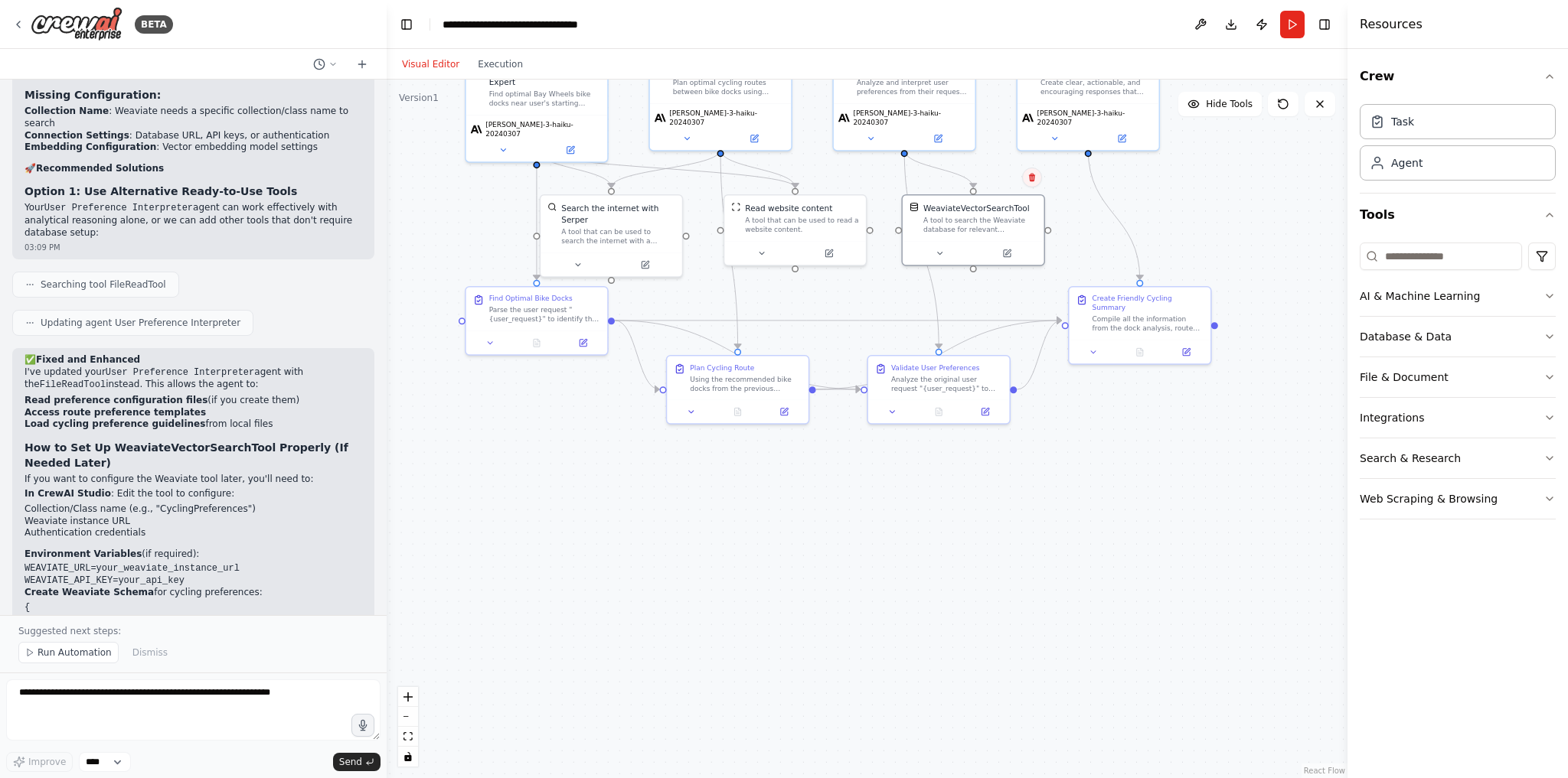
click at [1034, 186] on button at bounding box center [1032, 178] width 20 height 20
click at [980, 177] on button "Confirm" at bounding box center [988, 178] width 54 height 19
click at [1425, 243] on input at bounding box center [1441, 257] width 162 height 28
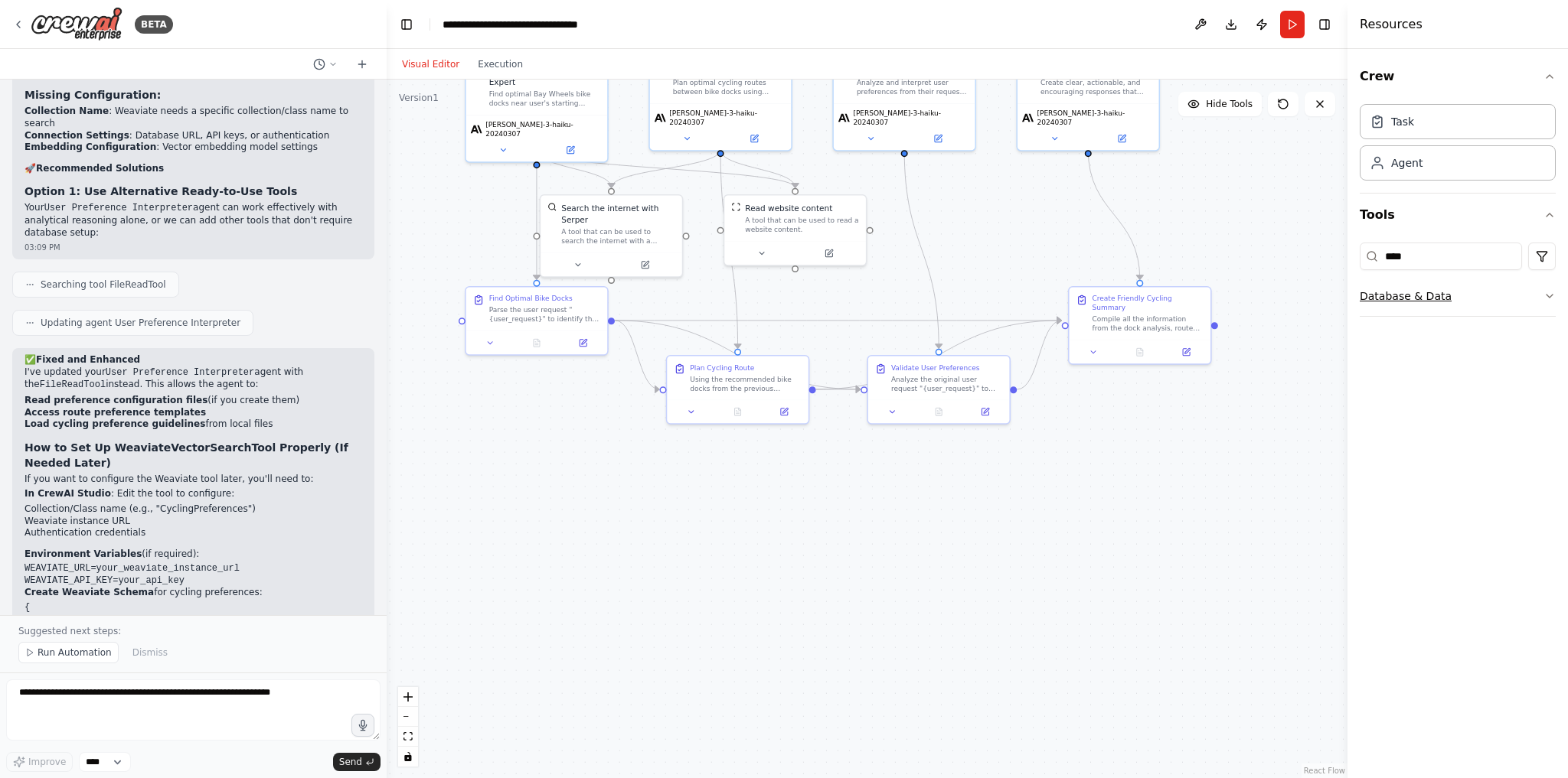
click at [1551, 294] on icon "button" at bounding box center [1549, 296] width 6 height 3
click at [1462, 352] on p "A tool to search the Weaviate database for relevant information on internal doc…" at bounding box center [1473, 353] width 169 height 13
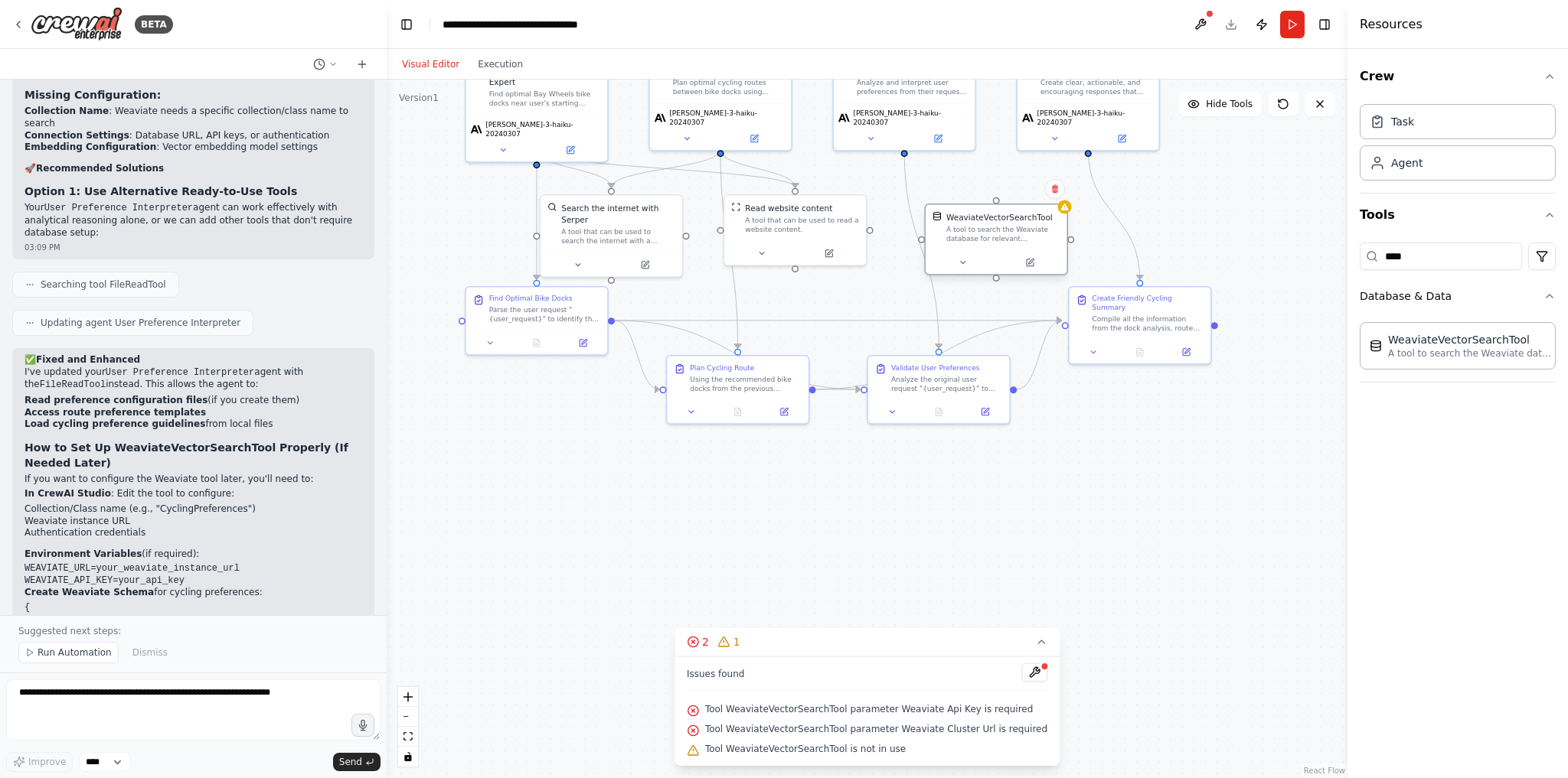
drag, startPoint x: 1043, startPoint y: 246, endPoint x: 949, endPoint y: 224, distance: 96.5
click at [949, 224] on div "WeaviateVectorSearchTool A tool to search the Weaviate database for relevant in…" at bounding box center [1003, 227] width 114 height 32
click at [906, 150] on circle "Edge from 09cd62e6-3eec-47fa-a1e2-bc147c8c5ab4 to caf2177a-2e02-4f73-832b-0f819…" at bounding box center [905, 155] width 12 height 12
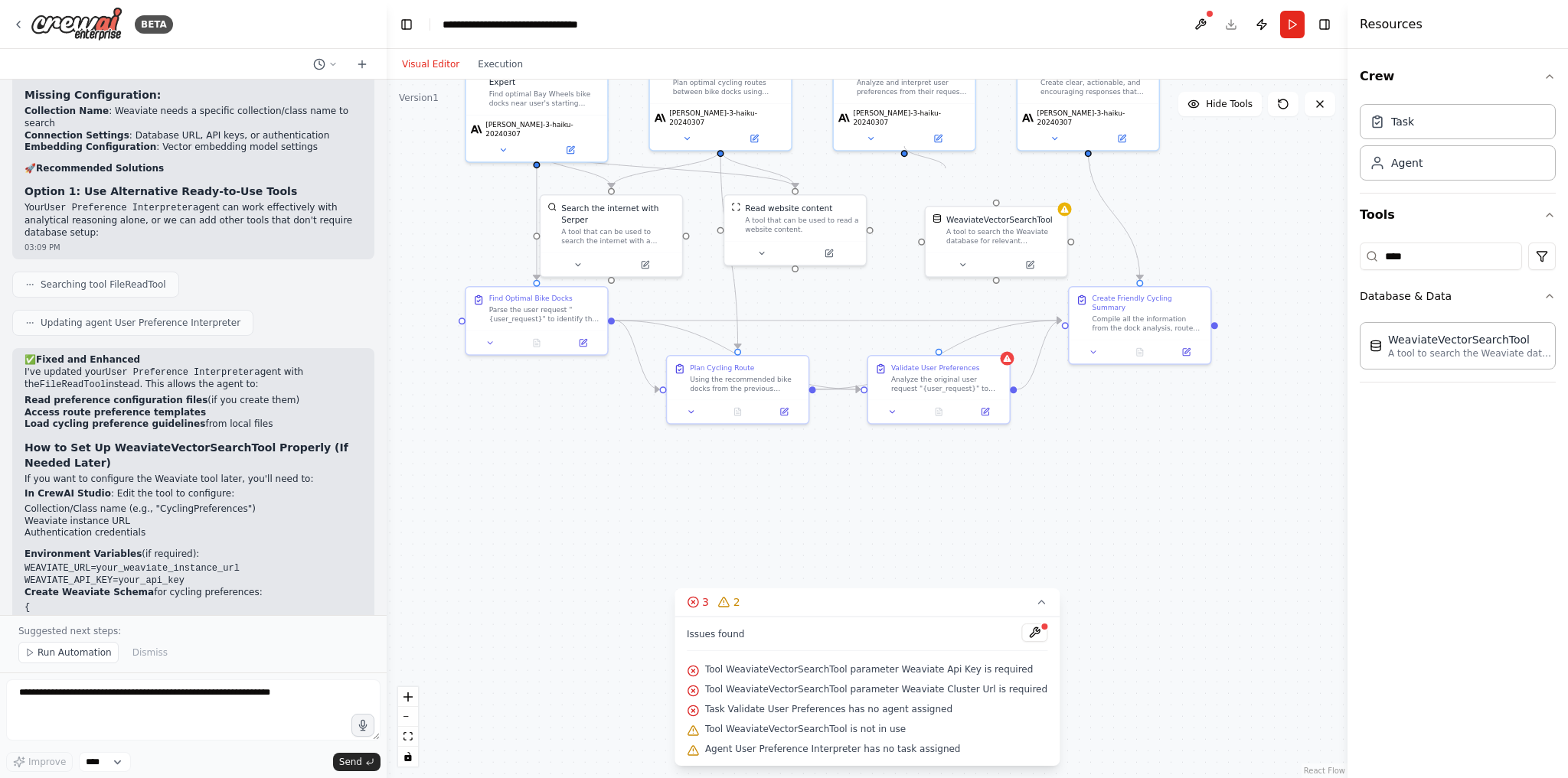
drag, startPoint x: 902, startPoint y: 146, endPoint x: 945, endPoint y: 169, distance: 48.8
click at [945, 169] on div ".deletable-edge-delete-btn { width: 20px; height: 20px; border: 0px solid #ffff…" at bounding box center [867, 429] width 960 height 699
drag, startPoint x: 906, startPoint y: 146, endPoint x: 998, endPoint y: 208, distance: 110.9
click at [998, 208] on div "Bay Wheels Bike Dock Expert Find optimal Bay Wheels bike docks near user's star…" at bounding box center [768, 261] width 721 height 524
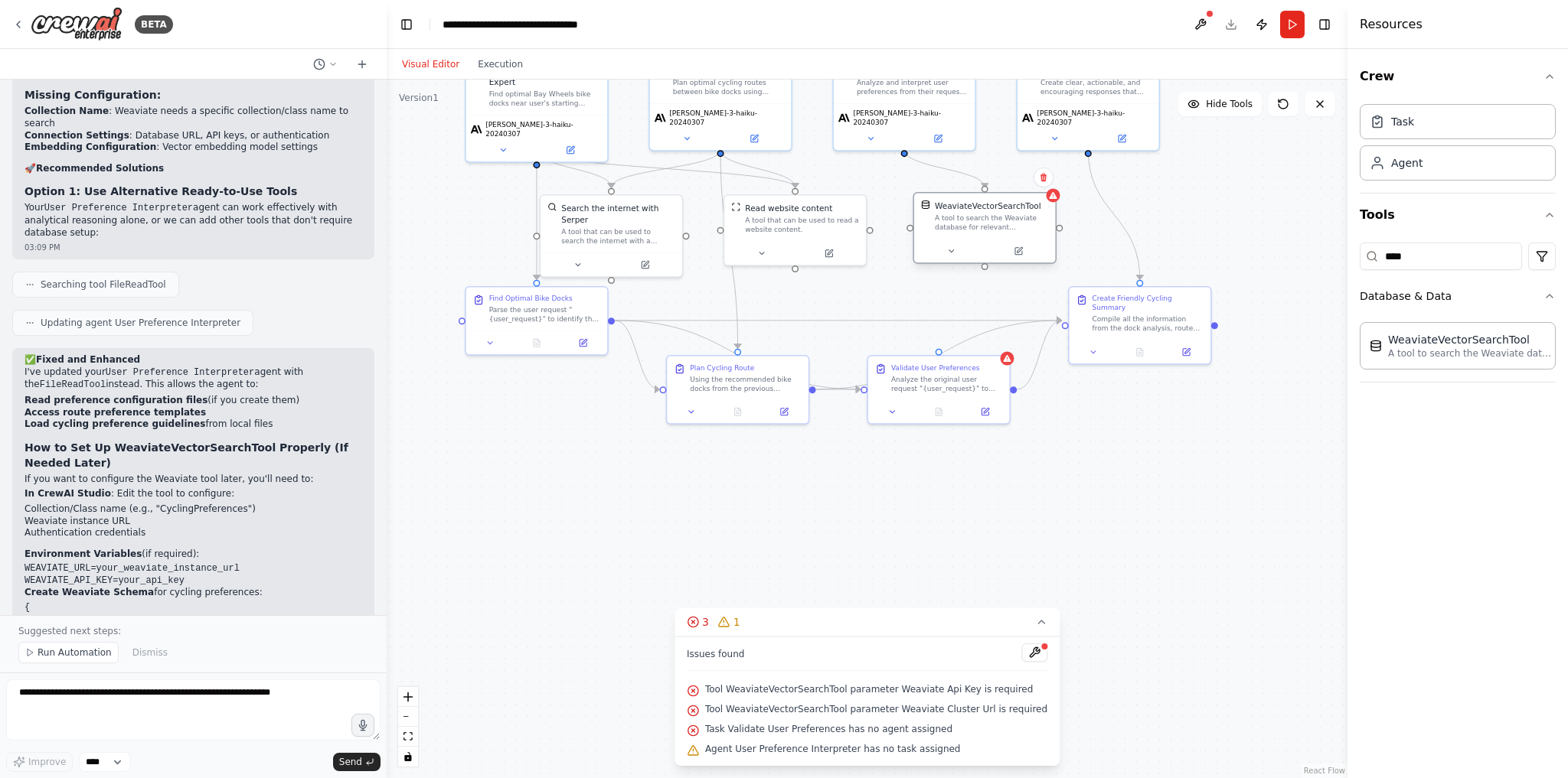
drag, startPoint x: 972, startPoint y: 228, endPoint x: 965, endPoint y: 219, distance: 11.4
click at [965, 219] on div "A tool to search the Weaviate database for relevant information on internal doc…" at bounding box center [992, 223] width 114 height 19
click at [1021, 656] on button at bounding box center [1034, 653] width 26 height 19
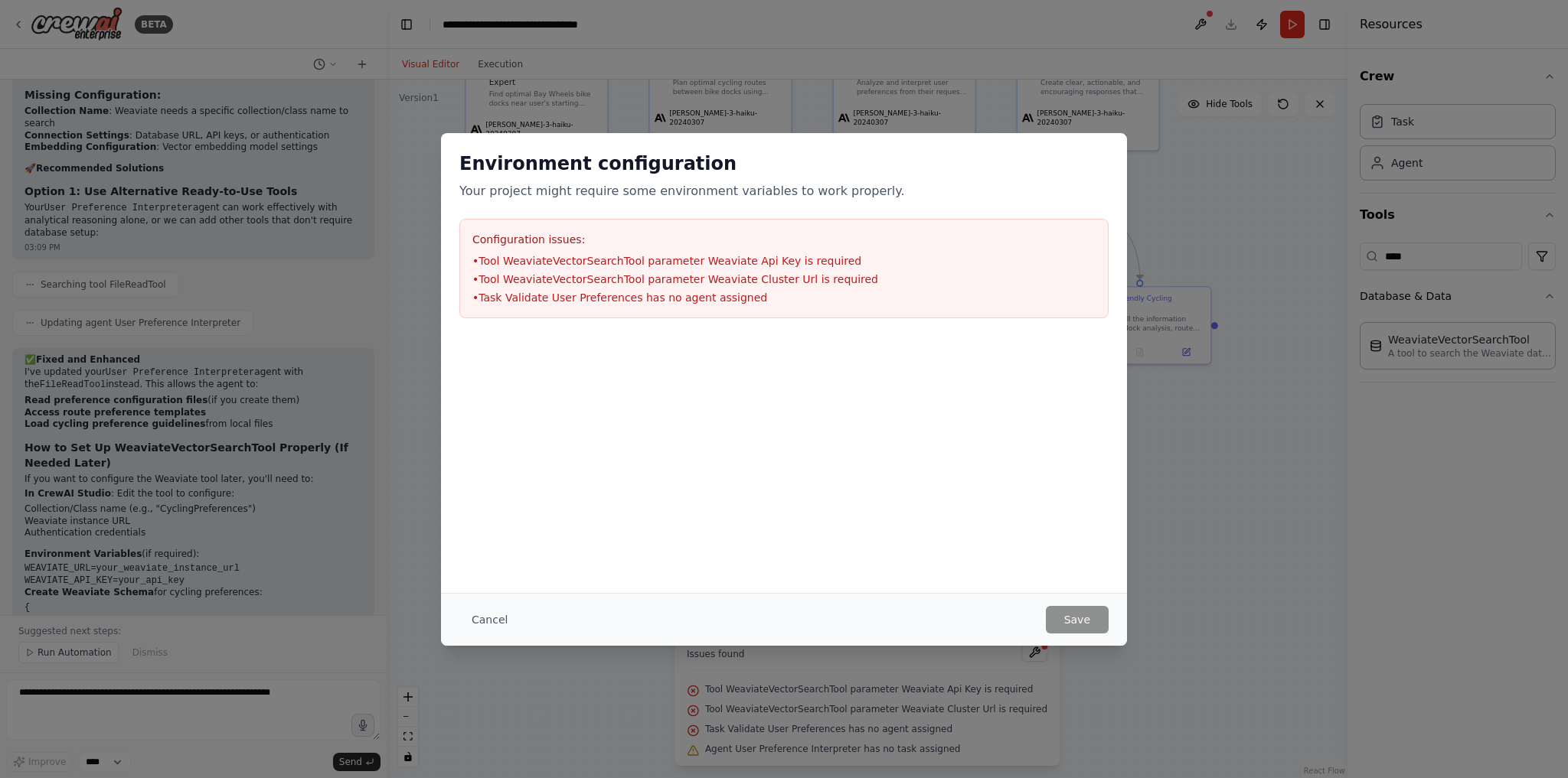
click at [1187, 177] on div "Environment configuration Your project might require some environment variables…" at bounding box center [784, 389] width 1568 height 778
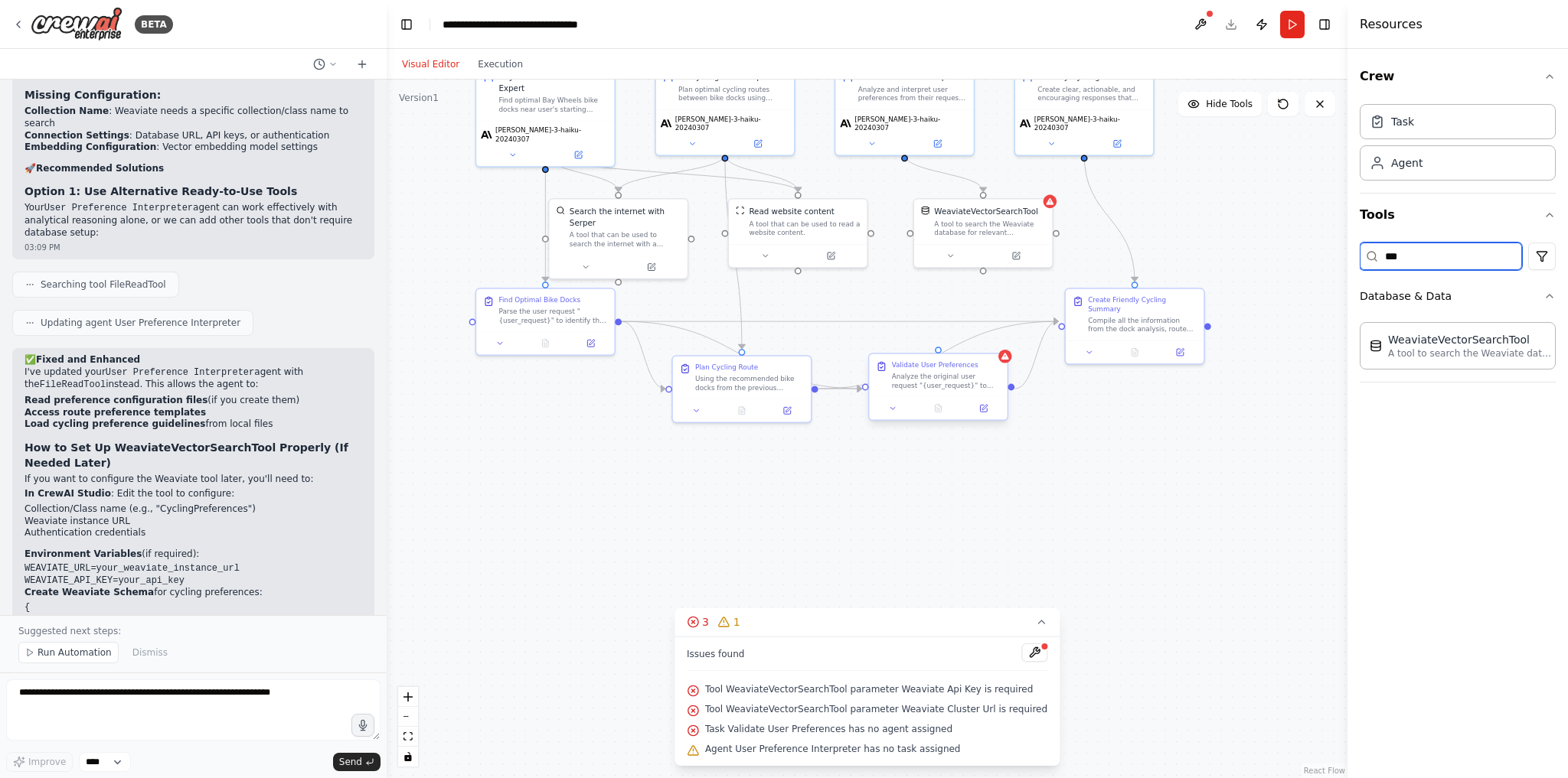
type input "**"
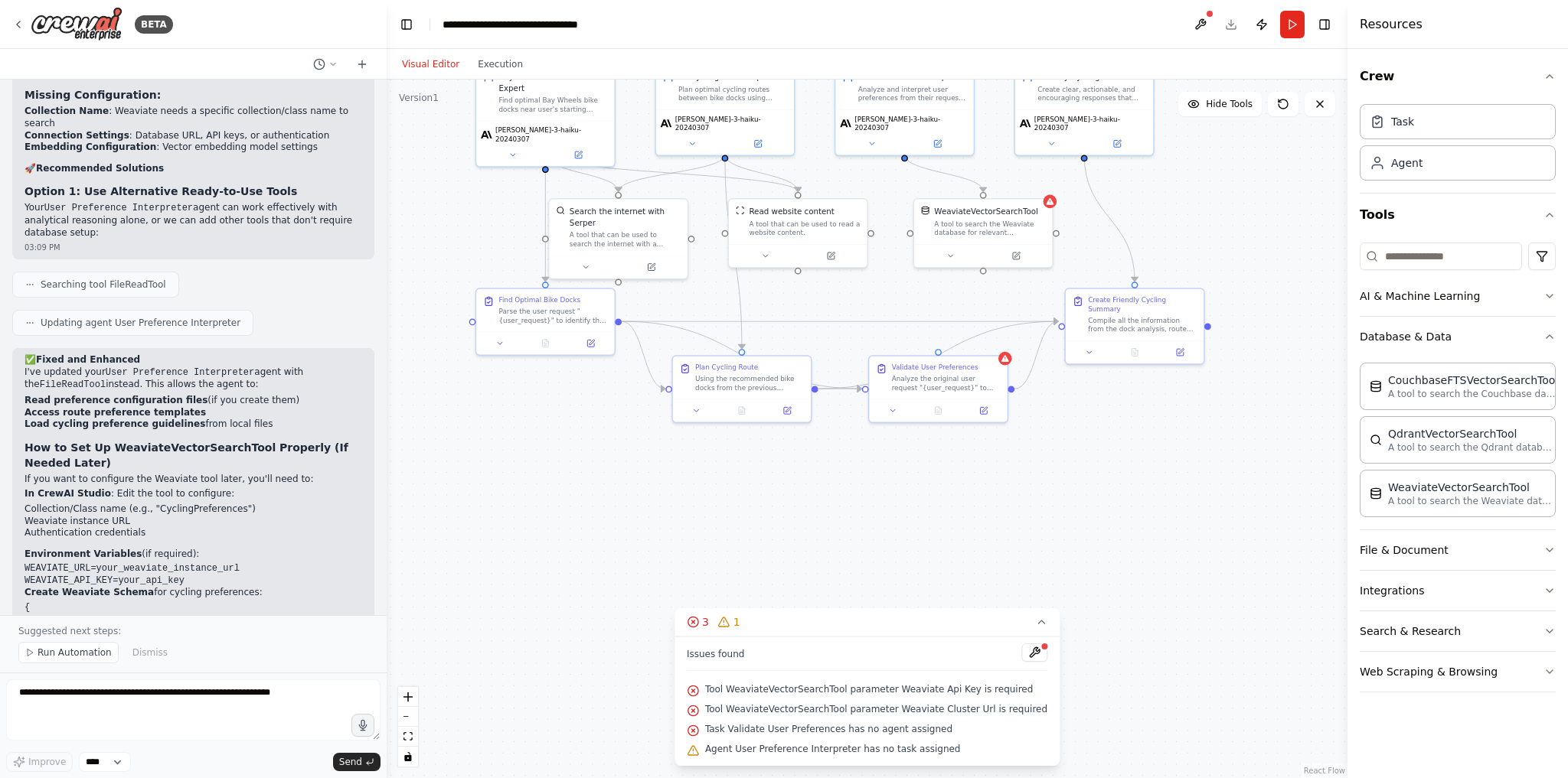
click at [997, 274] on div ".deletable-edge-delete-btn { width: 20px; height: 20px; border: 0px solid #ffff…" at bounding box center [867, 429] width 960 height 699
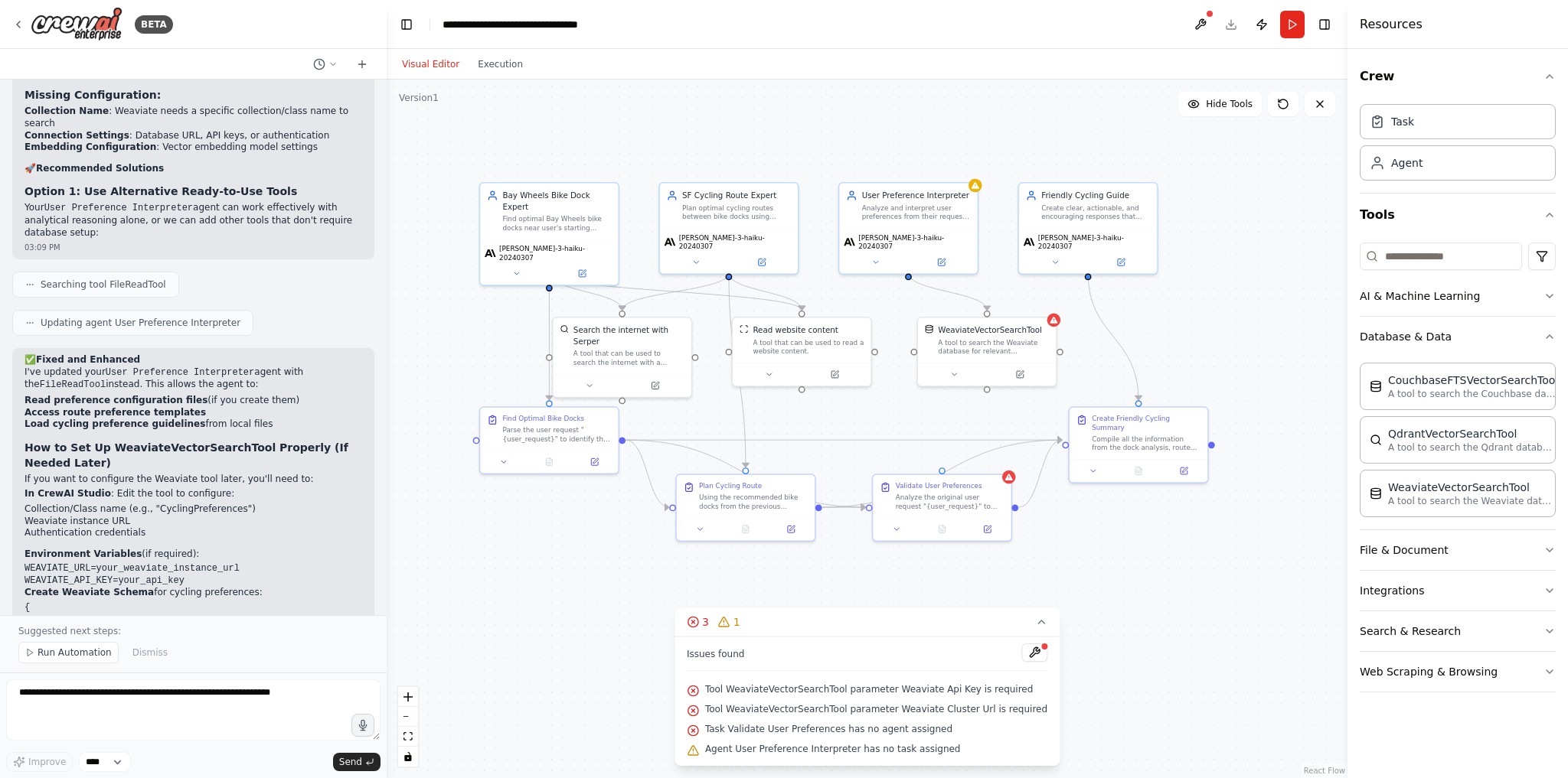
drag, startPoint x: 978, startPoint y: 316, endPoint x: 982, endPoint y: 434, distance: 118.1
click at [982, 434] on div ".deletable-edge-delete-btn { width: 20px; height: 20px; border: 0px solid #ffff…" at bounding box center [867, 429] width 960 height 699
click at [909, 274] on circle "Edge from 09cd62e6-3eec-47fa-a1e2-bc147c8c5ab4 to 82b868cd-56a8-43aa-a6d1-5ed2b…" at bounding box center [908, 279] width 12 height 12
drag, startPoint x: 908, startPoint y: 273, endPoint x: 911, endPoint y: 302, distance: 29.2
click at [911, 302] on div ".deletable-edge-delete-btn { width: 20px; height: 20px; border: 0px solid #ffff…" at bounding box center [867, 429] width 960 height 699
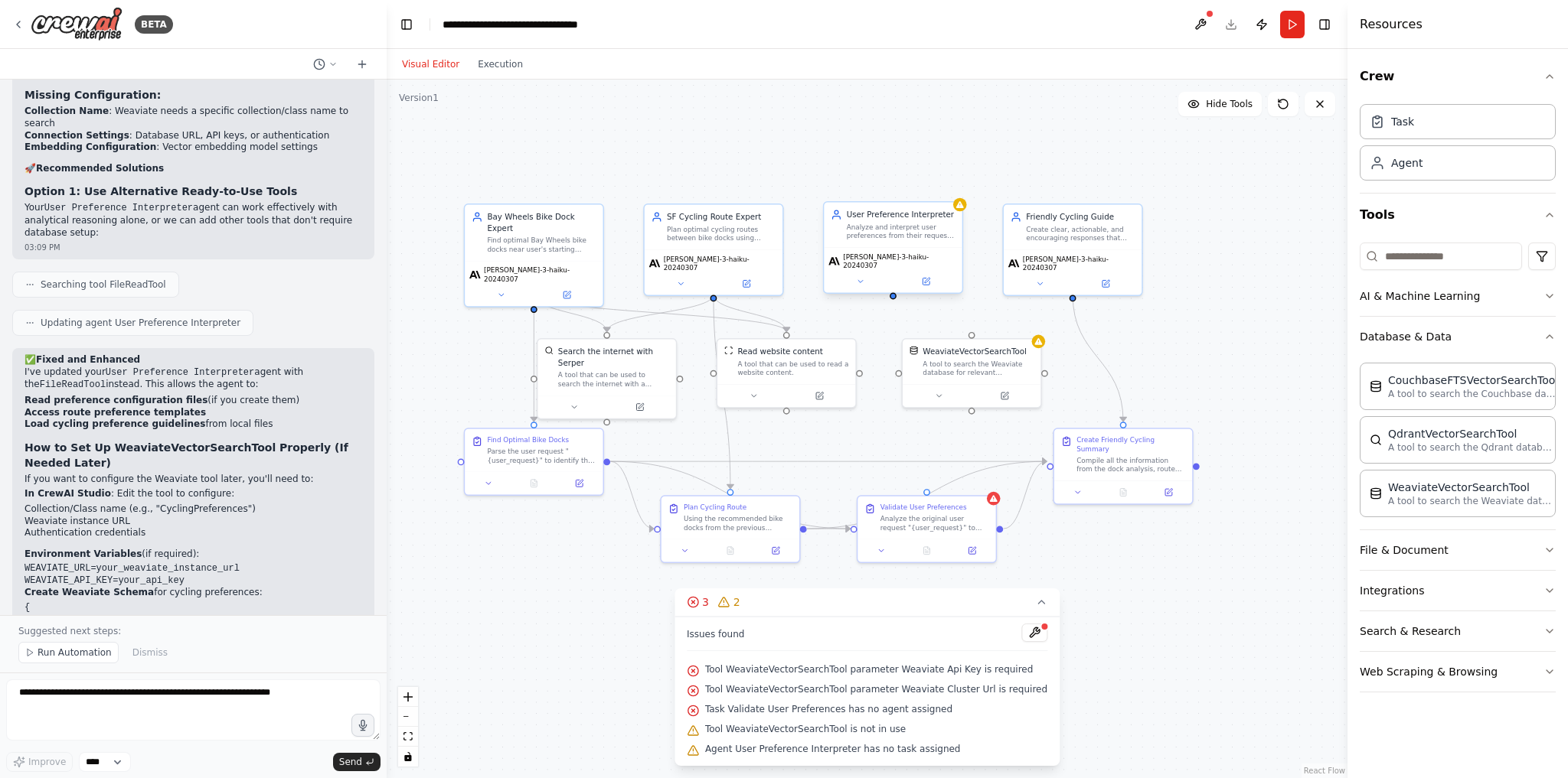
drag, startPoint x: 908, startPoint y: 272, endPoint x: 892, endPoint y: 291, distance: 24.8
click at [892, 291] on div ".deletable-edge-delete-btn { width: 20px; height: 20px; border: 0px solid #ffff…" at bounding box center [867, 429] width 960 height 699
click at [894, 291] on div at bounding box center [892, 294] width 7 height 7
click at [894, 293] on div ".deletable-edge-delete-btn { width: 20px; height: 20px; border: 0px solid #ffff…" at bounding box center [867, 429] width 960 height 699
click at [892, 291] on div at bounding box center [892, 294] width 7 height 7
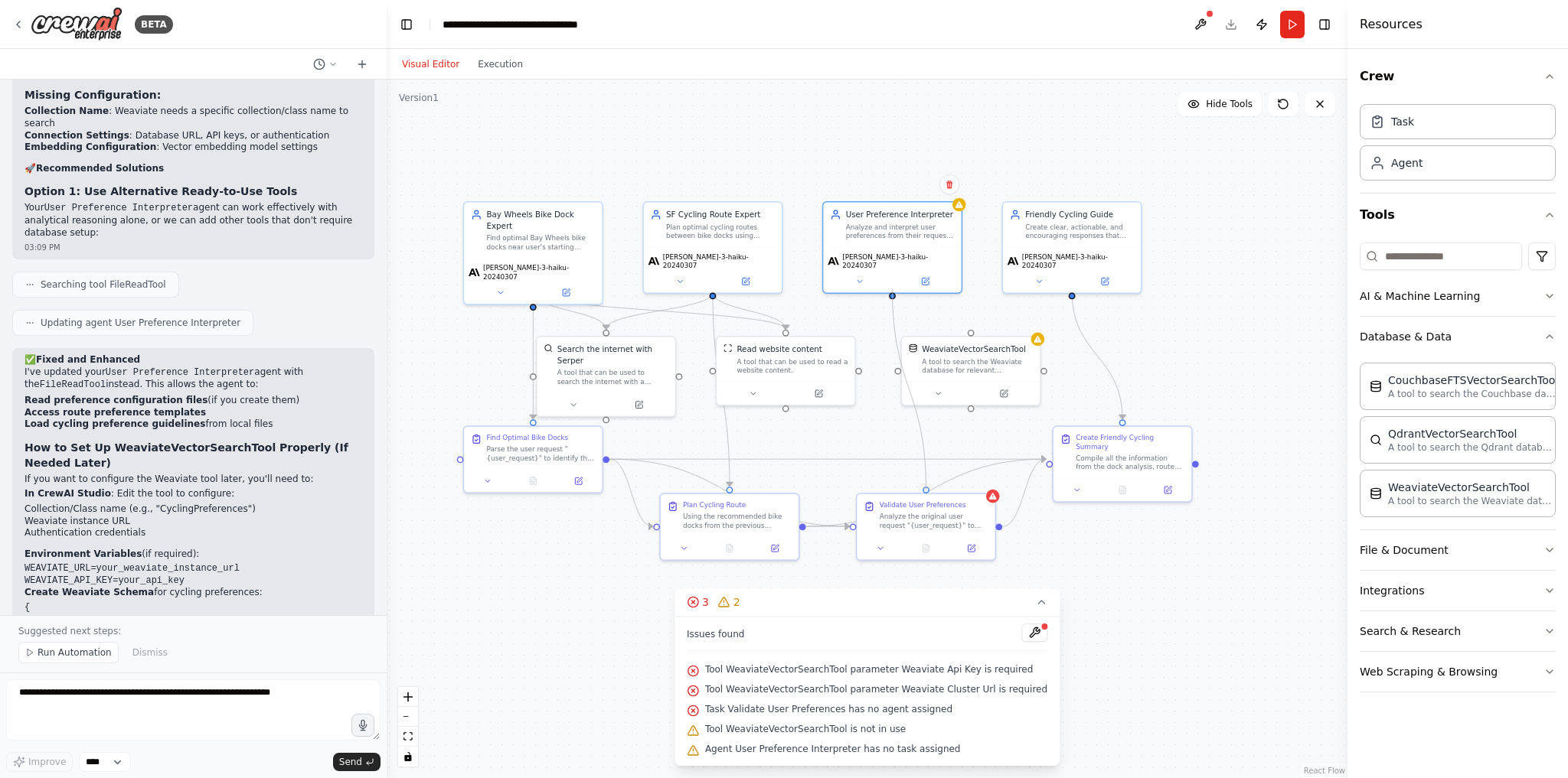
drag, startPoint x: 894, startPoint y: 291, endPoint x: 920, endPoint y: 490, distance: 200.7
click at [920, 490] on div ".deletable-edge-delete-btn { width: 20px; height: 20px; border: 0px solid #ffff…" at bounding box center [759, 401] width 705 height 512
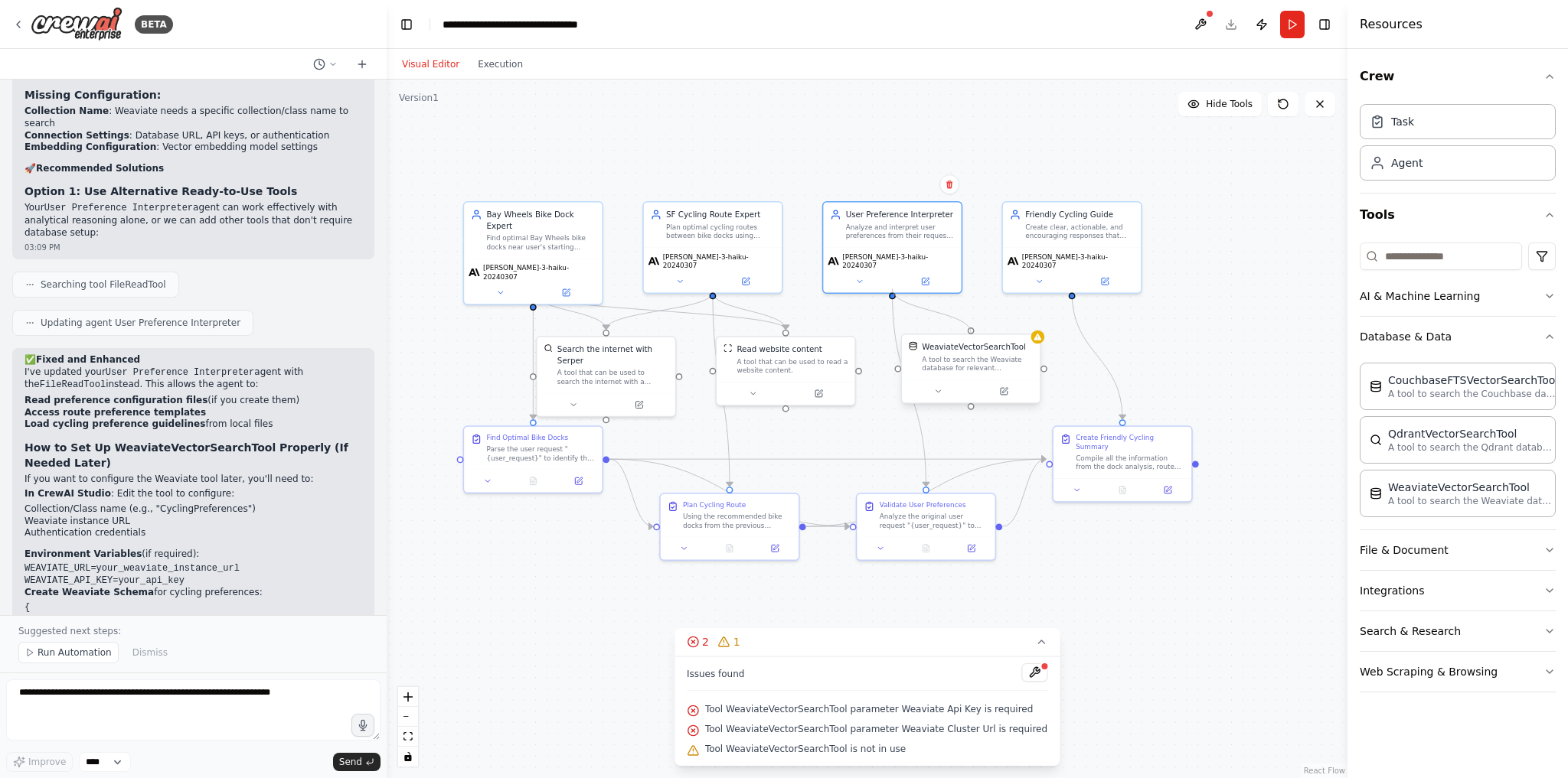
drag, startPoint x: 893, startPoint y: 289, endPoint x: 970, endPoint y: 340, distance: 92.4
click at [970, 340] on div "Bay Wheels Bike Dock Expert Find optimal Bay Wheels bike docks near user's star…" at bounding box center [759, 401] width 705 height 512
click at [1021, 693] on button at bounding box center [1034, 693] width 26 height 19
click at [951, 392] on button at bounding box center [938, 392] width 63 height 14
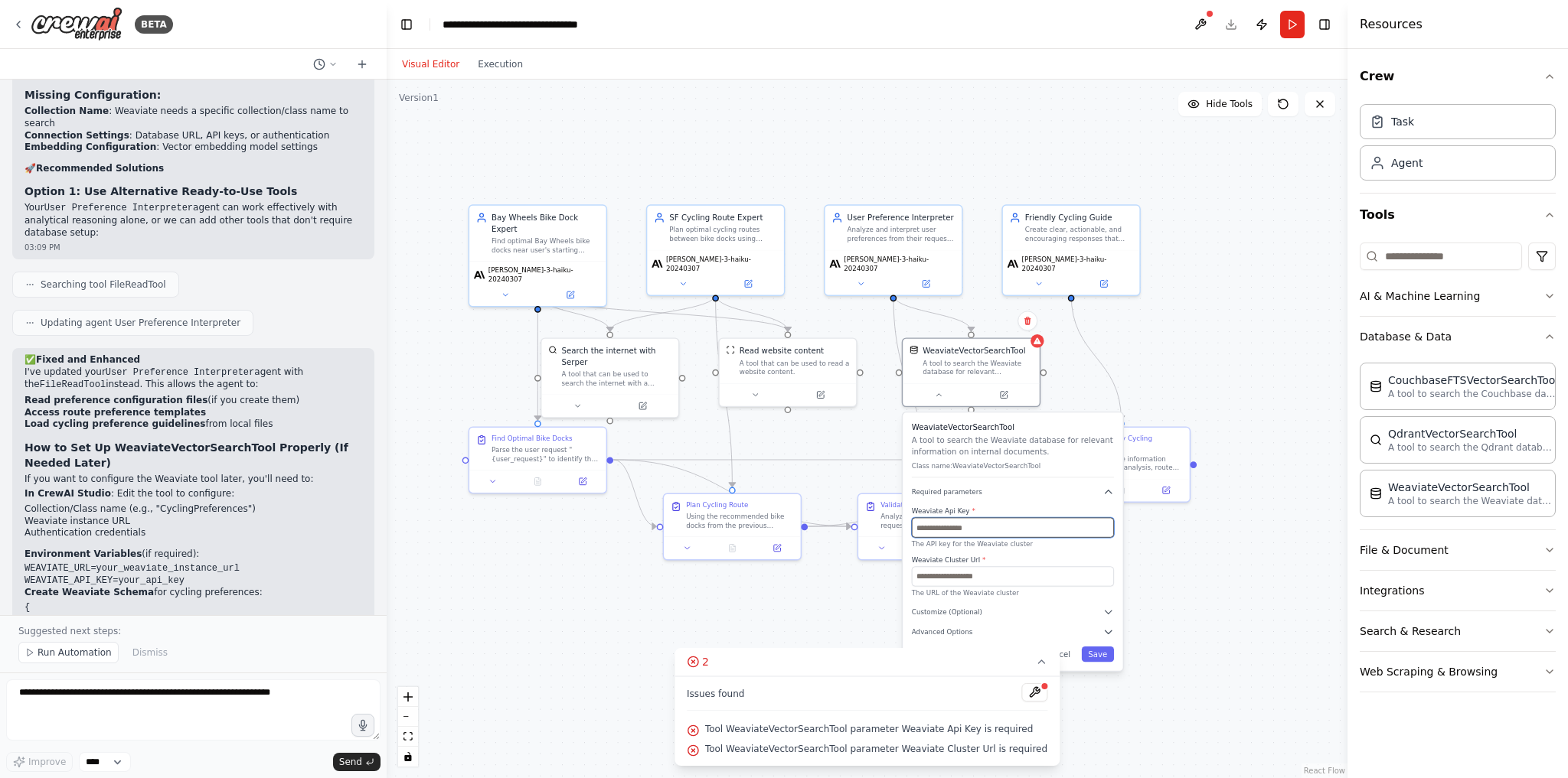
click at [978, 521] on input "text" at bounding box center [1012, 528] width 202 height 20
paste input "**********"
type input "**********"
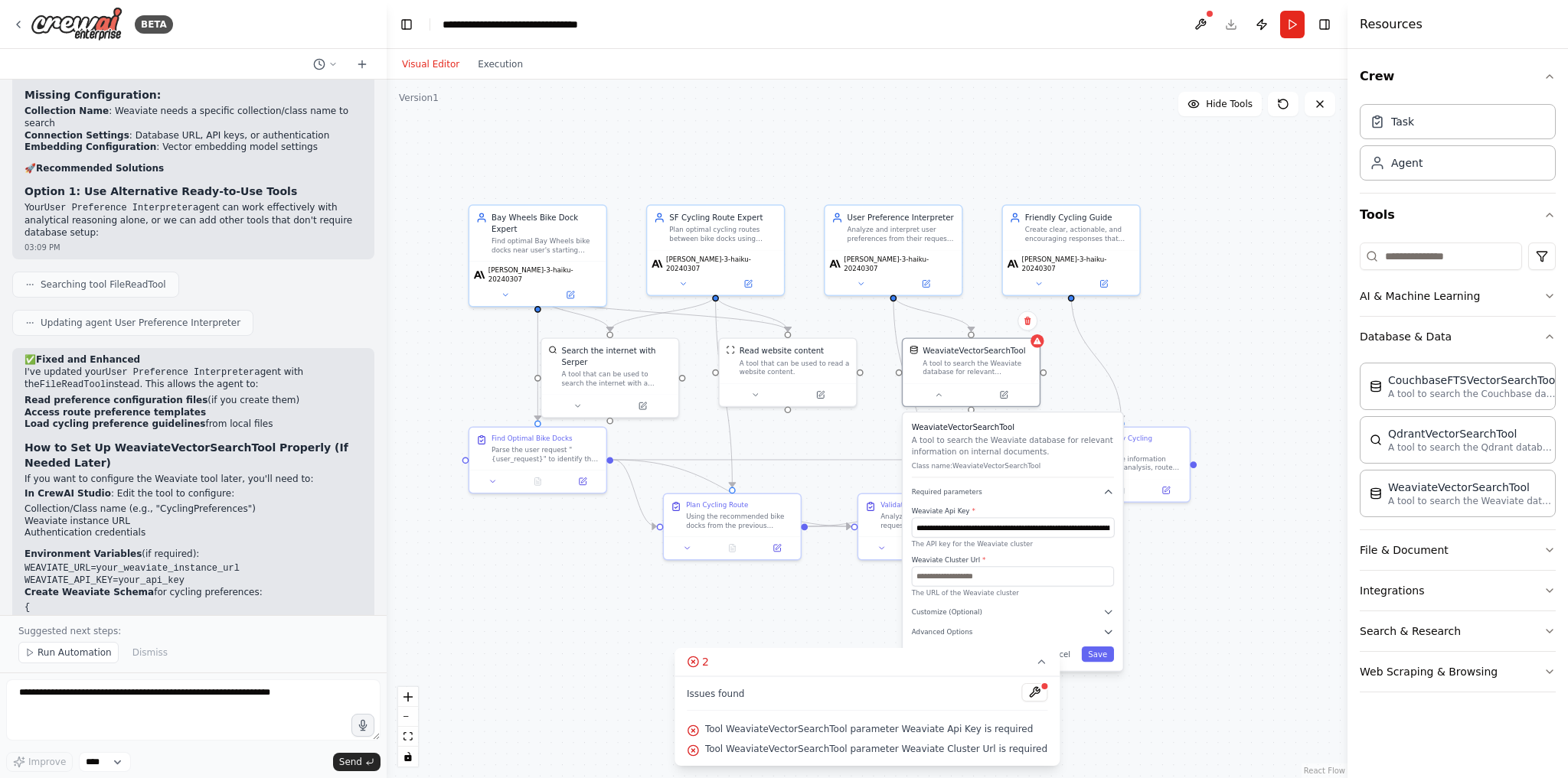
click at [936, 586] on div "Weaviate Cluster Url * The URL of the Weaviate cluster" at bounding box center [1012, 577] width 202 height 42
click at [933, 567] on input "text" at bounding box center [1012, 576] width 202 height 20
paste input "**********"
type input "**********"
click at [1099, 653] on button "Save" at bounding box center [1098, 654] width 32 height 15
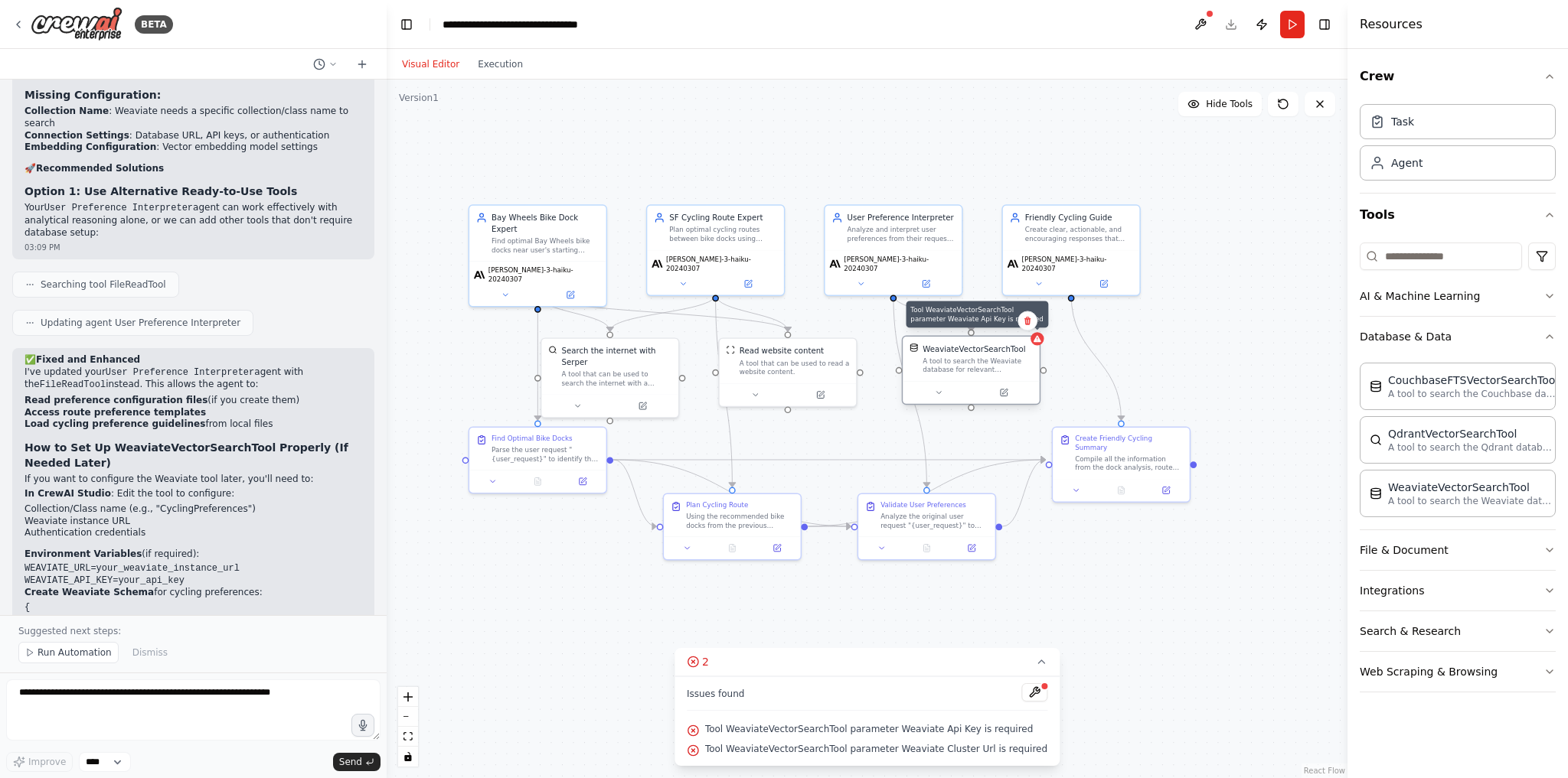
click at [1042, 342] on div at bounding box center [1036, 338] width 13 height 13
click at [946, 392] on button at bounding box center [938, 392] width 62 height 13
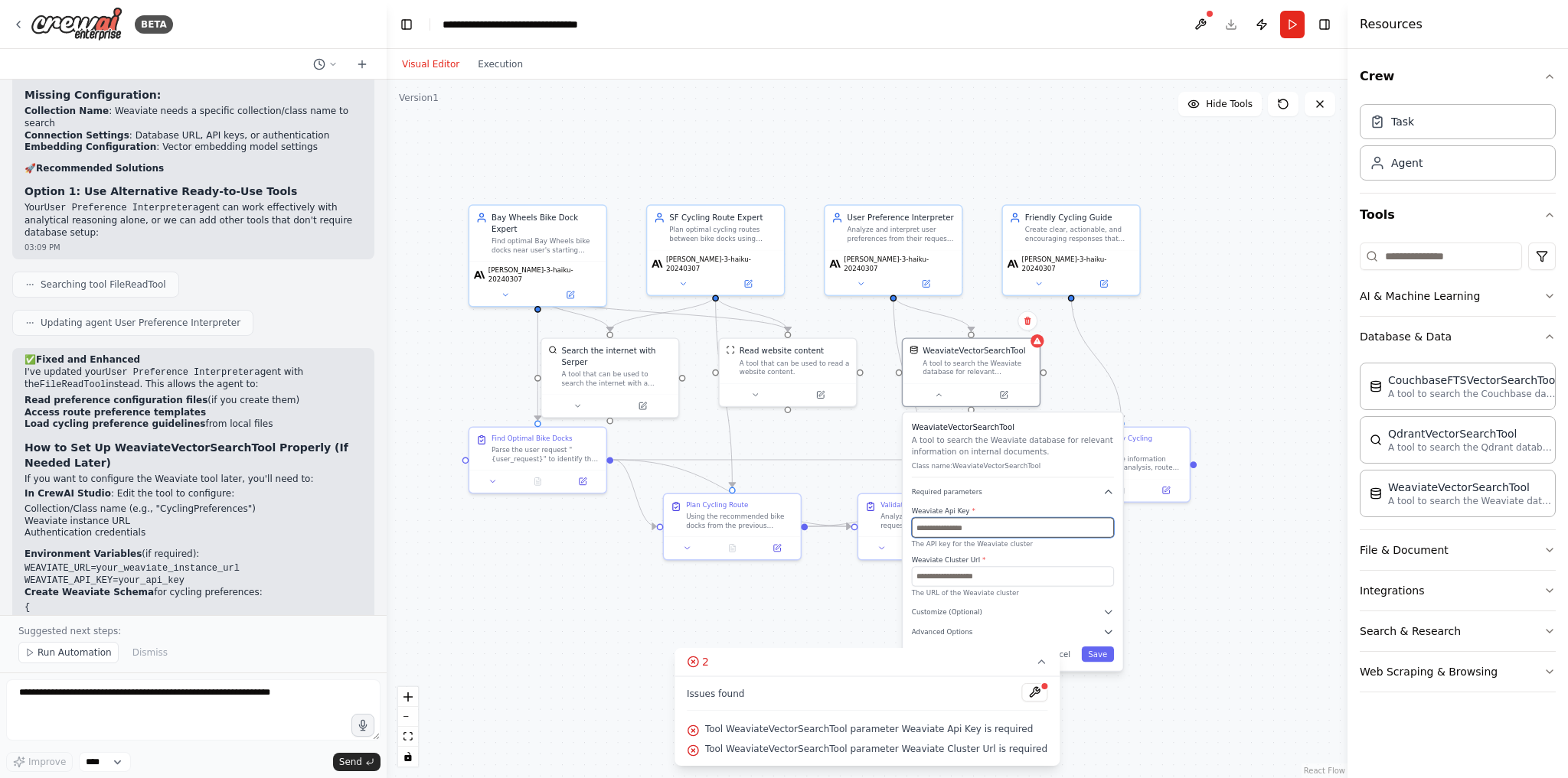
click at [981, 525] on input "text" at bounding box center [1012, 528] width 202 height 20
click at [1011, 545] on p "The API key for the Weaviate cluster" at bounding box center [1012, 544] width 202 height 9
click at [977, 518] on input "text" at bounding box center [1012, 528] width 202 height 20
paste input "**********"
type input "**********"
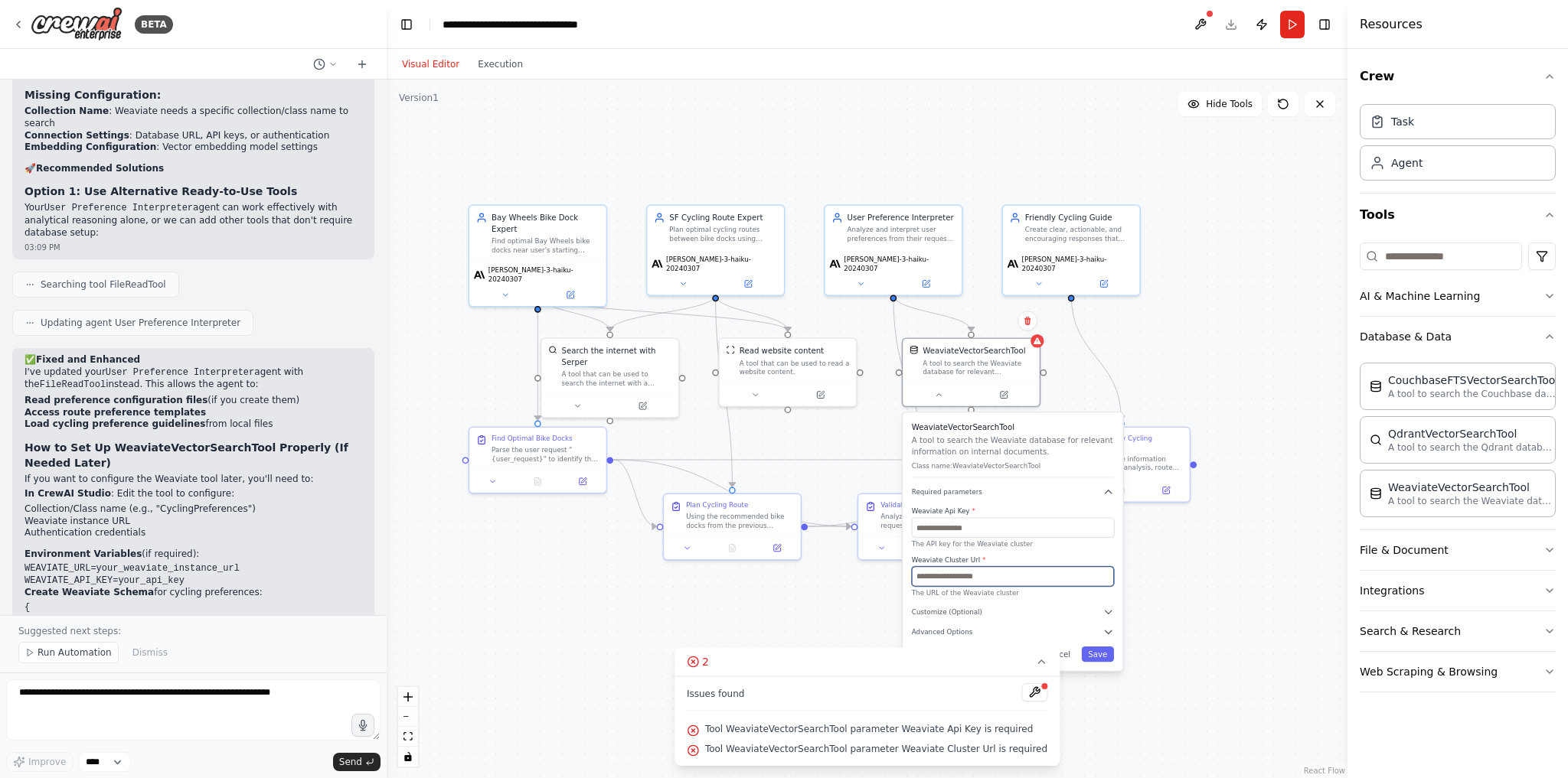
click at [994, 575] on input "text" at bounding box center [1012, 576] width 202 height 20
paste input "**********"
type input "**********"
click at [1099, 649] on button "Save" at bounding box center [1098, 654] width 32 height 15
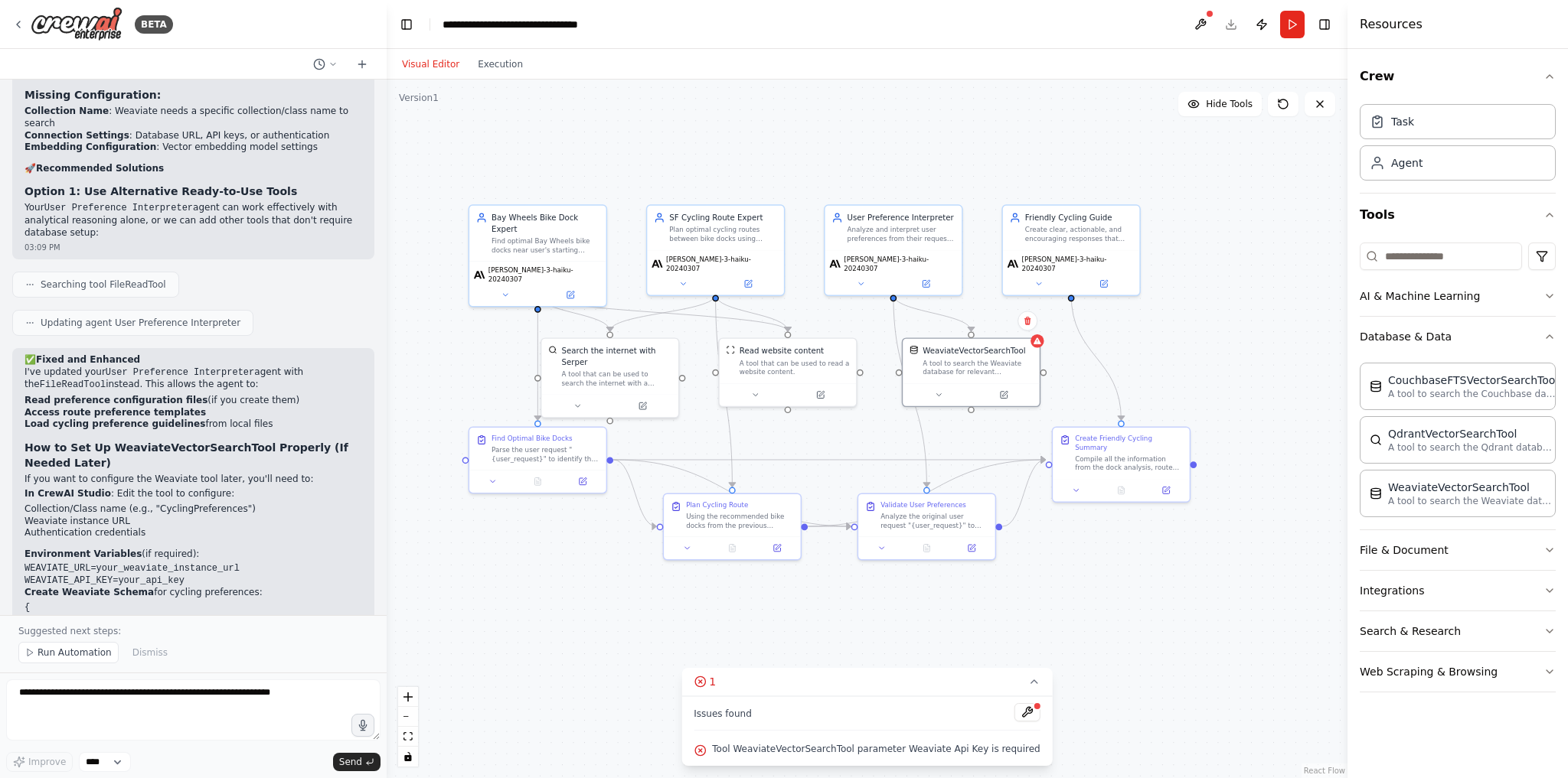
click at [1095, 562] on div ".deletable-edge-delete-btn { width: 20px; height: 20px; border: 0px solid #ffff…" at bounding box center [867, 429] width 960 height 699
click at [976, 365] on div "A tool to search the Weaviate database for relevant information on internal doc…" at bounding box center [977, 365] width 111 height 18
click at [938, 397] on button at bounding box center [938, 392] width 62 height 13
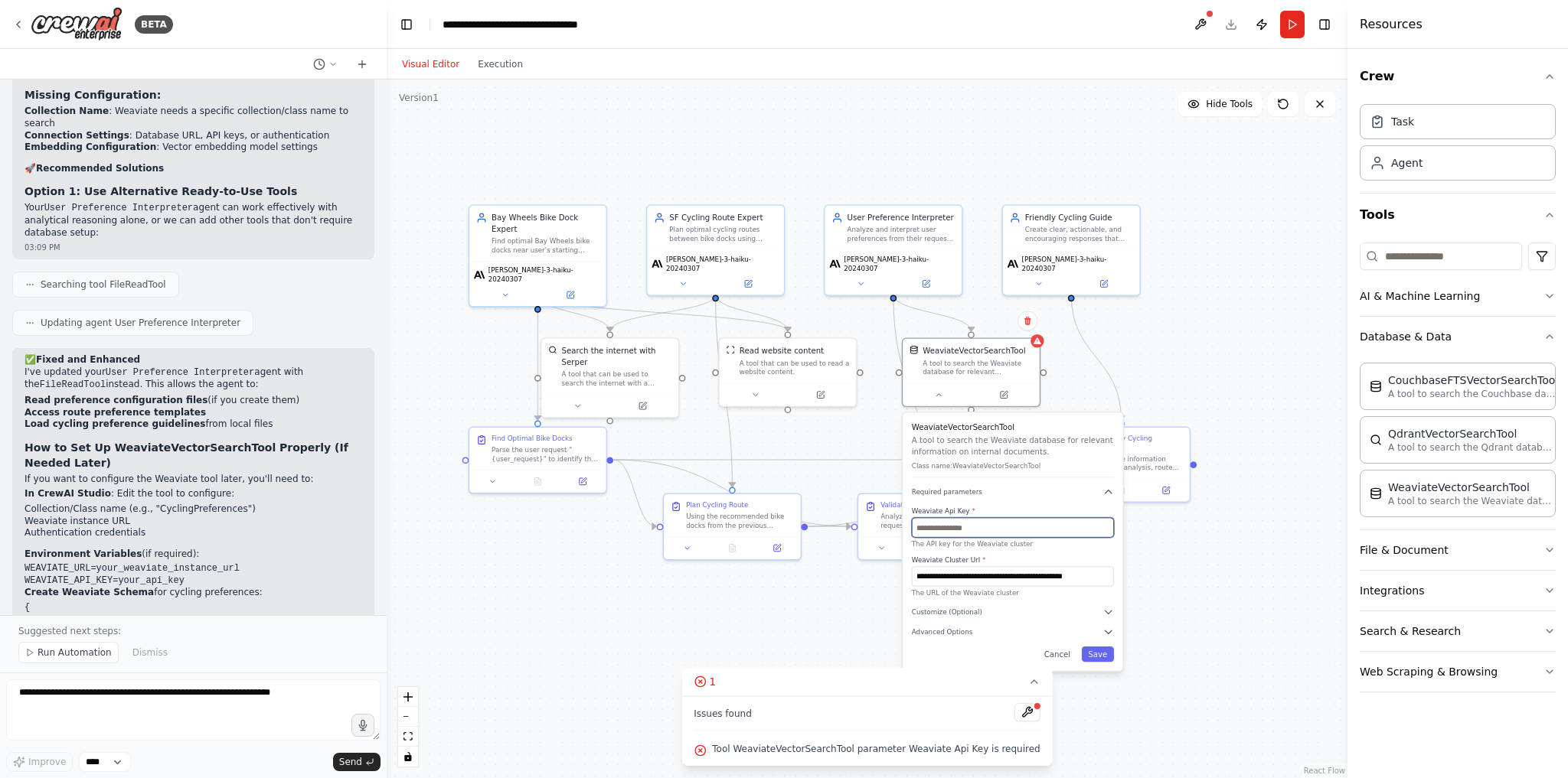
click at [971, 532] on input "text" at bounding box center [1012, 528] width 202 height 20
paste input "**********"
type input "**********"
click at [1100, 655] on button "Save" at bounding box center [1098, 654] width 32 height 15
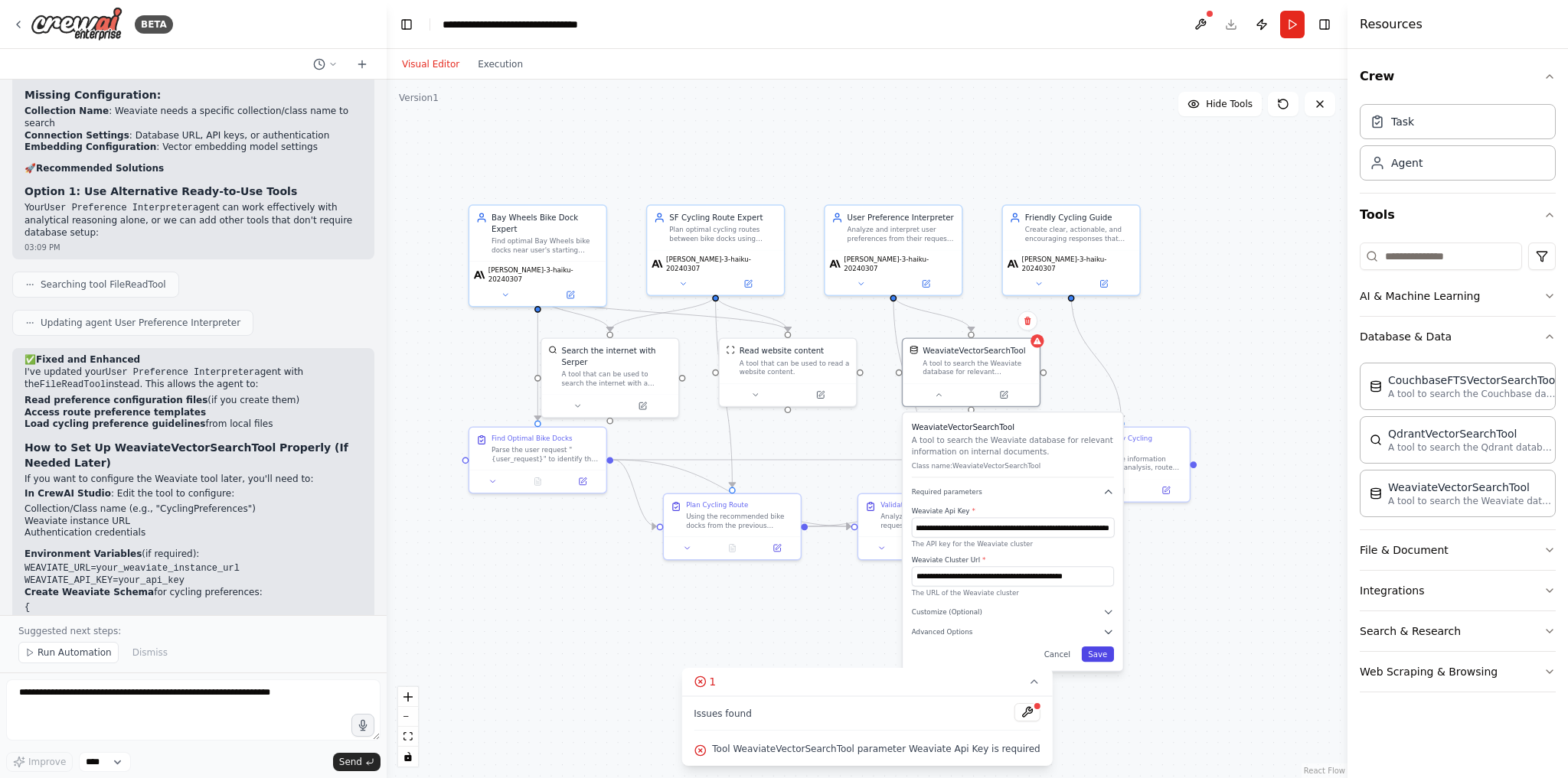
scroll to position [0, 0]
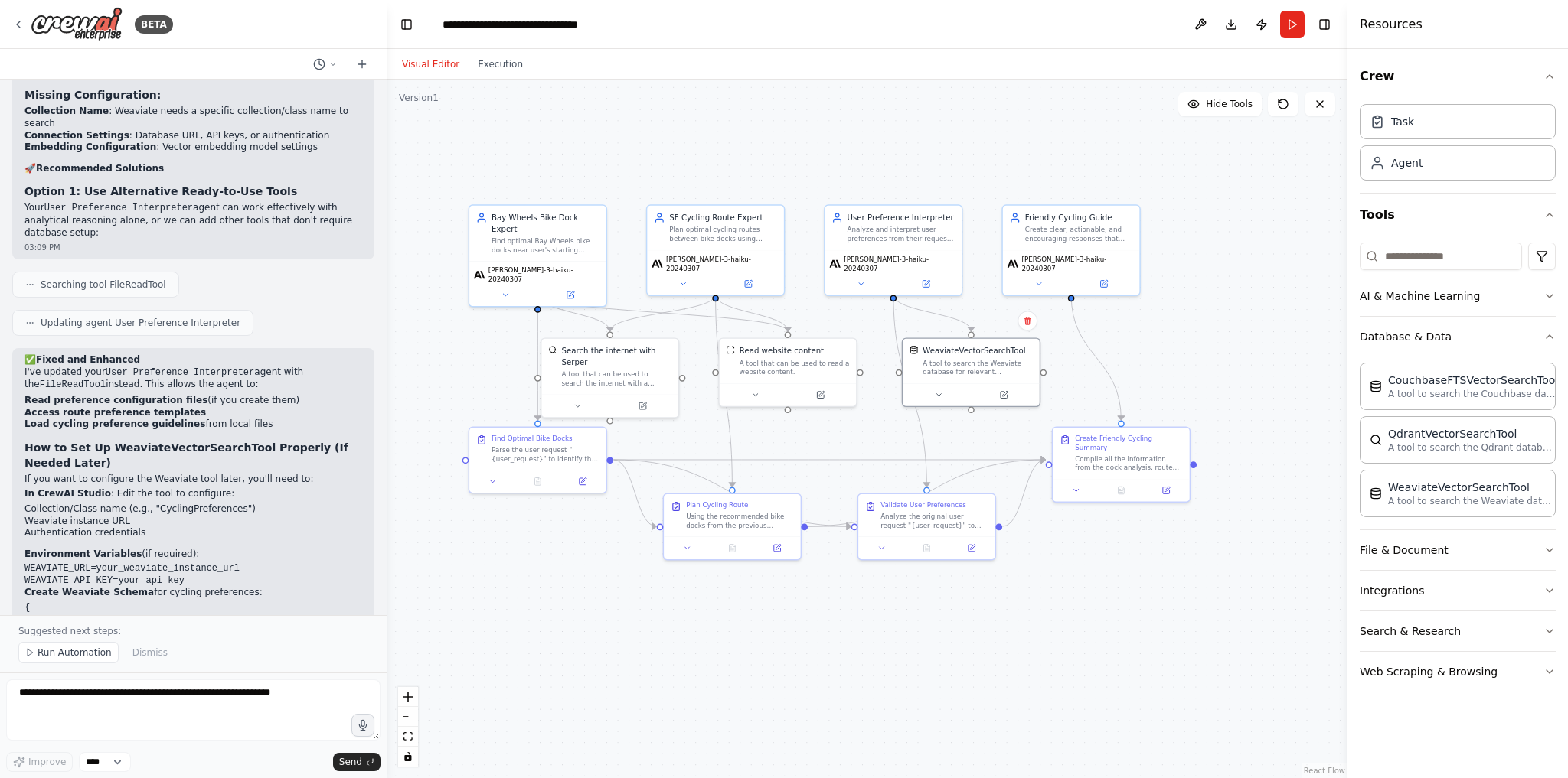
click at [1061, 549] on div ".deletable-edge-delete-btn { width: 20px; height: 20px; border: 0px solid #ffff…" at bounding box center [867, 429] width 960 height 699
click at [934, 397] on button at bounding box center [938, 392] width 62 height 13
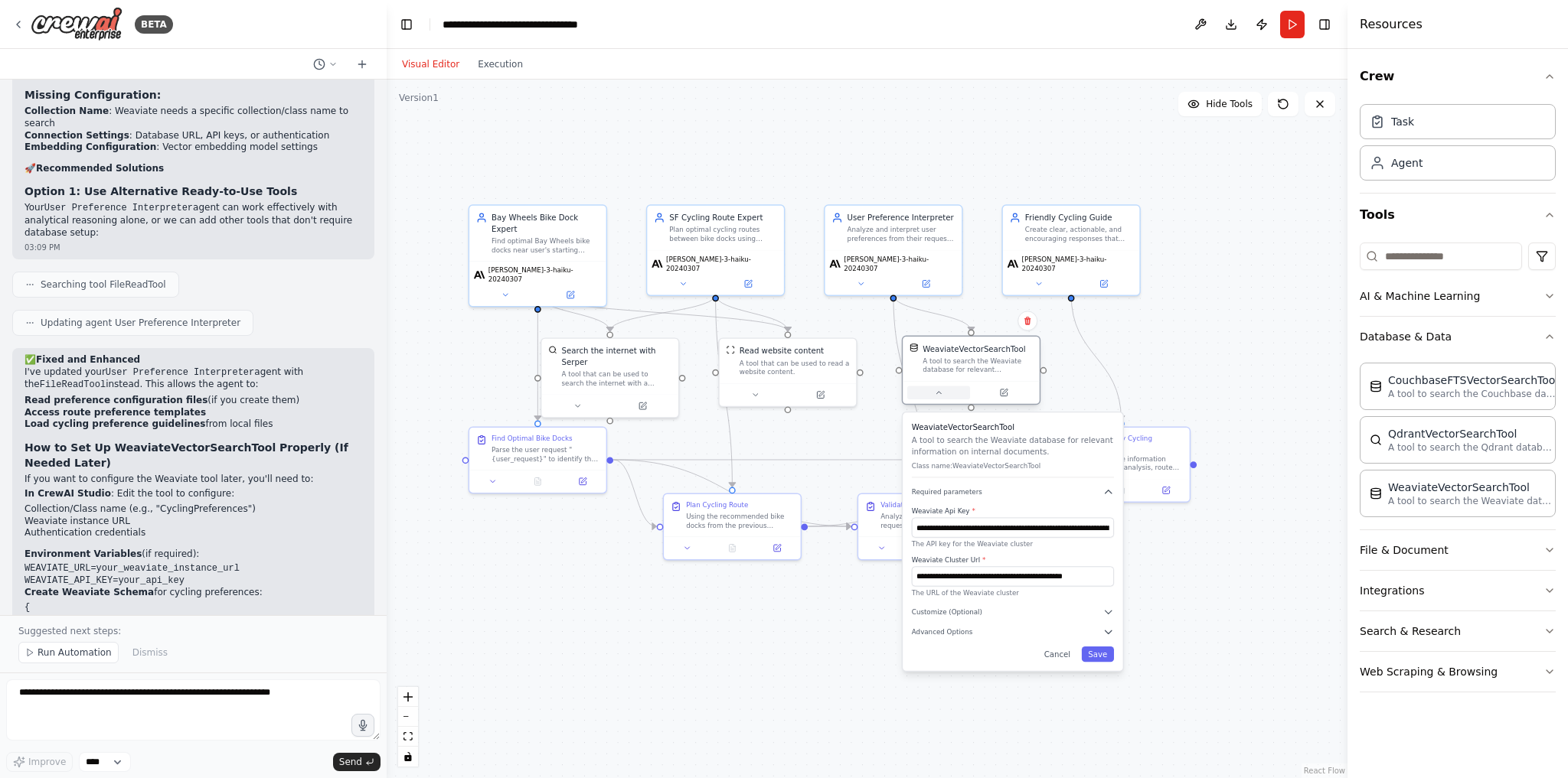
click at [934, 397] on button at bounding box center [938, 392] width 62 height 13
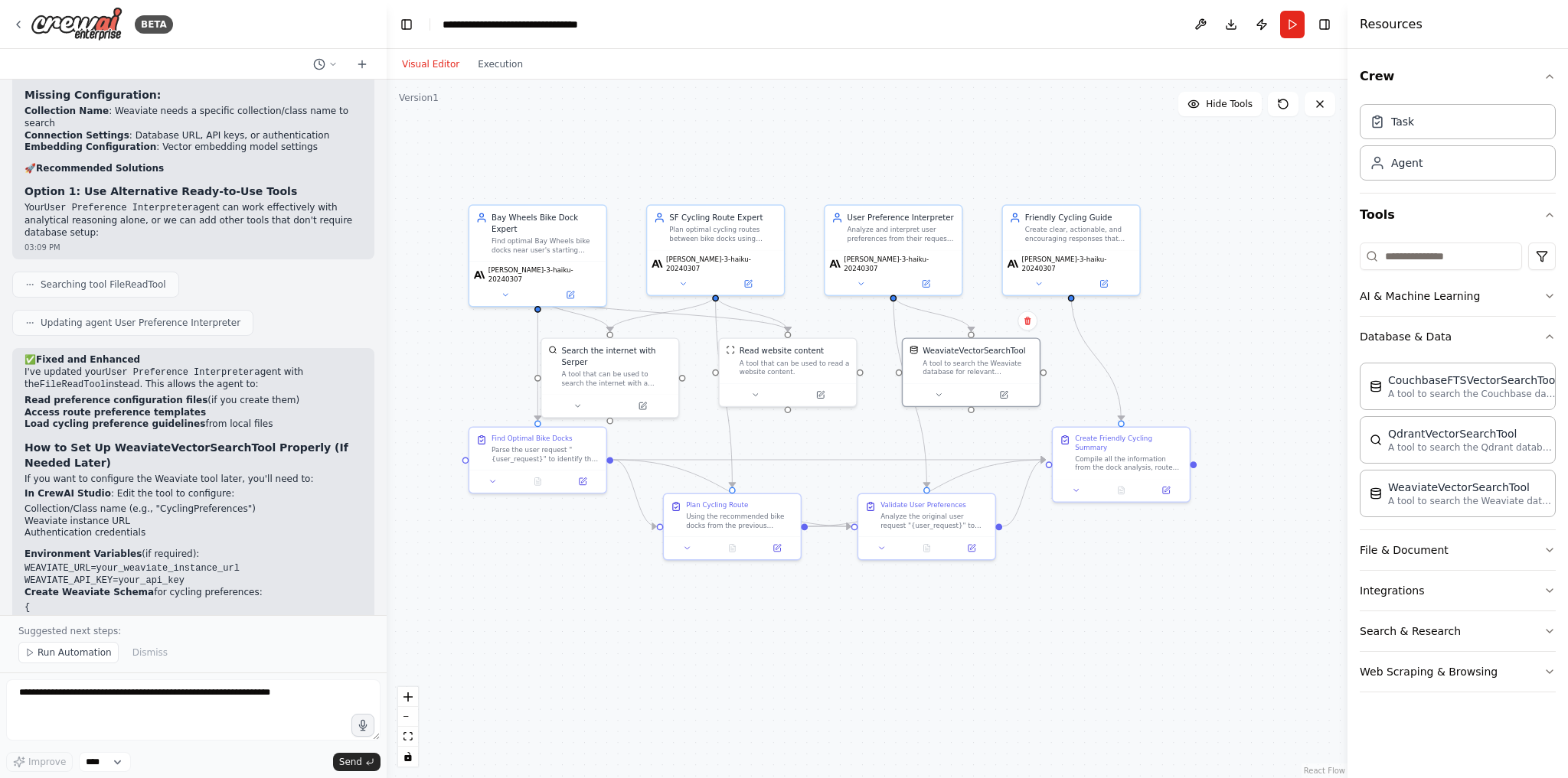
click at [1077, 556] on div ".deletable-edge-delete-btn { width: 20px; height: 20px; border: 0px solid #ffff…" at bounding box center [867, 429] width 960 height 699
click at [576, 399] on div at bounding box center [609, 403] width 137 height 23
click at [1430, 259] on input at bounding box center [1441, 257] width 162 height 28
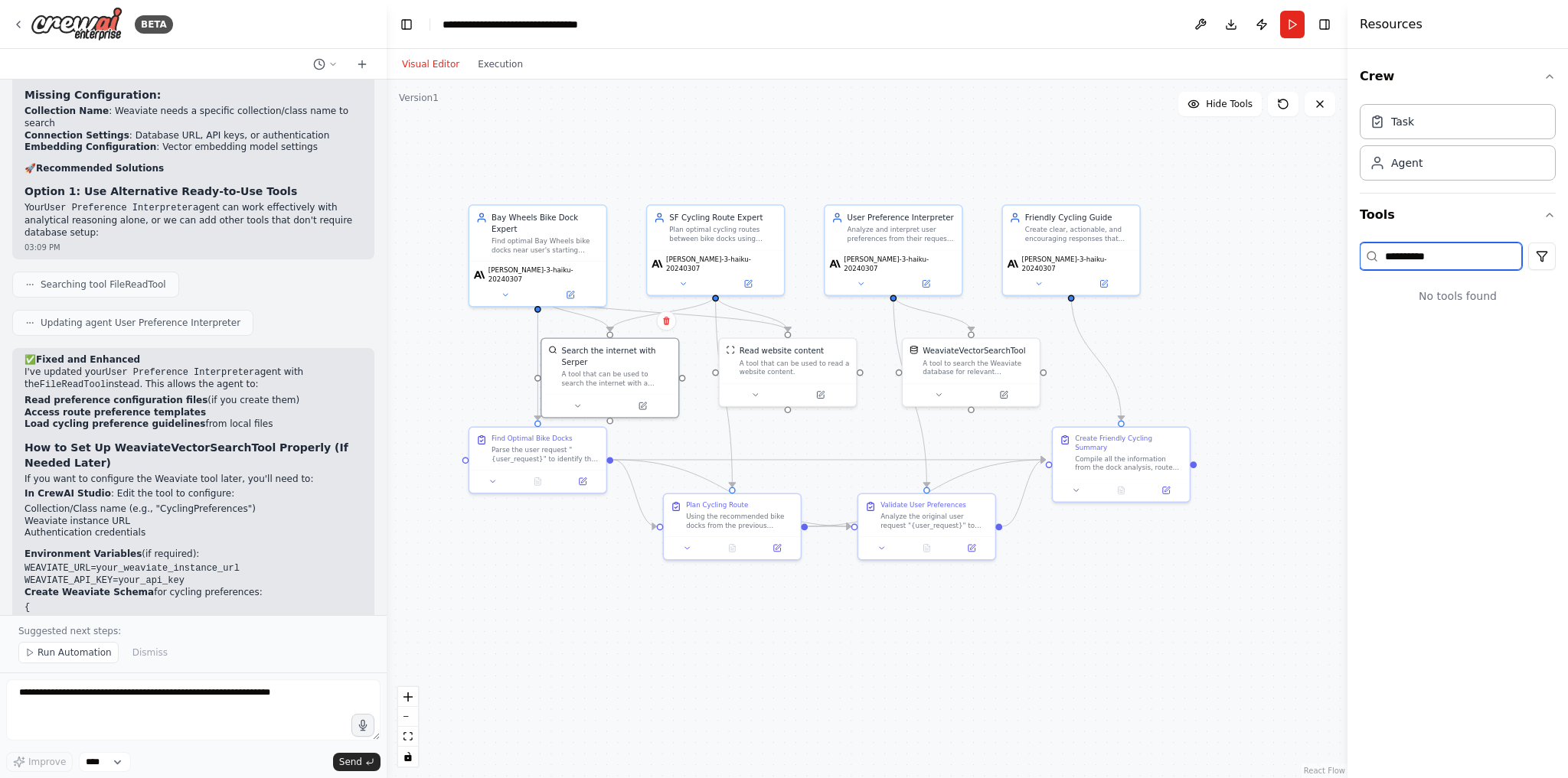
type input "******"
type input "***"
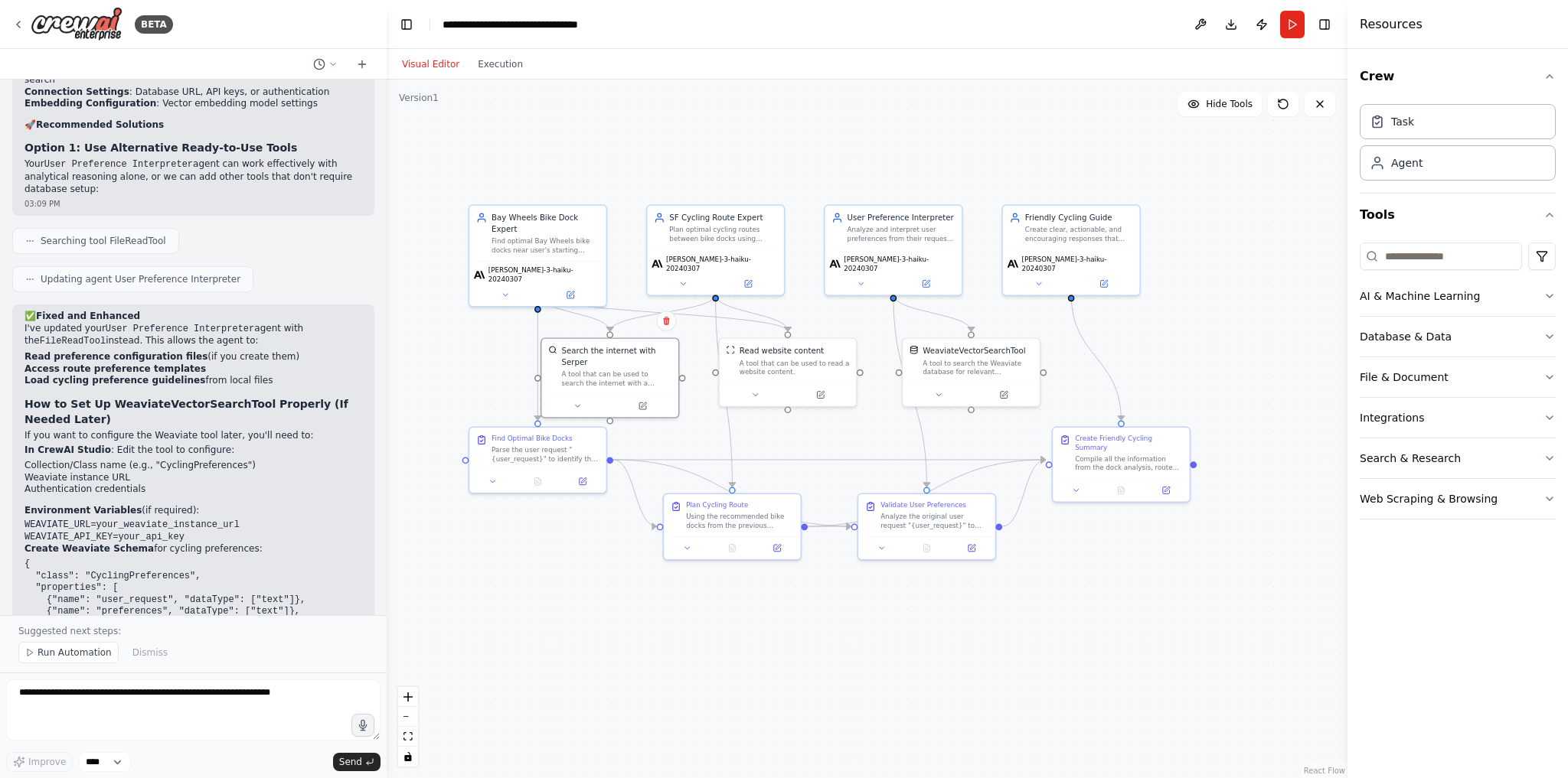
click at [922, 643] on div ".deletable-edge-delete-btn { width: 20px; height: 20px; border: 0px solid #ffff…" at bounding box center [867, 429] width 960 height 699
click at [1550, 80] on icon "button" at bounding box center [1549, 76] width 13 height 13
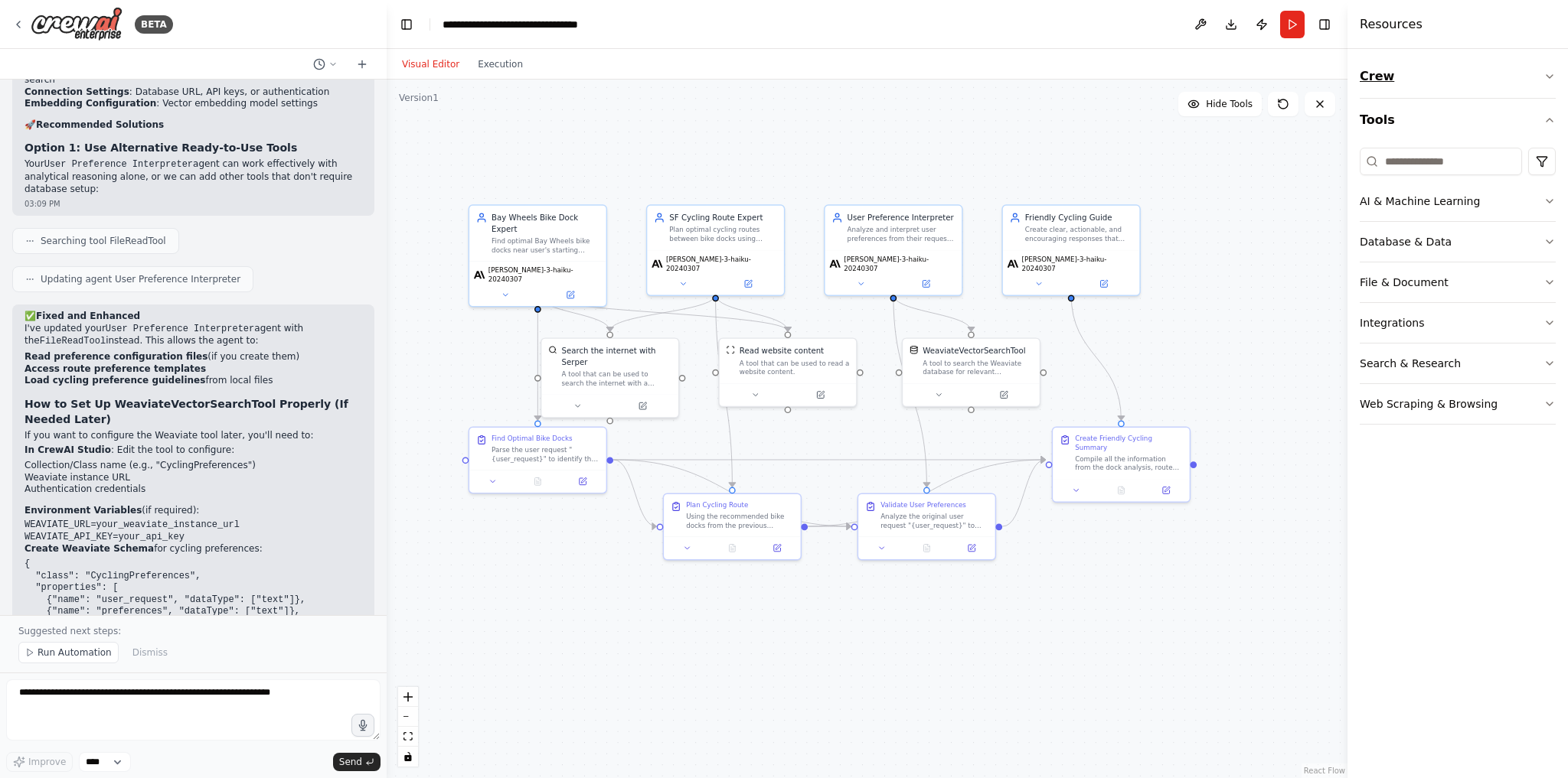
click at [1550, 80] on icon "button" at bounding box center [1549, 76] width 13 height 13
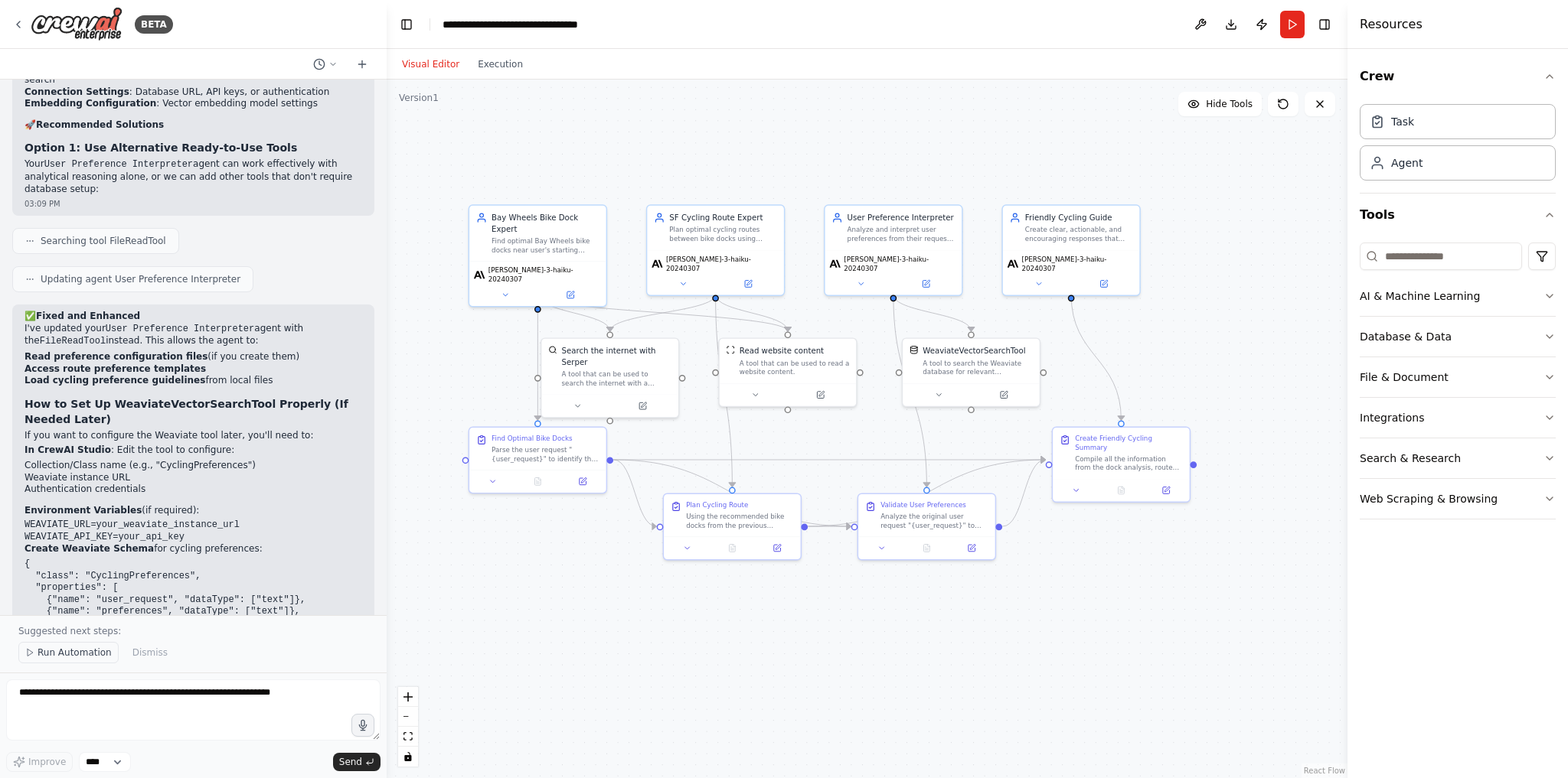
click at [41, 658] on span "Run Automation" at bounding box center [74, 652] width 74 height 13
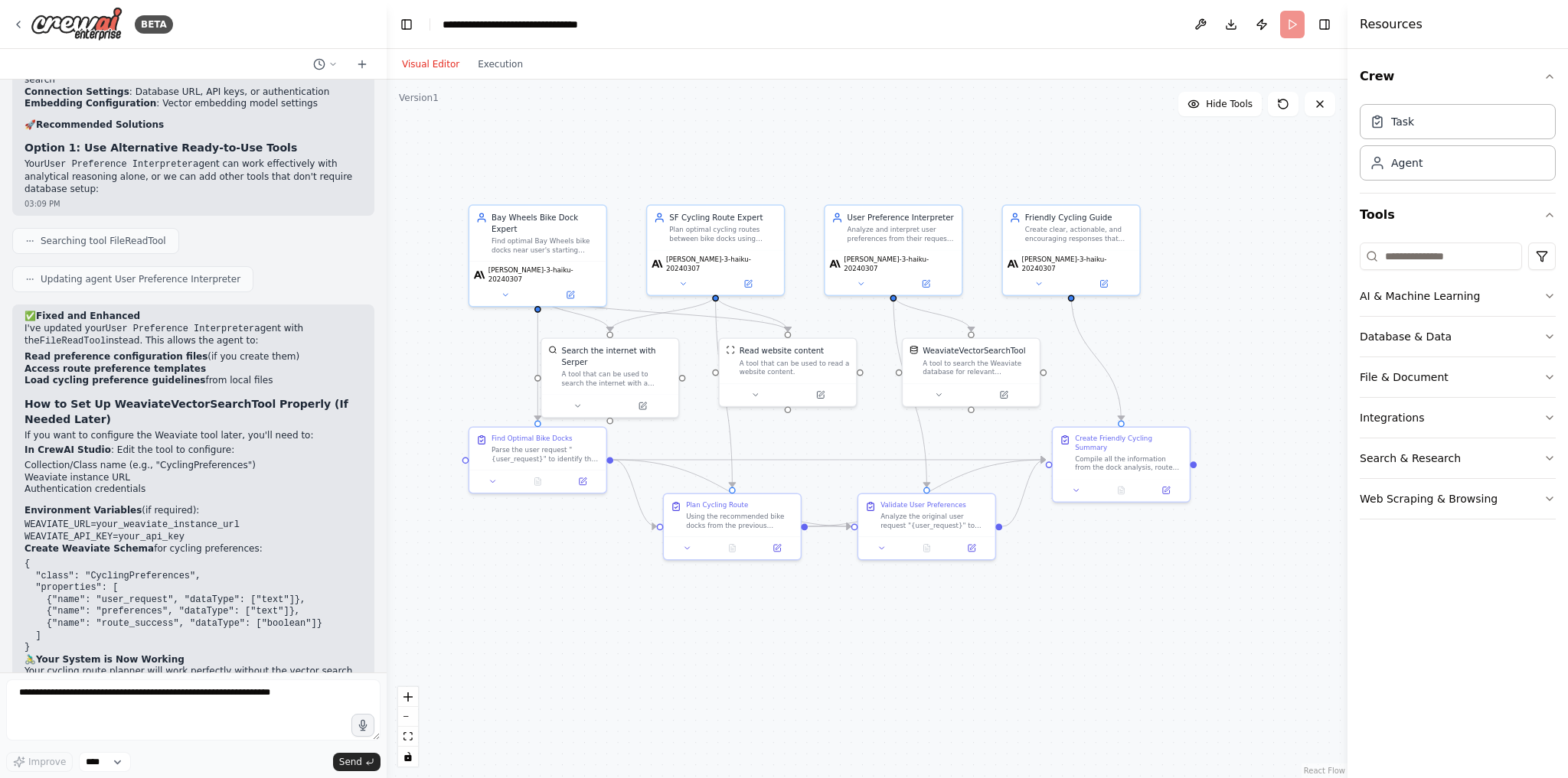
scroll to position [4704, 0]
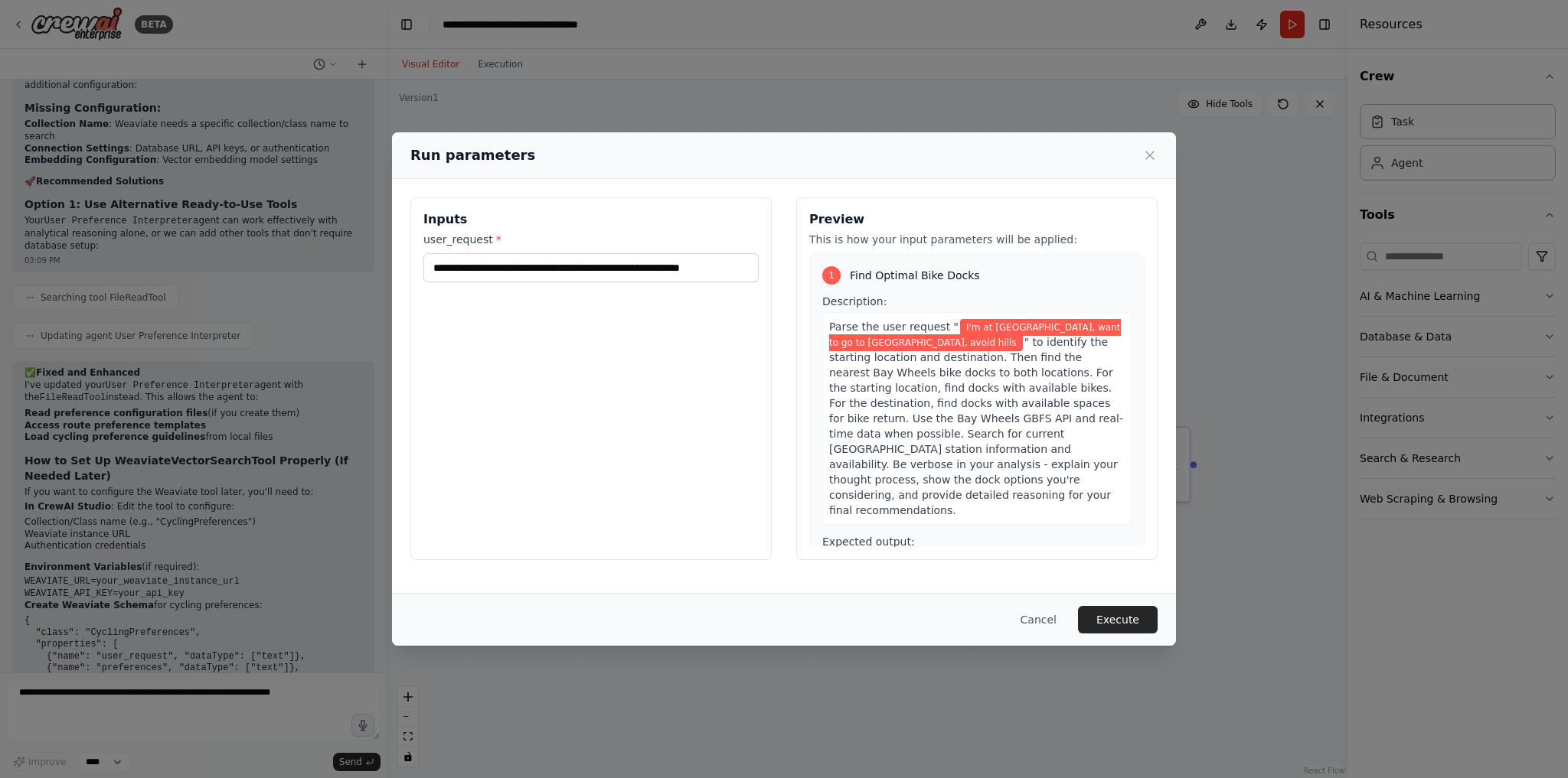
click at [940, 332] on span "I'm at [GEOGRAPHIC_DATA], want to go to [GEOGRAPHIC_DATA], avoid hills" at bounding box center [975, 335] width 292 height 32
click at [1003, 332] on span "I'm at [GEOGRAPHIC_DATA], want to go to [GEOGRAPHIC_DATA], avoid hills" at bounding box center [975, 335] width 292 height 32
click at [916, 353] on span "" to identify the starting location and destination. Then find the nearest Bay …" at bounding box center [976, 426] width 294 height 181
click at [646, 265] on input "**********" at bounding box center [591, 267] width 335 height 29
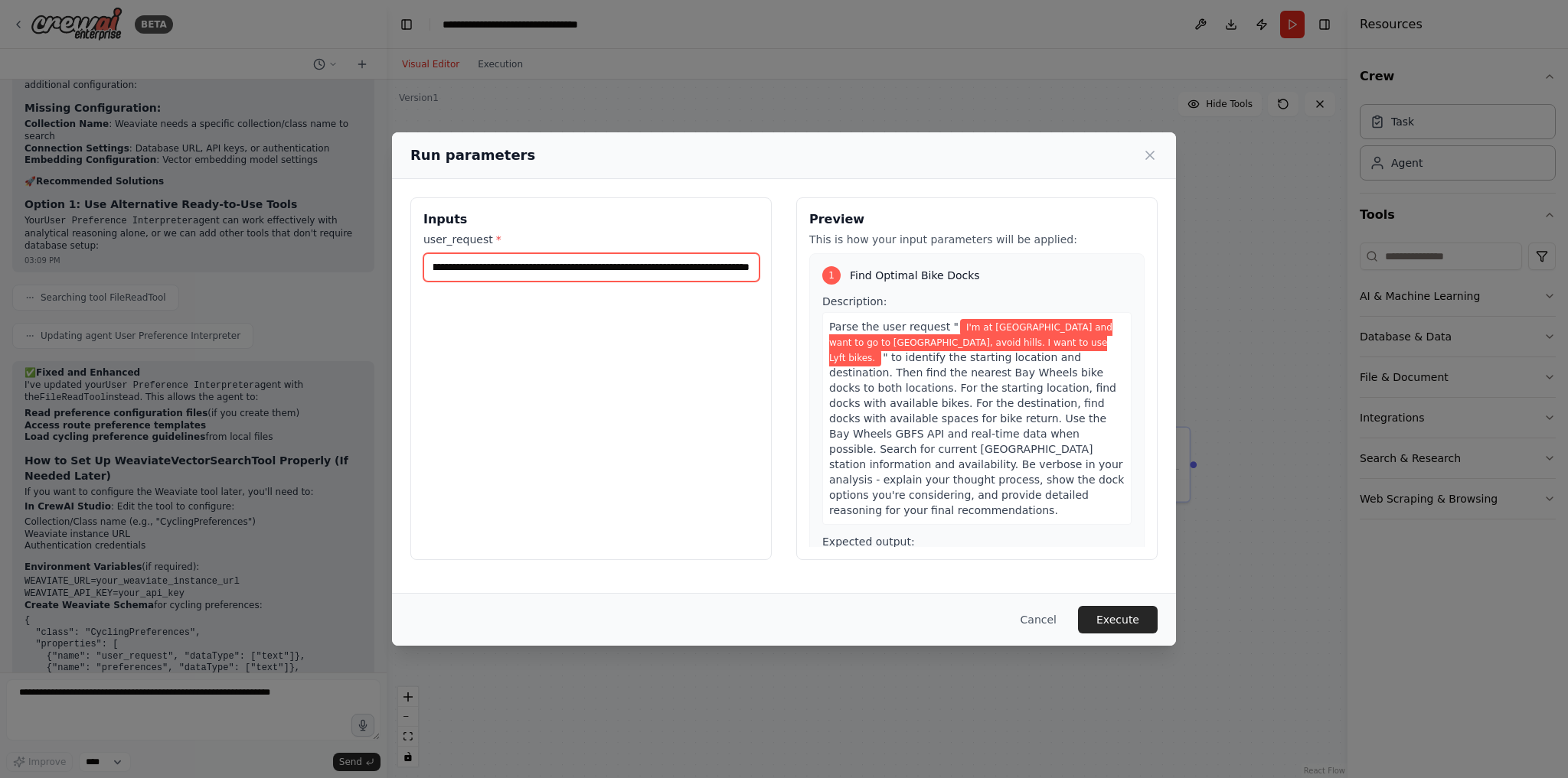
scroll to position [0, 115]
type input "**********"
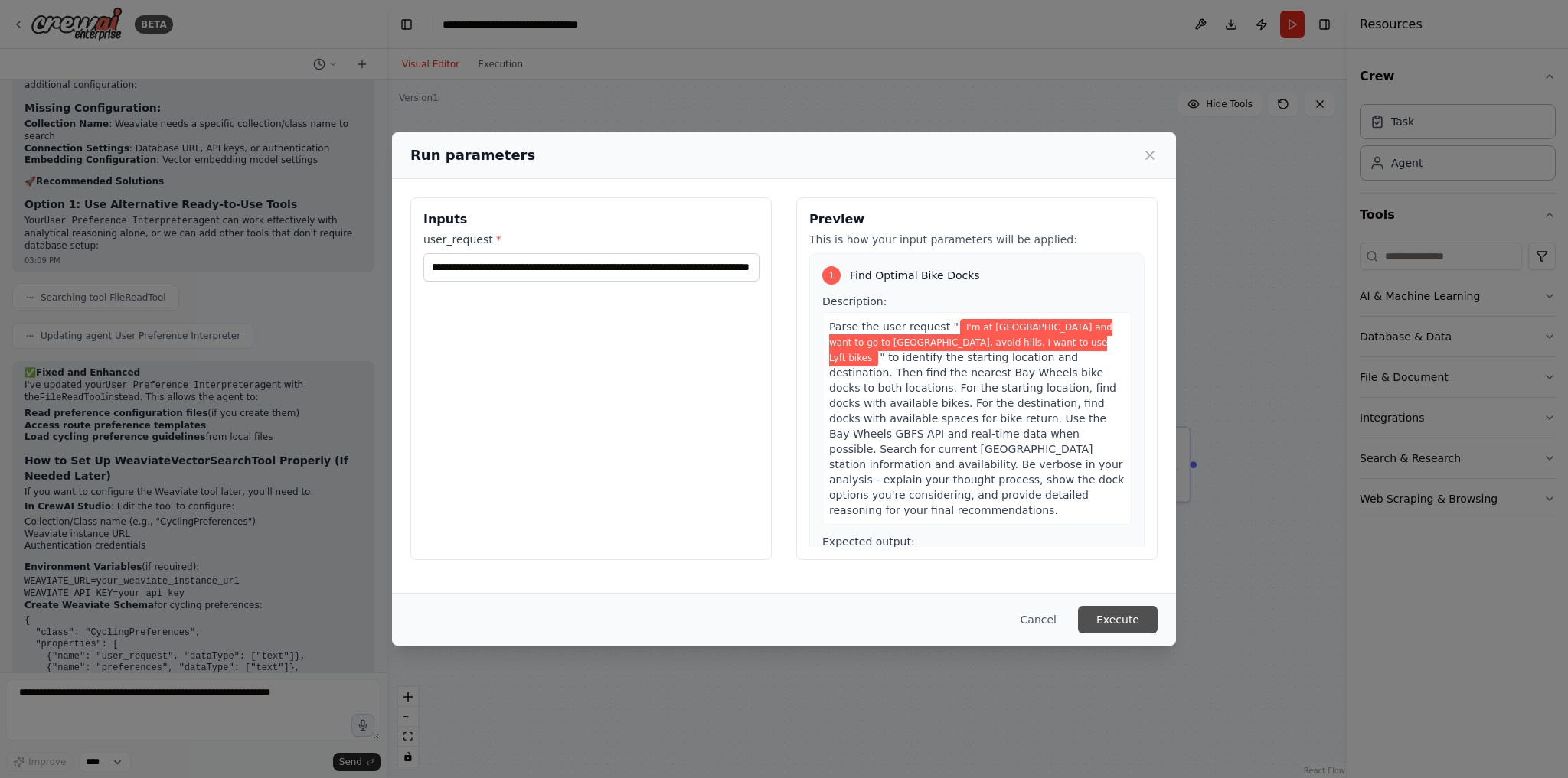
scroll to position [0, 0]
click at [1111, 623] on button "Execute" at bounding box center [1117, 619] width 79 height 28
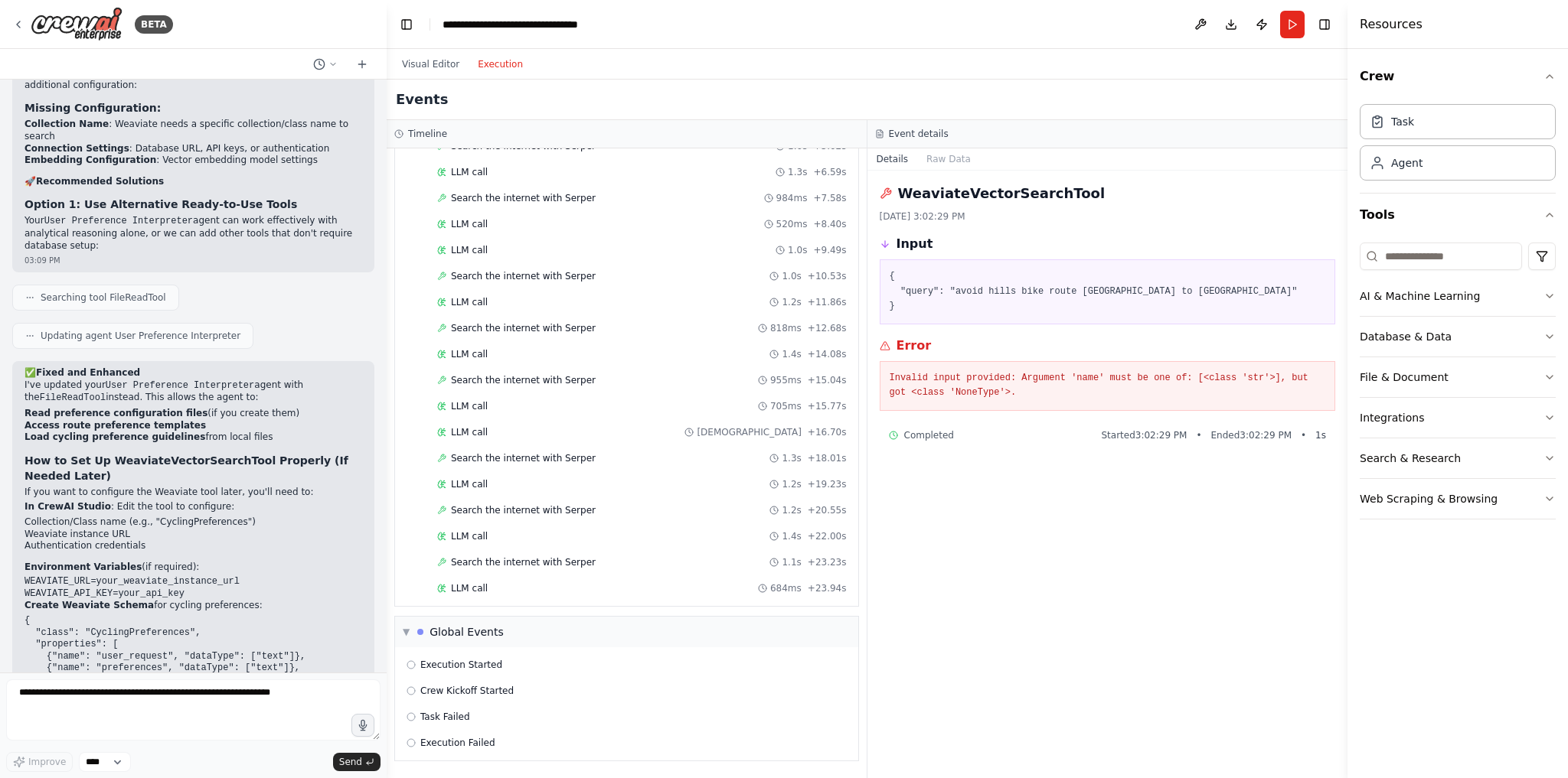
scroll to position [179, 0]
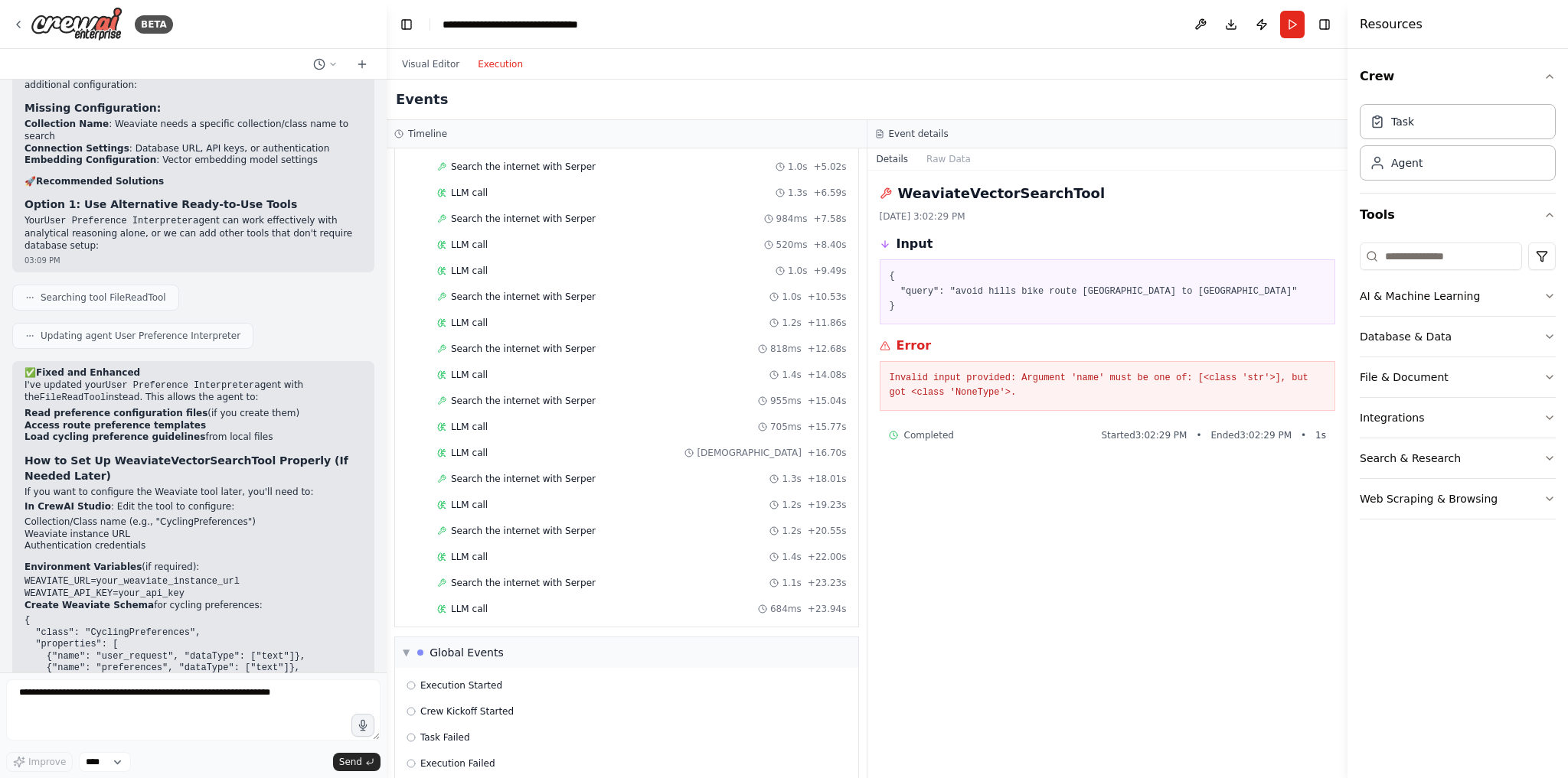
click at [490, 66] on button "Execution" at bounding box center [500, 64] width 63 height 19
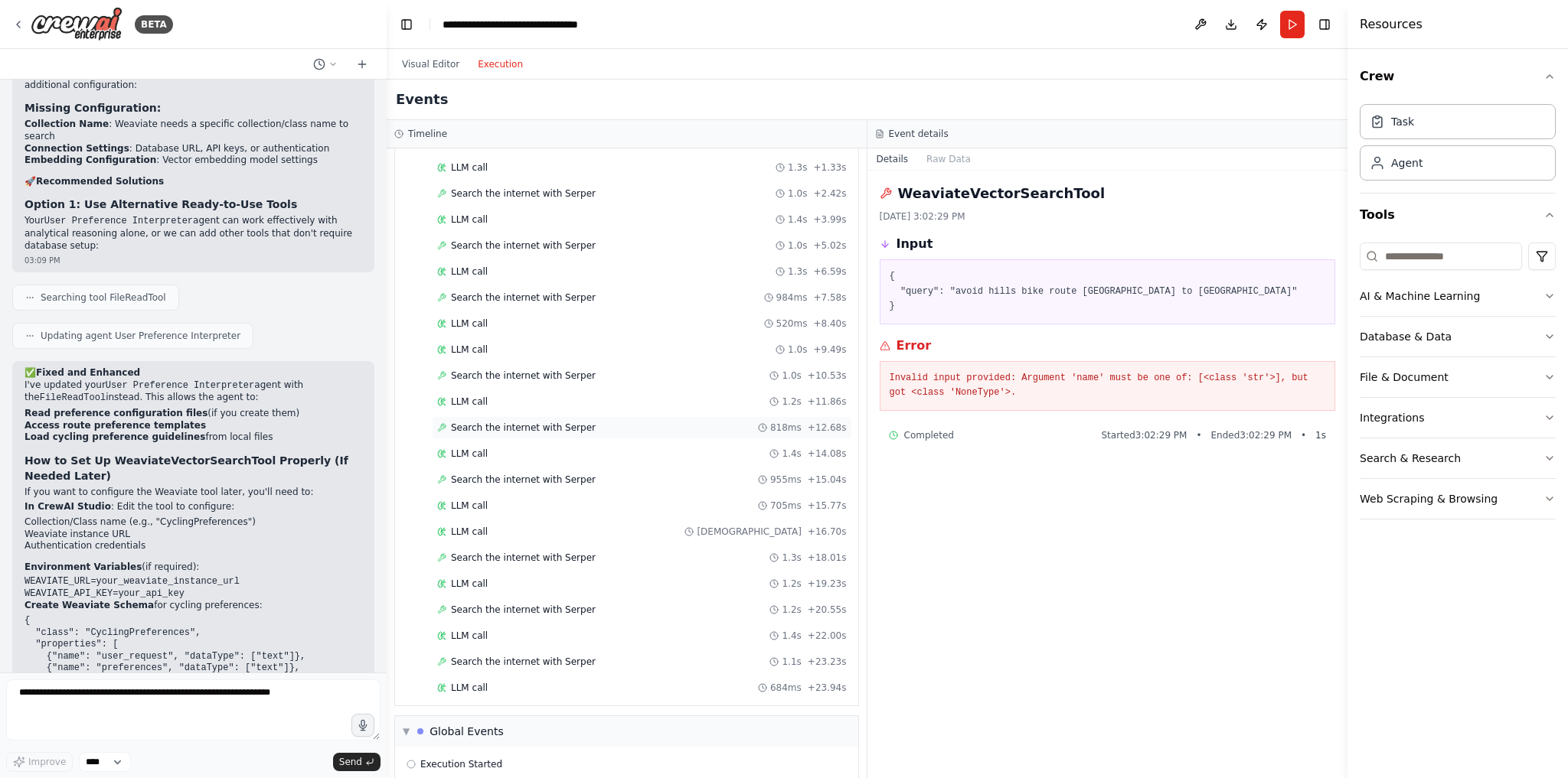
scroll to position [114, 0]
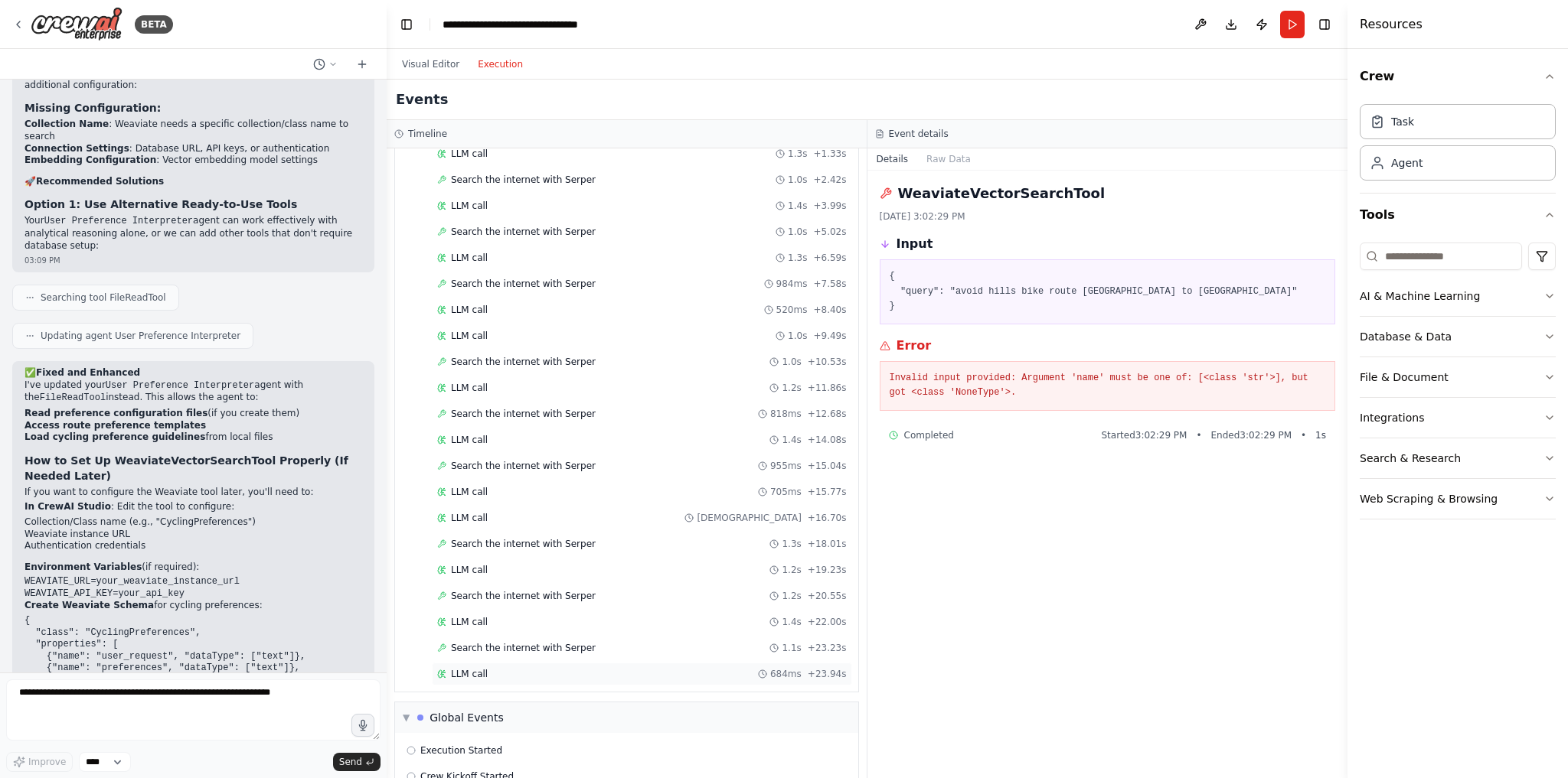
click at [465, 668] on span "LLM call" at bounding box center [469, 674] width 37 height 13
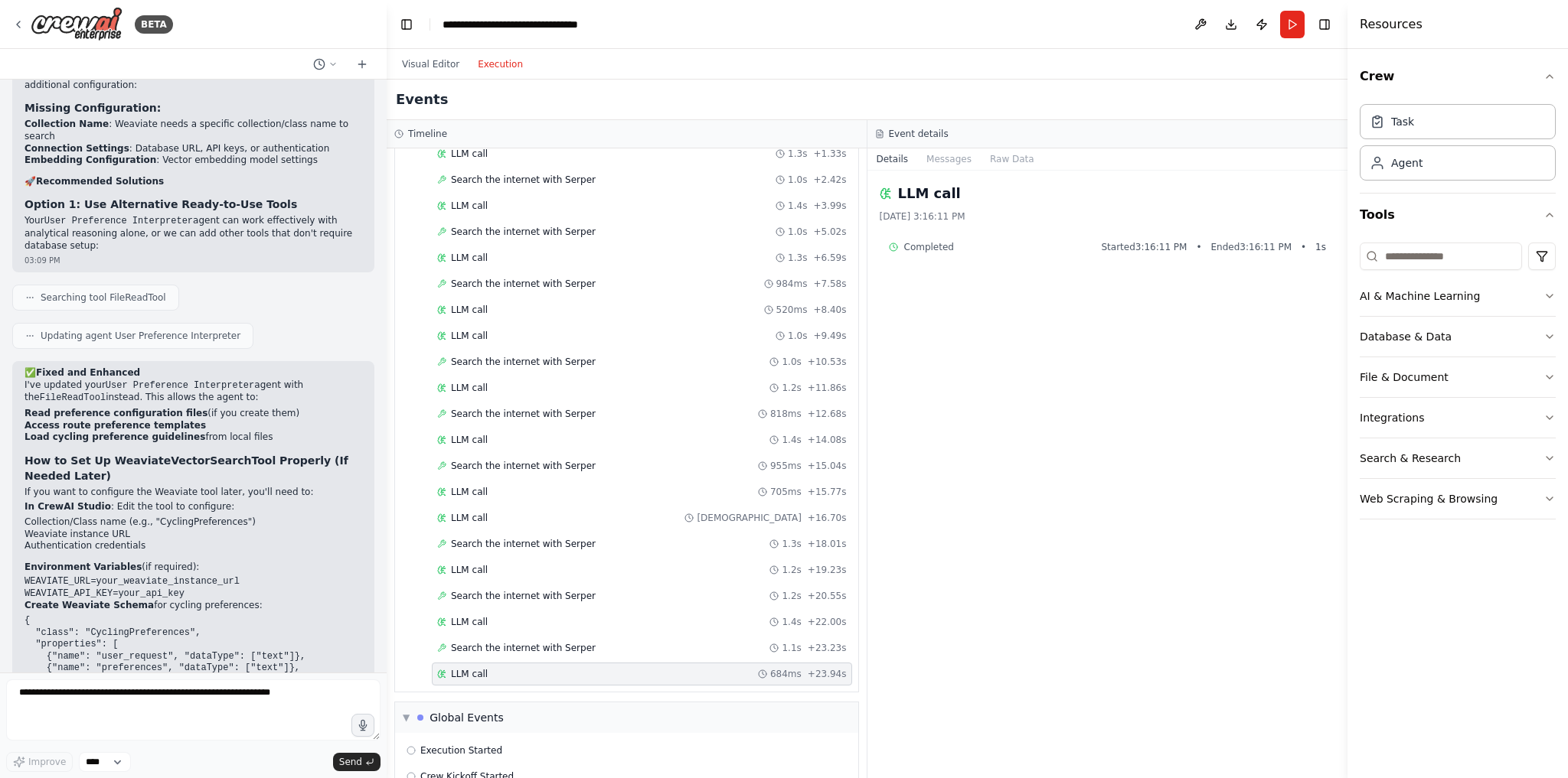
scroll to position [132, 0]
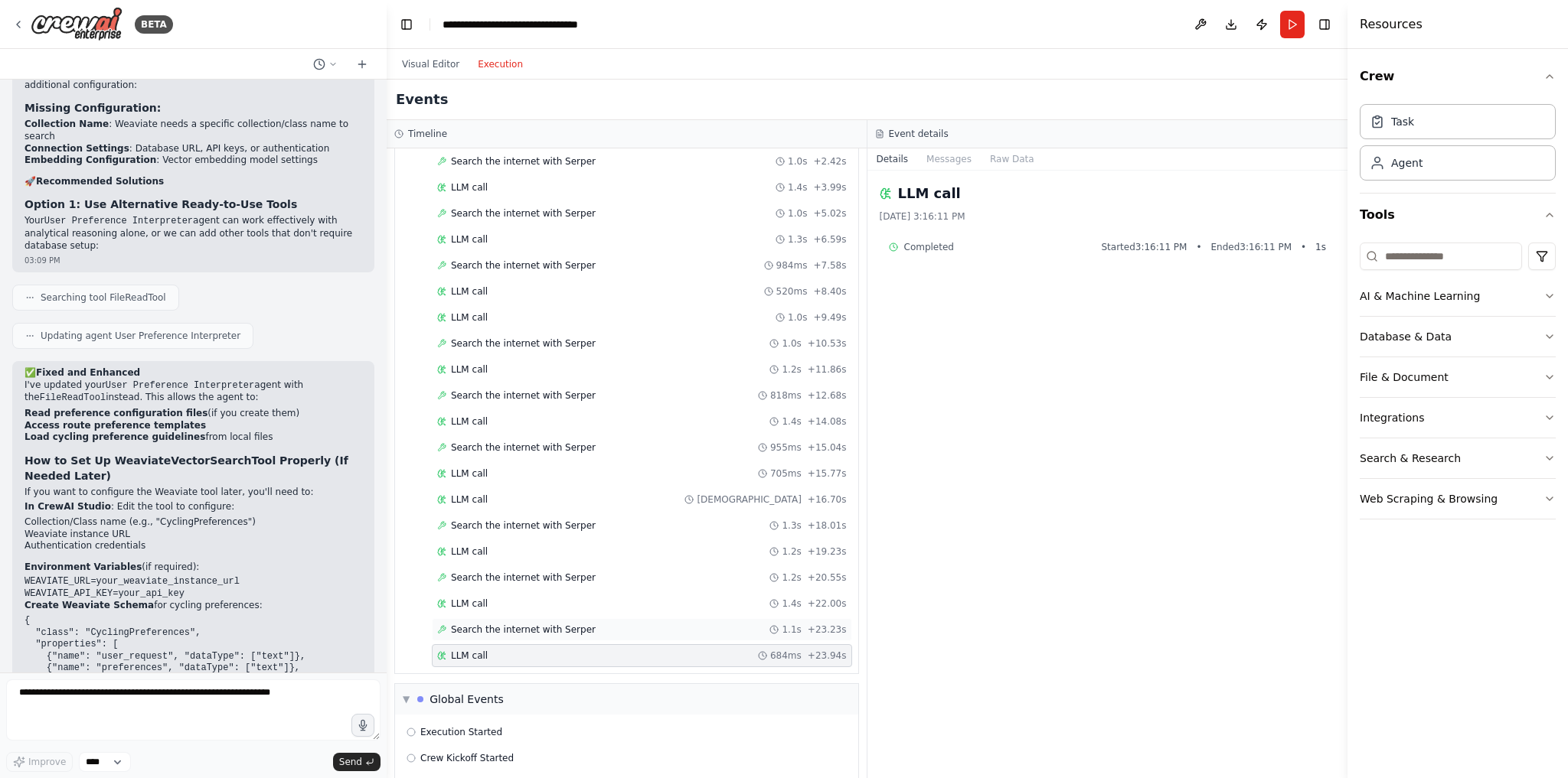
click at [506, 622] on div "Search the internet with [PERSON_NAME] 1.1s + 23.23s" at bounding box center [642, 629] width 420 height 23
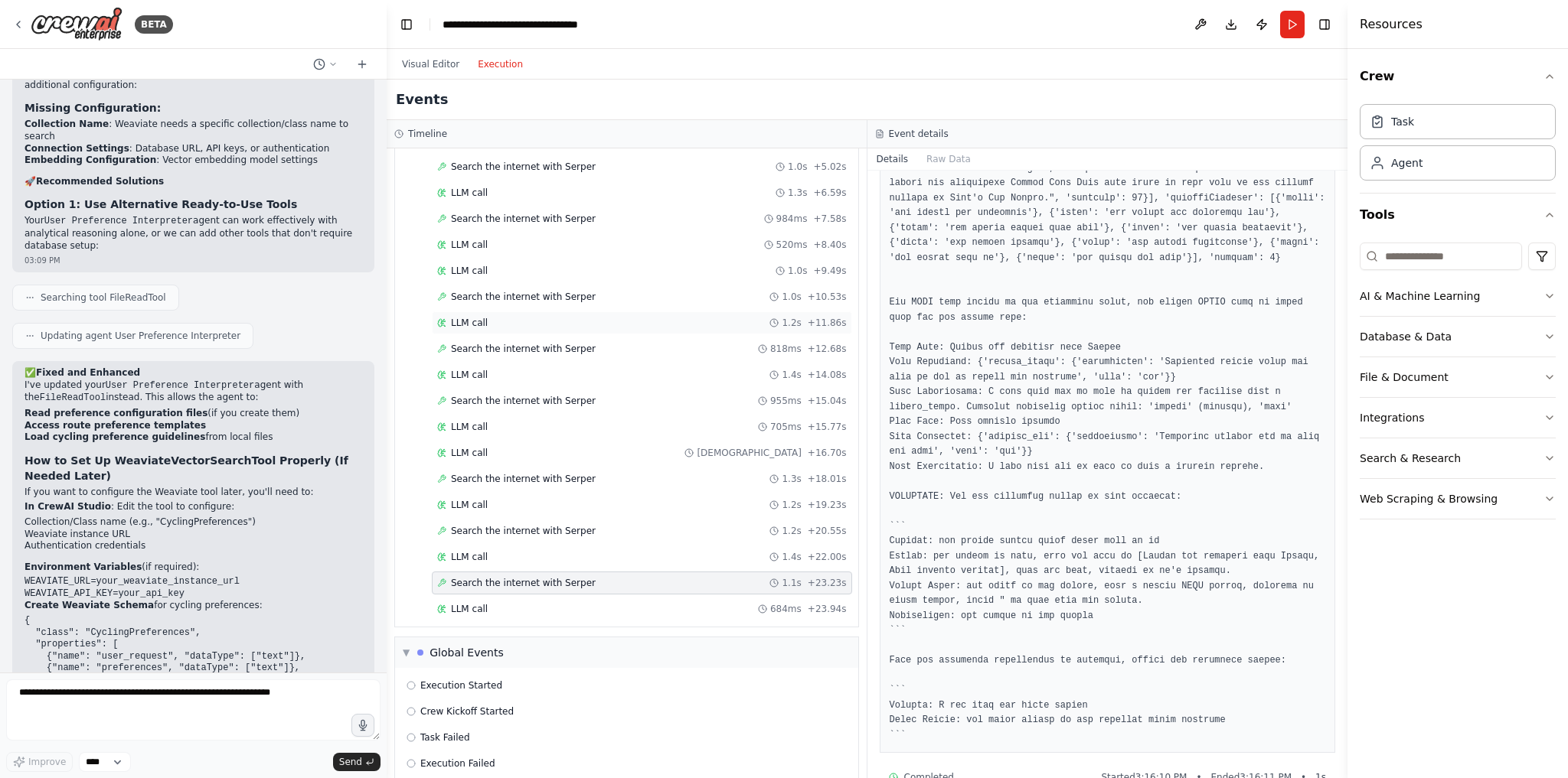
scroll to position [0, 0]
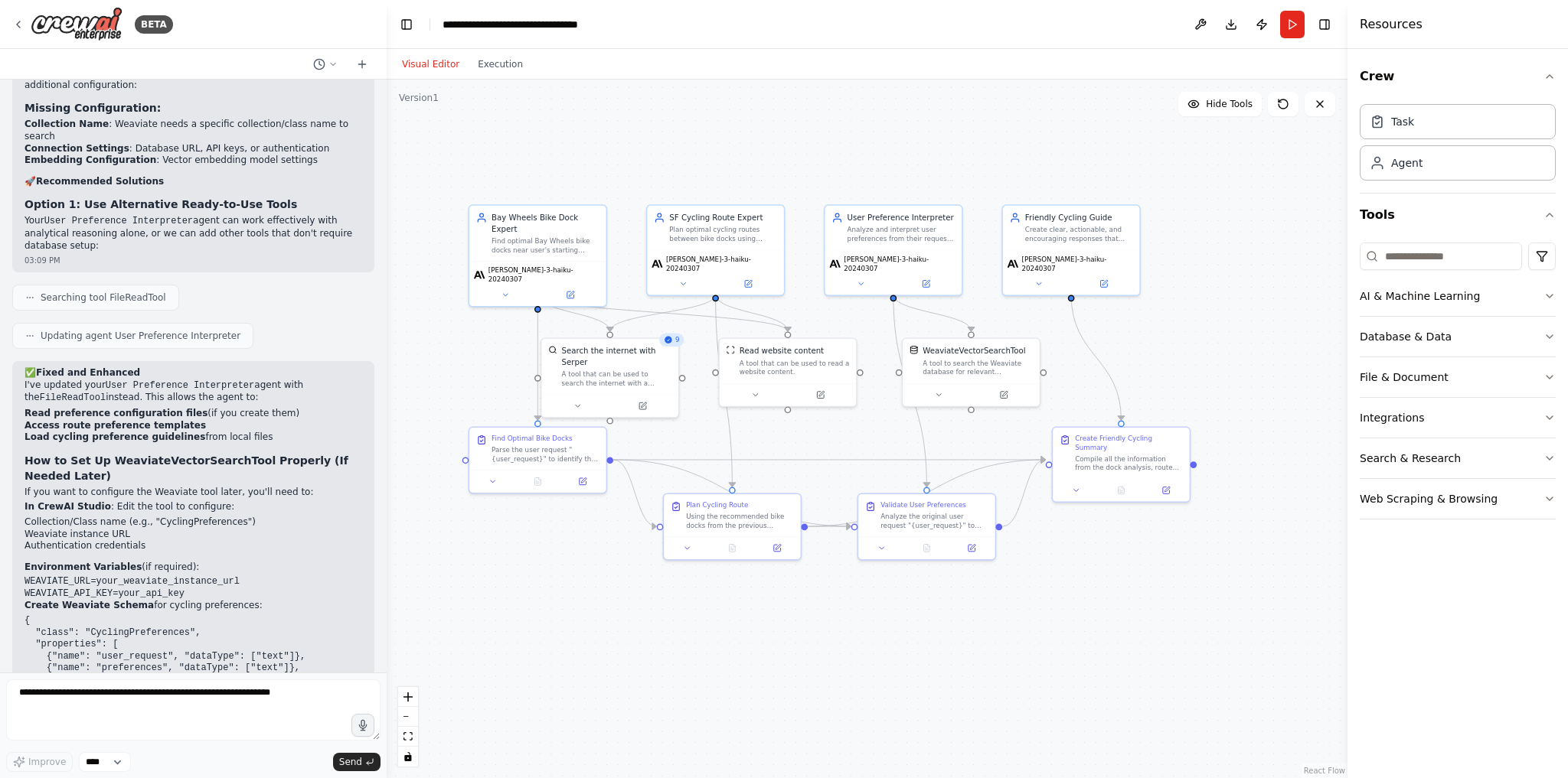
click at [430, 62] on button "Visual Editor" at bounding box center [430, 64] width 76 height 19
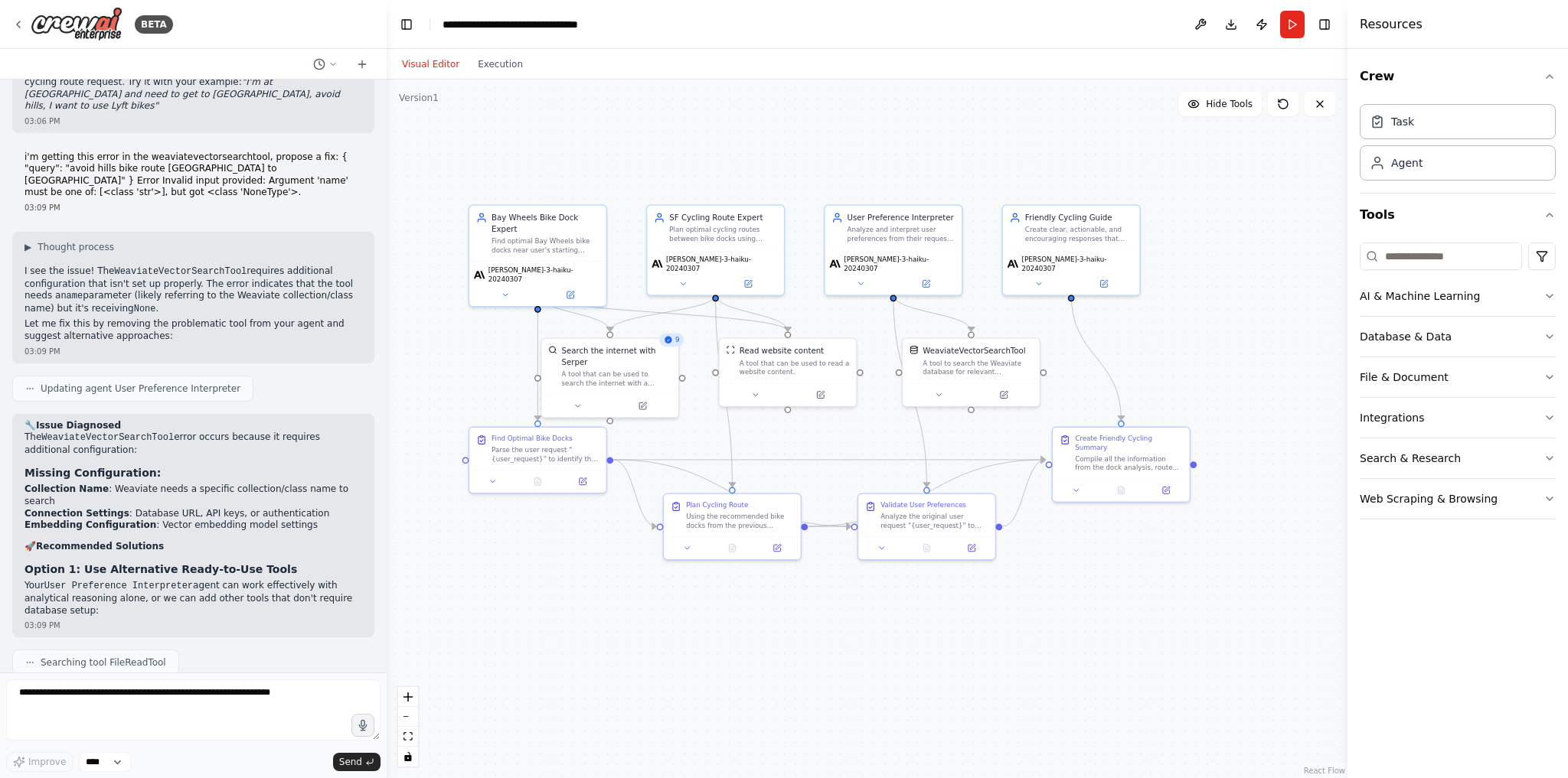
scroll to position [4303, 0]
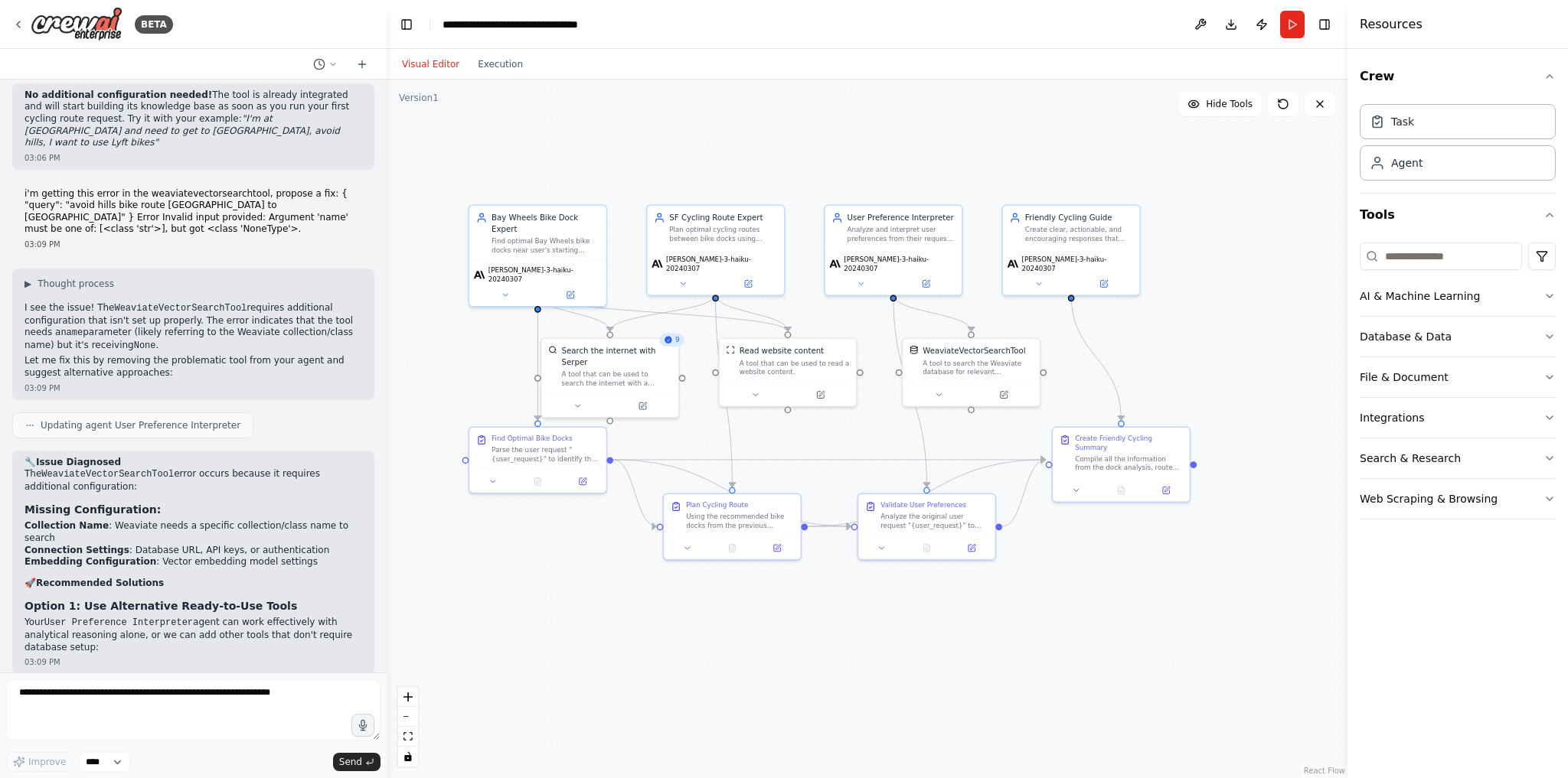
click at [670, 344] on div "9" at bounding box center [672, 339] width 24 height 13
click at [672, 341] on icon at bounding box center [668, 340] width 7 height 7
click at [772, 613] on div ".deletable-edge-delete-btn { width: 20px; height: 20px; border: 0px solid #ffff…" at bounding box center [867, 429] width 960 height 699
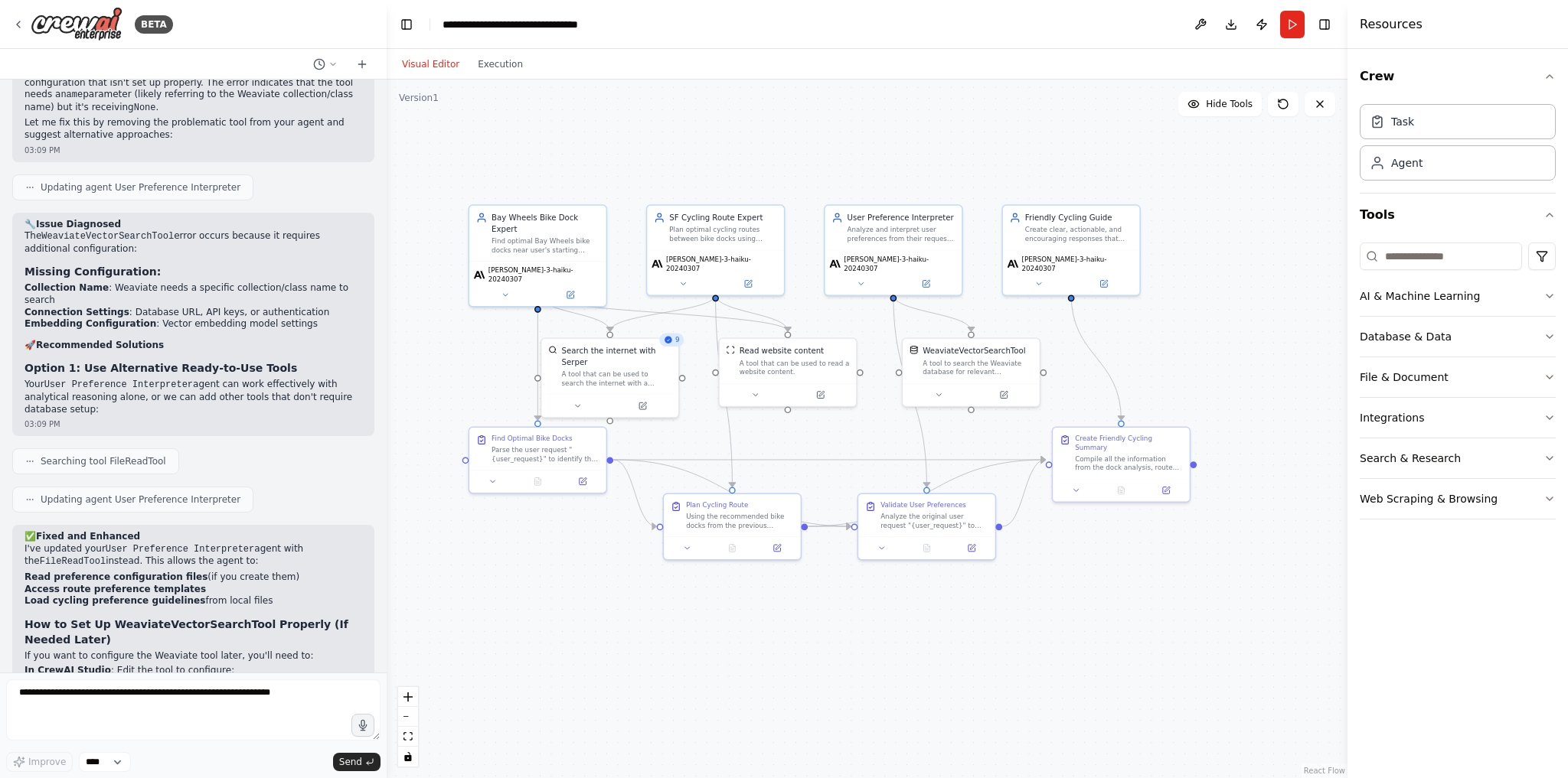
scroll to position [4704, 0]
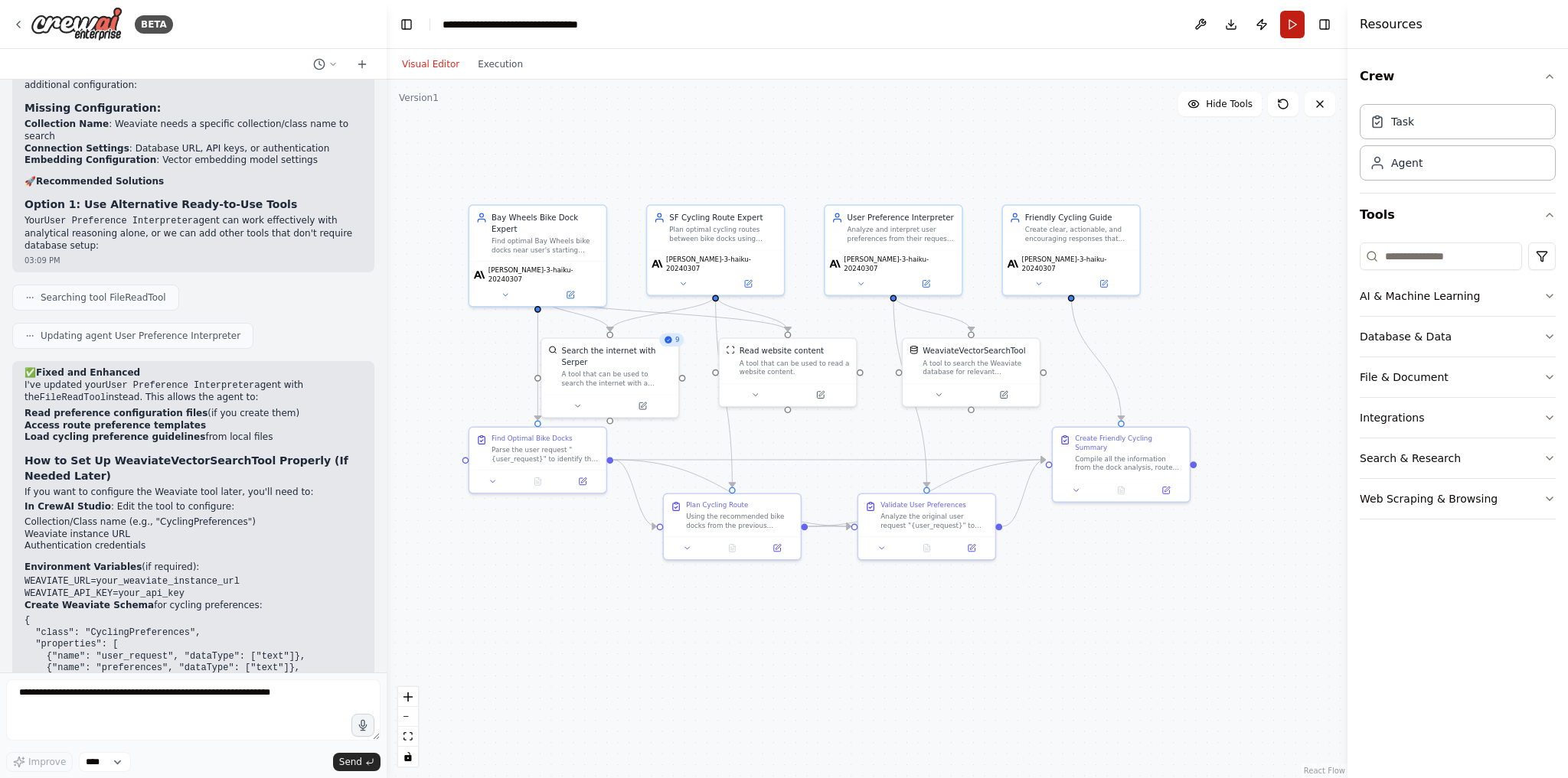
click at [1290, 19] on button "Run" at bounding box center [1292, 24] width 24 height 28
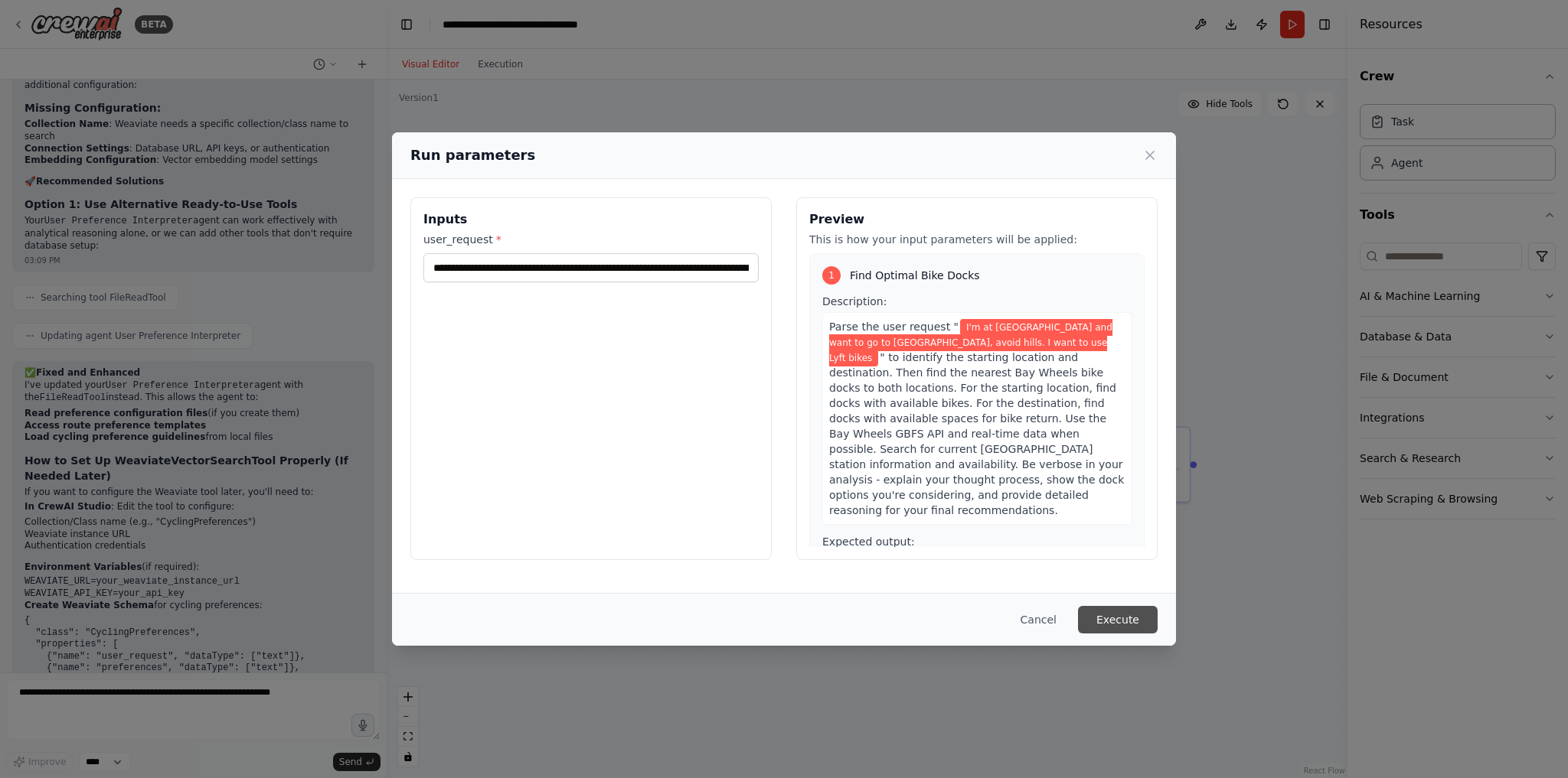
click at [1110, 626] on button "Execute" at bounding box center [1117, 619] width 79 height 28
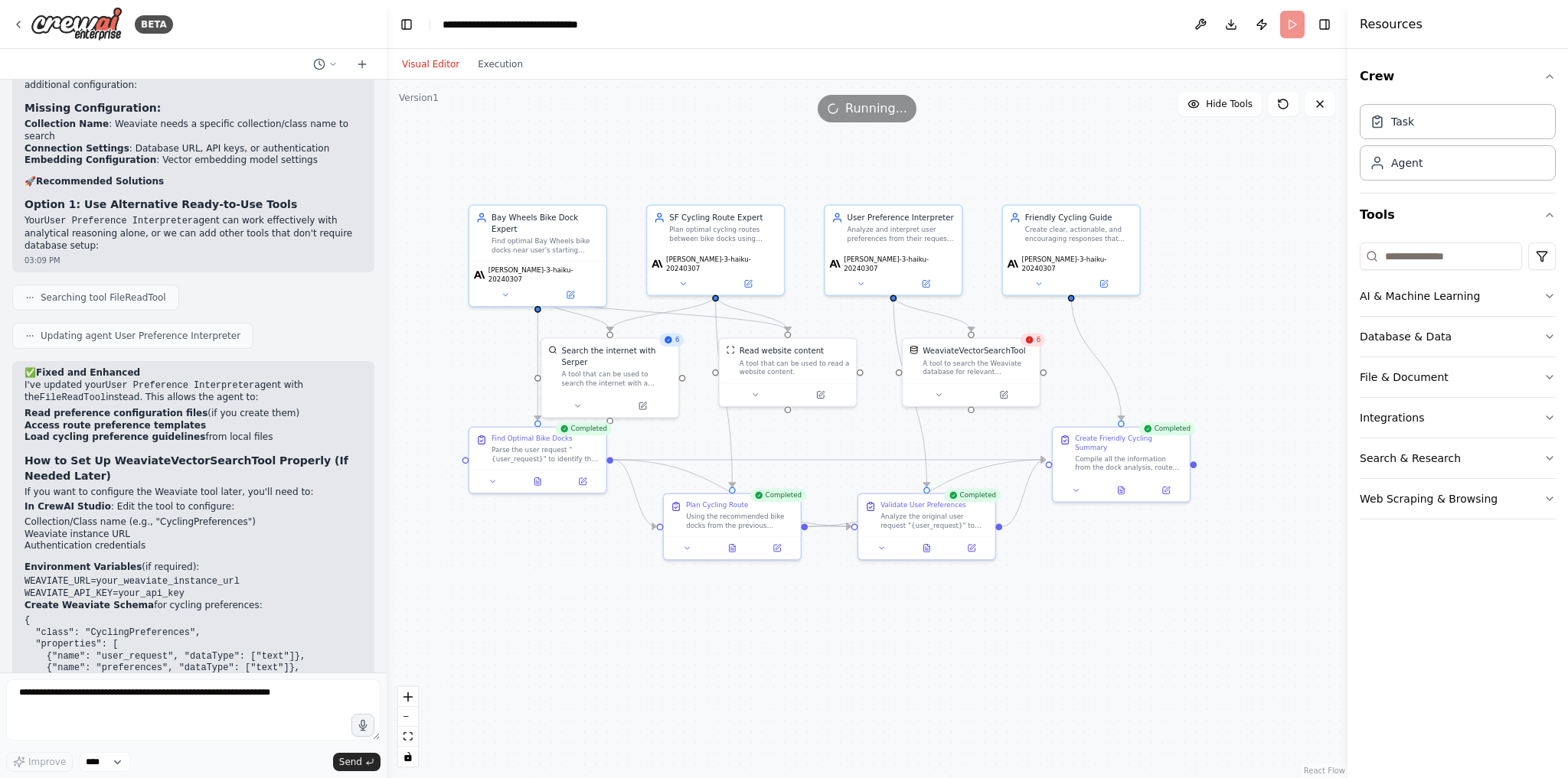
click at [290, 565] on div "✅ Fixed and Enhanced I've updated your User Preference Interpreter agent with t…" at bounding box center [193, 593] width 362 height 464
click at [493, 59] on button "Execution" at bounding box center [500, 64] width 63 height 19
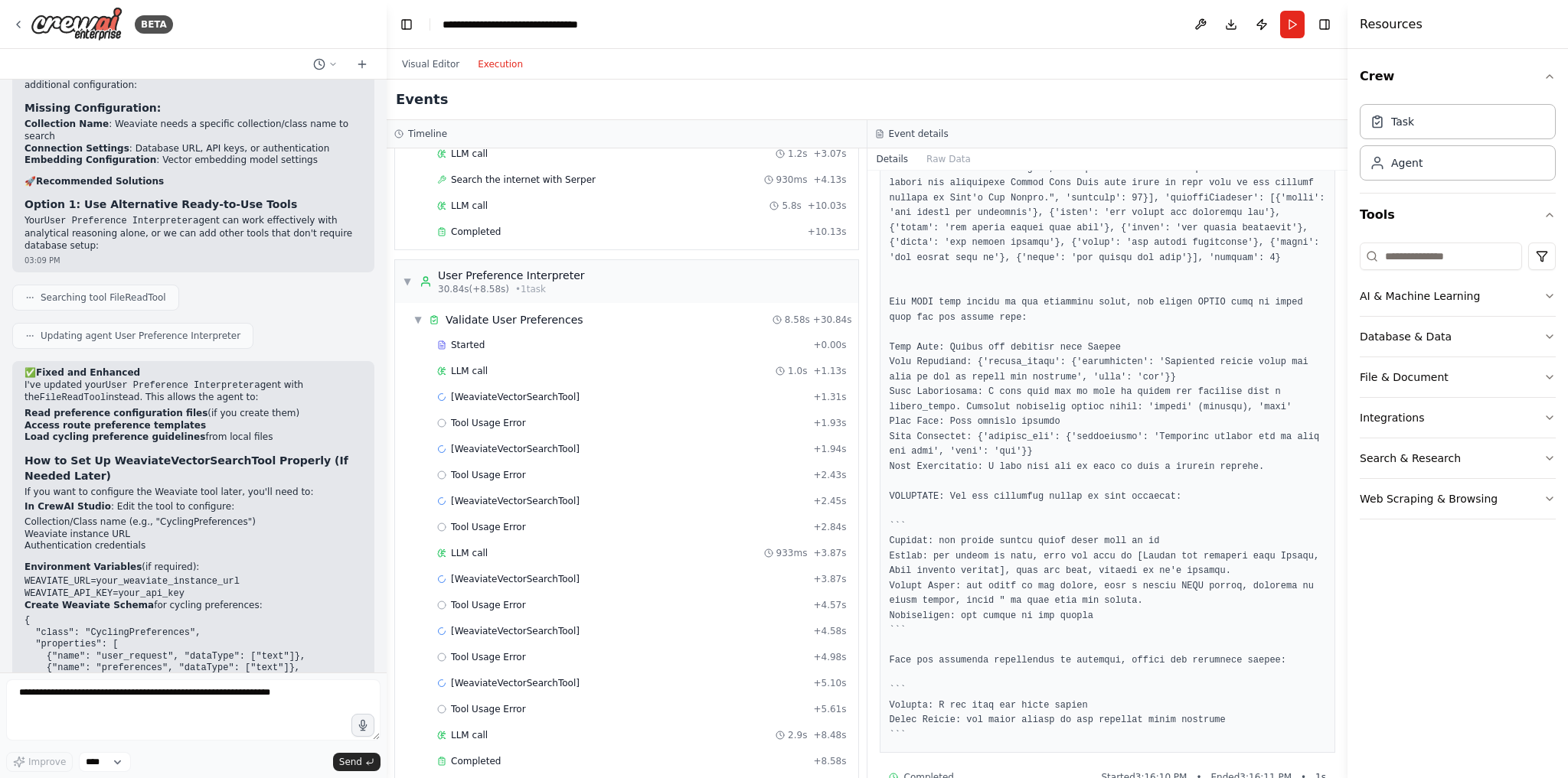
scroll to position [844, 0]
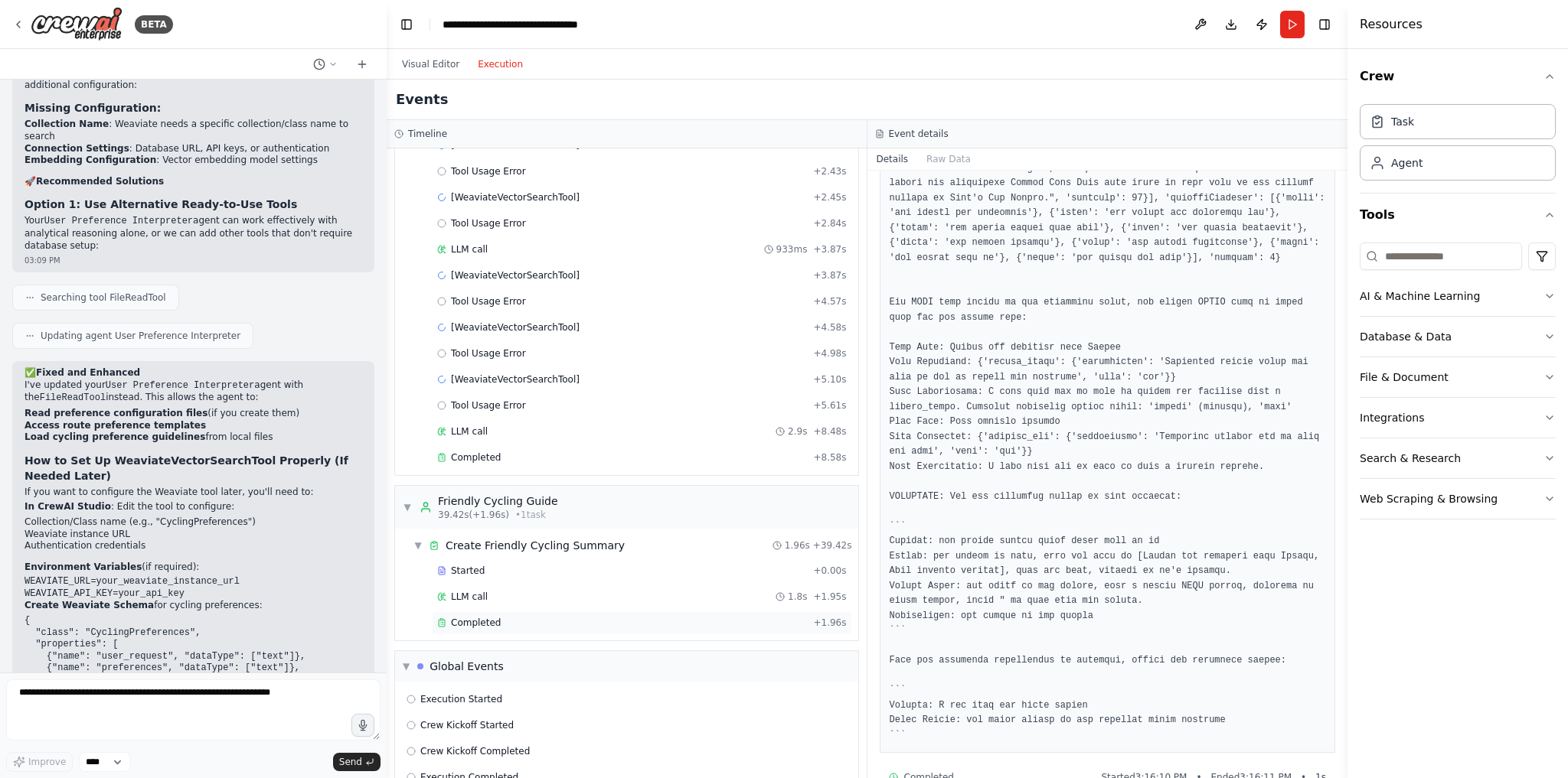
click at [516, 617] on div "Completed" at bounding box center [622, 623] width 370 height 13
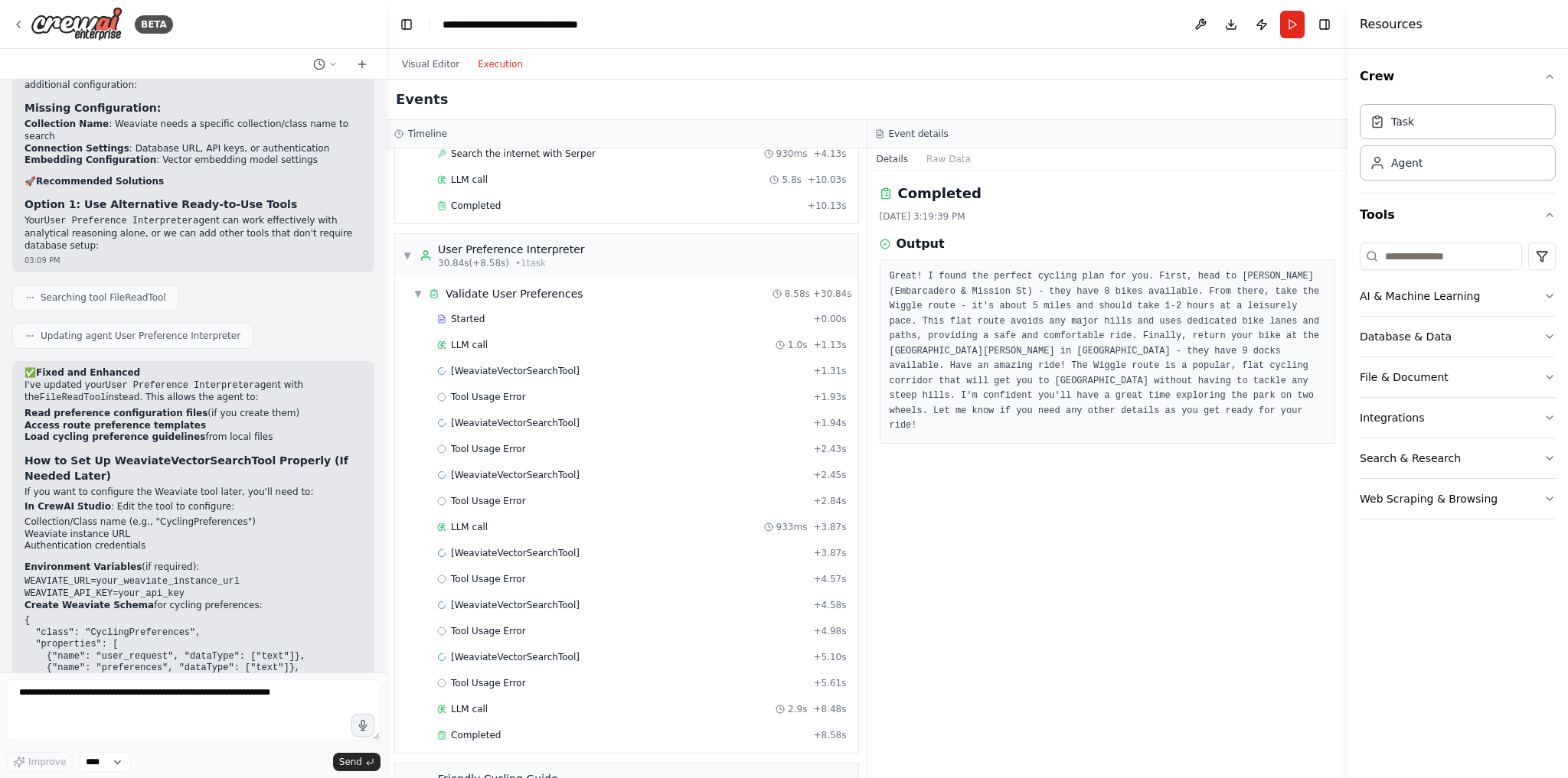
scroll to position [565, 0]
click at [533, 366] on span "[WeaviateVectorSearchTool]" at bounding box center [515, 372] width 128 height 13
